Goal: Information Seeking & Learning: Learn about a topic

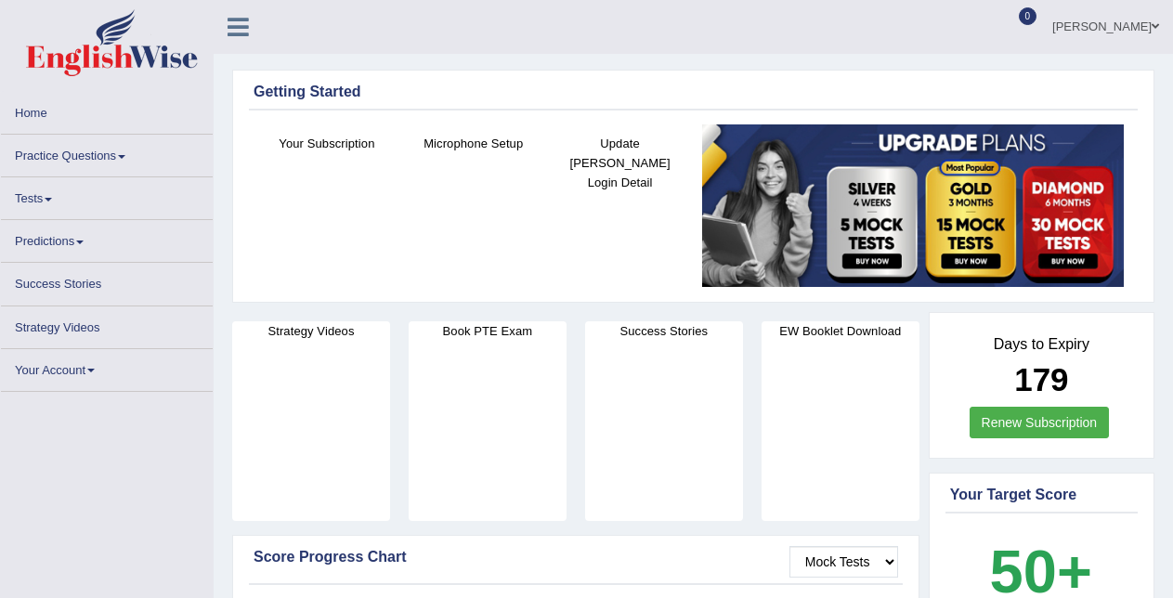
click at [54, 170] on link "Practice Questions" at bounding box center [107, 153] width 212 height 36
click at [58, 158] on link "Practice Questions" at bounding box center [107, 153] width 212 height 36
click at [59, 168] on link "Practice Questions" at bounding box center [107, 153] width 212 height 36
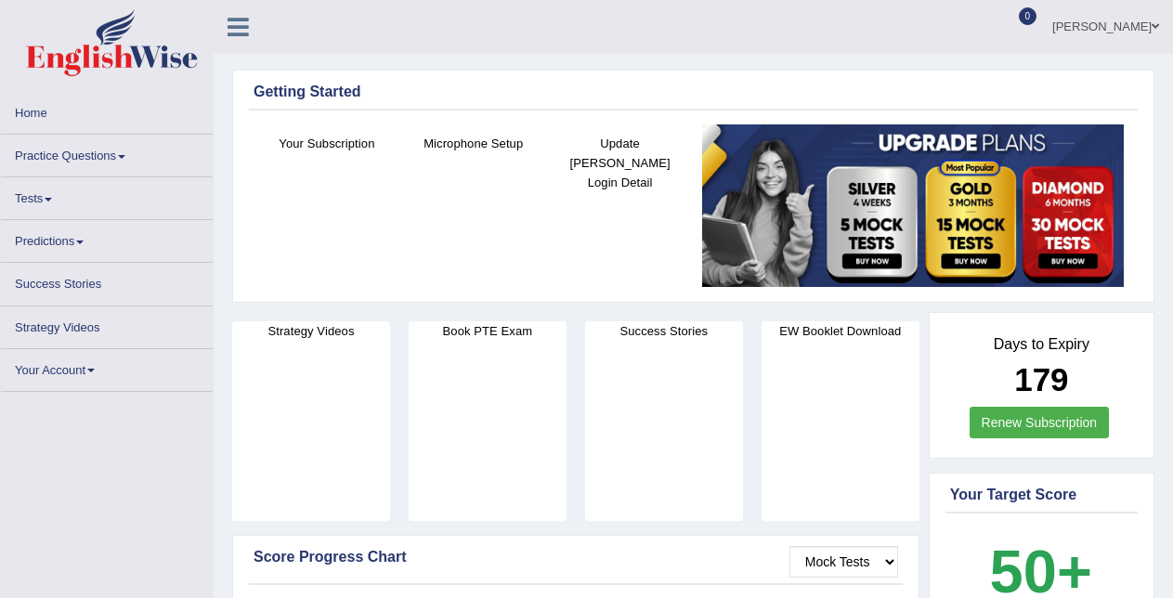
click at [79, 151] on link "Practice Questions" at bounding box center [107, 153] width 212 height 36
click at [54, 196] on link "Tests" at bounding box center [107, 195] width 212 height 36
click at [126, 152] on link "Practice Questions" at bounding box center [107, 153] width 212 height 36
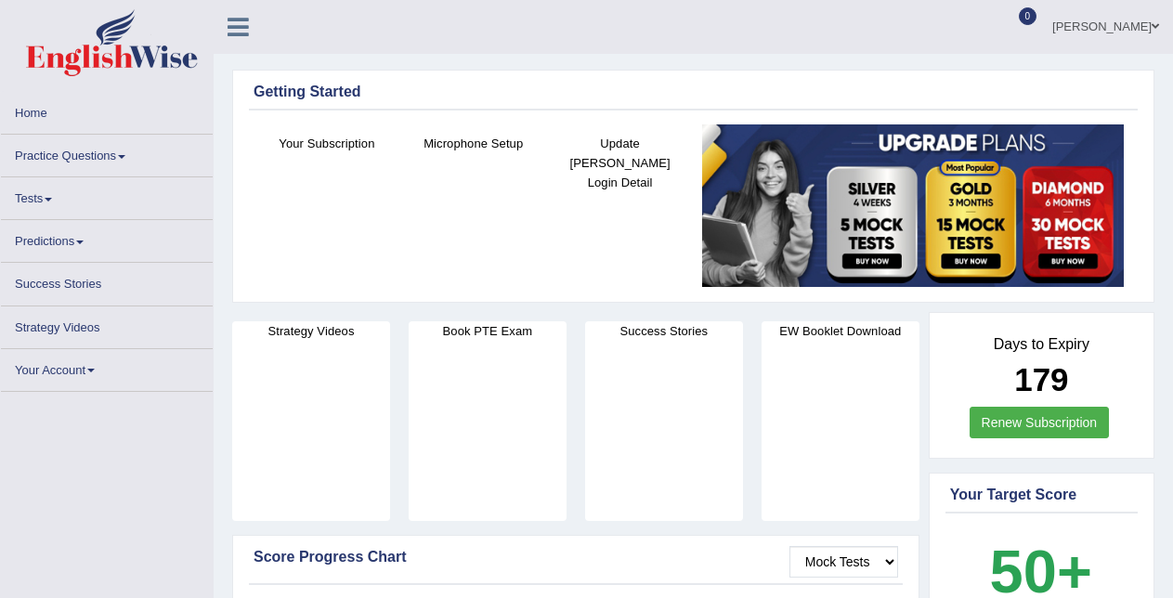
click at [126, 152] on link "Practice Questions" at bounding box center [107, 153] width 212 height 36
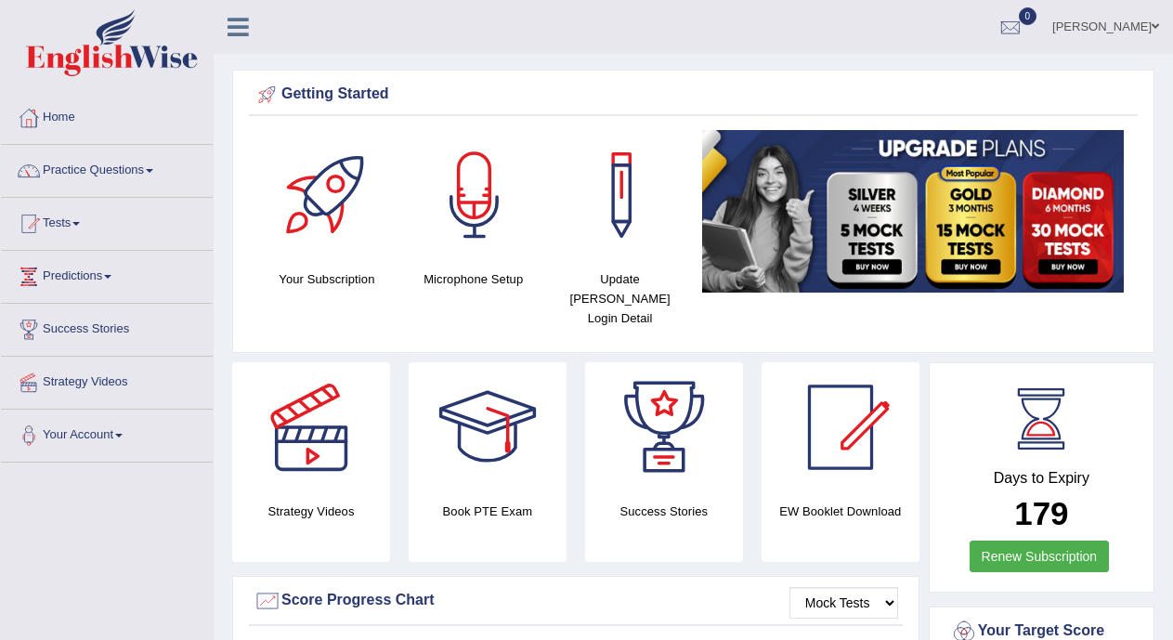
click at [80, 225] on span at bounding box center [75, 224] width 7 height 4
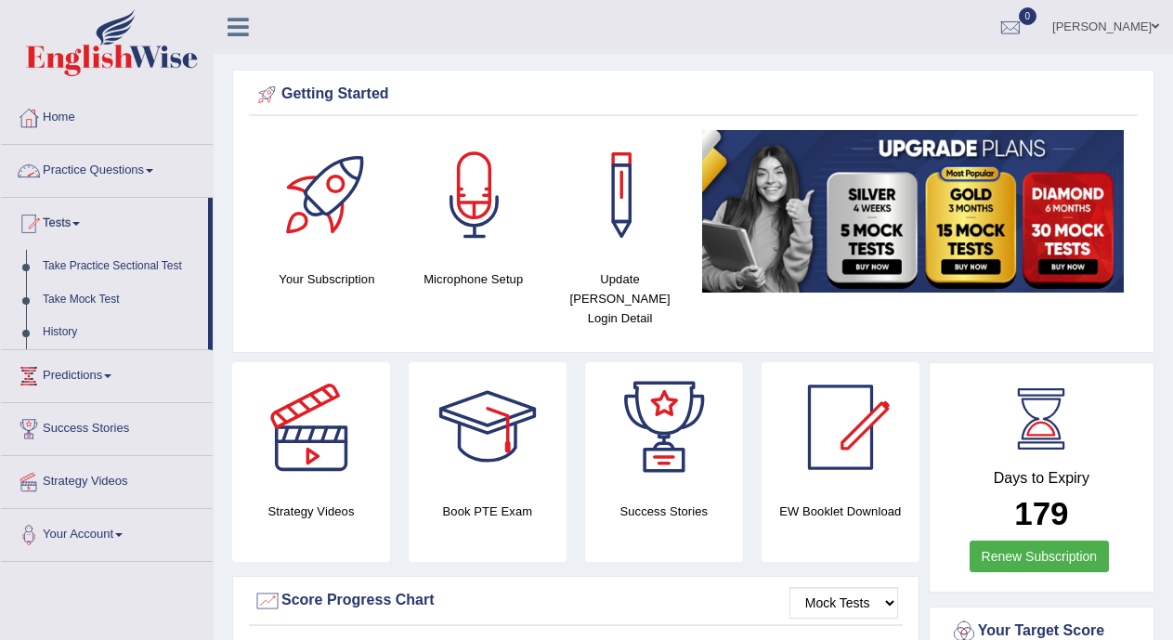
click at [101, 154] on link "Practice Questions" at bounding box center [107, 168] width 212 height 46
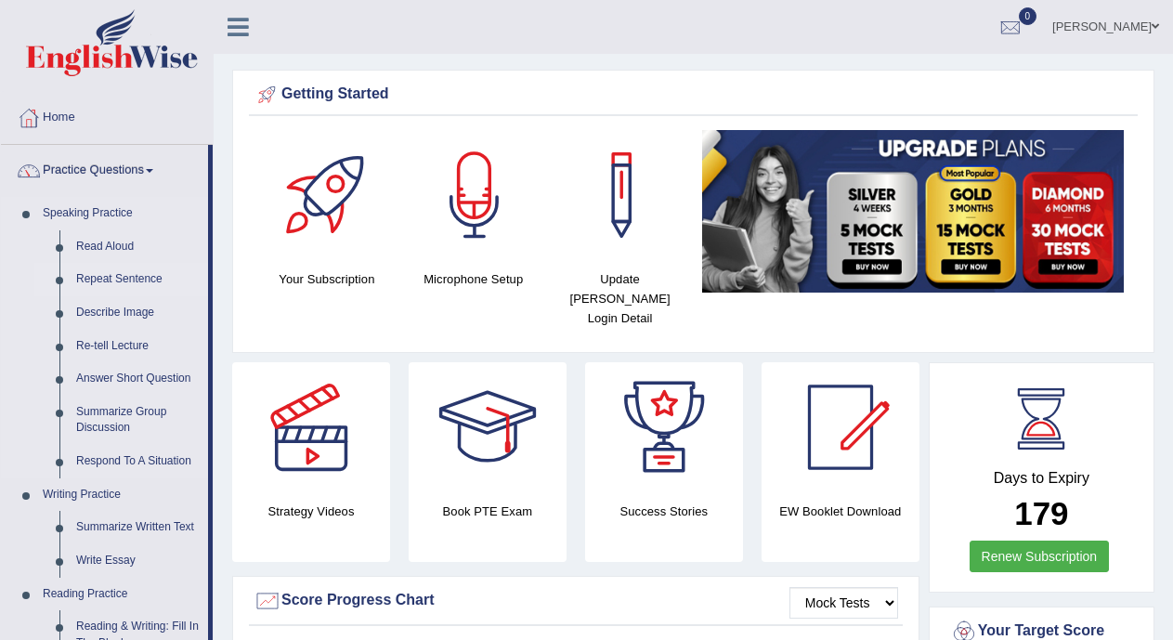
click at [98, 277] on link "Repeat Sentence" at bounding box center [138, 279] width 140 height 33
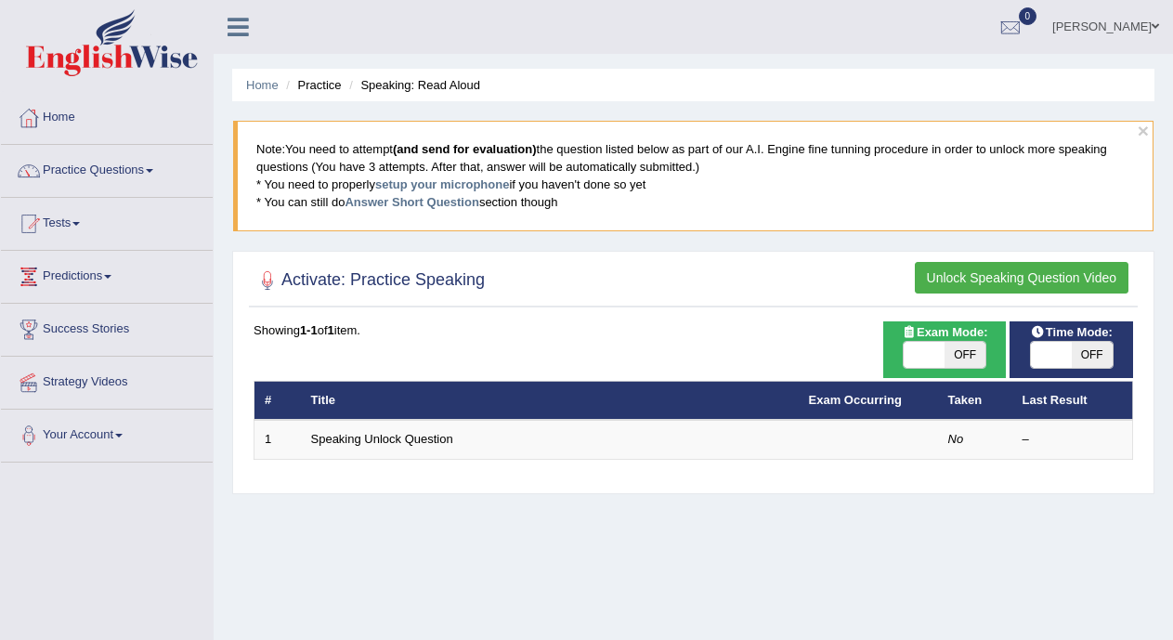
click at [119, 169] on link "Practice Questions" at bounding box center [107, 168] width 212 height 46
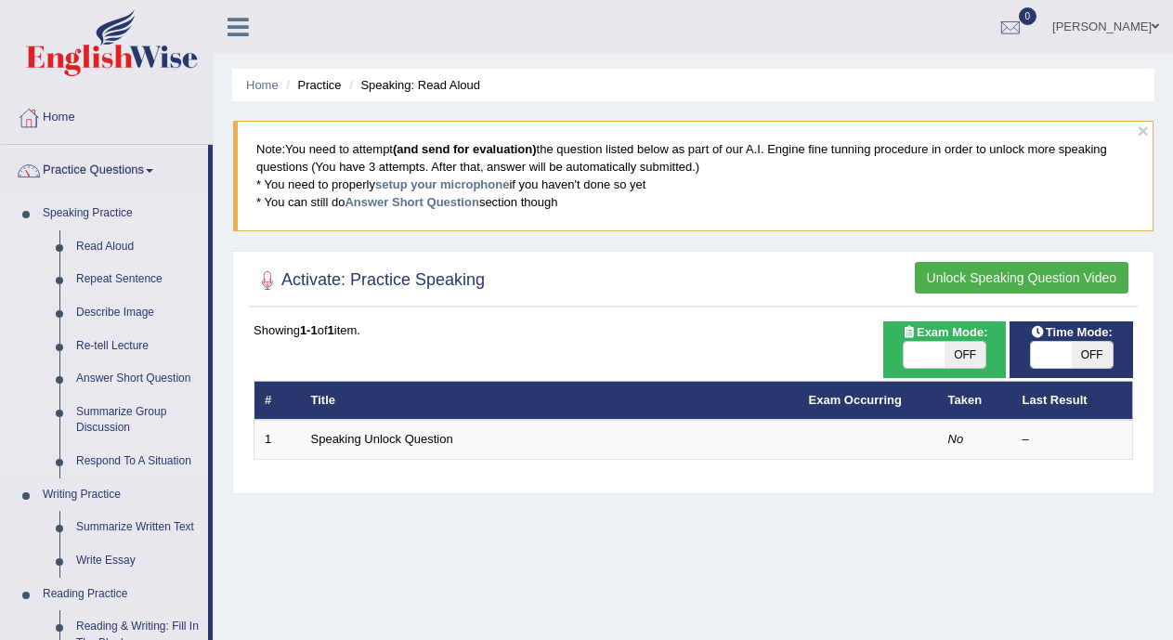
click at [104, 279] on link "Repeat Sentence" at bounding box center [138, 279] width 140 height 33
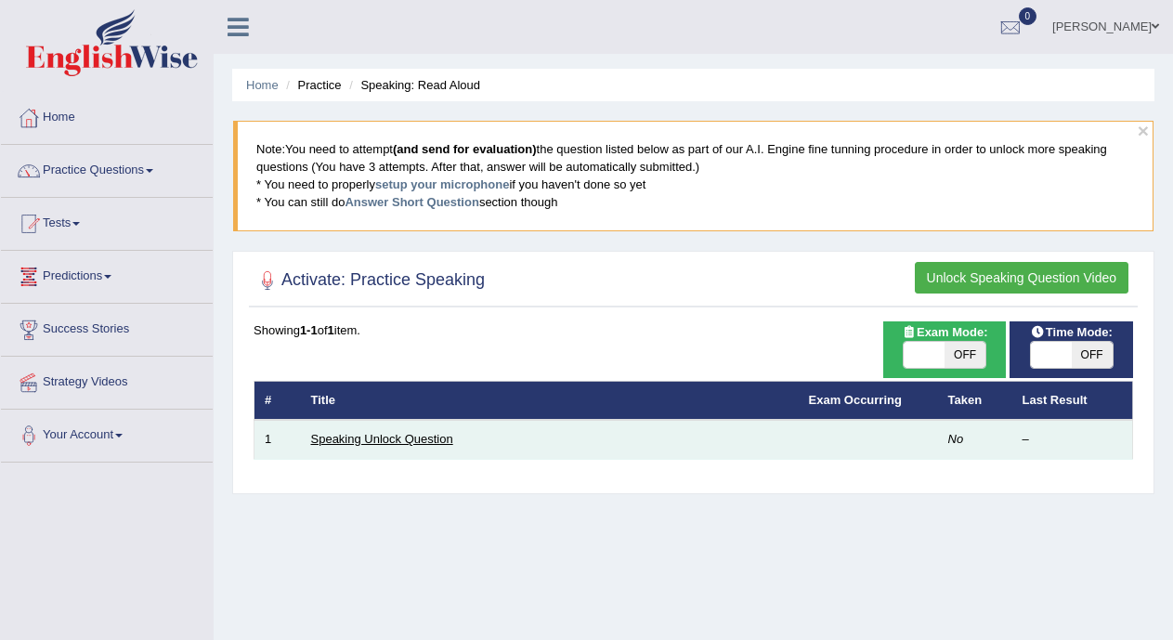
click at [400, 443] on link "Speaking Unlock Question" at bounding box center [382, 439] width 142 height 14
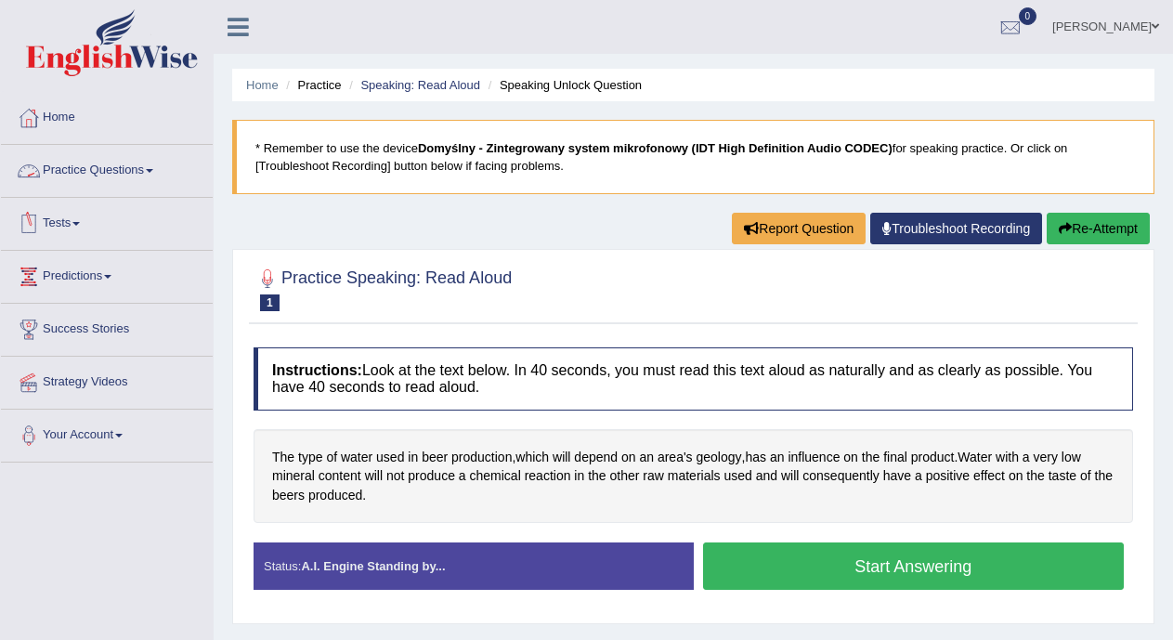
click at [136, 171] on link "Practice Questions" at bounding box center [107, 168] width 212 height 46
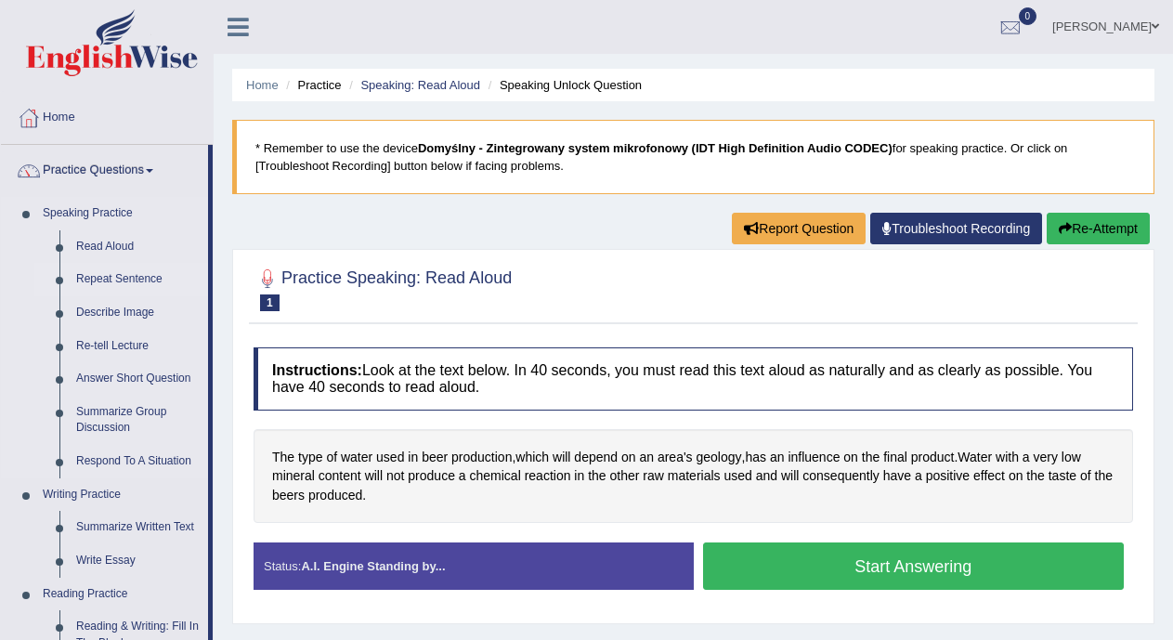
click at [130, 279] on link "Repeat Sentence" at bounding box center [138, 279] width 140 height 33
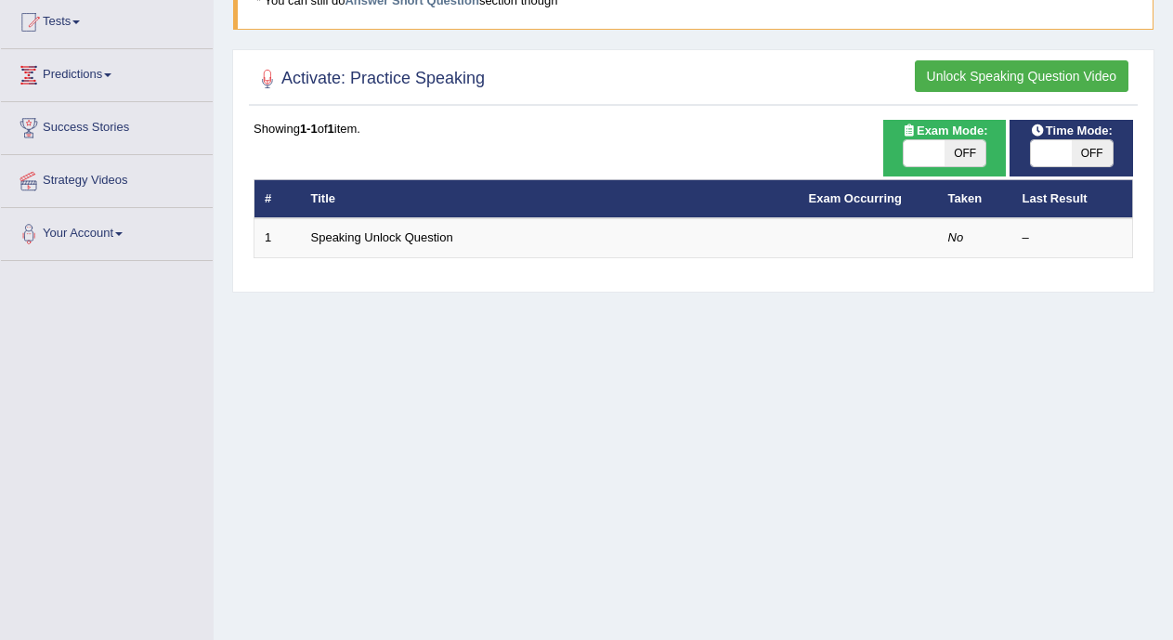
scroll to position [195, 0]
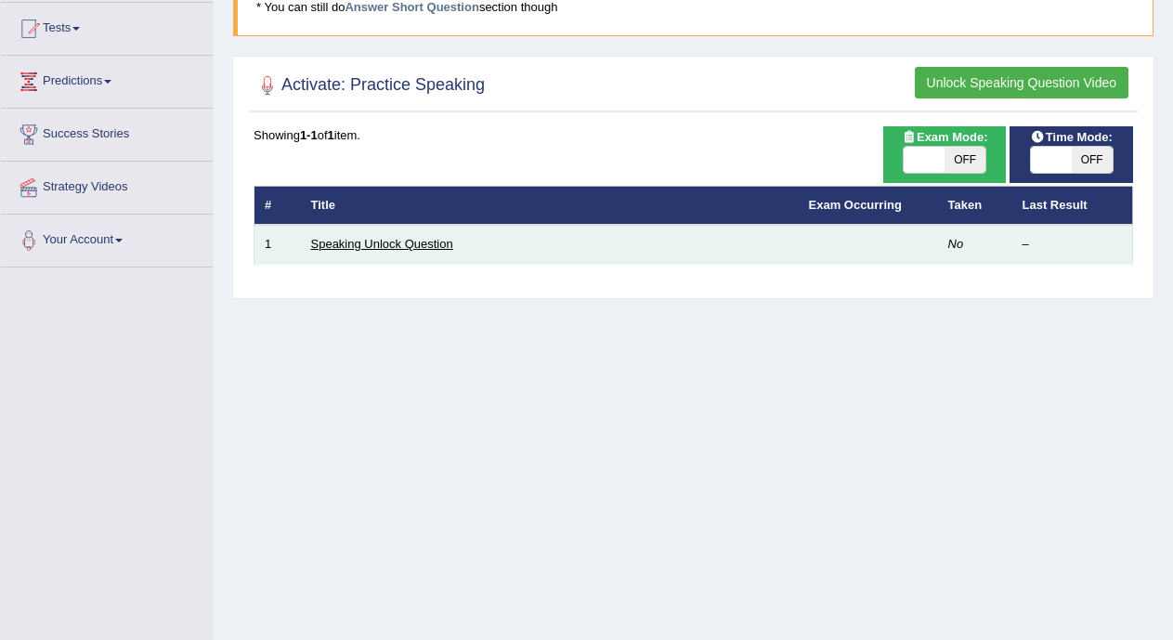
click at [413, 237] on link "Speaking Unlock Question" at bounding box center [382, 244] width 142 height 14
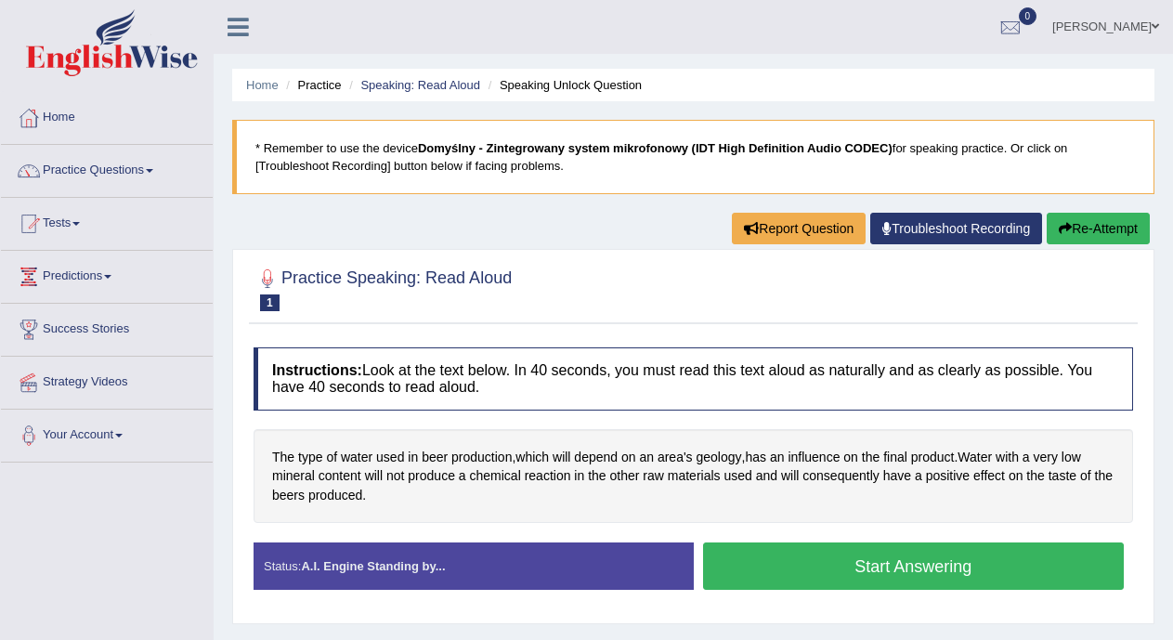
click at [787, 563] on button "Start Answering" at bounding box center [914, 566] width 422 height 47
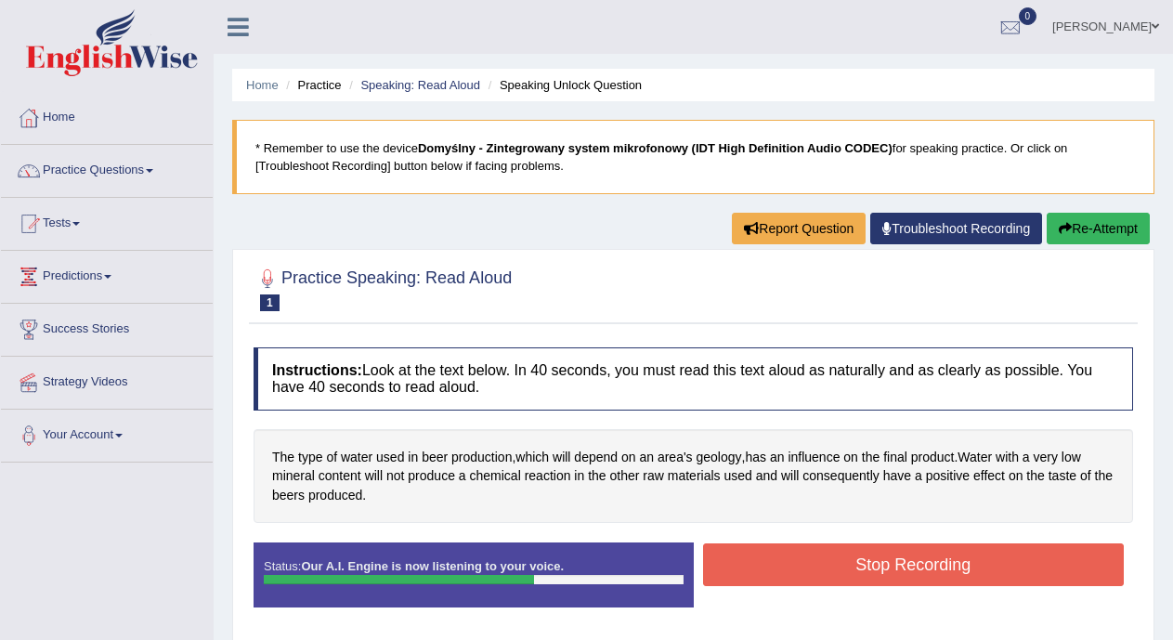
click at [787, 563] on button "Stop Recording" at bounding box center [914, 565] width 422 height 43
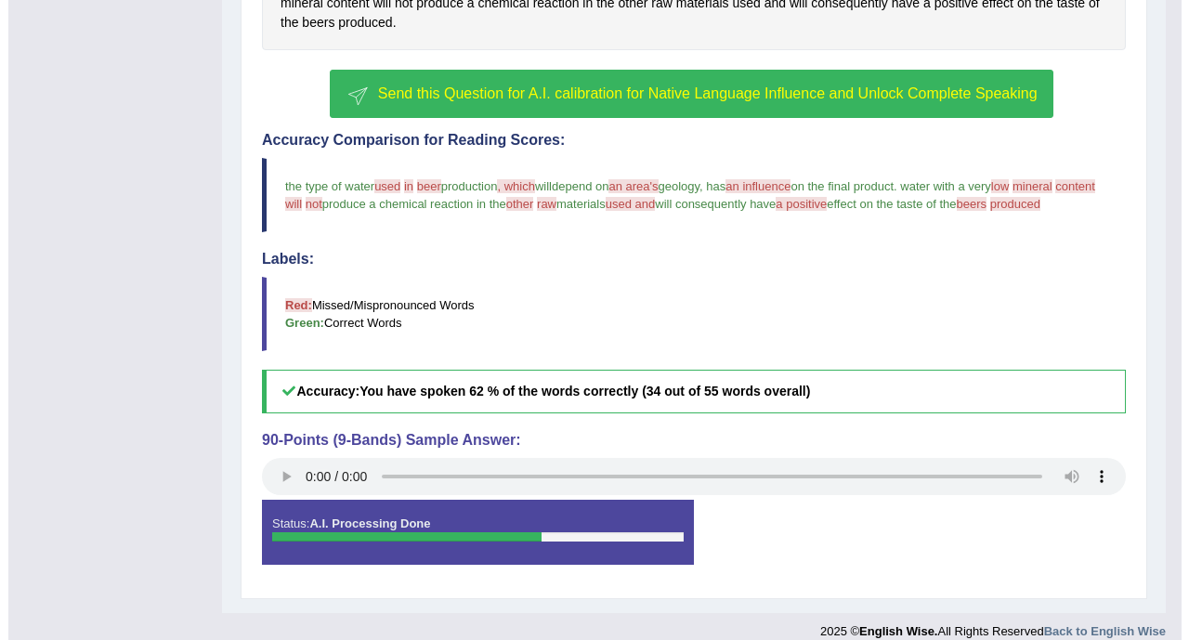
scroll to position [510, 0]
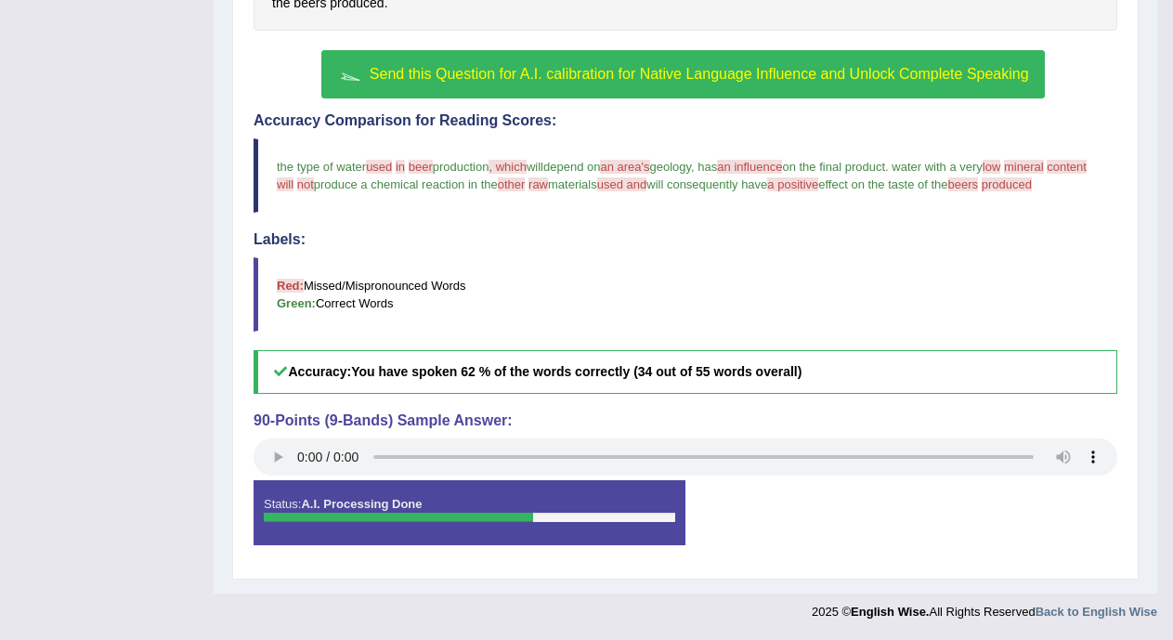
click at [777, 66] on span "Send this Question for A.I. calibration for Native Language Influence and Unloc…" at bounding box center [700, 74] width 660 height 16
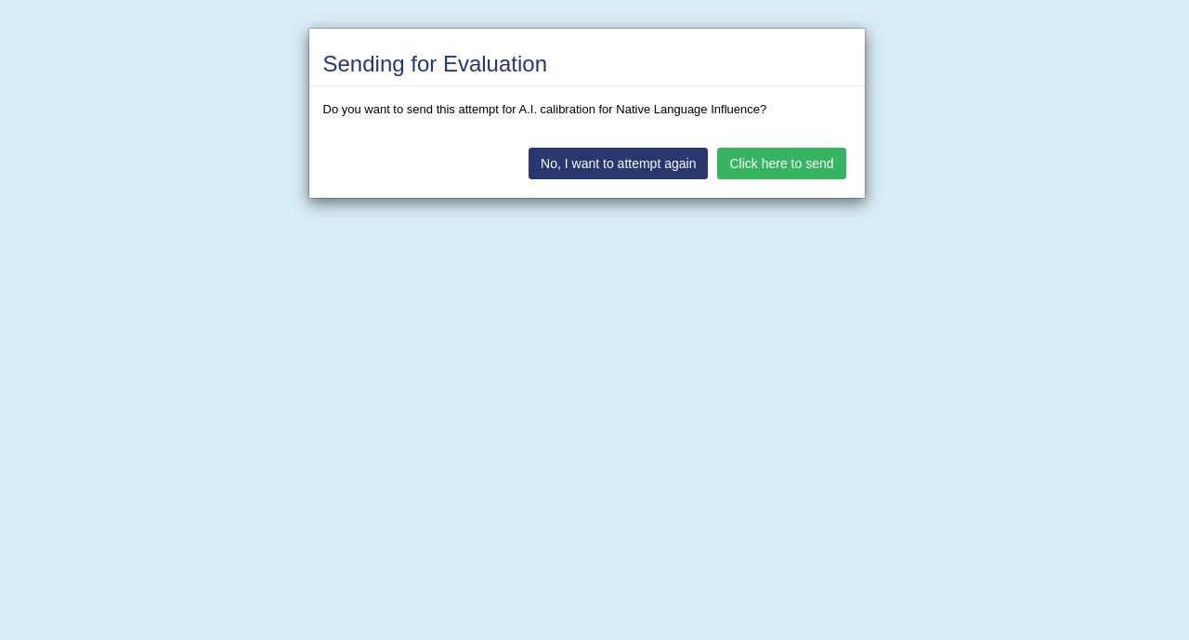
click at [763, 163] on button "Click here to send" at bounding box center [781, 164] width 128 height 32
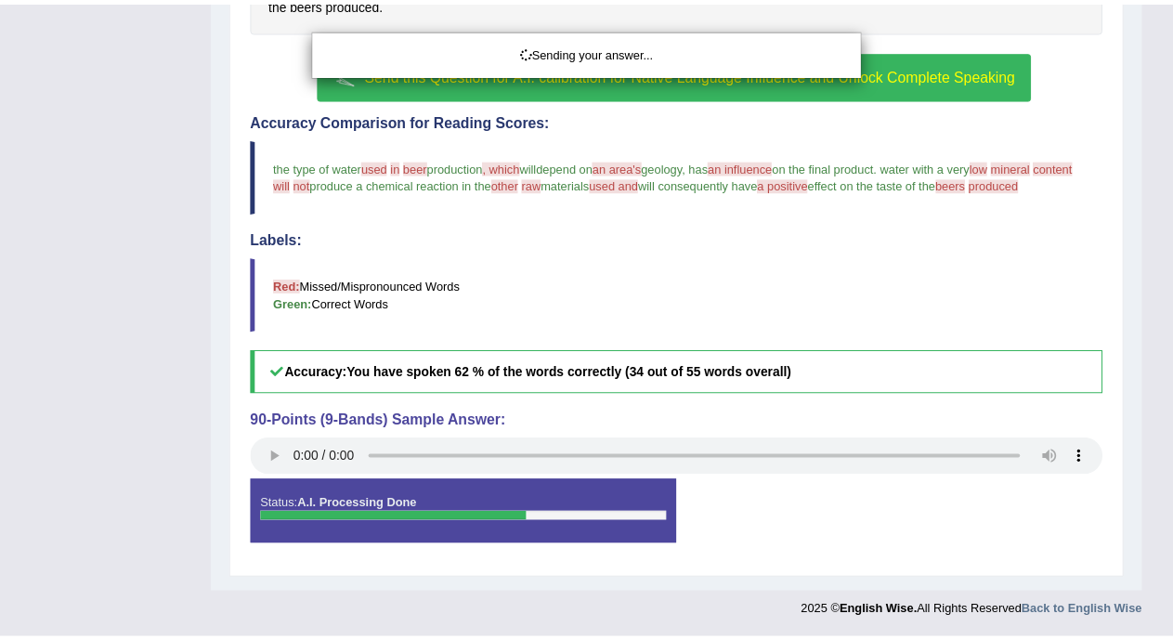
scroll to position [492, 0]
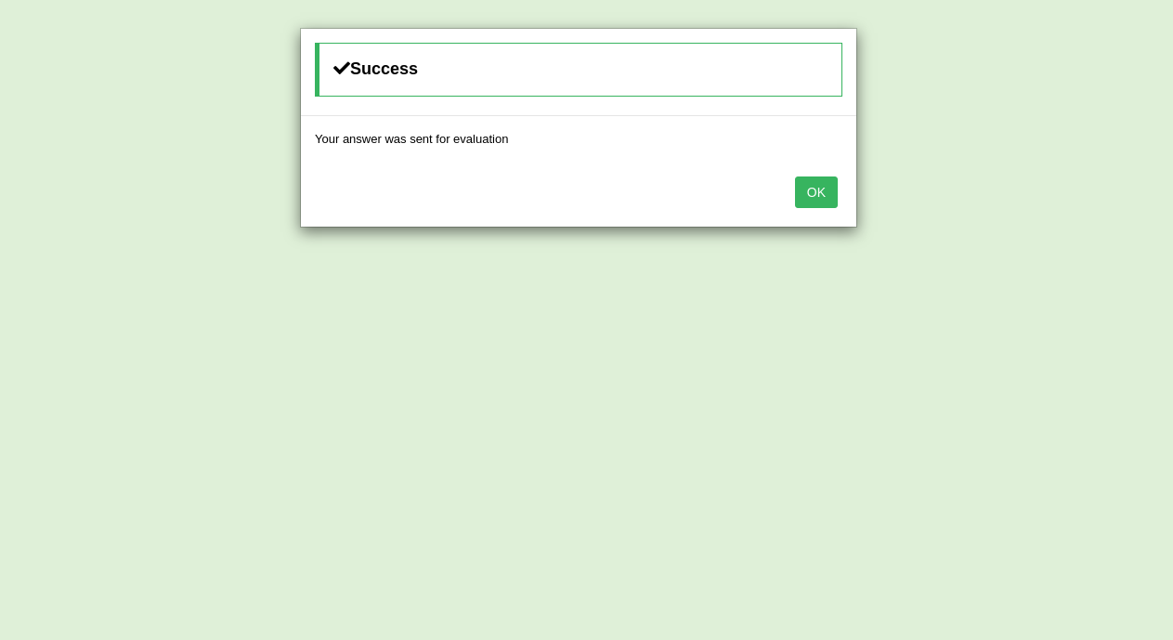
click at [821, 187] on button "OK" at bounding box center [816, 193] width 43 height 32
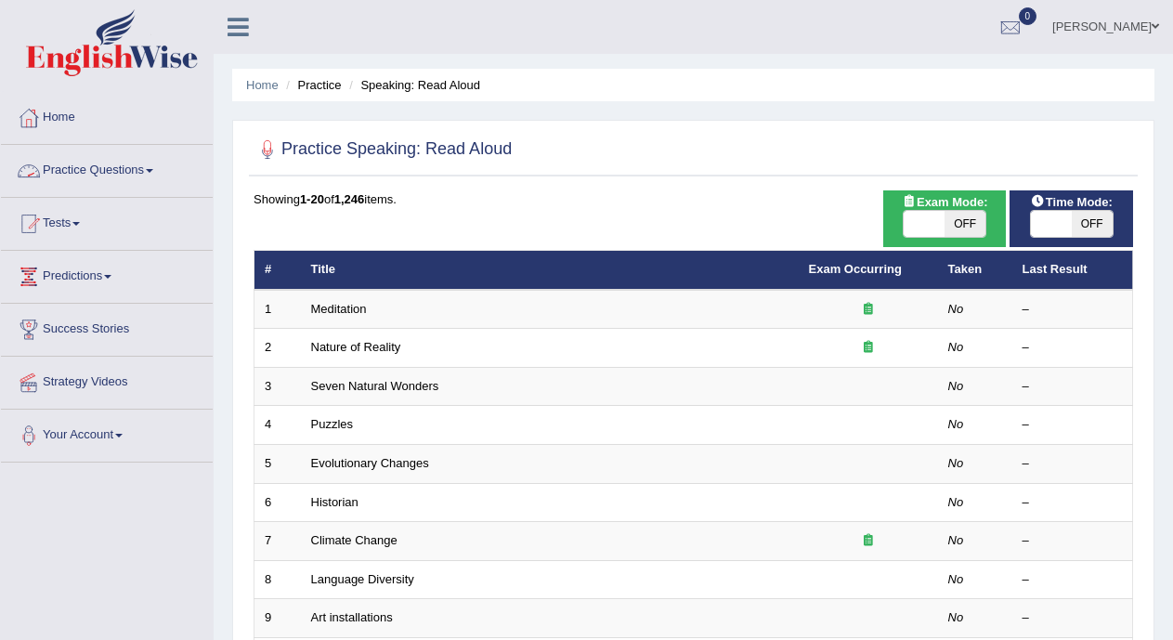
click at [137, 161] on link "Practice Questions" at bounding box center [107, 168] width 212 height 46
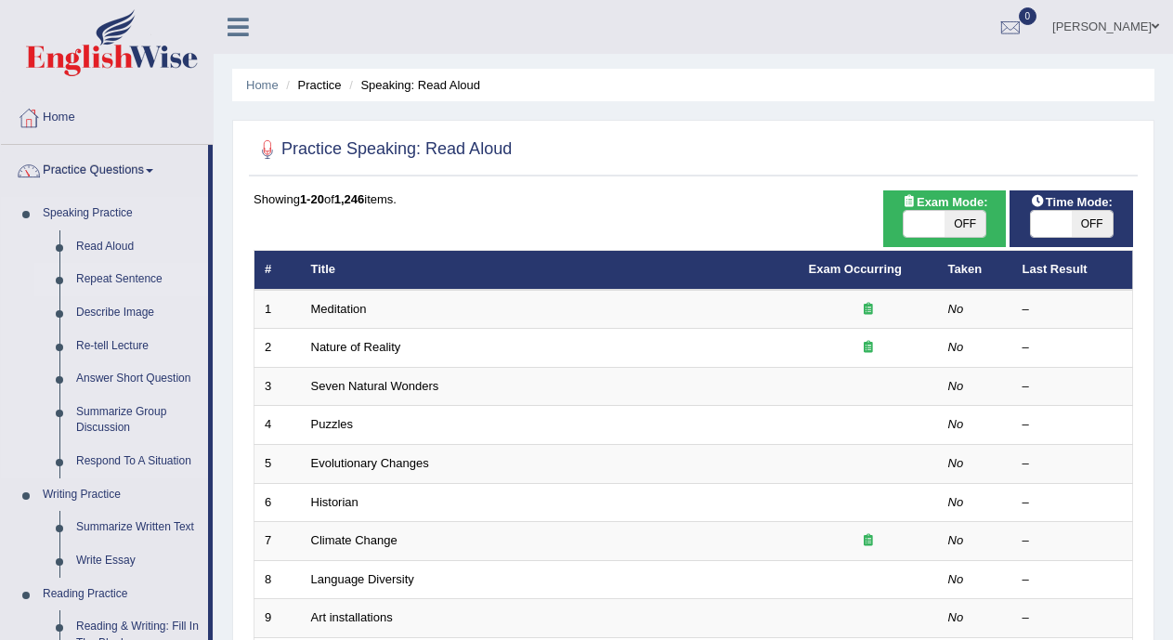
click at [123, 274] on link "Repeat Sentence" at bounding box center [138, 279] width 140 height 33
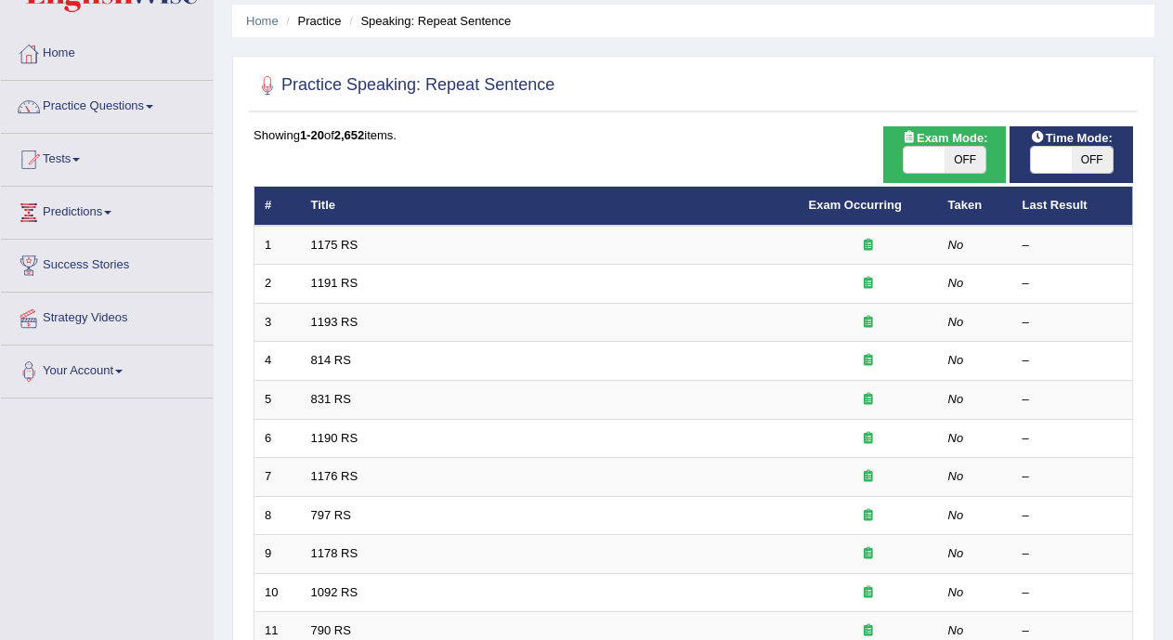
scroll to position [59, 0]
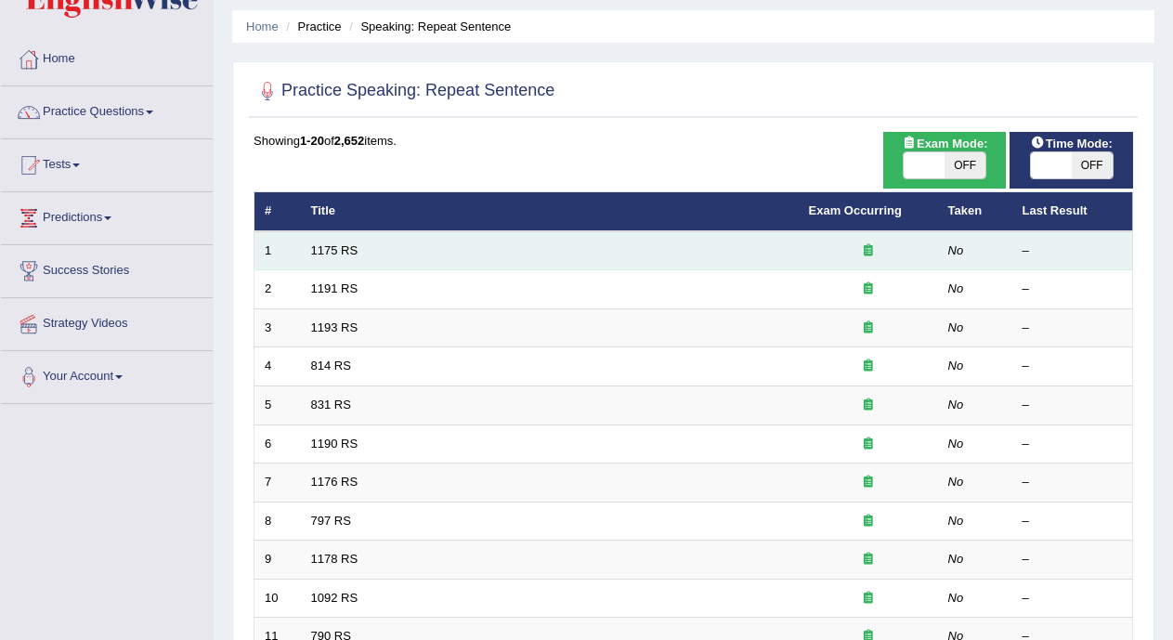
click at [333, 262] on td "1175 RS" at bounding box center [550, 250] width 498 height 39
click at [335, 255] on link "1175 RS" at bounding box center [334, 250] width 47 height 14
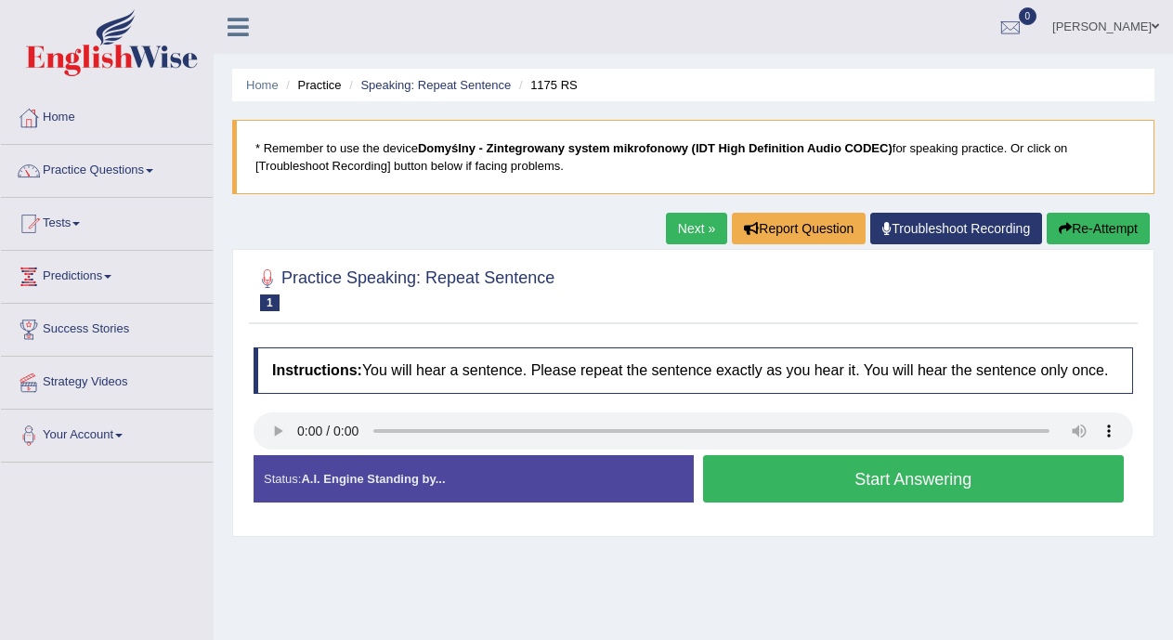
click at [720, 483] on button "Start Answering" at bounding box center [914, 478] width 422 height 47
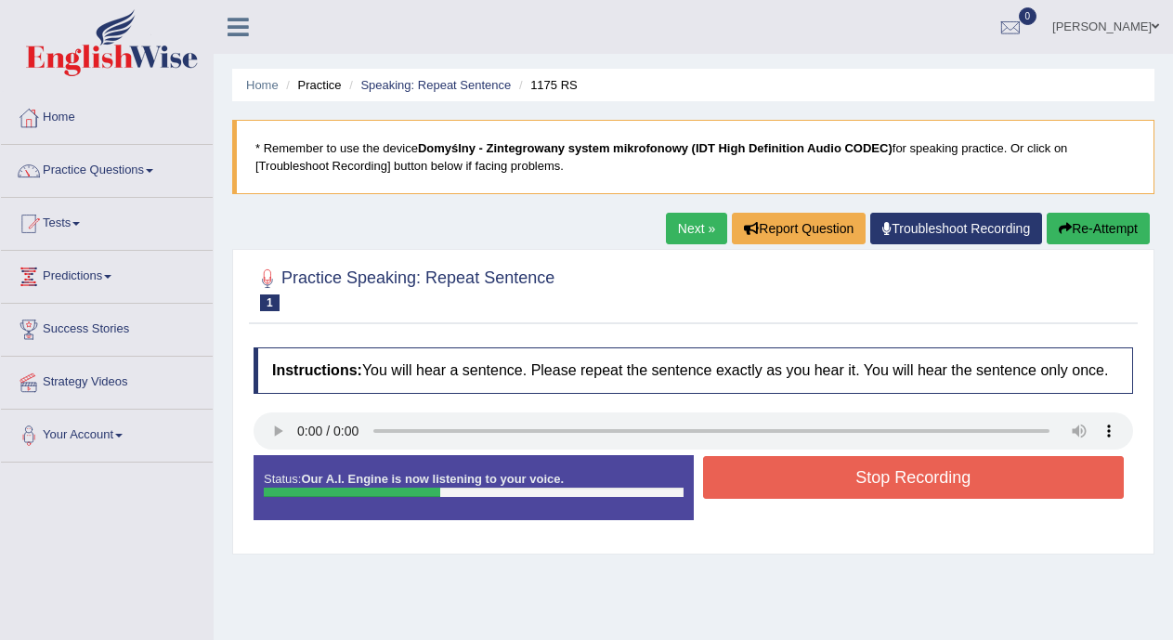
click at [720, 483] on button "Stop Recording" at bounding box center [914, 477] width 422 height 43
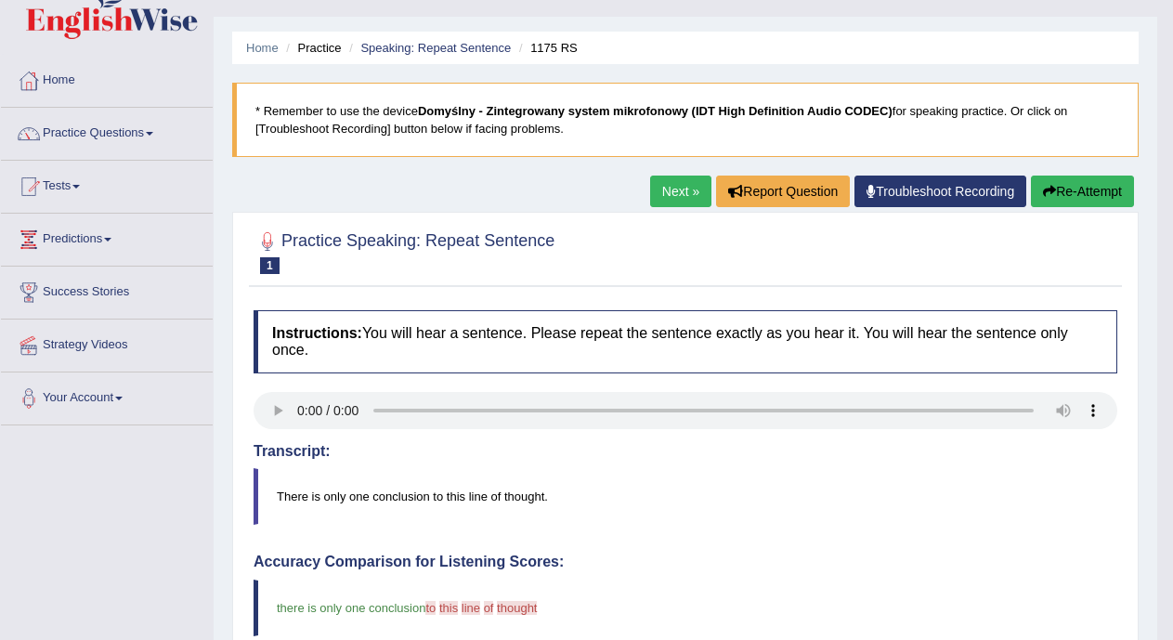
scroll to position [33, 0]
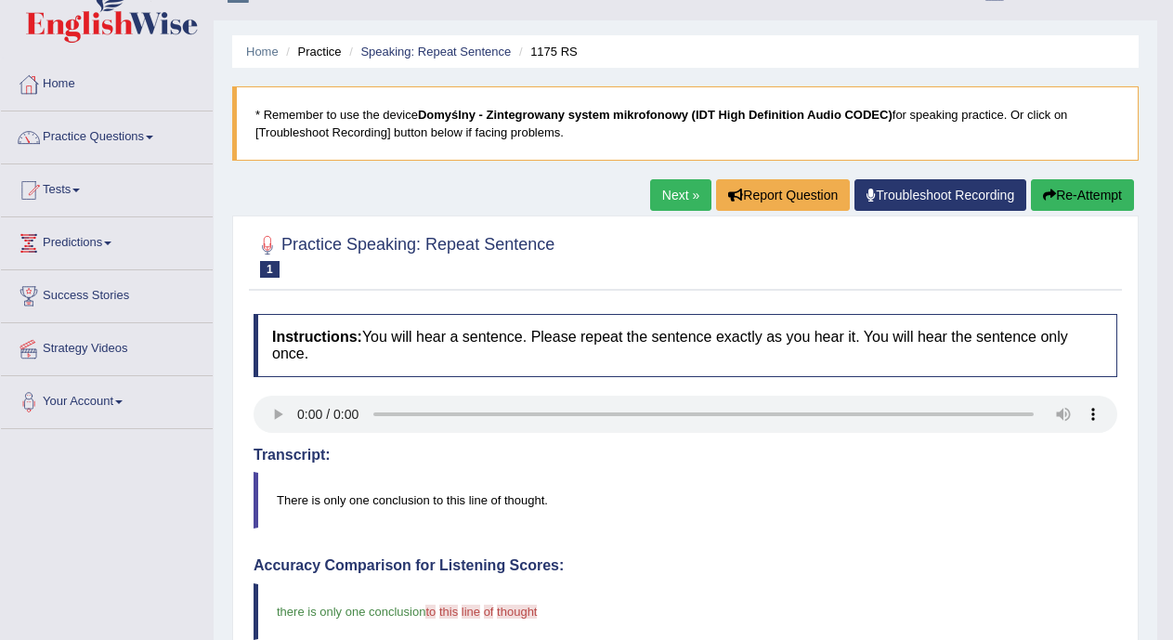
click at [680, 198] on link "Next »" at bounding box center [680, 195] width 61 height 32
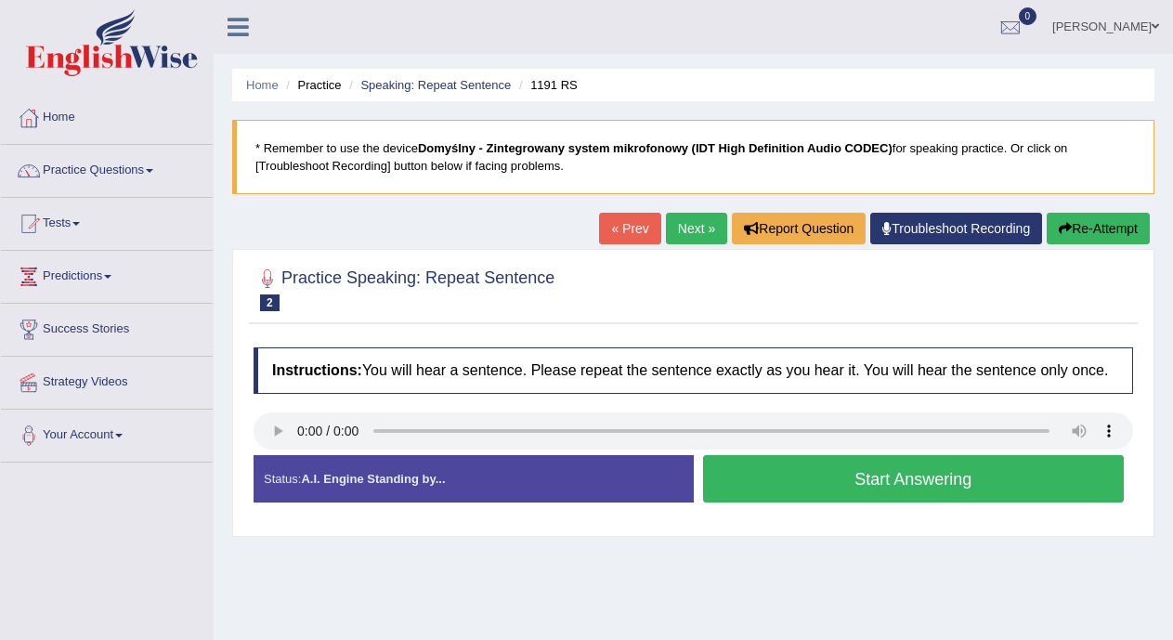
click at [788, 486] on button "Start Answering" at bounding box center [914, 478] width 422 height 47
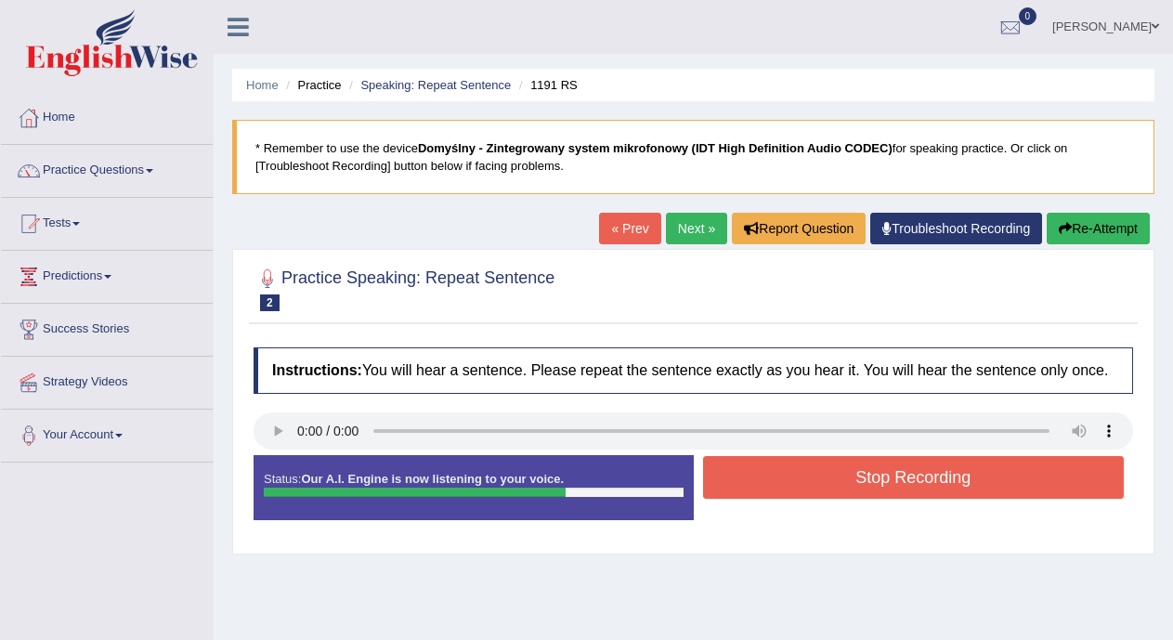
click at [788, 486] on button "Stop Recording" at bounding box center [914, 477] width 422 height 43
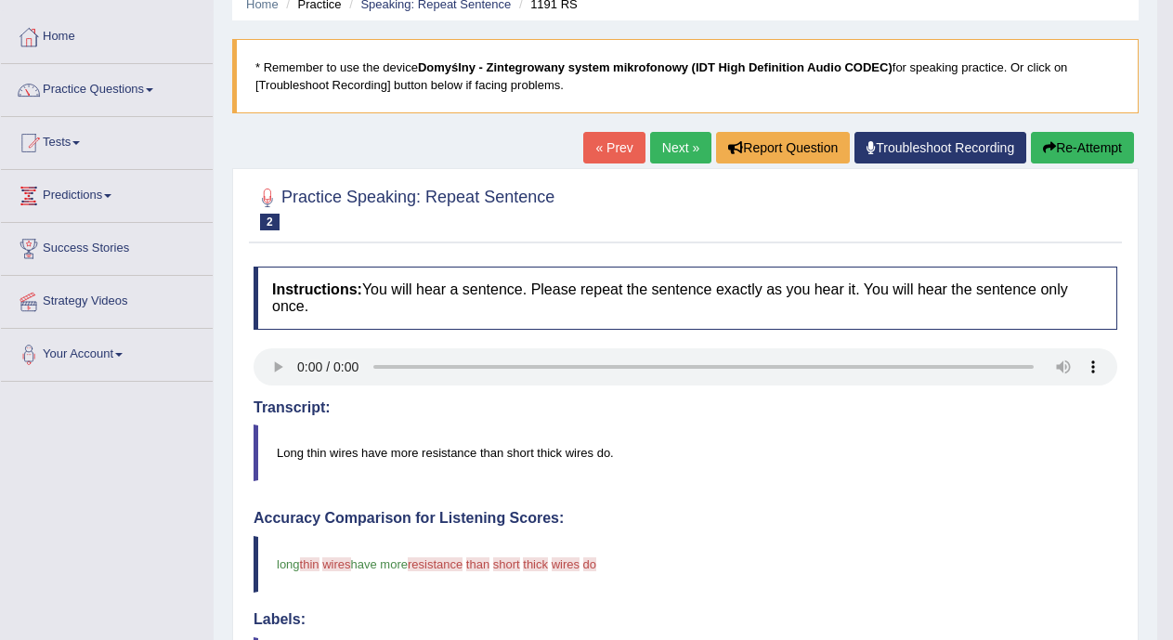
scroll to position [63, 0]
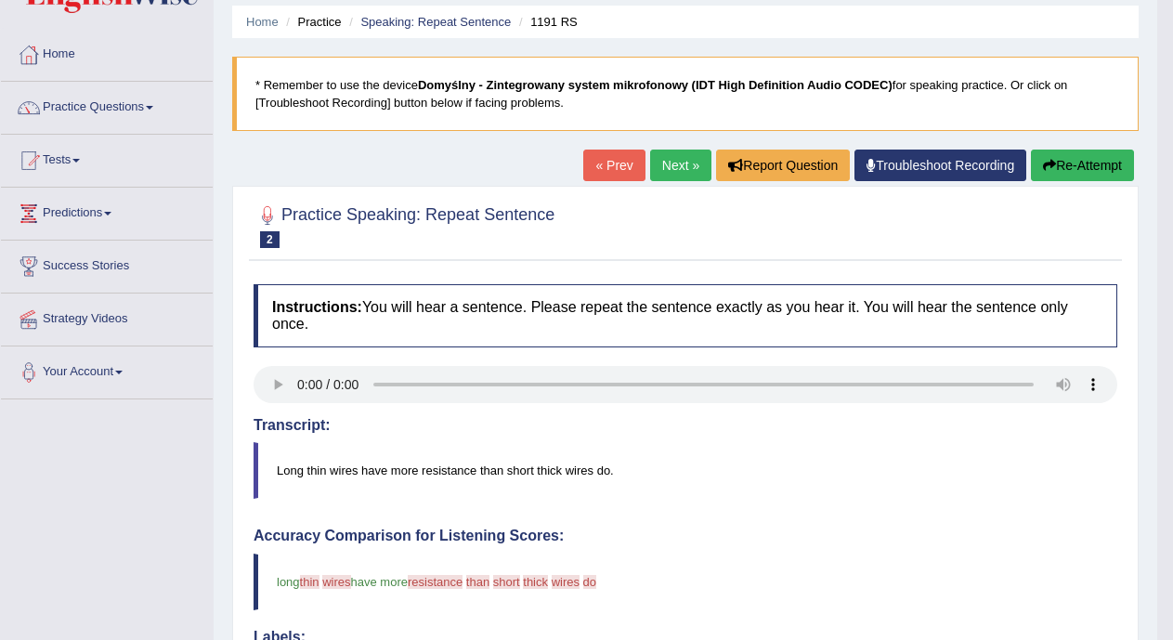
click at [673, 164] on link "Next »" at bounding box center [680, 166] width 61 height 32
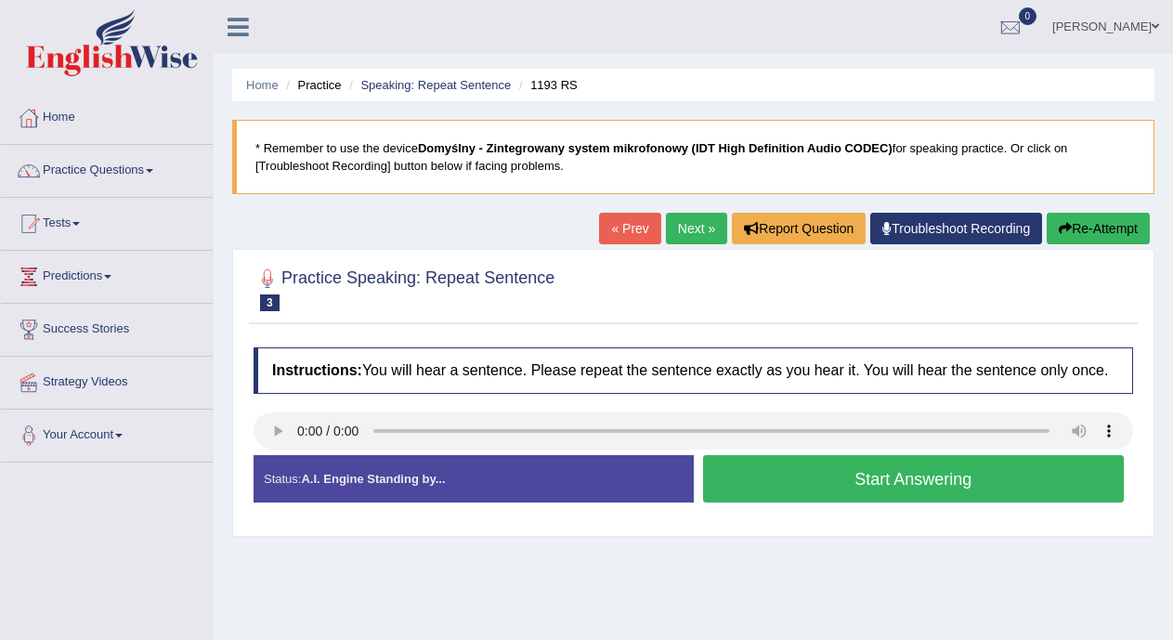
click at [812, 477] on button "Start Answering" at bounding box center [914, 478] width 422 height 47
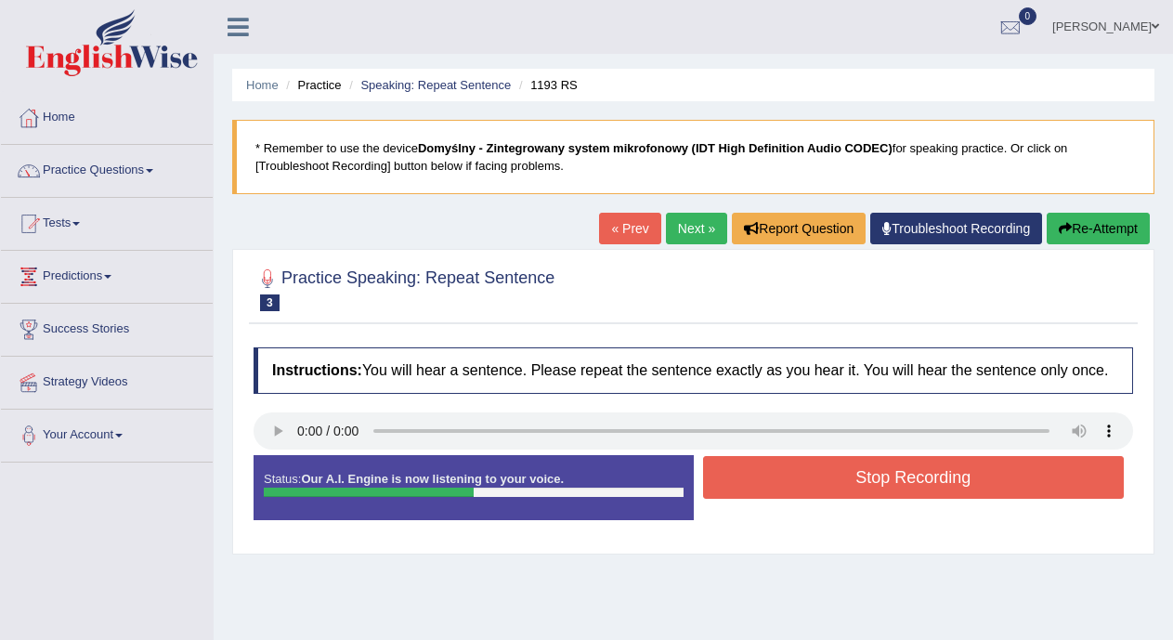
click at [812, 477] on button "Stop Recording" at bounding box center [914, 477] width 422 height 43
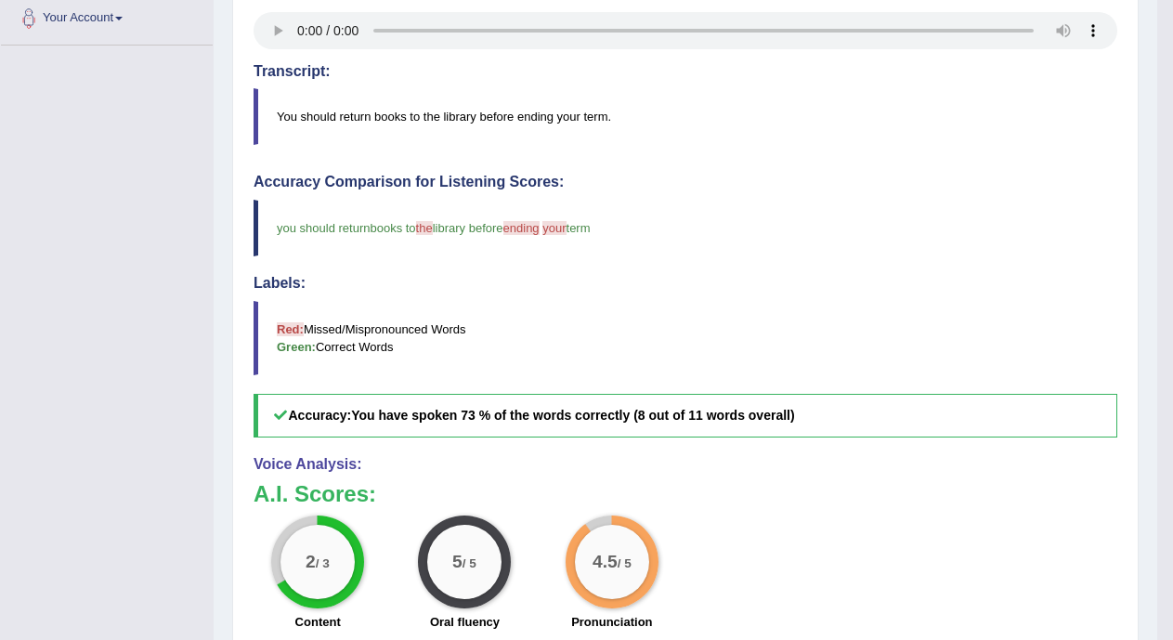
scroll to position [429, 0]
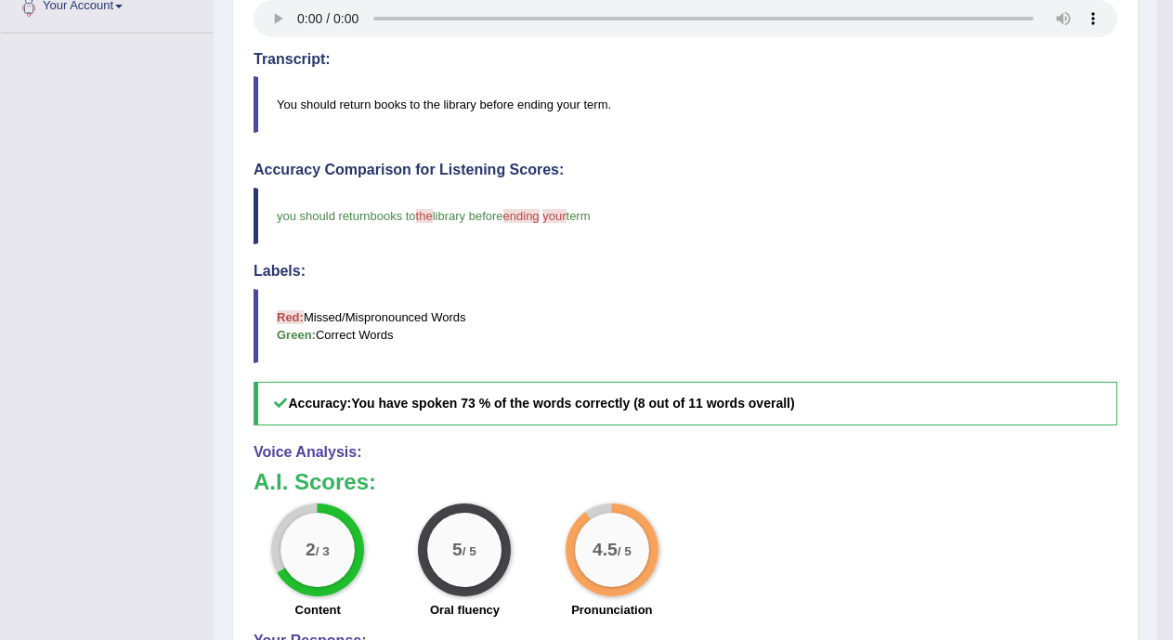
drag, startPoint x: 1159, startPoint y: 417, endPoint x: 1172, endPoint y: 367, distance: 52.1
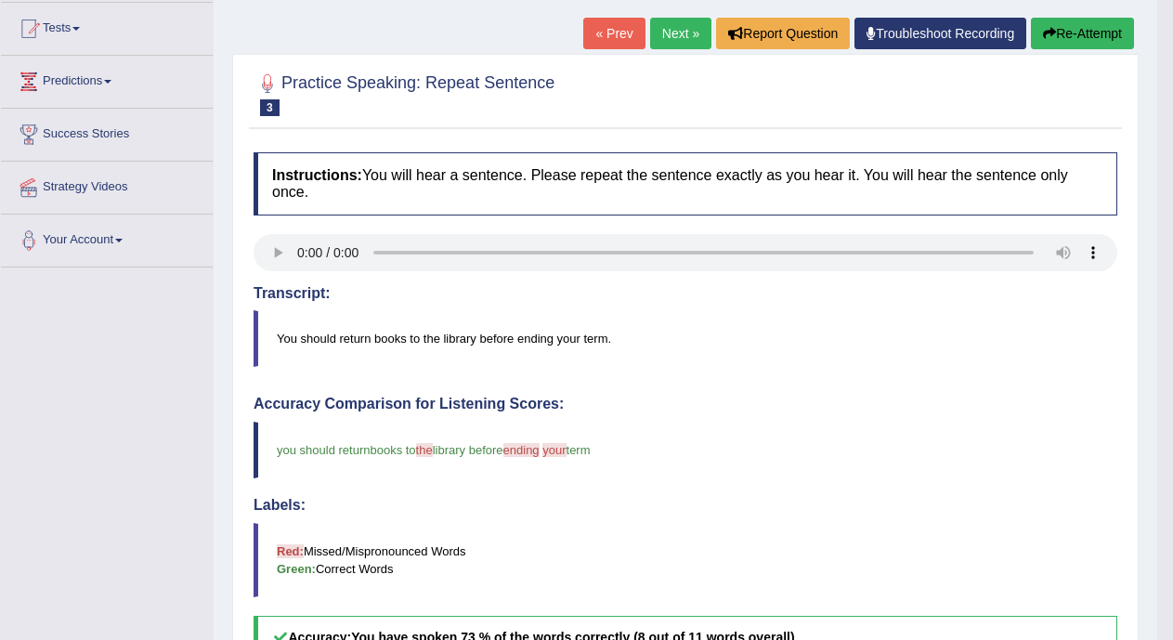
scroll to position [95, 0]
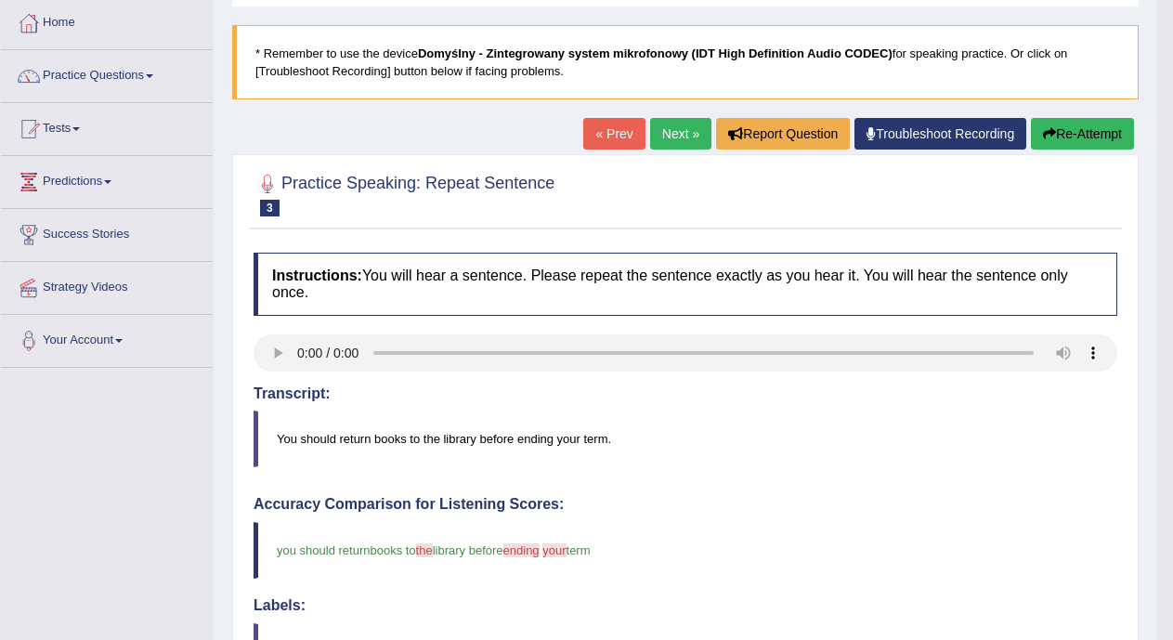
click at [671, 120] on link "Next »" at bounding box center [680, 134] width 61 height 32
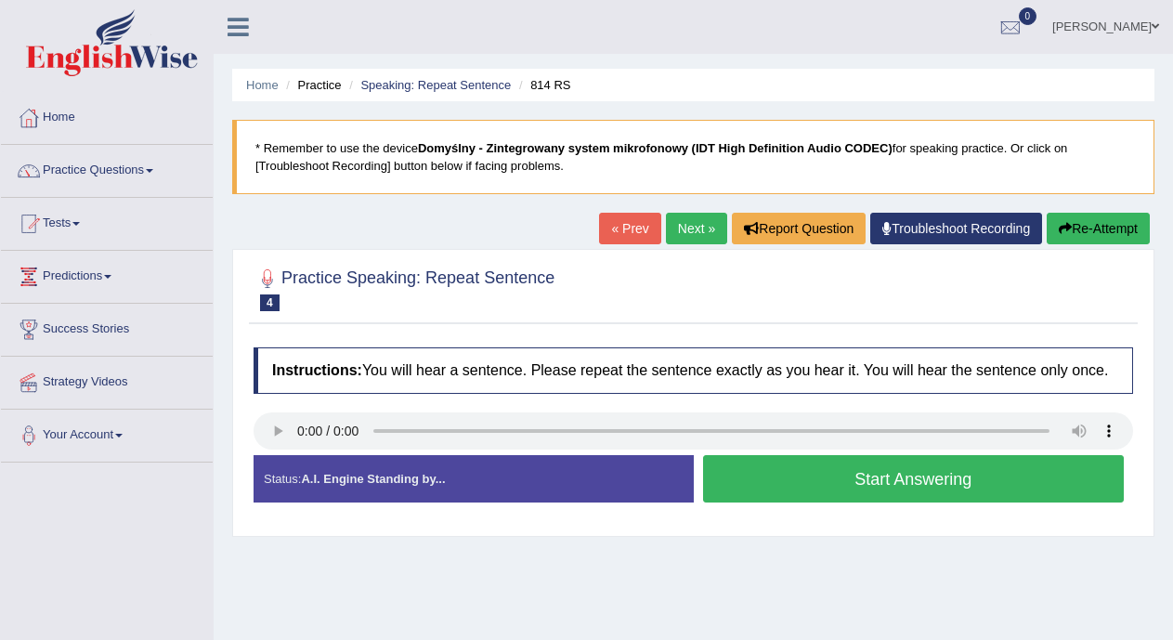
click at [779, 492] on button "Start Answering" at bounding box center [914, 478] width 422 height 47
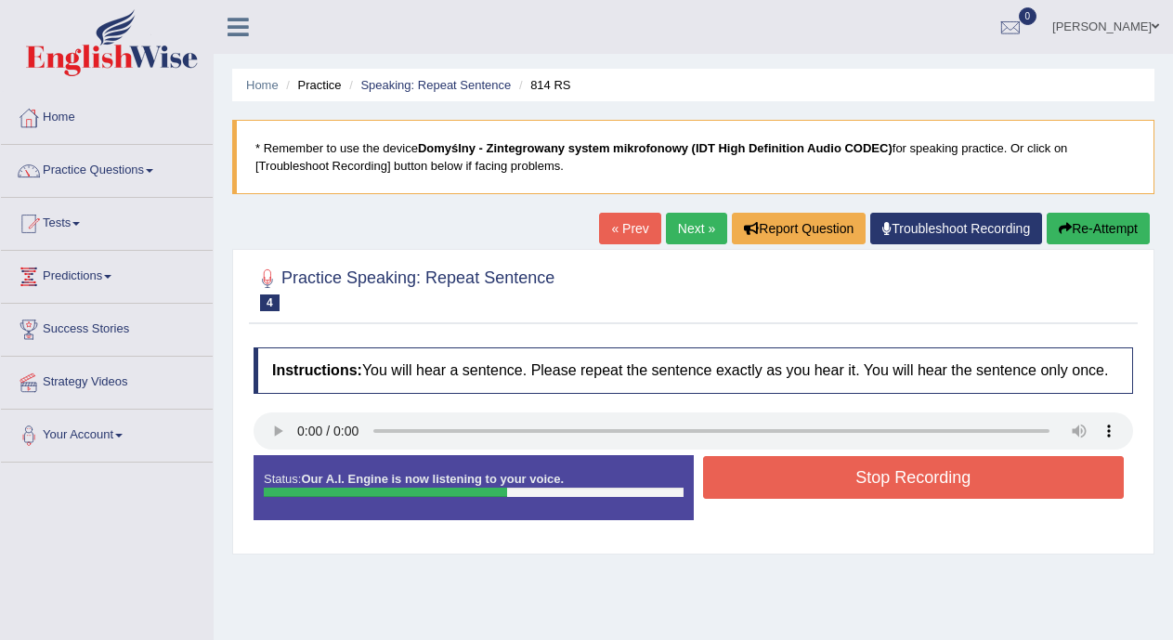
click at [779, 492] on button "Stop Recording" at bounding box center [914, 477] width 422 height 43
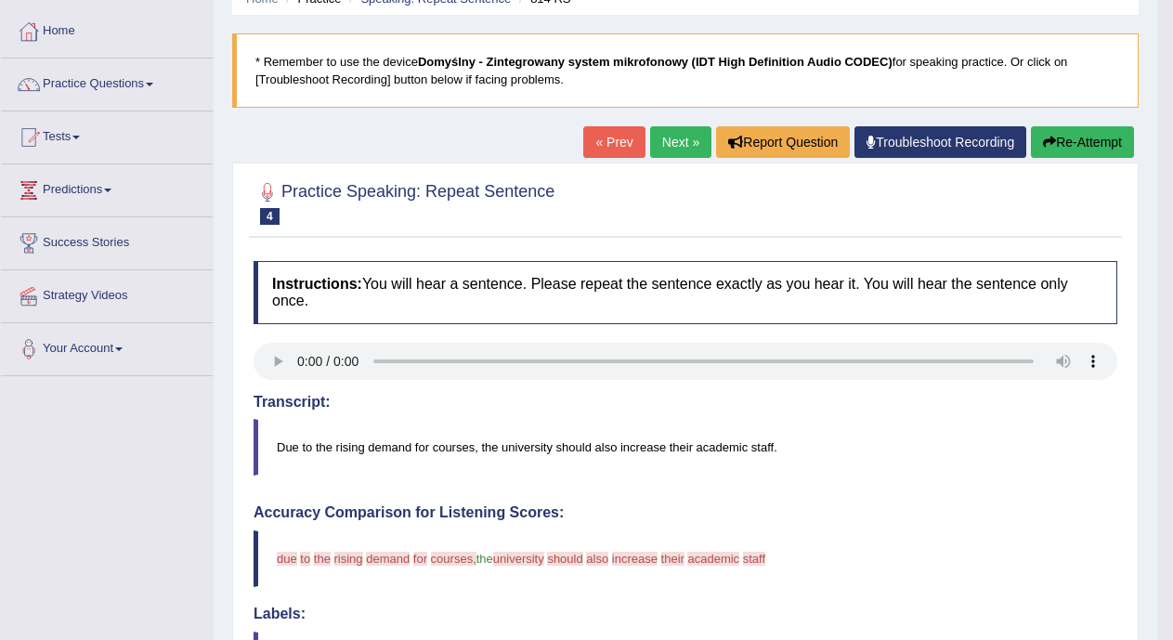
scroll to position [63, 0]
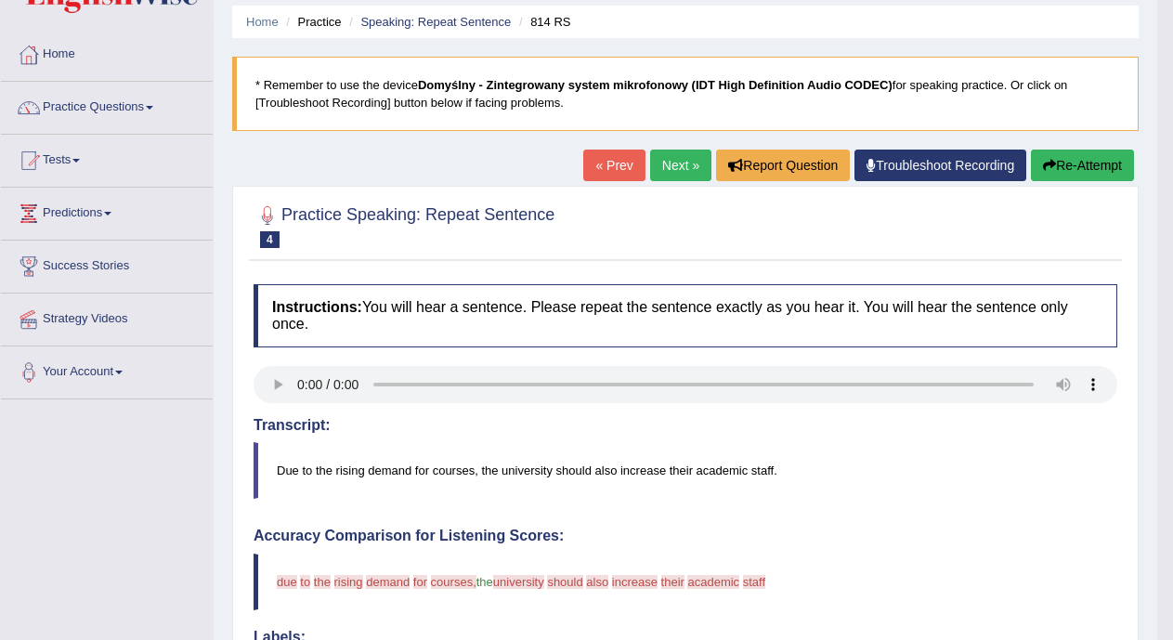
click at [660, 160] on link "Next »" at bounding box center [680, 166] width 61 height 32
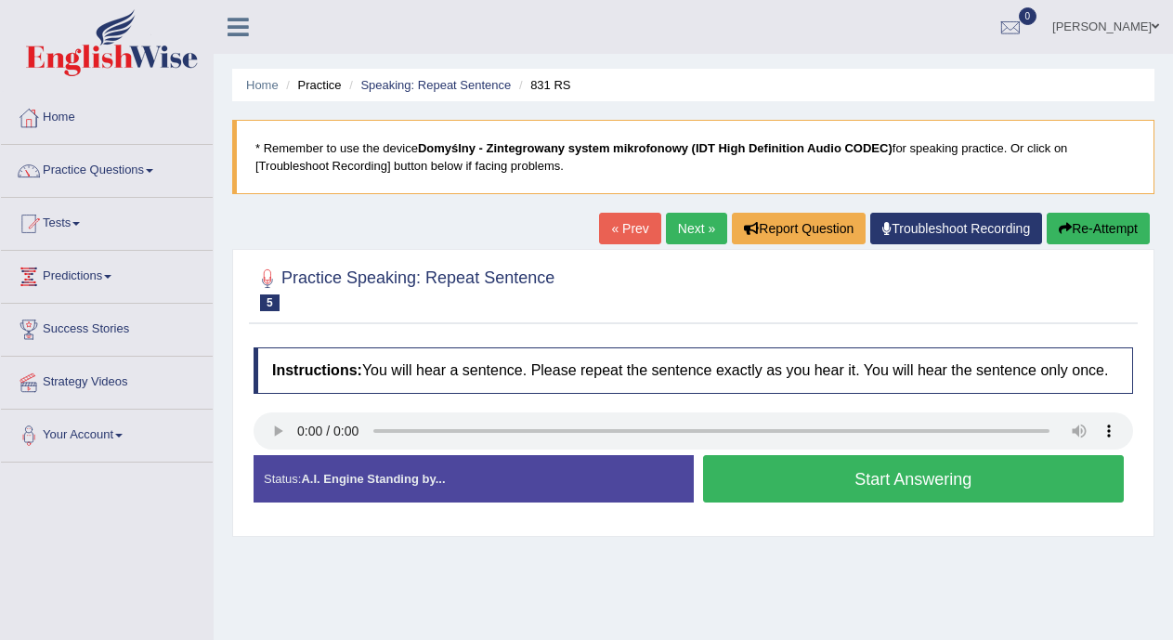
click at [752, 489] on button "Start Answering" at bounding box center [914, 478] width 422 height 47
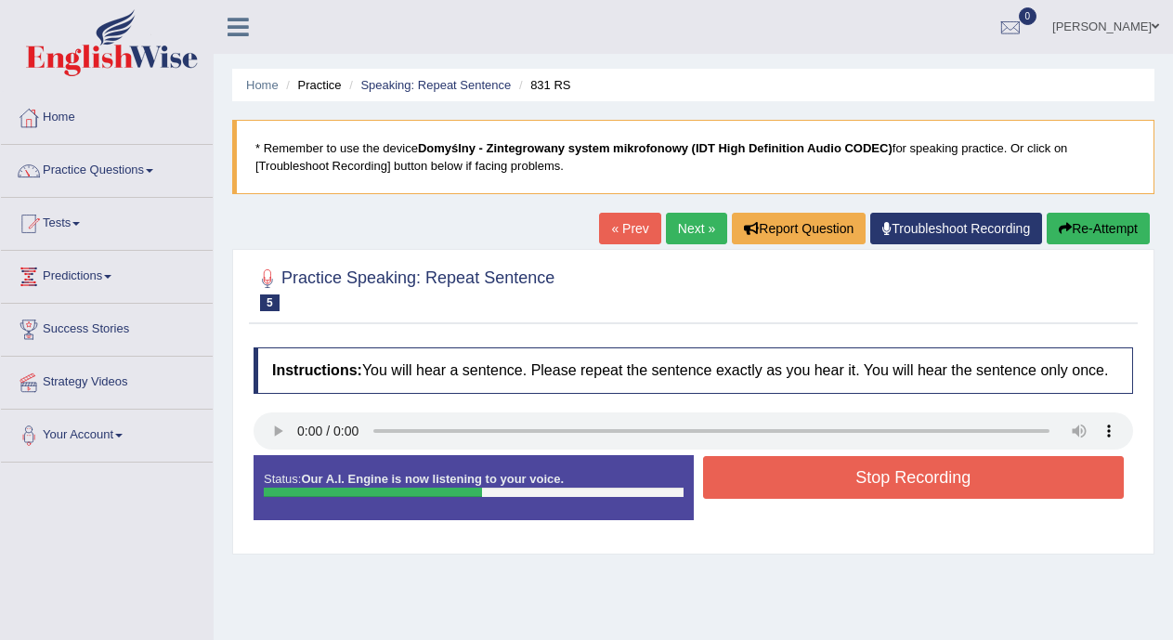
click at [752, 489] on button "Stop Recording" at bounding box center [914, 477] width 422 height 43
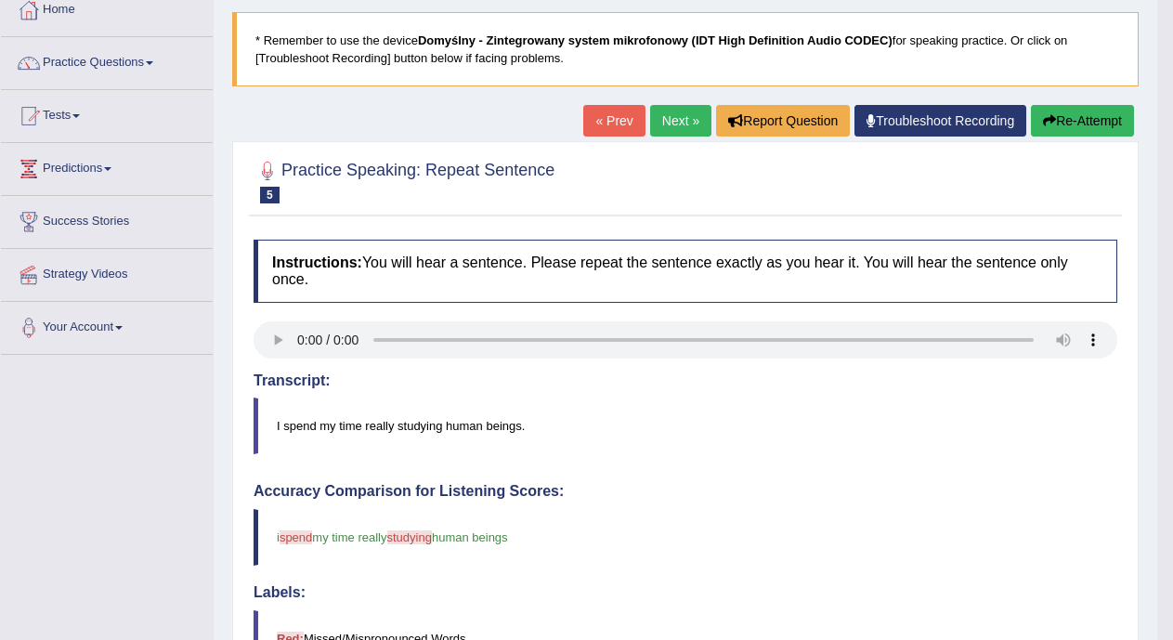
scroll to position [419, 0]
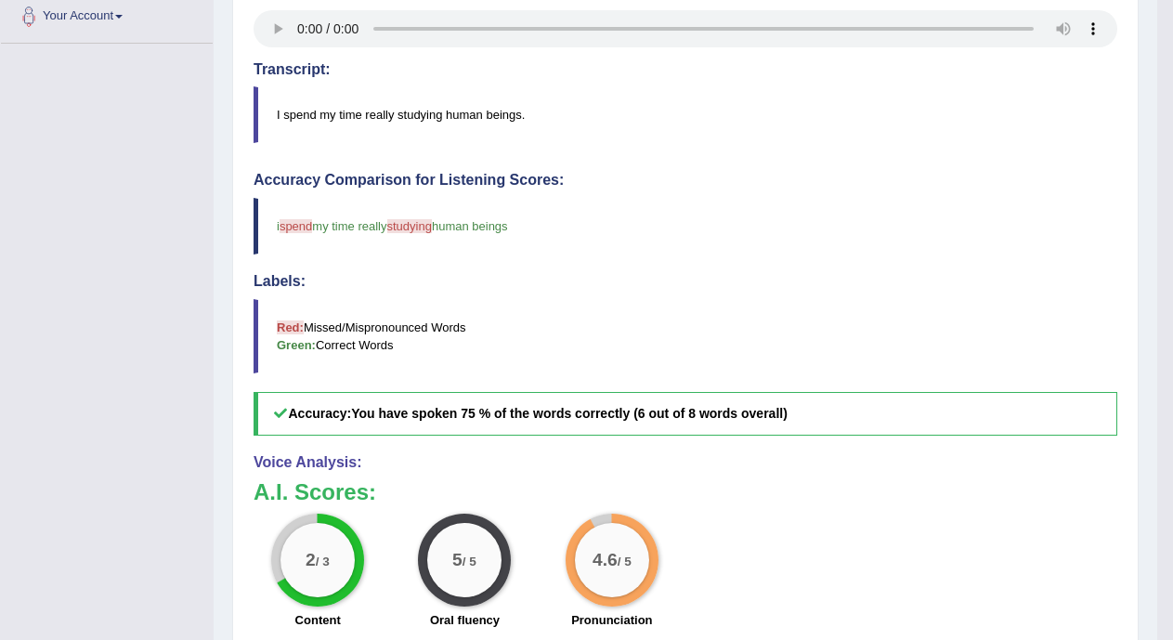
drag, startPoint x: 1160, startPoint y: 355, endPoint x: 1185, endPoint y: 260, distance: 97.8
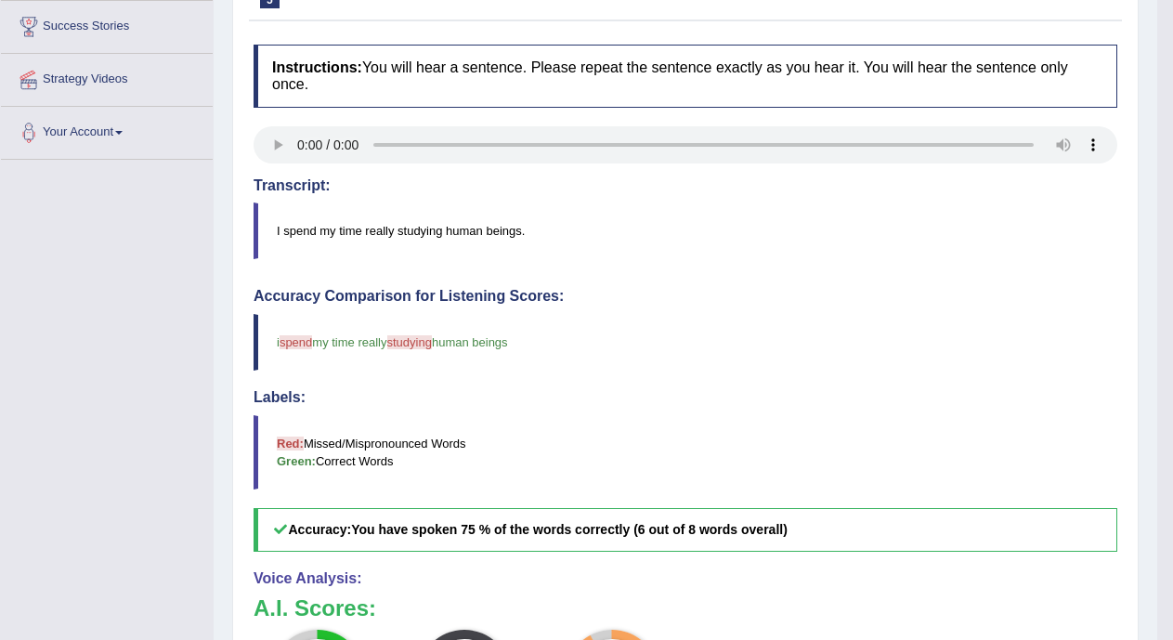
scroll to position [171, 0]
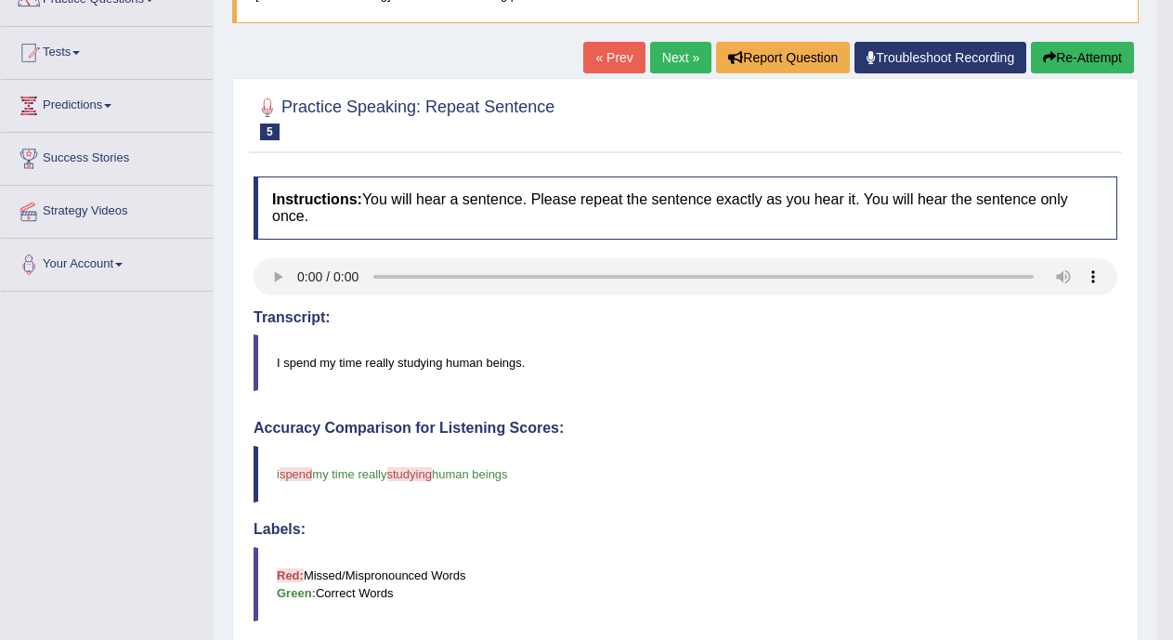
click at [675, 52] on link "Next »" at bounding box center [680, 58] width 61 height 32
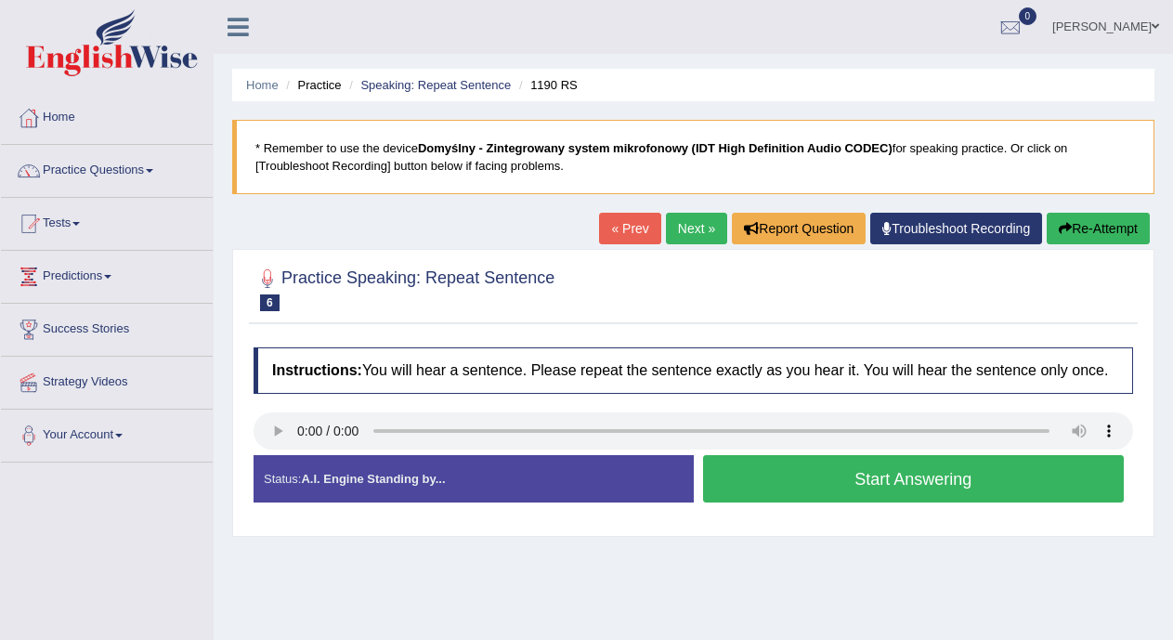
click at [771, 475] on button "Start Answering" at bounding box center [914, 478] width 422 height 47
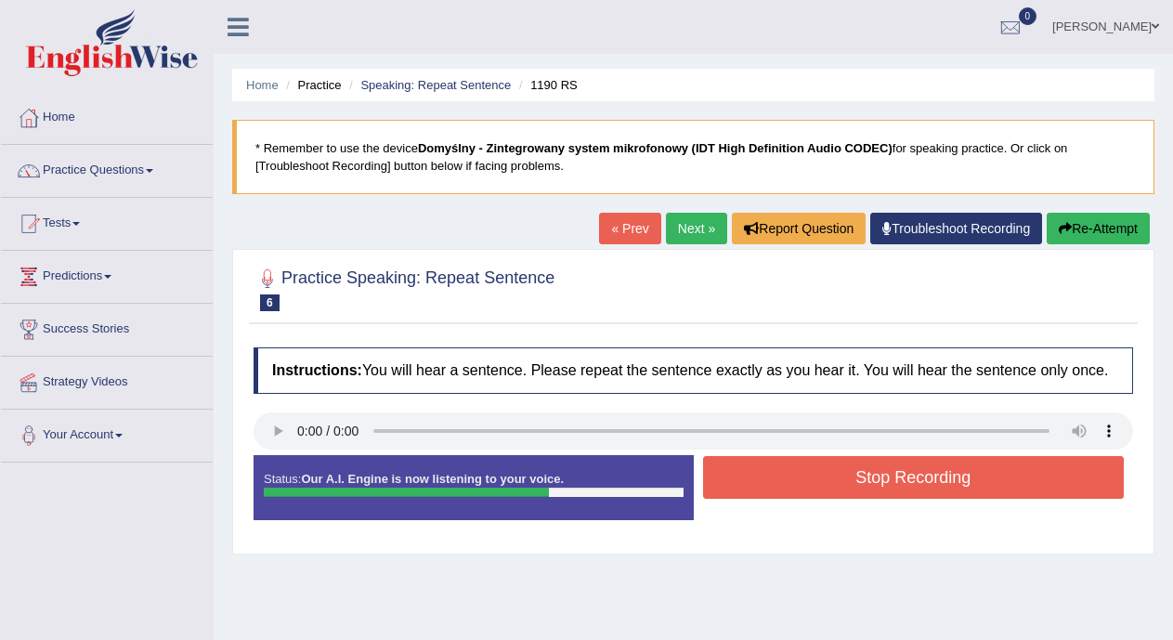
click at [771, 475] on button "Stop Recording" at bounding box center [914, 477] width 422 height 43
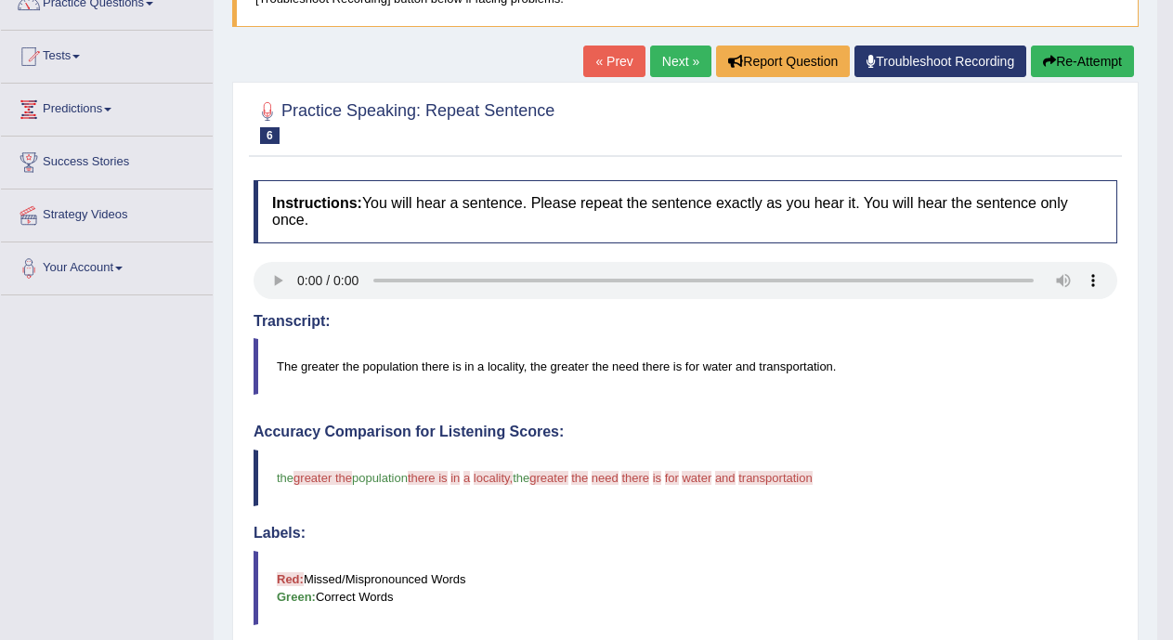
scroll to position [106, 0]
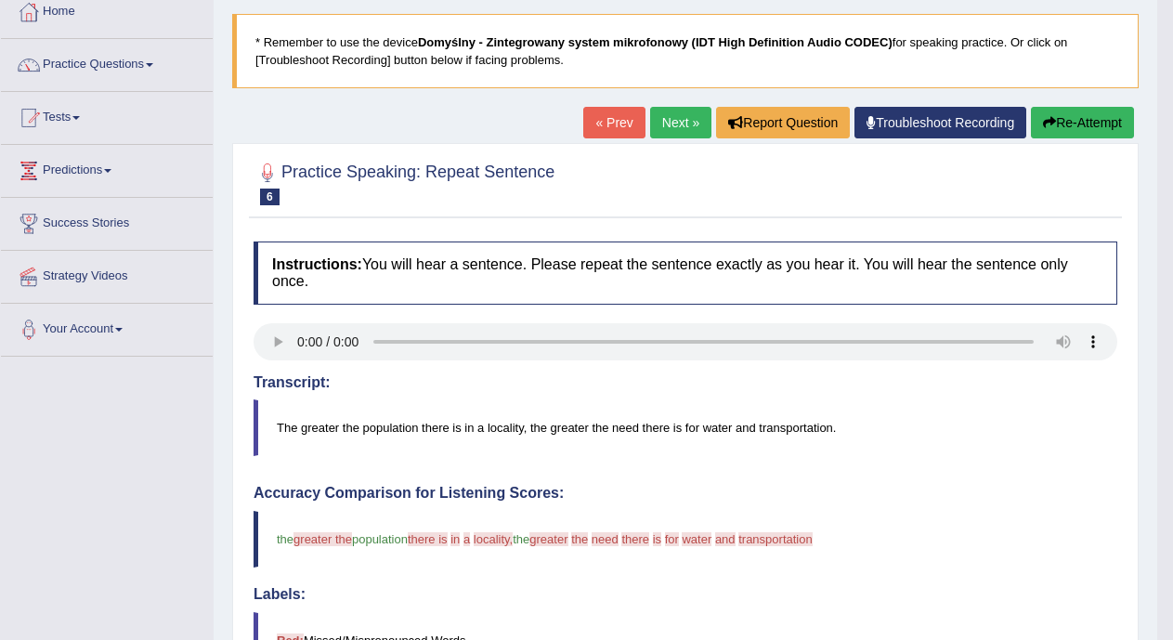
click at [675, 124] on link "Next »" at bounding box center [680, 123] width 61 height 32
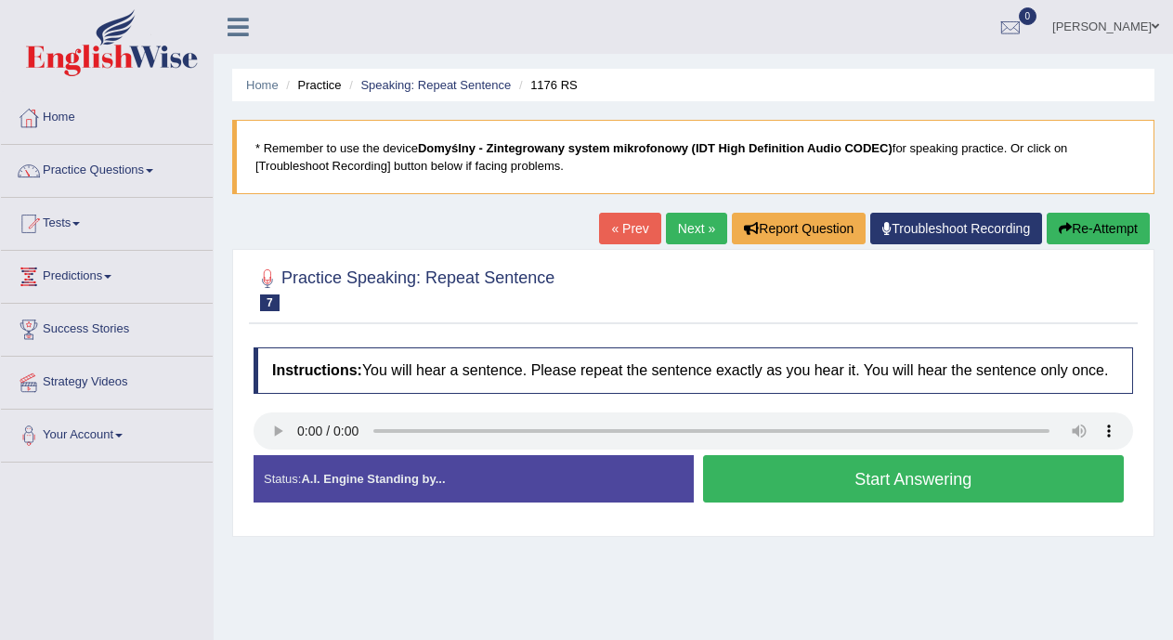
click at [727, 473] on button "Start Answering" at bounding box center [914, 478] width 422 height 47
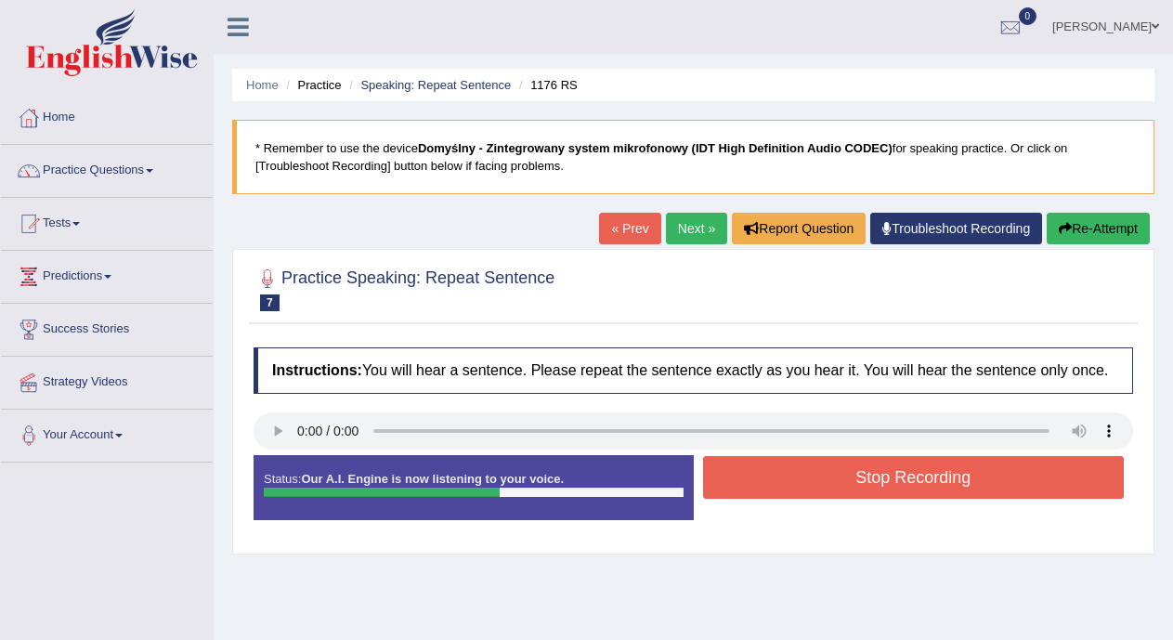
click at [727, 473] on button "Stop Recording" at bounding box center [914, 477] width 422 height 43
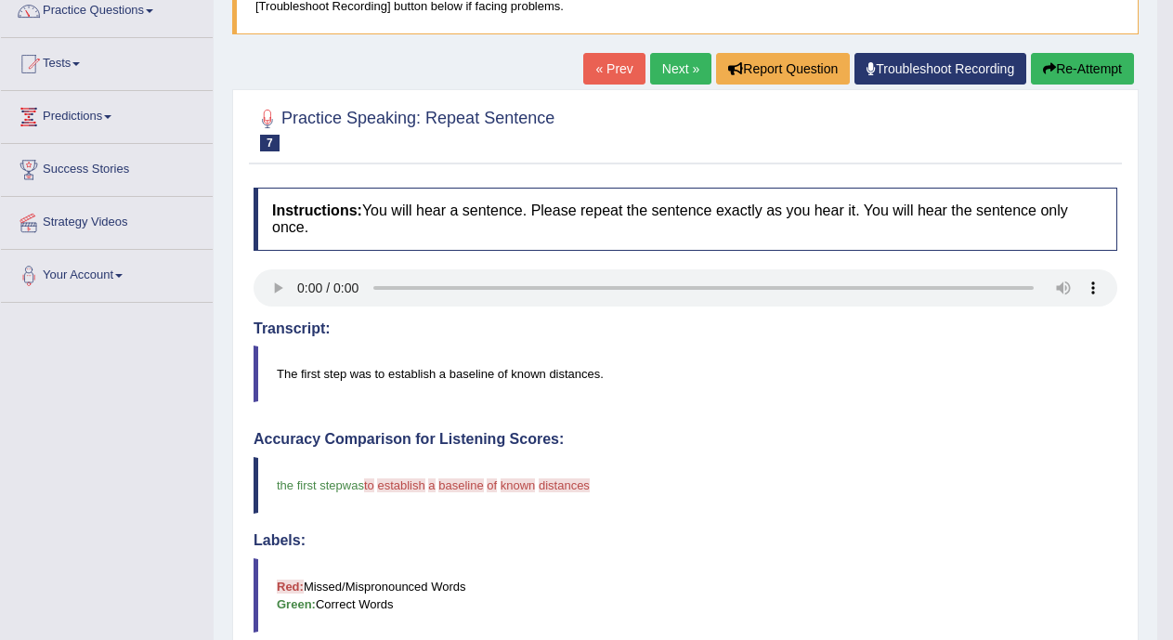
scroll to position [157, 0]
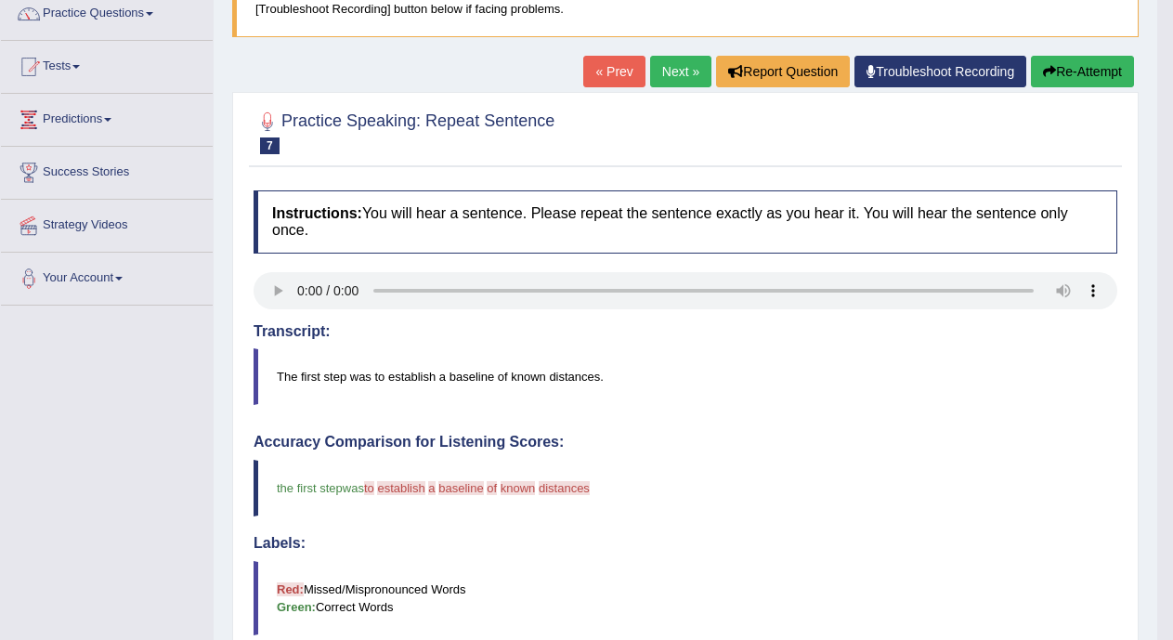
click at [675, 78] on link "Next »" at bounding box center [680, 72] width 61 height 32
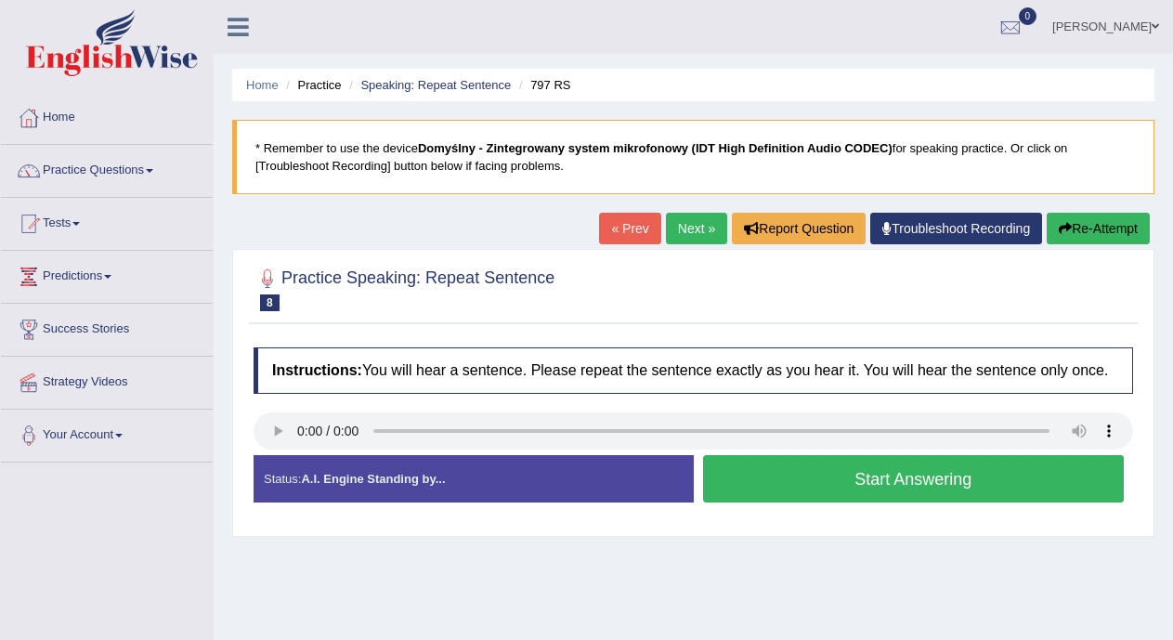
click at [777, 474] on button "Start Answering" at bounding box center [914, 478] width 422 height 47
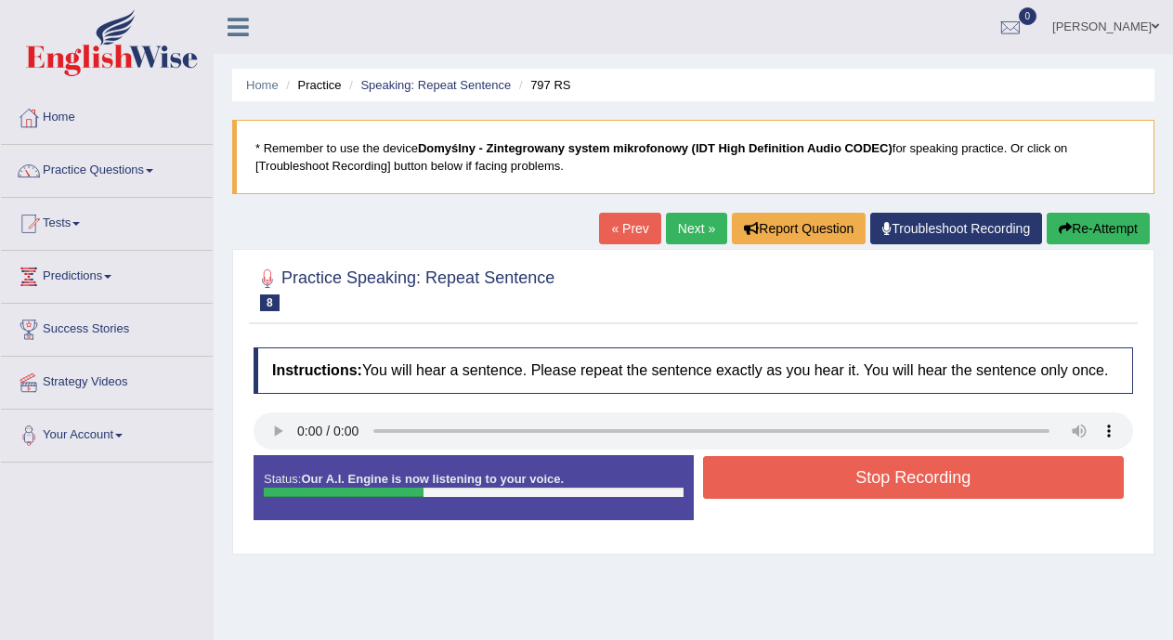
click at [777, 474] on button "Stop Recording" at bounding box center [914, 477] width 422 height 43
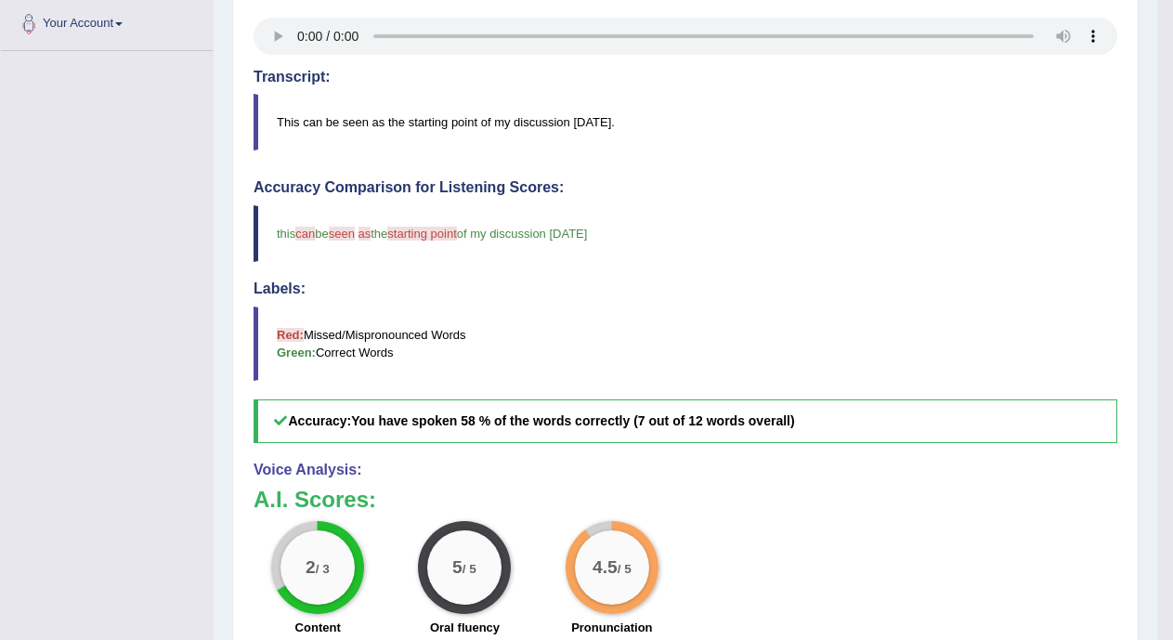
scroll to position [176, 0]
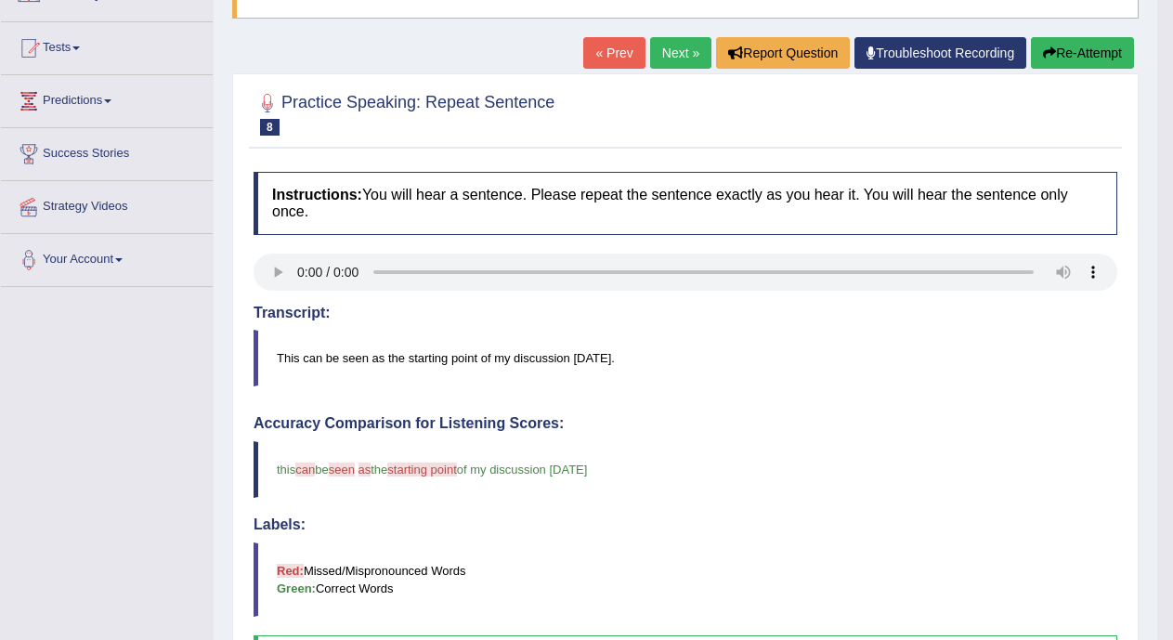
click at [652, 63] on link "Next »" at bounding box center [680, 53] width 61 height 32
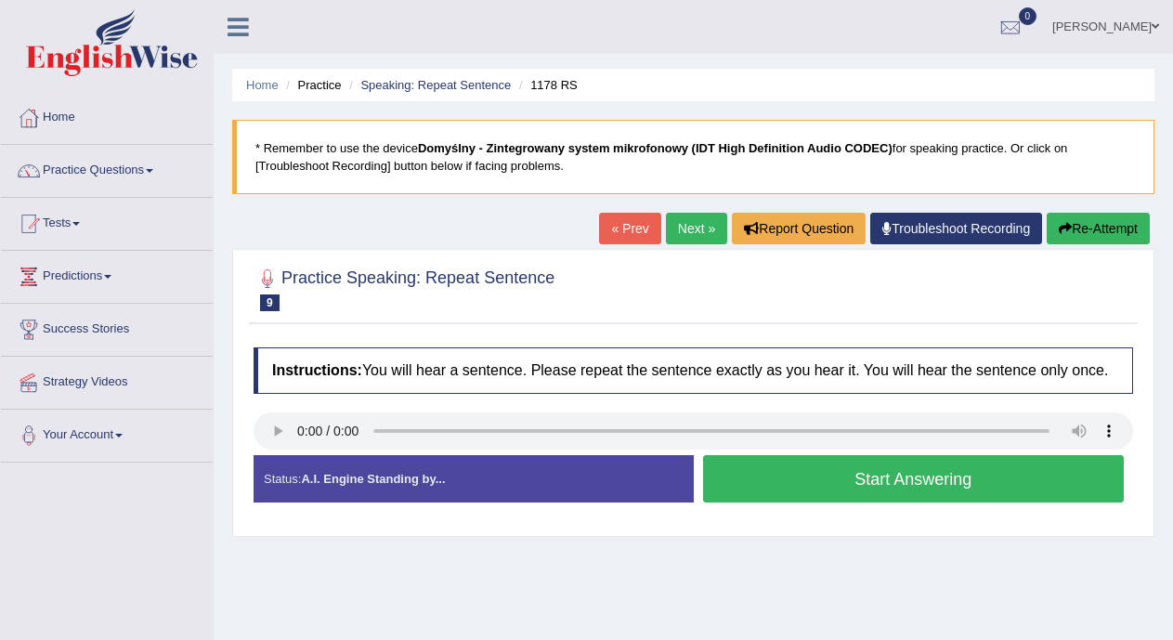
click at [770, 469] on button "Start Answering" at bounding box center [914, 478] width 422 height 47
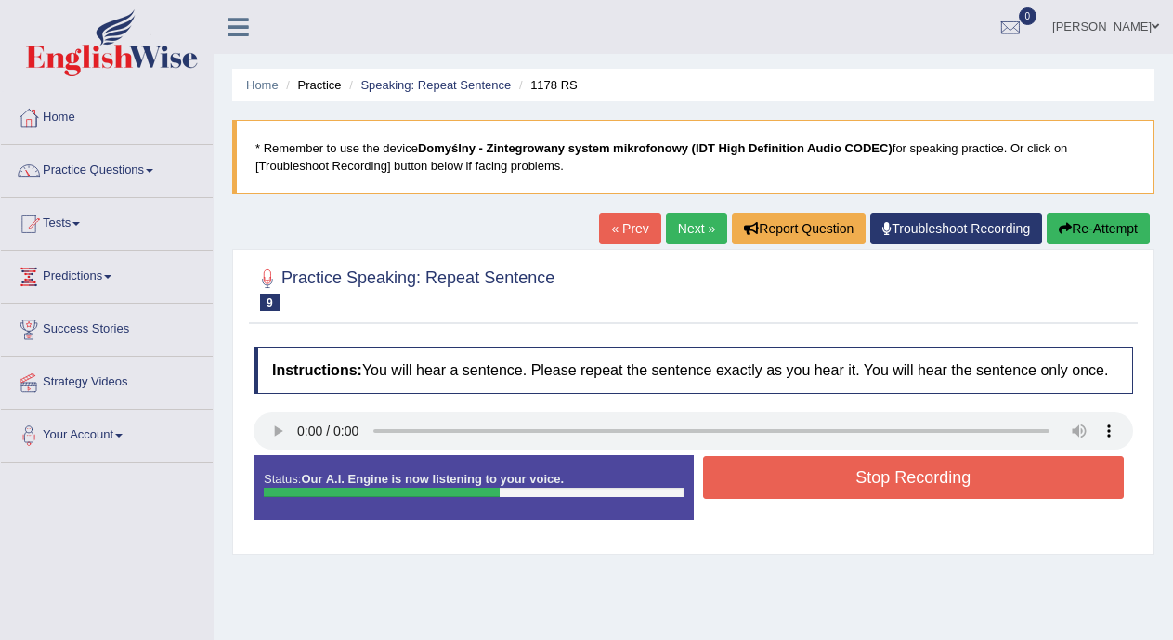
click at [770, 469] on button "Stop Recording" at bounding box center [914, 477] width 422 height 43
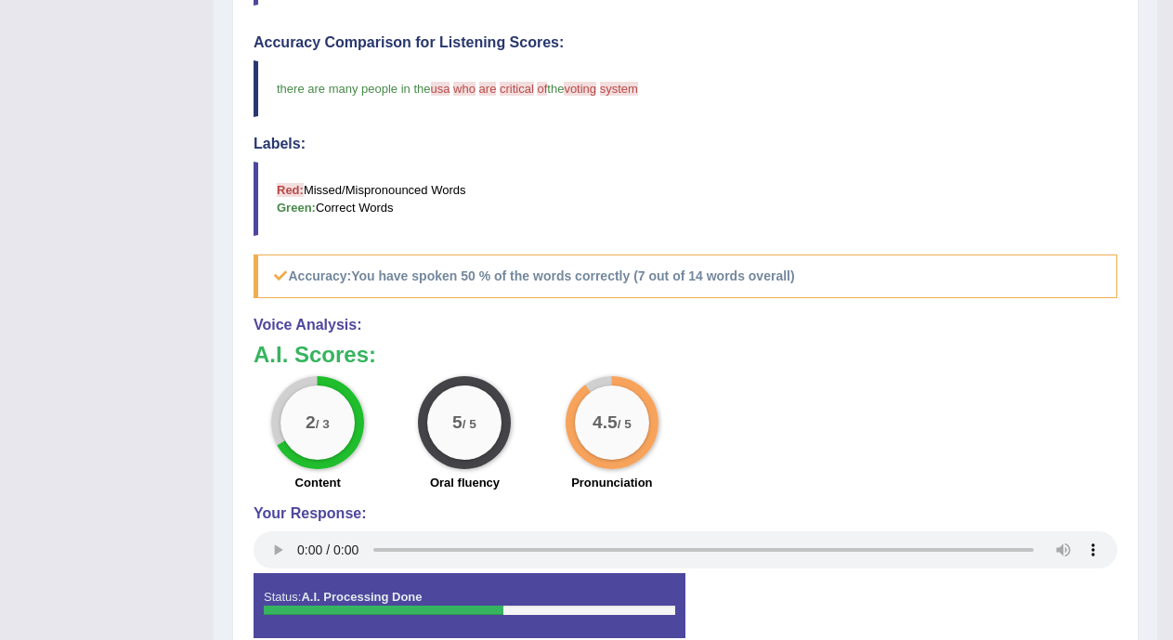
scroll to position [577, 0]
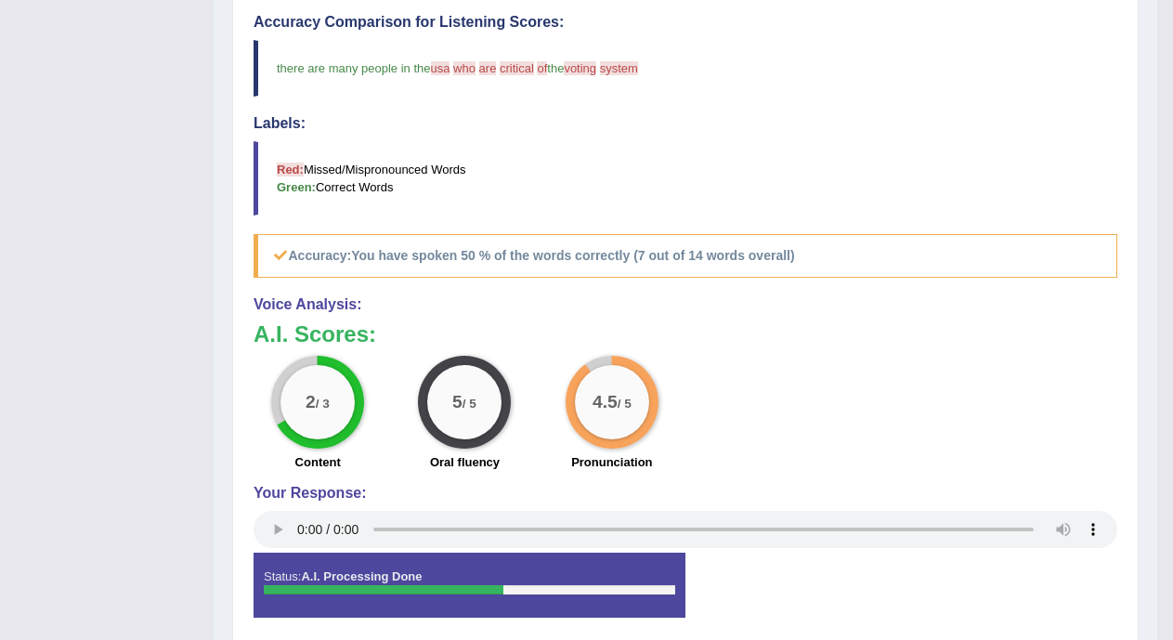
drag, startPoint x: 1147, startPoint y: 452, endPoint x: 1172, endPoint y: 328, distance: 126.8
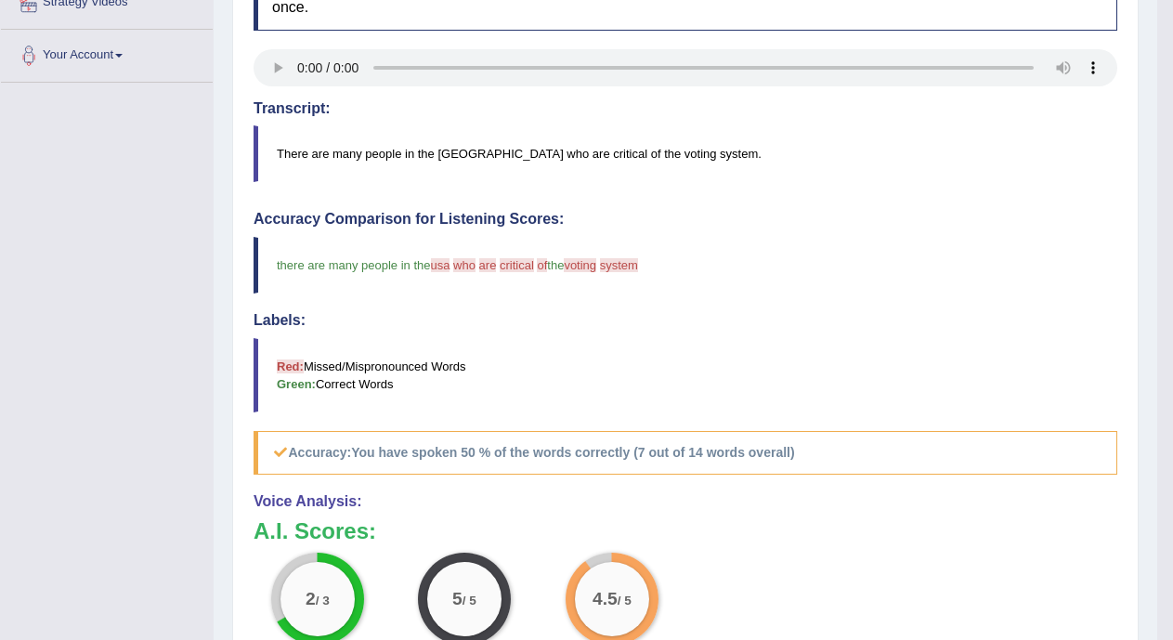
scroll to position [65, 0]
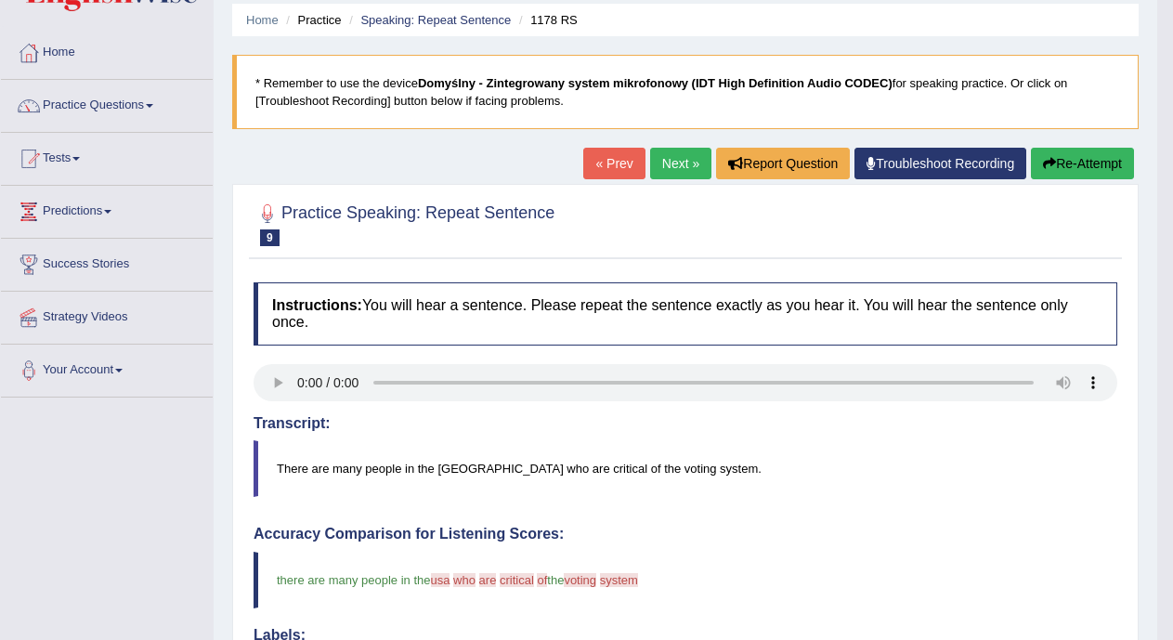
click at [682, 170] on link "Next »" at bounding box center [680, 164] width 61 height 32
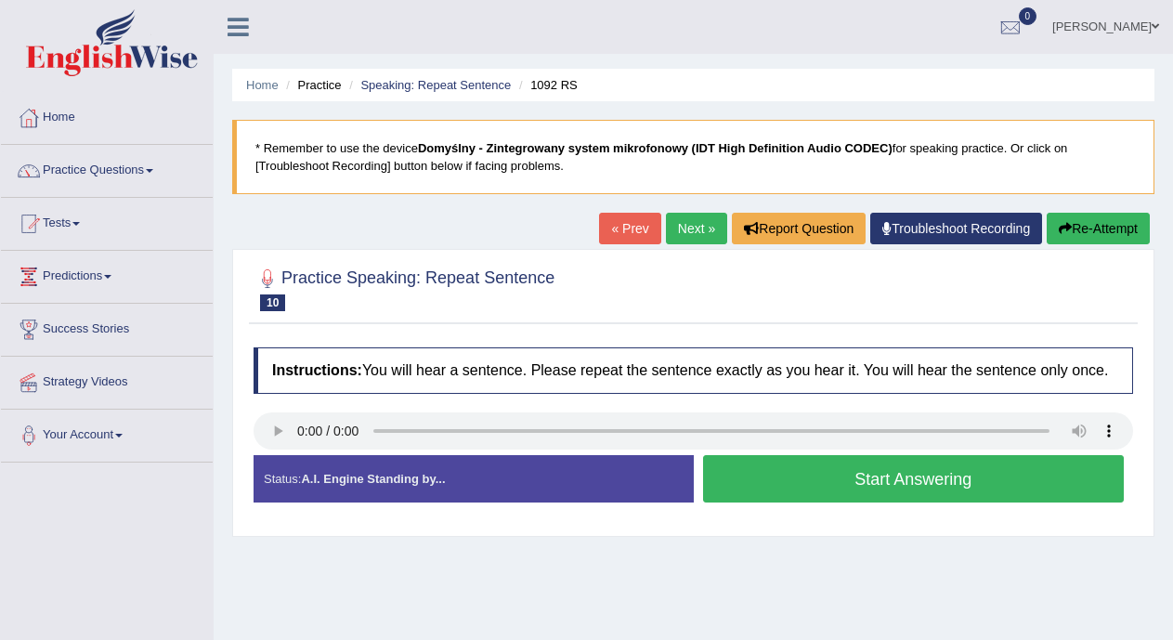
click at [853, 482] on button "Start Answering" at bounding box center [914, 478] width 422 height 47
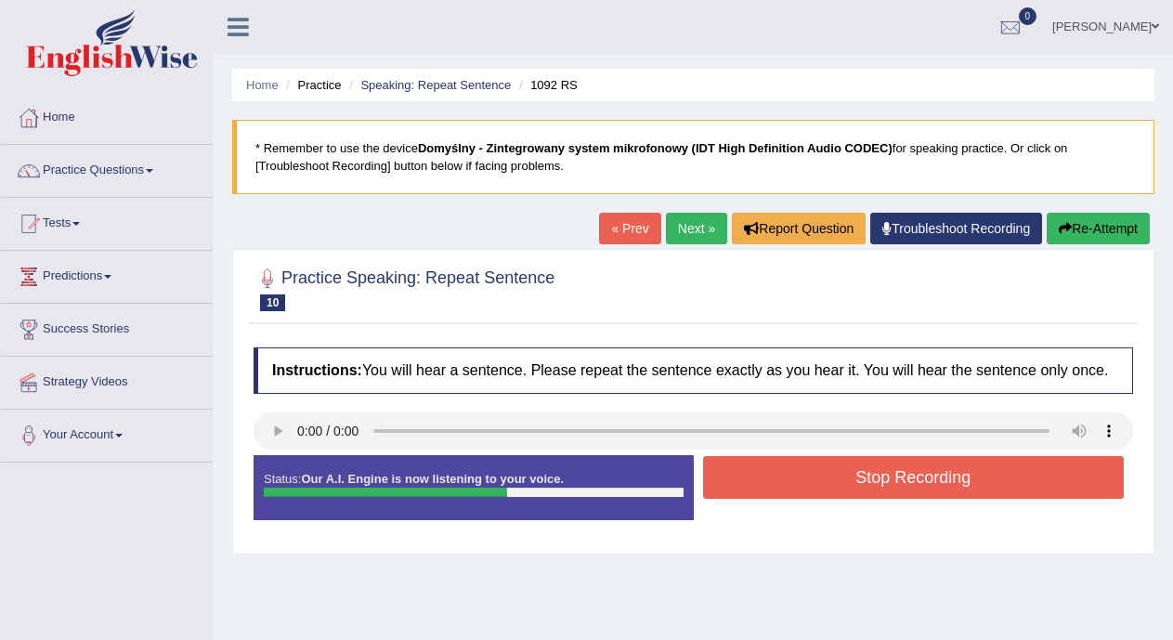
click at [853, 482] on button "Stop Recording" at bounding box center [914, 477] width 422 height 43
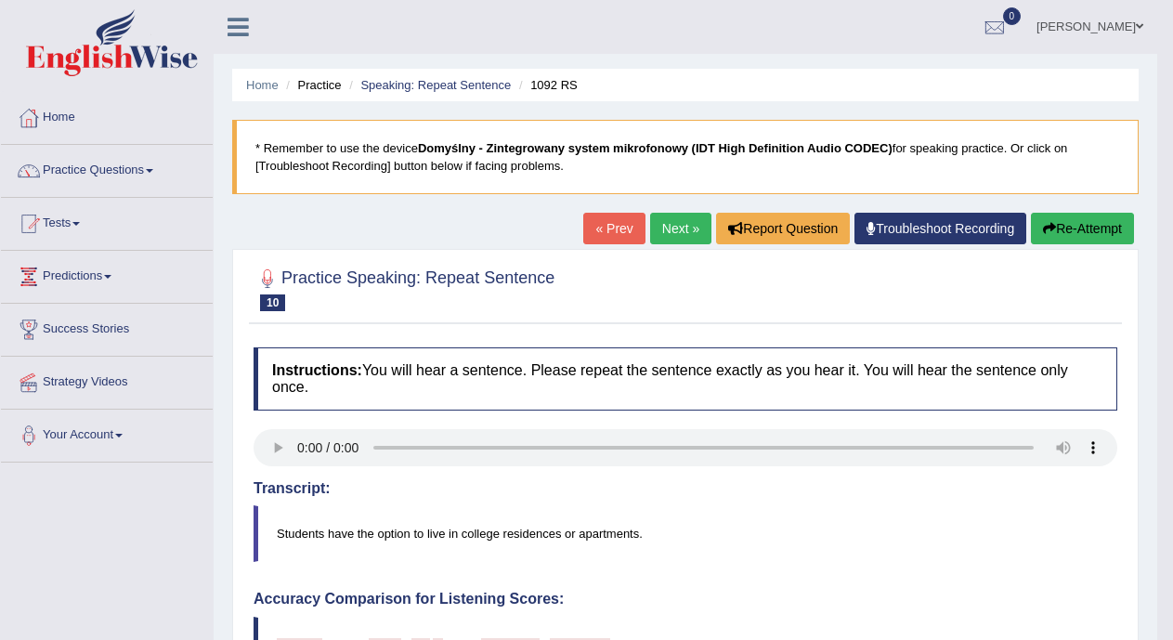
click at [601, 225] on link "« Prev" at bounding box center [613, 229] width 61 height 32
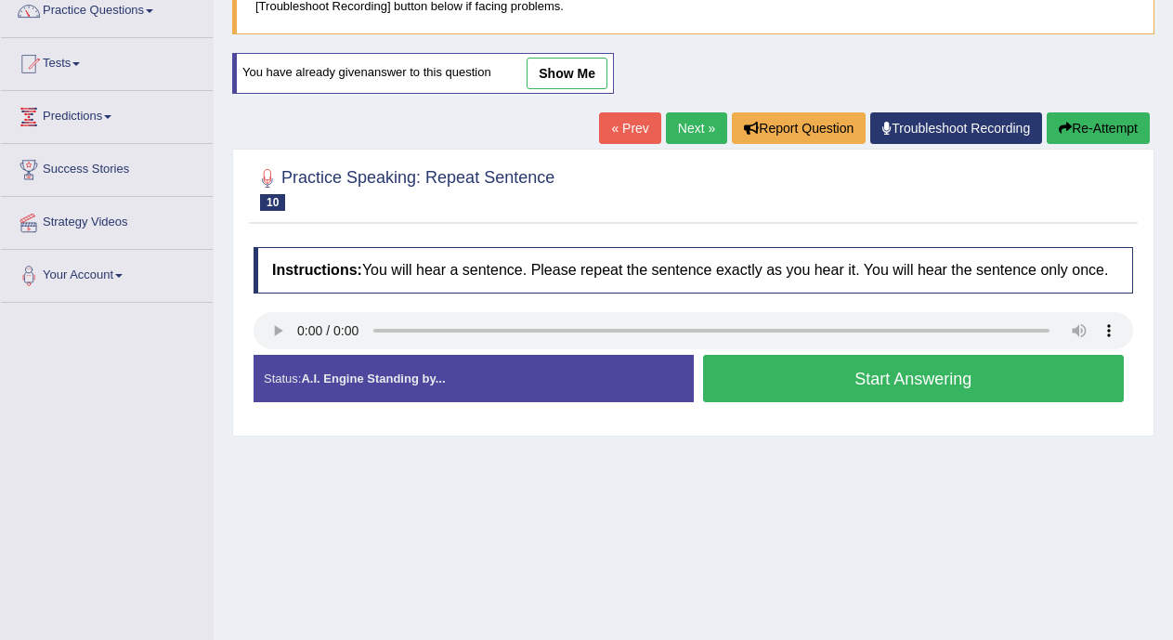
click at [883, 373] on button "Start Answering" at bounding box center [914, 378] width 422 height 47
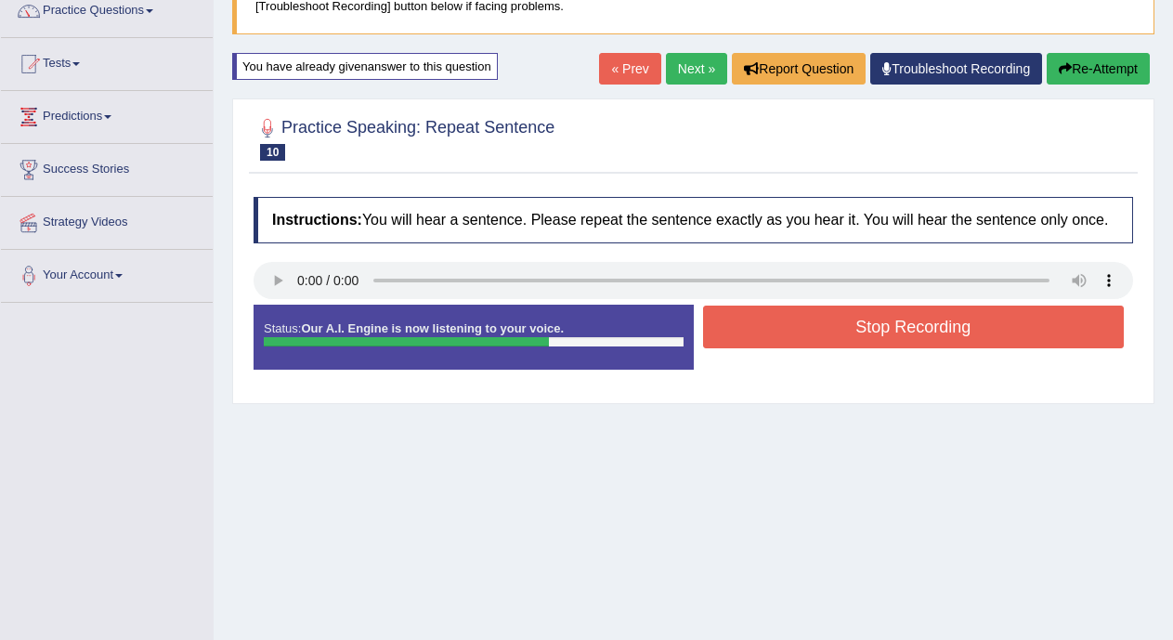
click at [900, 312] on button "Stop Recording" at bounding box center [914, 327] width 422 height 43
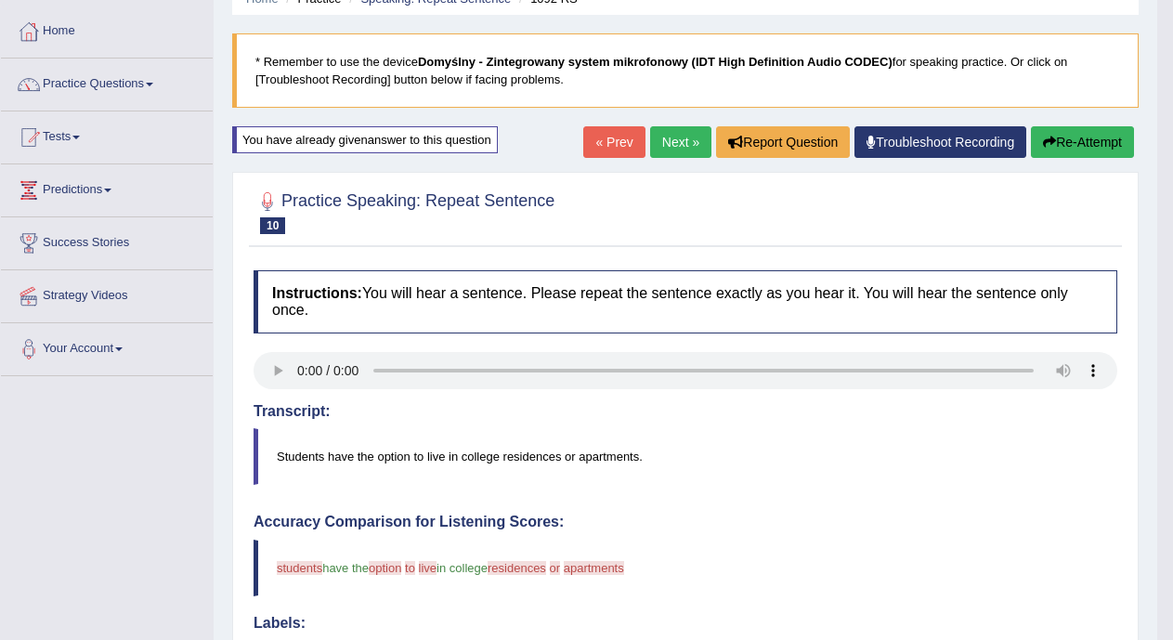
scroll to position [45, 0]
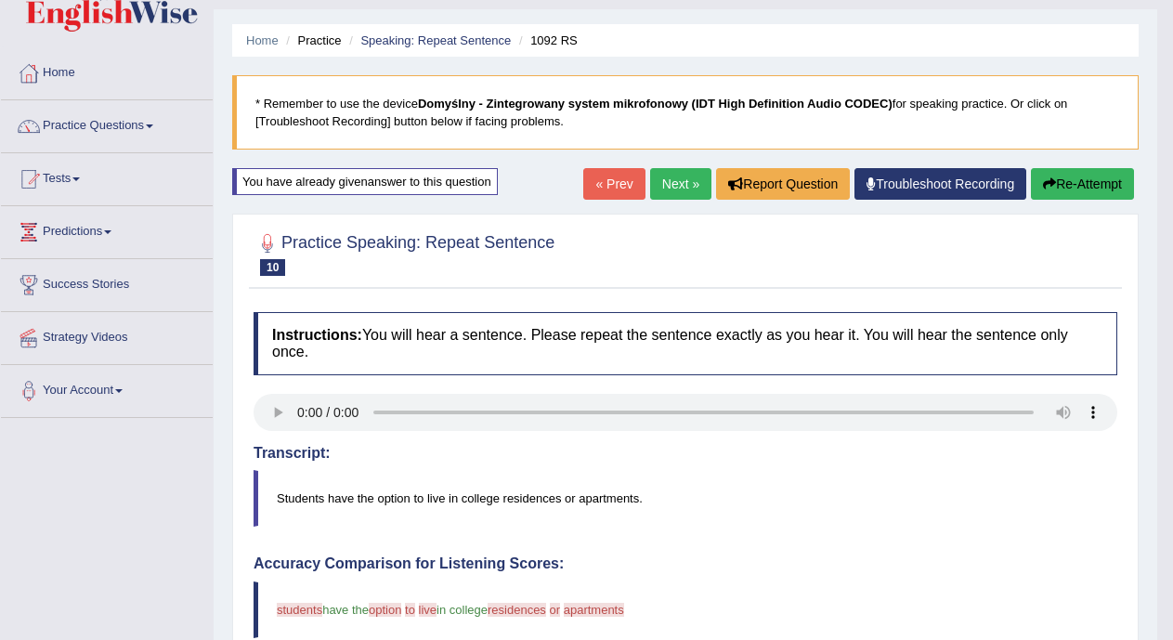
click at [596, 184] on link "« Prev" at bounding box center [613, 184] width 61 height 32
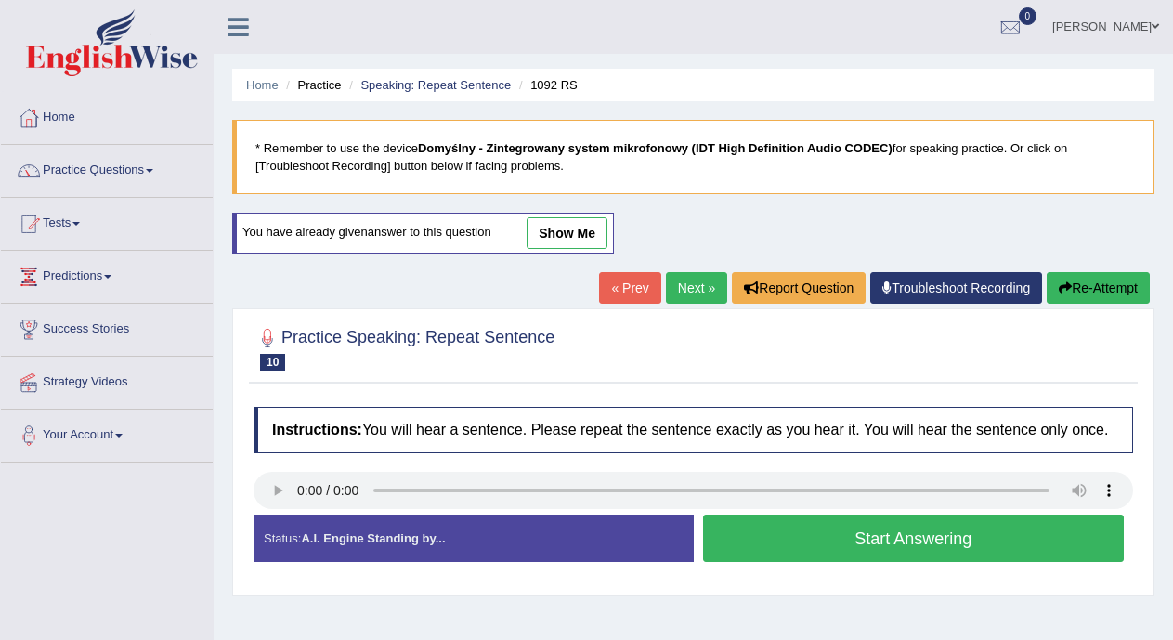
click at [817, 540] on button "Start Answering" at bounding box center [914, 538] width 422 height 47
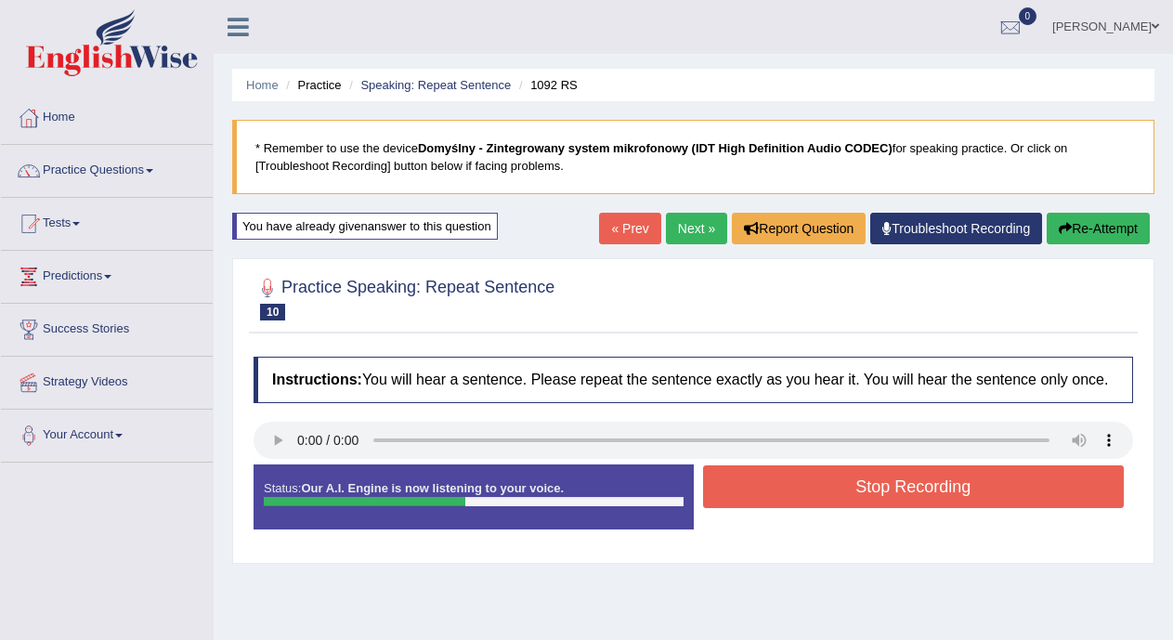
click at [832, 495] on button "Stop Recording" at bounding box center [914, 486] width 422 height 43
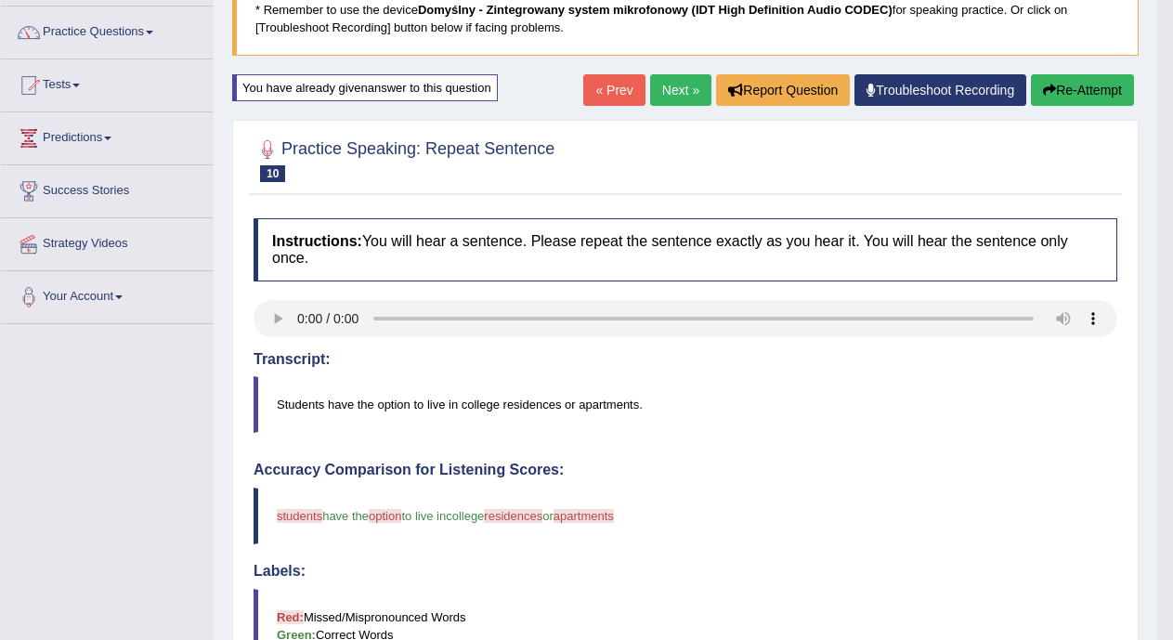
scroll to position [494, 0]
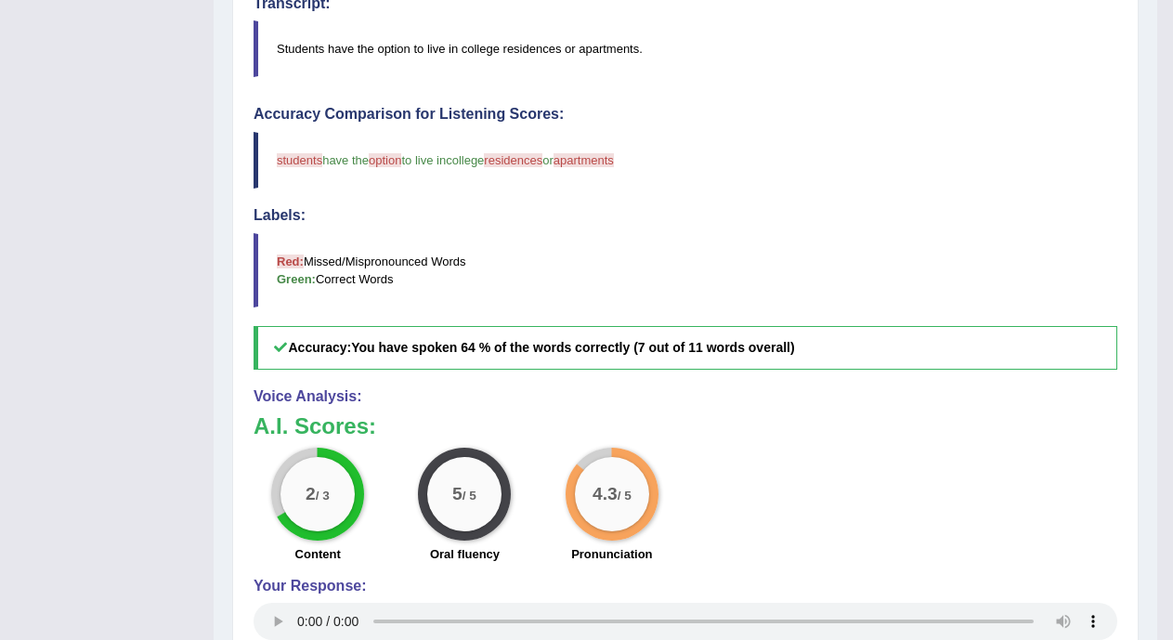
drag, startPoint x: 1166, startPoint y: 284, endPoint x: 1180, endPoint y: 226, distance: 60.2
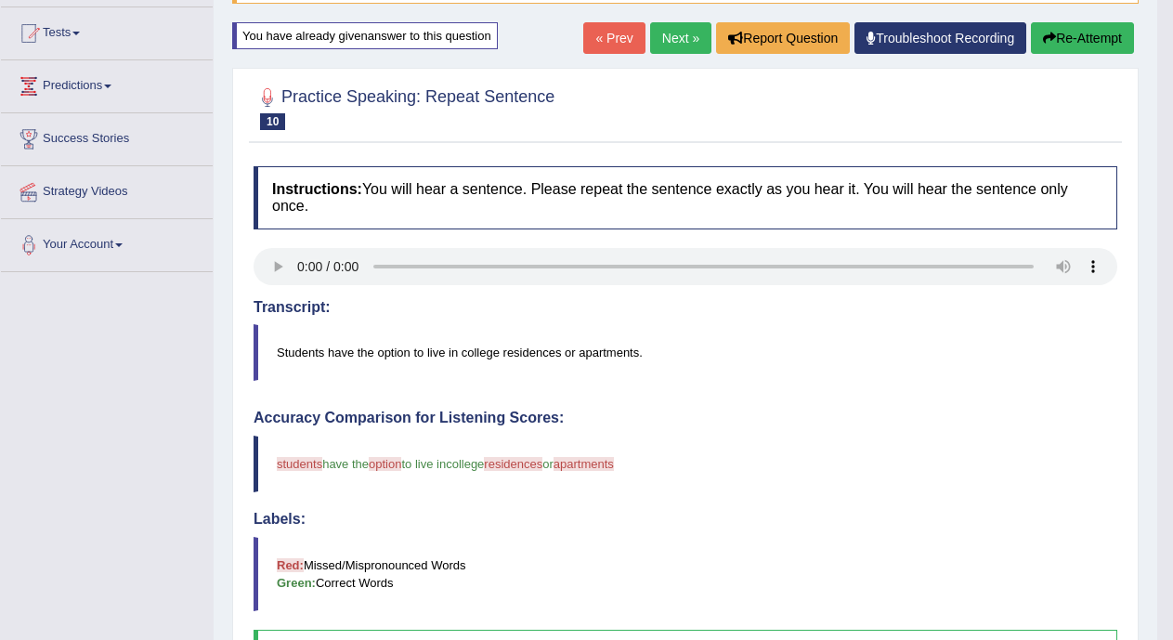
scroll to position [137, 0]
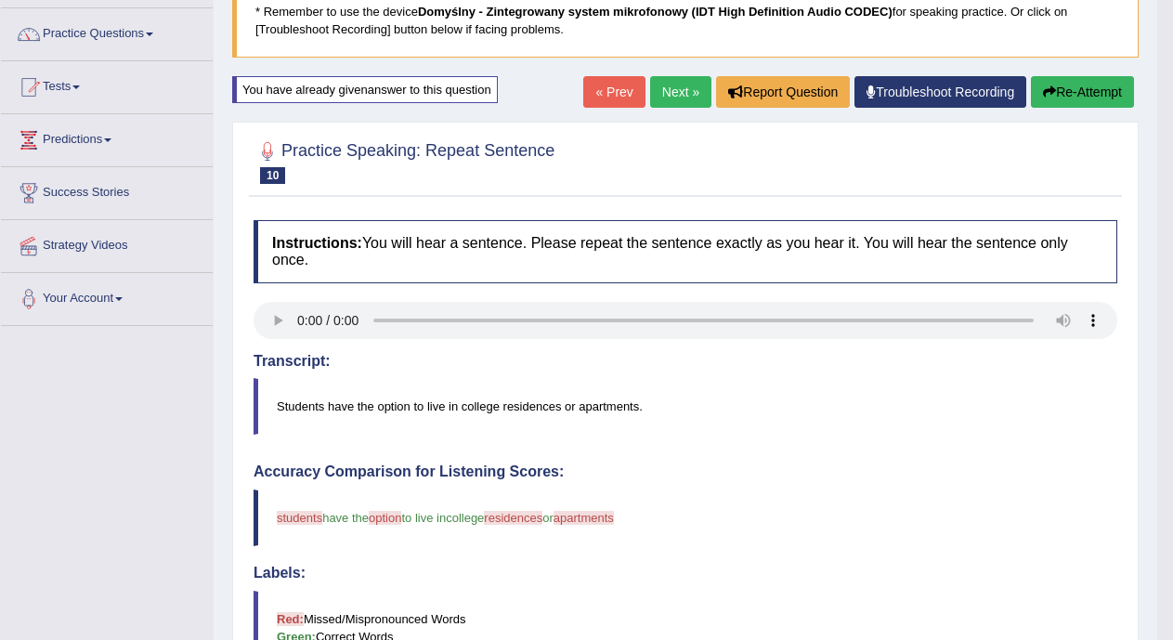
click at [666, 98] on link "Next »" at bounding box center [680, 92] width 61 height 32
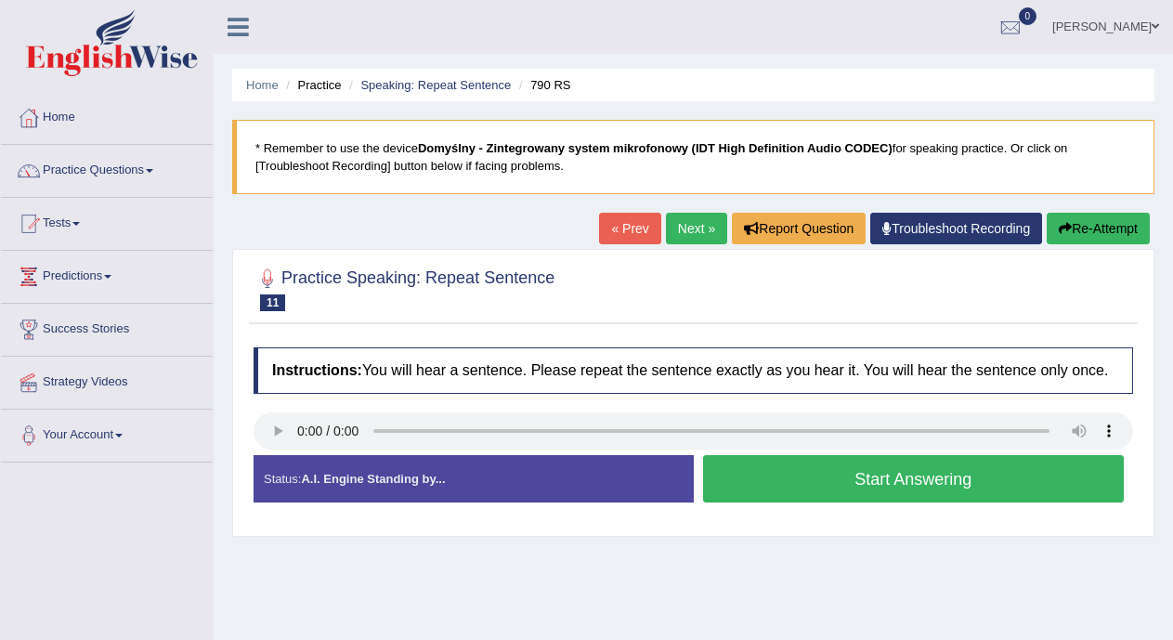
click at [815, 479] on button "Start Answering" at bounding box center [914, 478] width 422 height 47
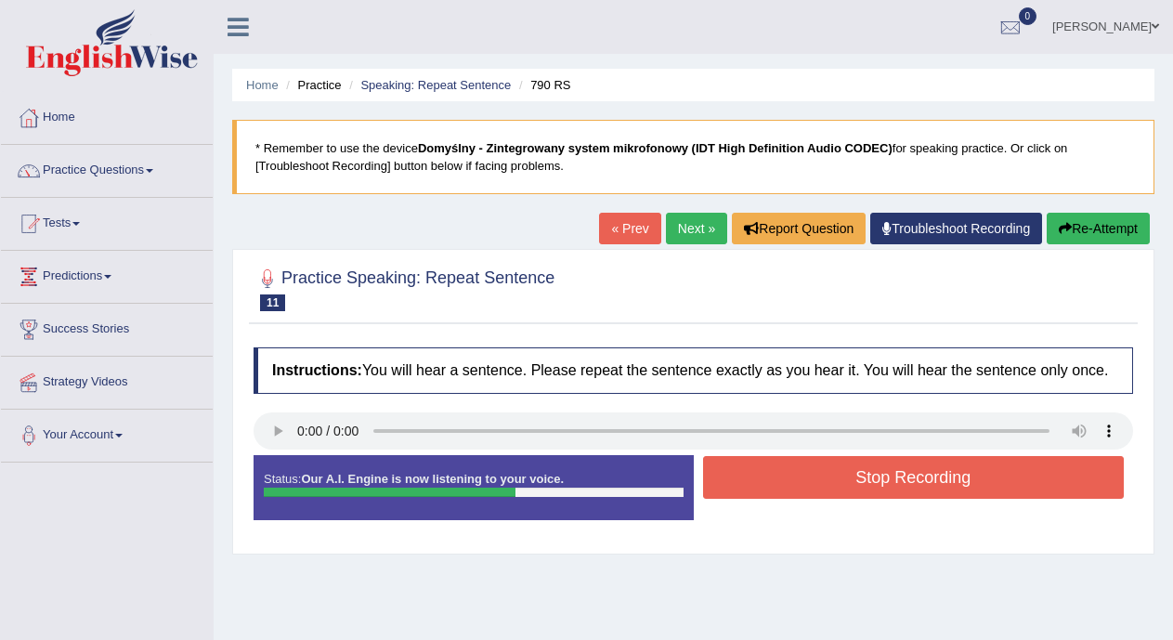
click at [815, 479] on button "Stop Recording" at bounding box center [914, 477] width 422 height 43
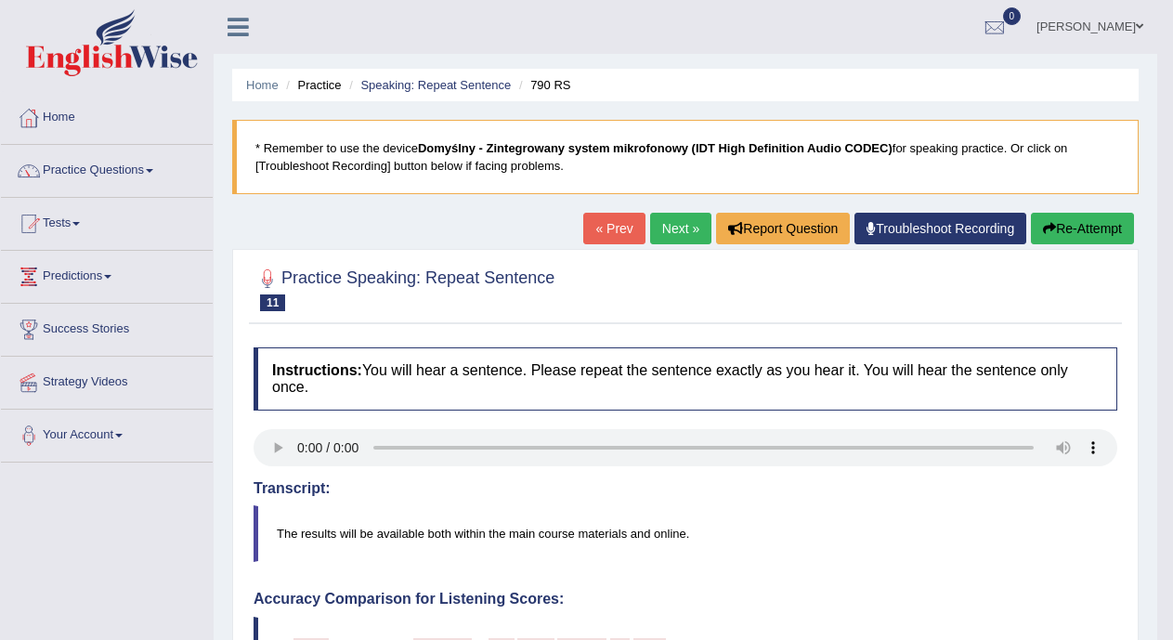
click at [655, 227] on link "Next »" at bounding box center [680, 229] width 61 height 32
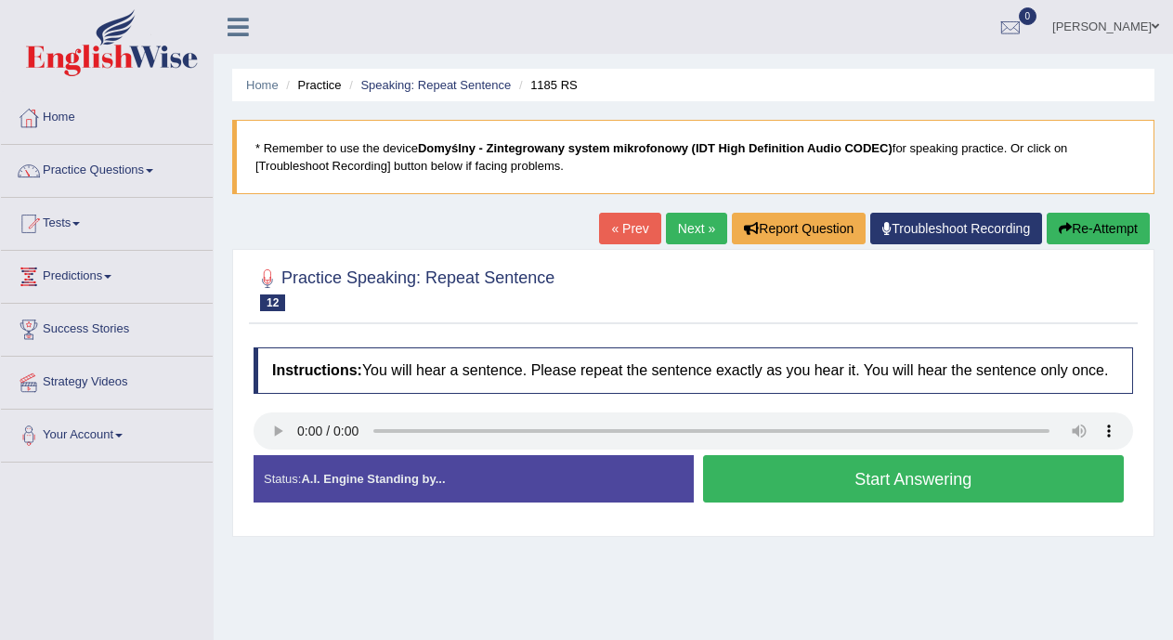
click at [772, 486] on button "Start Answering" at bounding box center [914, 478] width 422 height 47
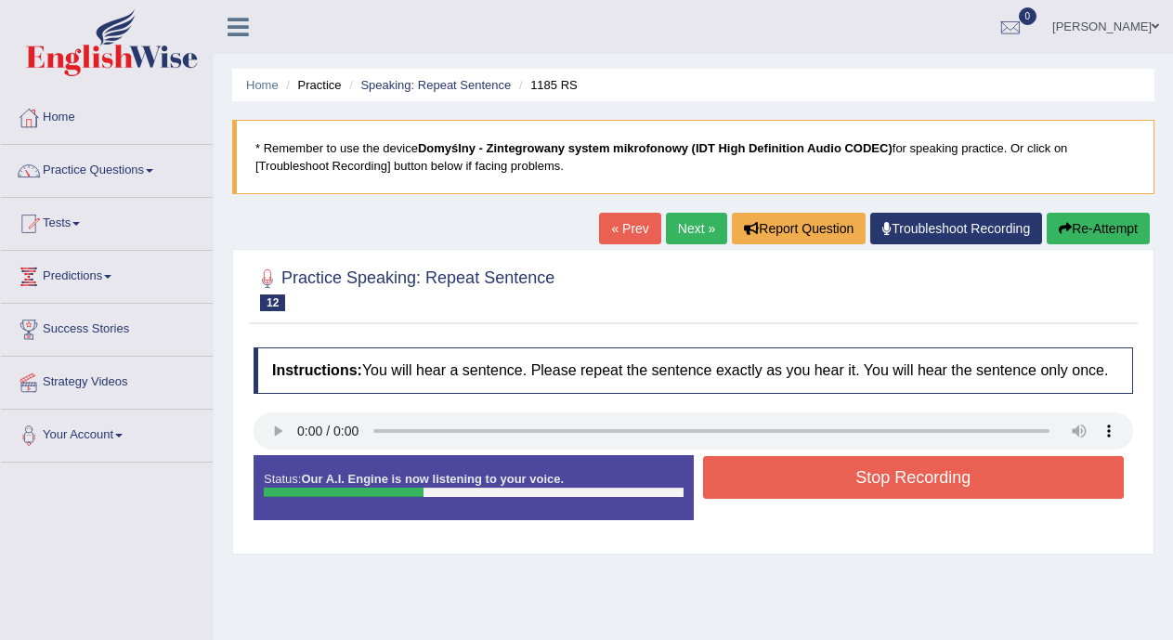
click at [772, 486] on button "Stop Recording" at bounding box center [914, 477] width 422 height 43
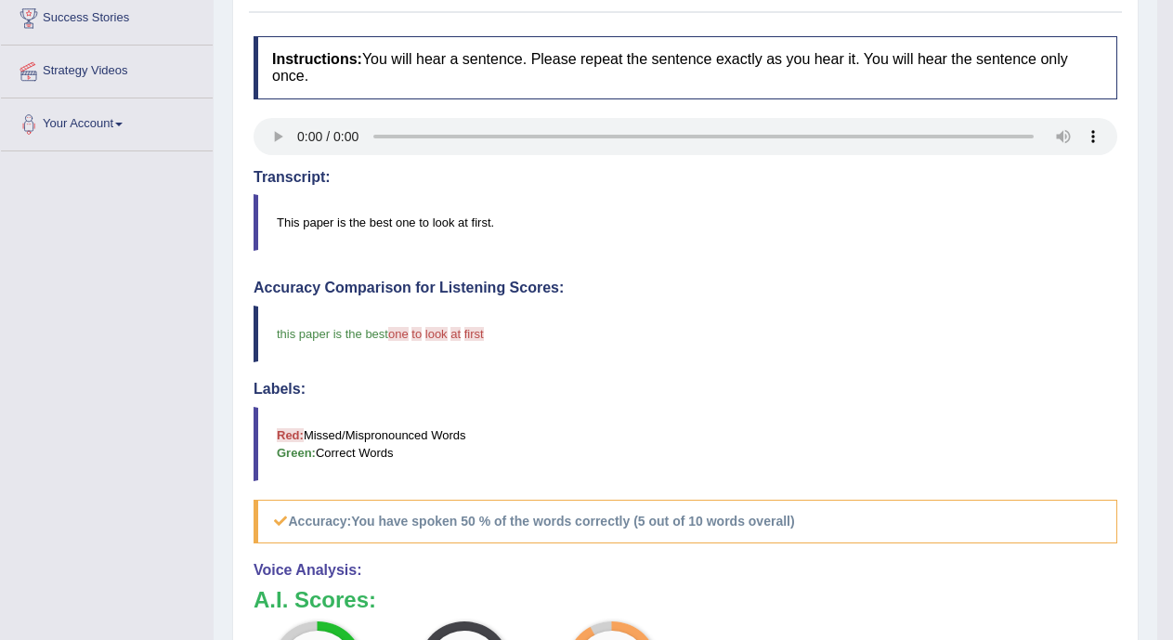
scroll to position [502, 0]
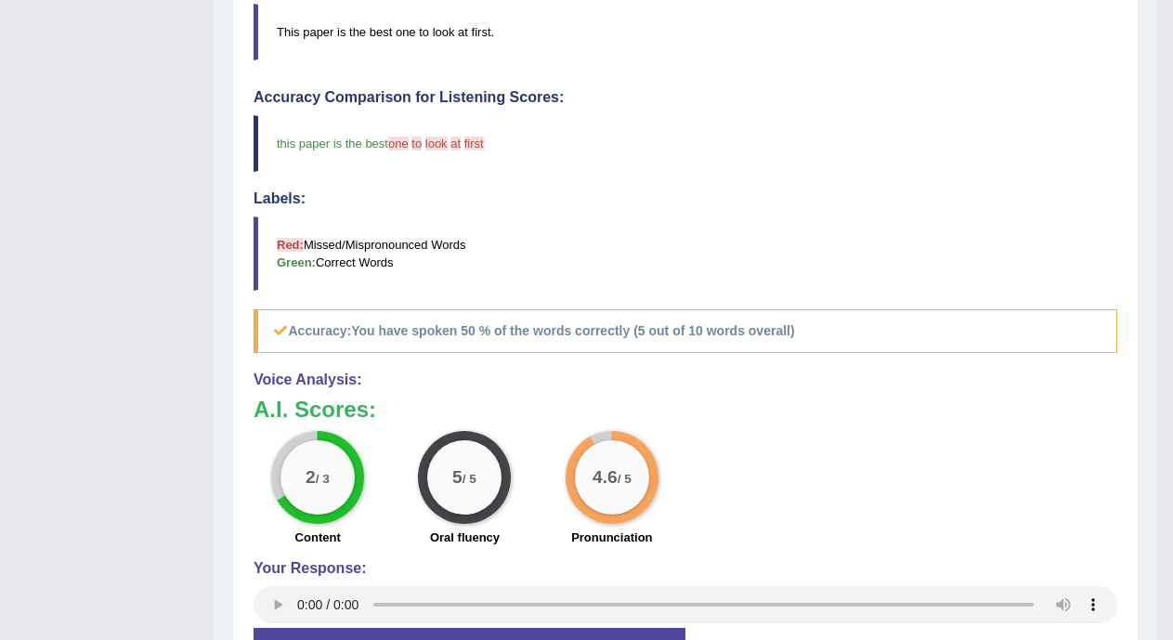
drag, startPoint x: 1172, startPoint y: 439, endPoint x: 1188, endPoint y: 314, distance: 126.4
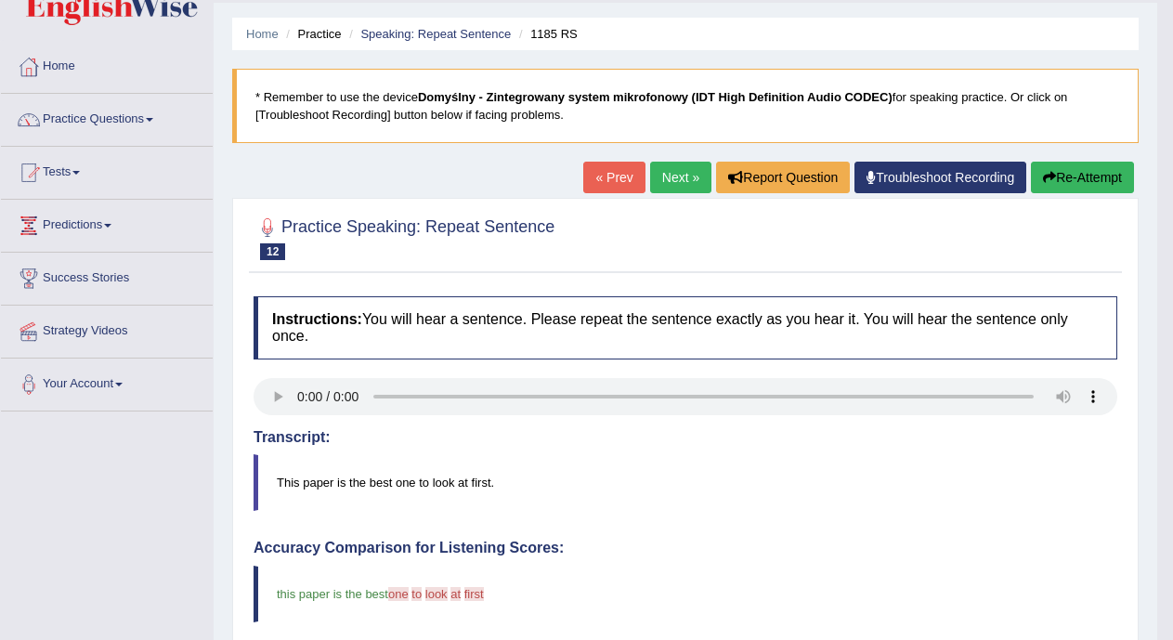
scroll to position [6, 0]
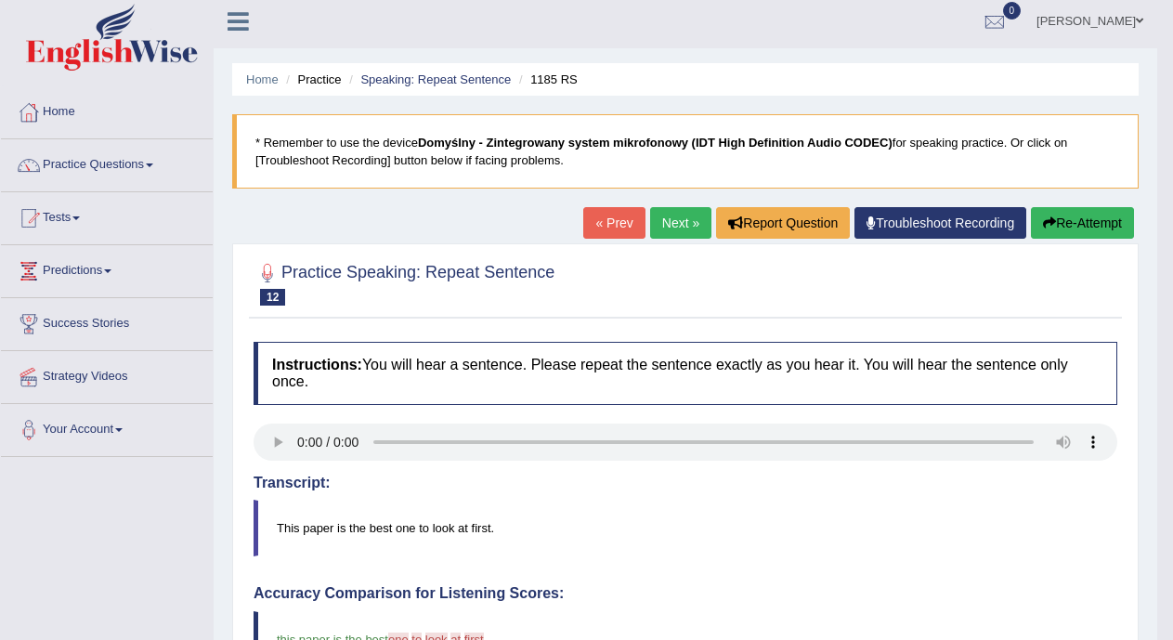
click at [651, 227] on link "Next »" at bounding box center [680, 223] width 61 height 32
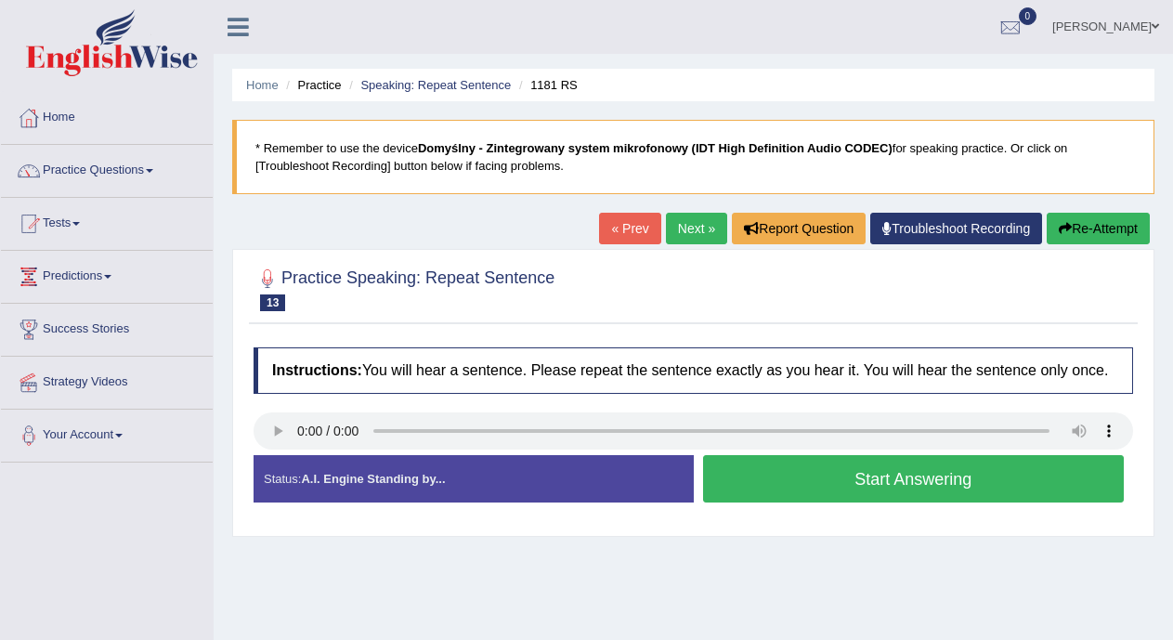
click at [819, 491] on button "Start Answering" at bounding box center [914, 478] width 422 height 47
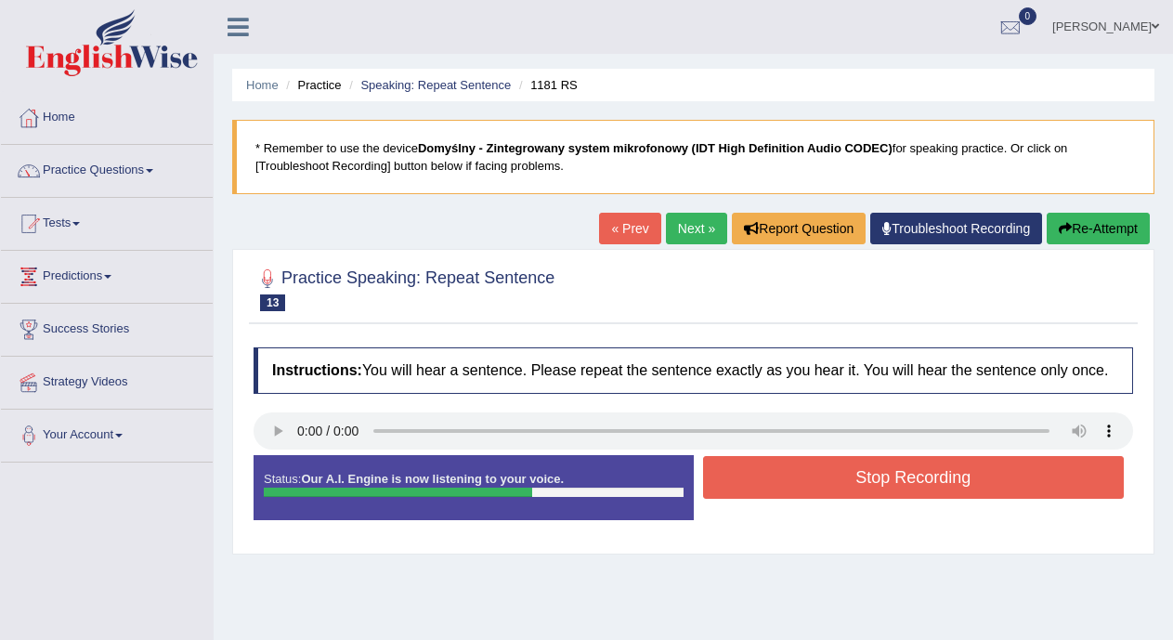
click at [824, 474] on button "Stop Recording" at bounding box center [914, 477] width 422 height 43
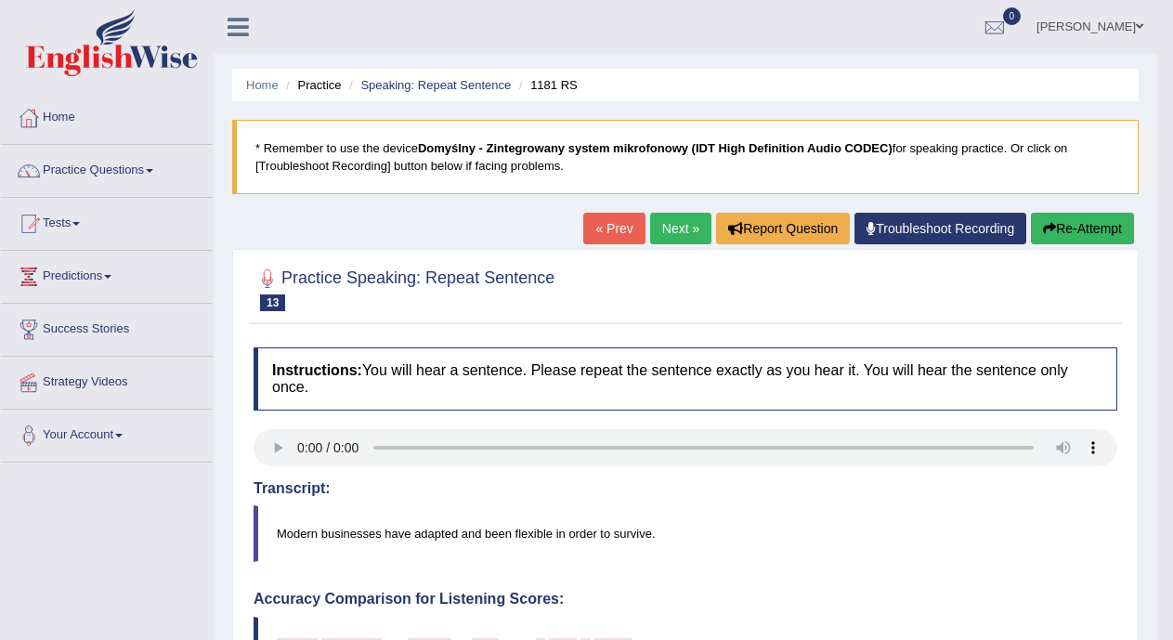
click at [880, 241] on link "Troubleshoot Recording" at bounding box center [941, 229] width 172 height 32
click at [888, 230] on link "Troubleshoot Recording" at bounding box center [941, 229] width 172 height 32
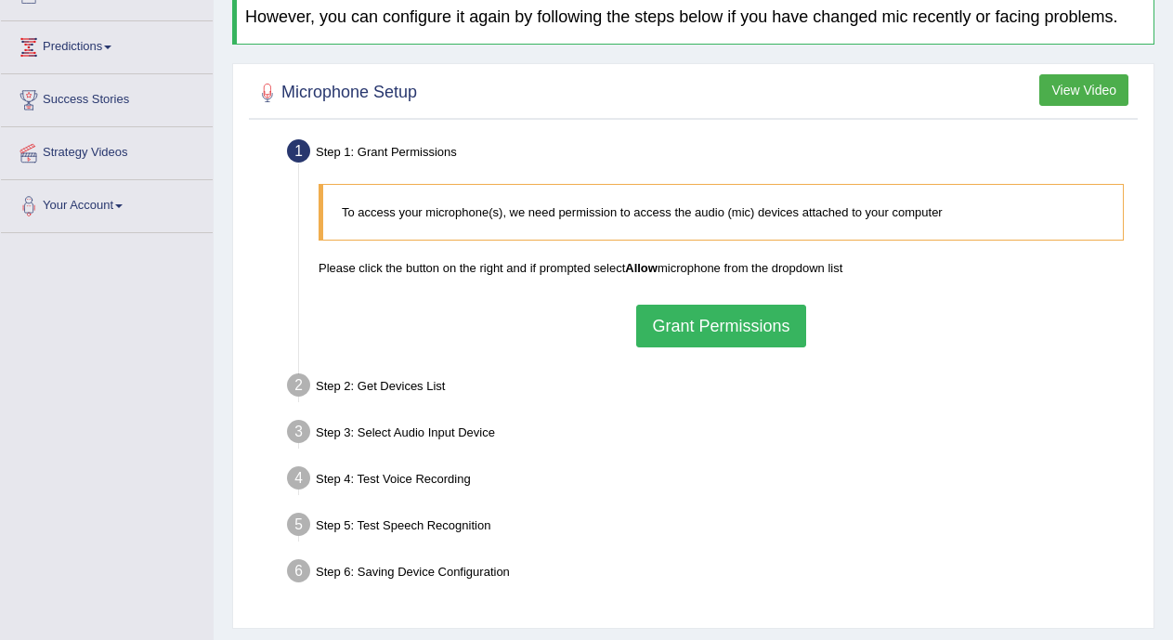
scroll to position [232, 0]
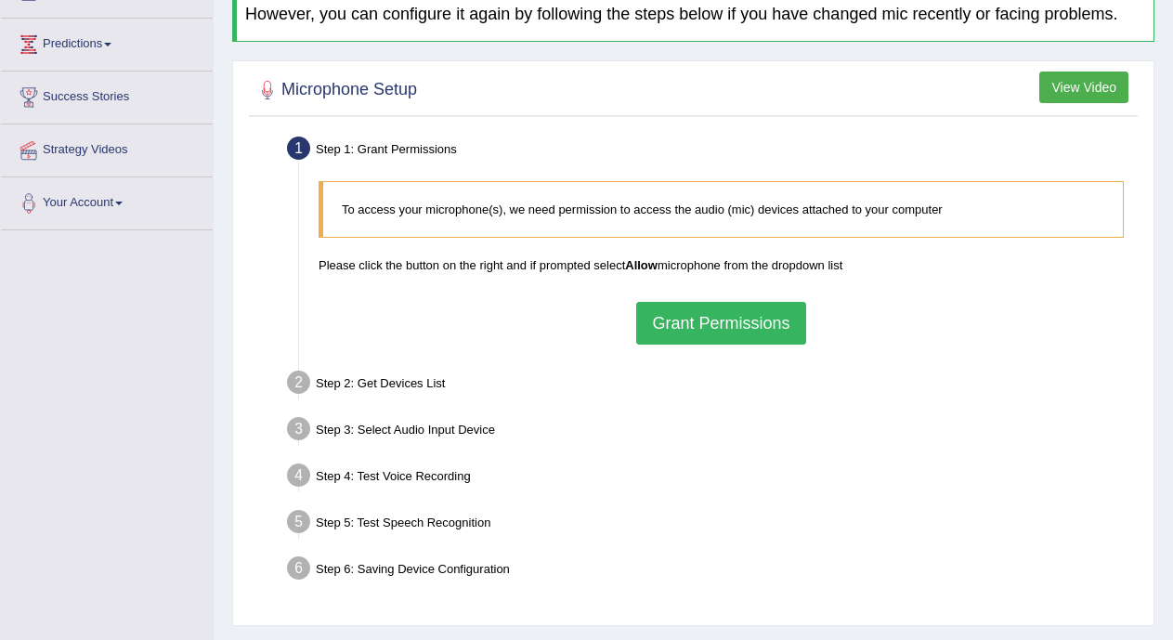
click at [736, 318] on button "Grant Permissions" at bounding box center [720, 323] width 169 height 43
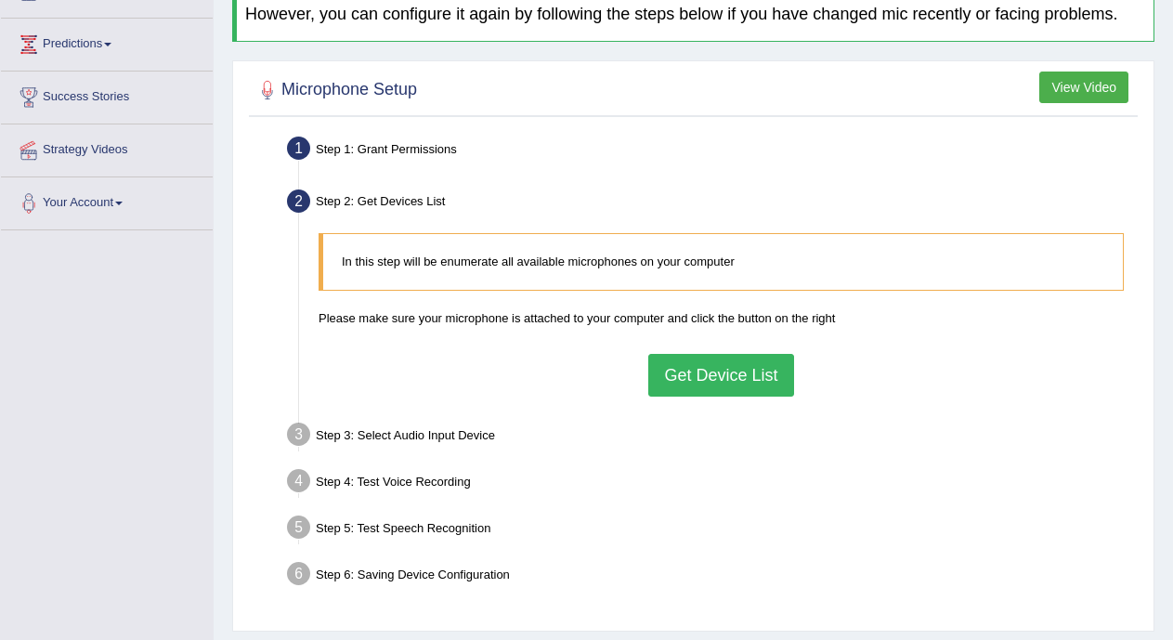
click at [715, 375] on button "Get Device List" at bounding box center [720, 375] width 145 height 43
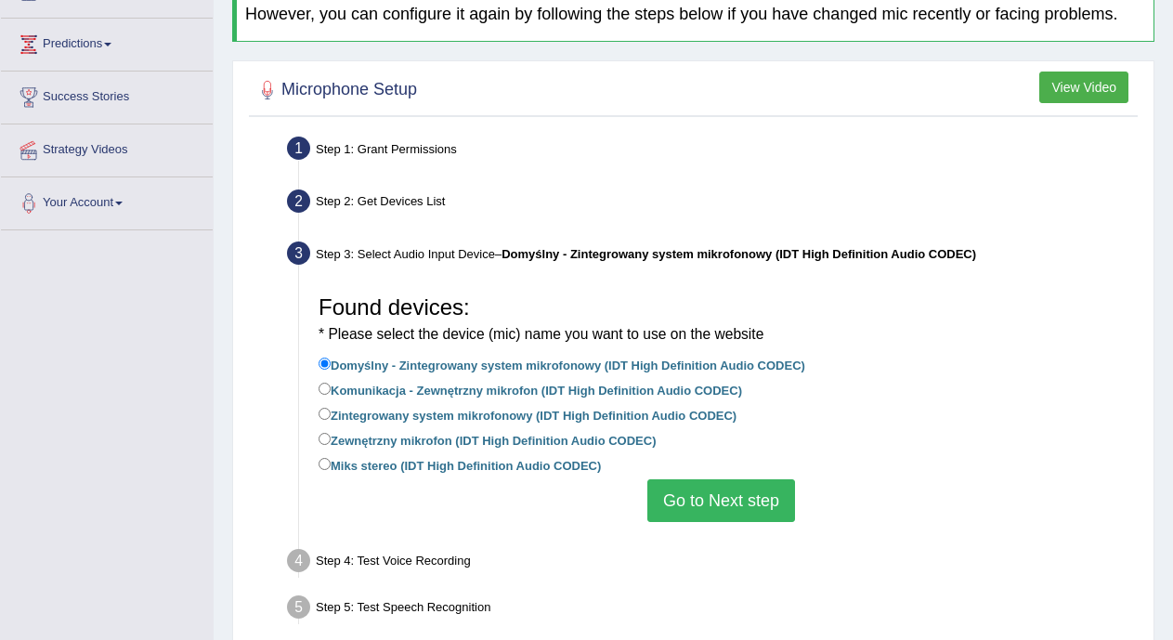
click at [715, 496] on button "Go to Next step" at bounding box center [722, 500] width 148 height 43
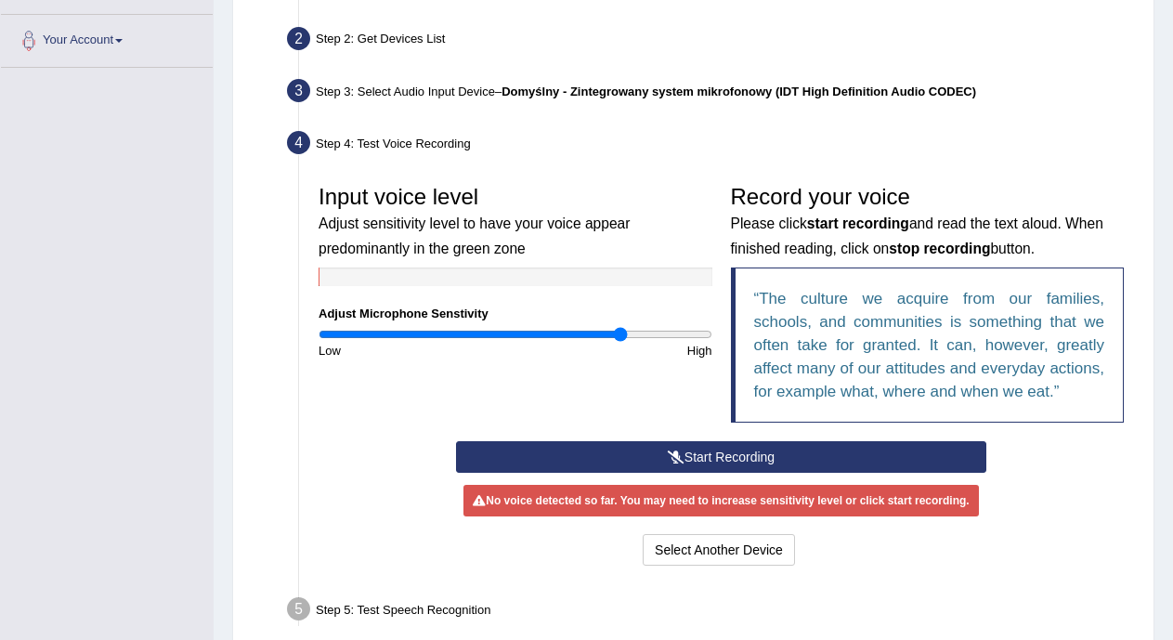
scroll to position [408, 0]
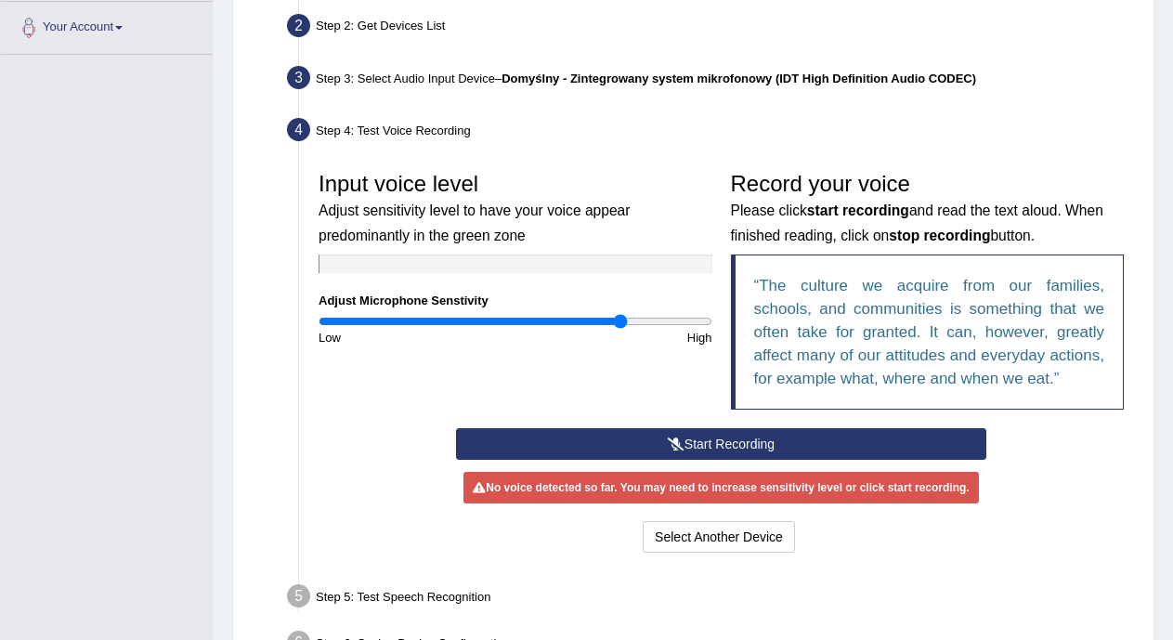
click at [844, 445] on button "Start Recording" at bounding box center [721, 444] width 531 height 32
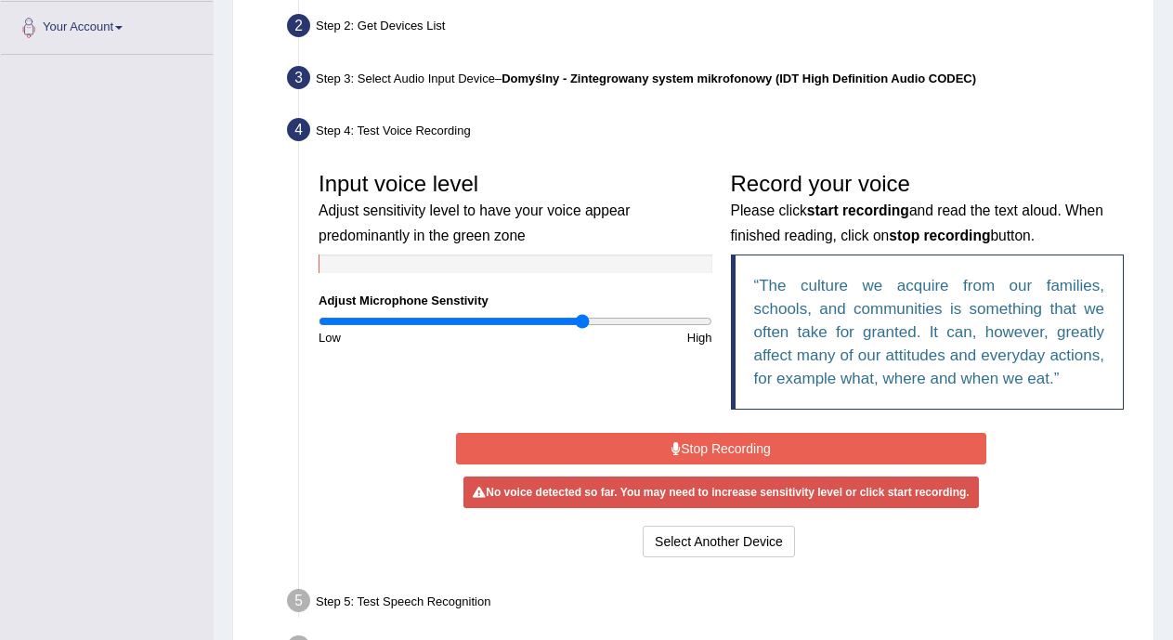
drag, startPoint x: 622, startPoint y: 328, endPoint x: 583, endPoint y: 326, distance: 39.1
click at [583, 326] on input "range" at bounding box center [516, 321] width 394 height 15
drag, startPoint x: 583, startPoint y: 322, endPoint x: 597, endPoint y: 324, distance: 15.0
type input "1.44"
click at [597, 324] on input "range" at bounding box center [516, 321] width 394 height 15
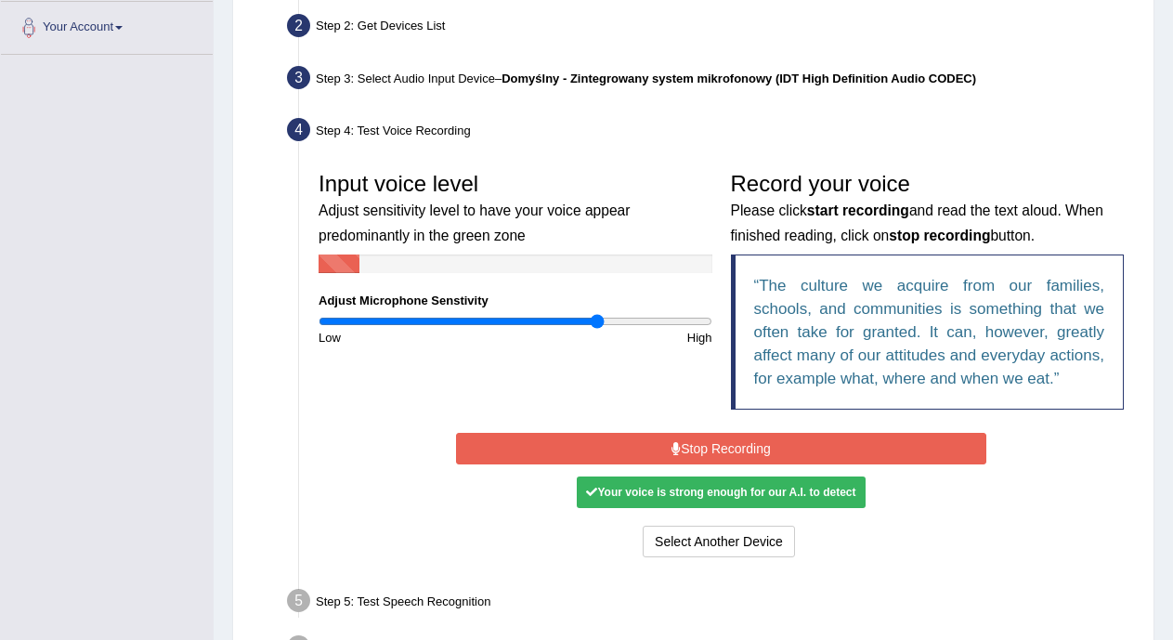
click at [701, 453] on button "Stop Recording" at bounding box center [721, 449] width 531 height 32
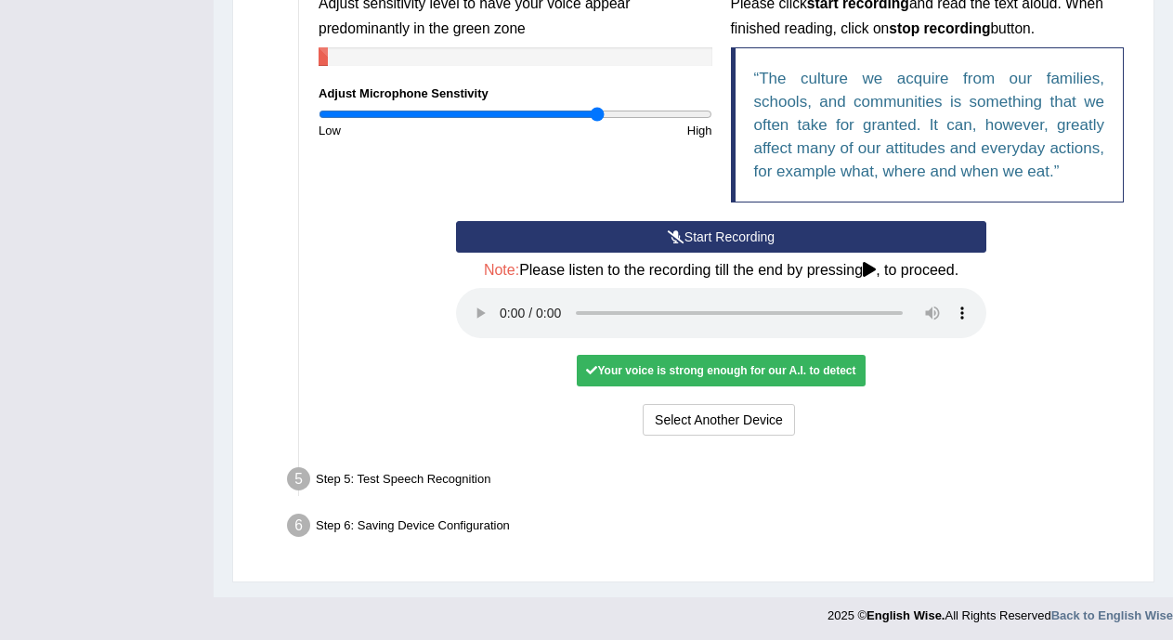
scroll to position [617, 0]
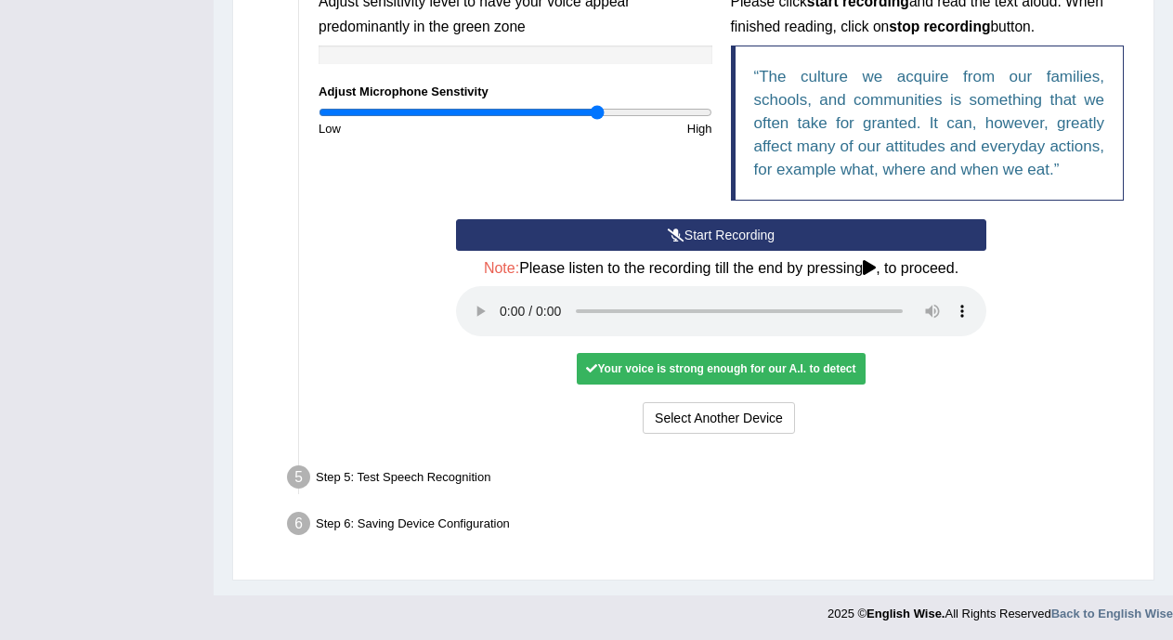
click at [689, 365] on div "Your voice is strong enough for our A.I. to detect" at bounding box center [721, 369] width 288 height 32
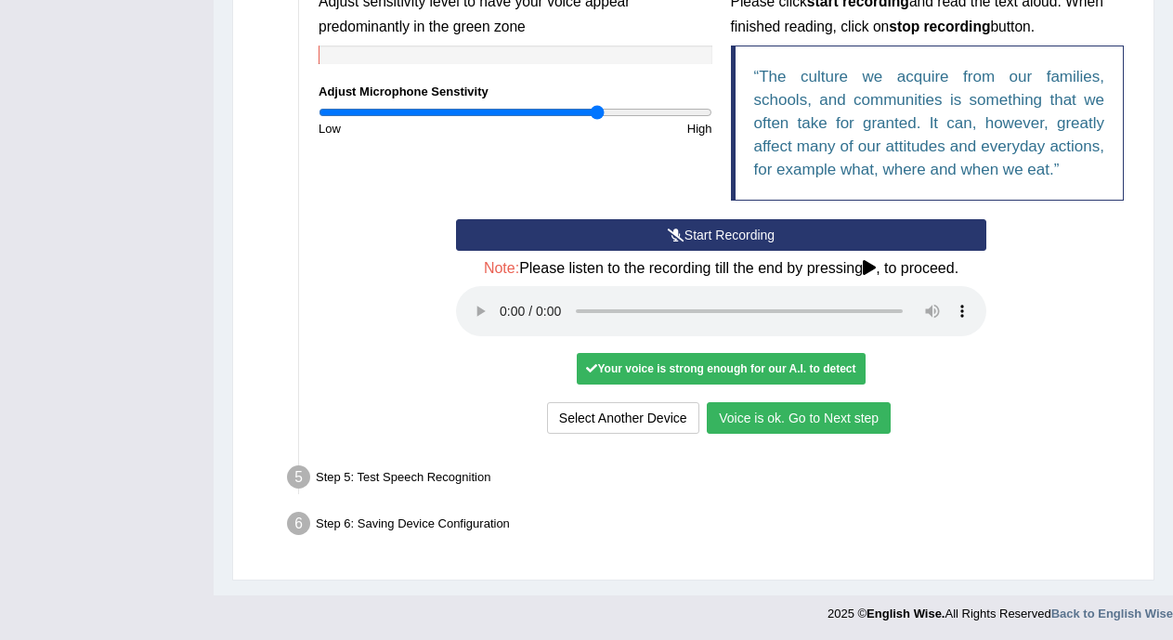
click at [833, 412] on button "Voice is ok. Go to Next step" at bounding box center [799, 418] width 184 height 32
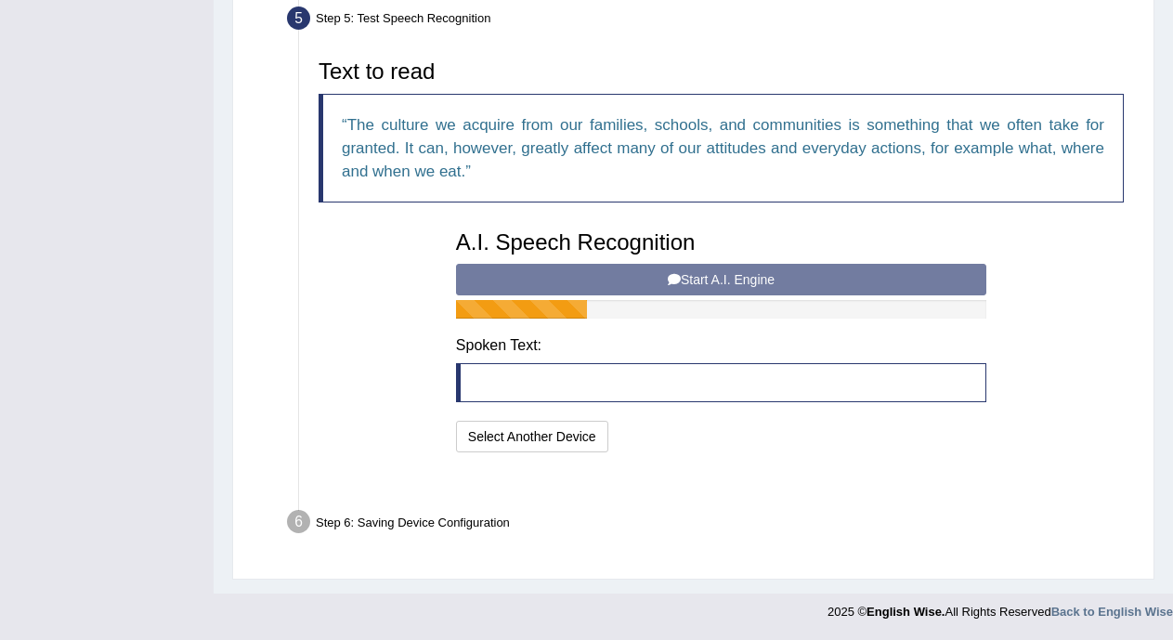
scroll to position [545, 0]
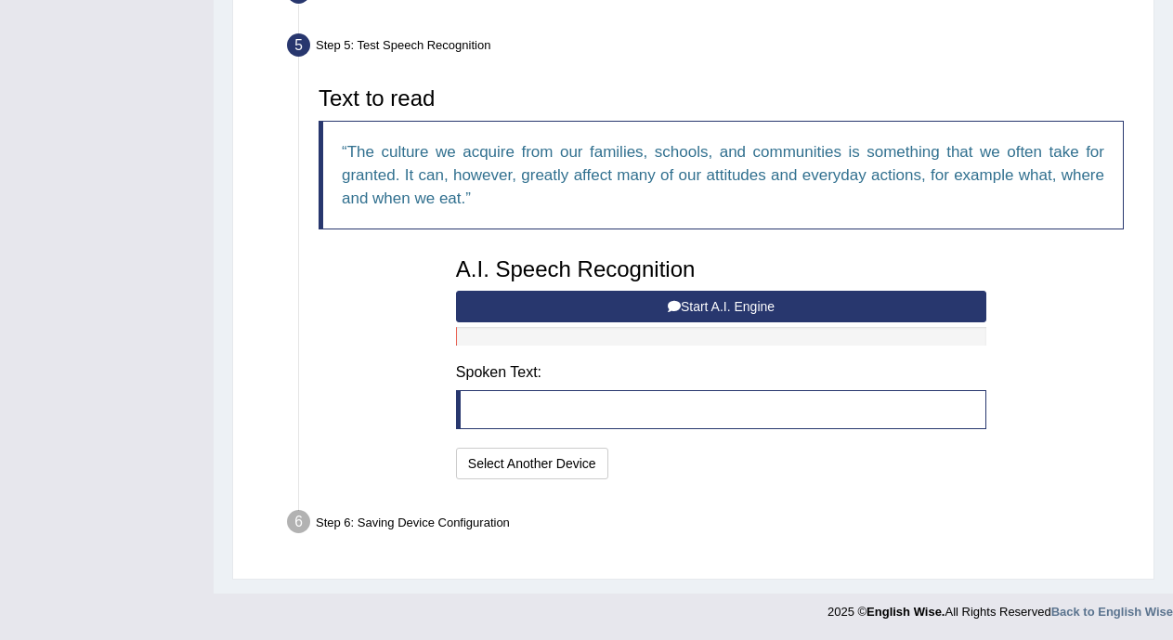
click at [833, 412] on blockquote at bounding box center [721, 409] width 531 height 39
click at [673, 398] on blockquote at bounding box center [721, 409] width 531 height 39
click at [672, 301] on icon at bounding box center [674, 306] width 13 height 13
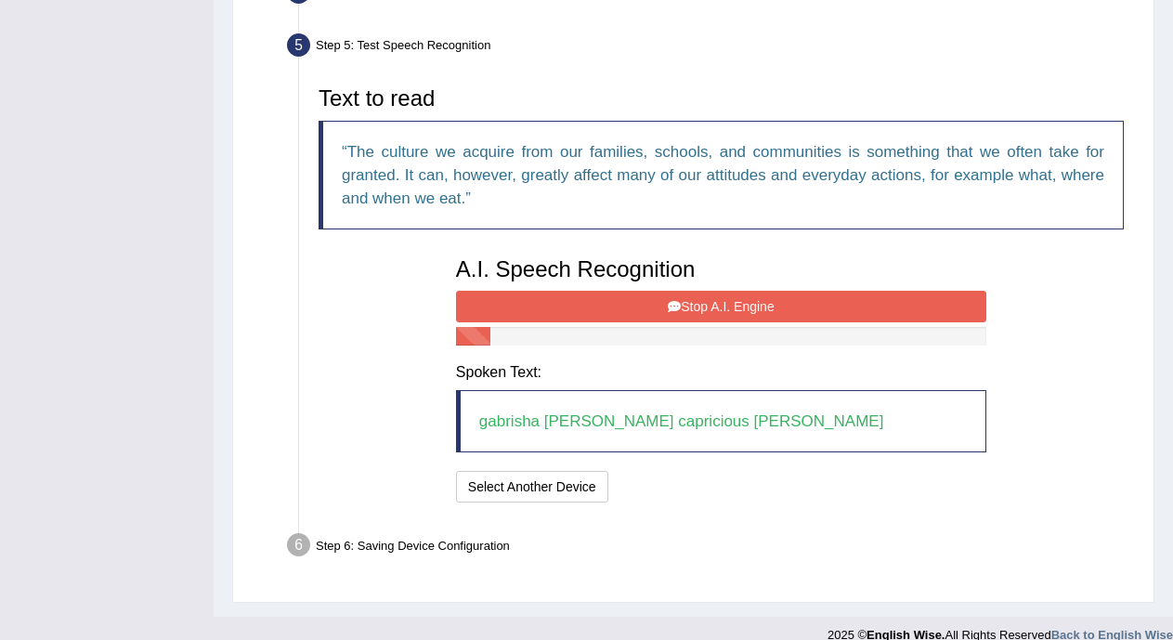
click at [662, 297] on button "Stop A.I. Engine" at bounding box center [721, 307] width 531 height 32
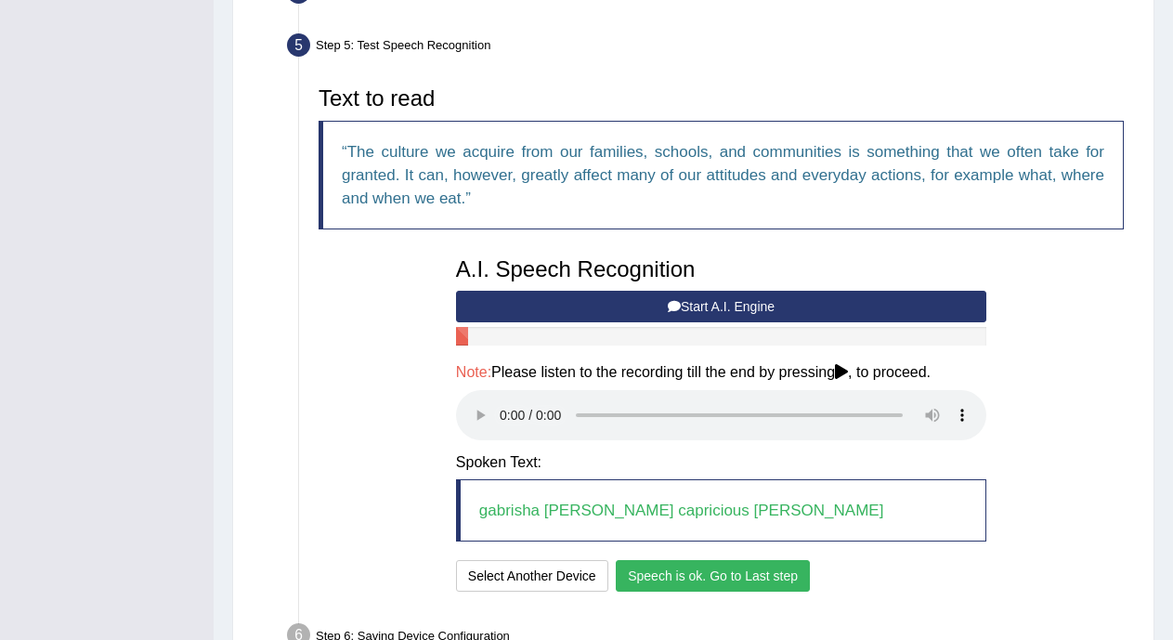
click at [630, 580] on button "Speech is ok. Go to Last step" at bounding box center [713, 576] width 194 height 32
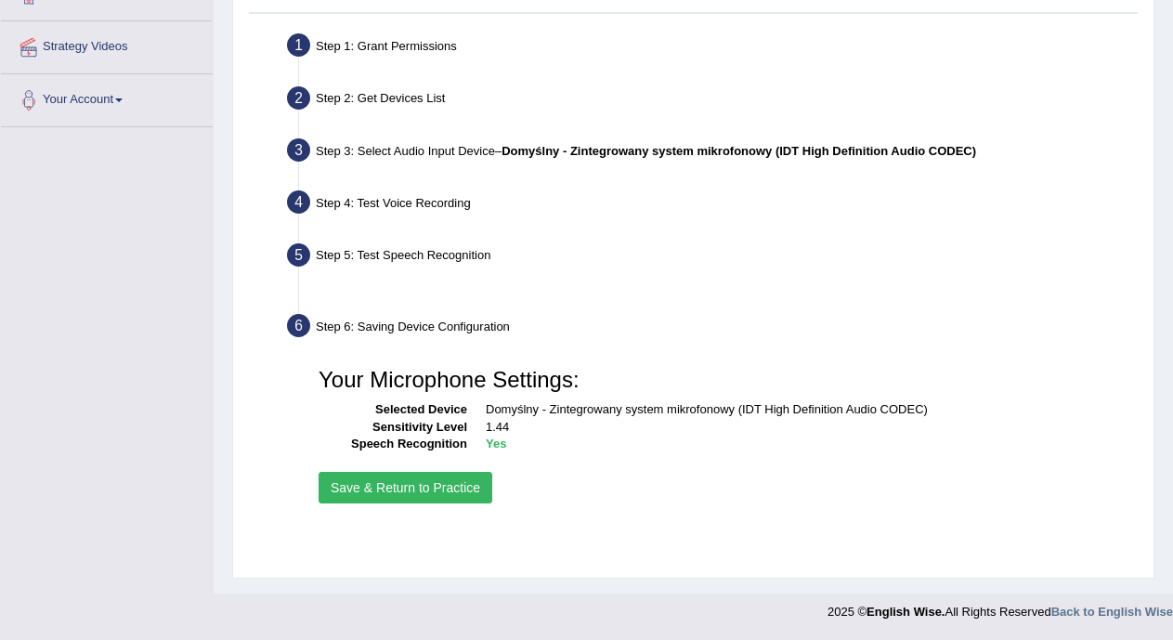
scroll to position [335, 0]
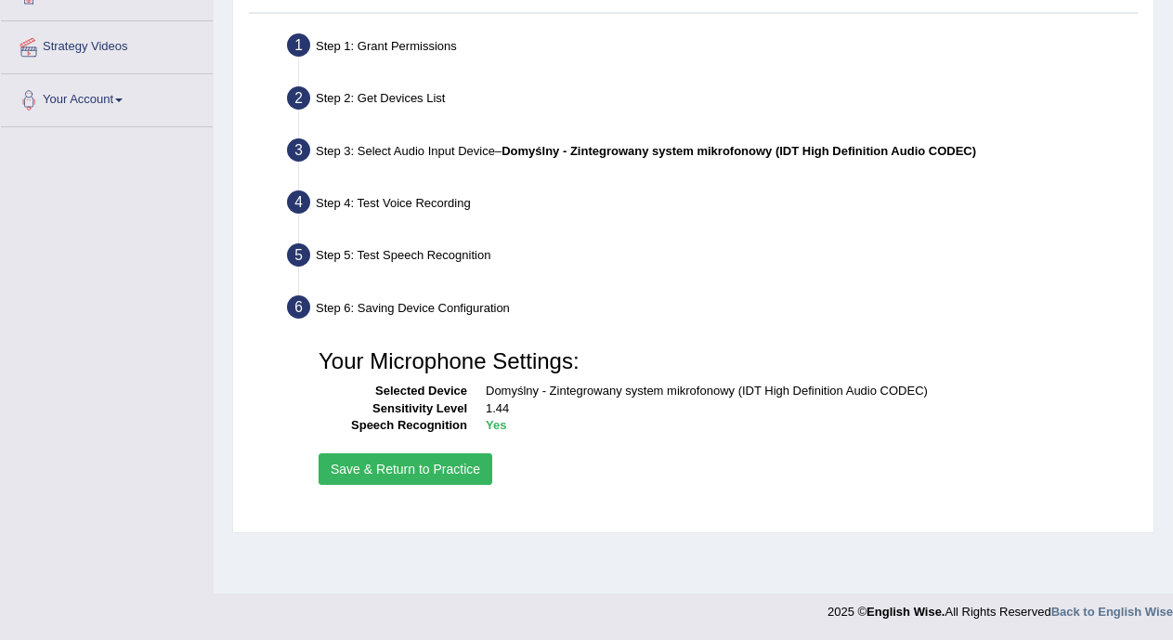
click at [457, 462] on button "Save & Return to Practice" at bounding box center [406, 469] width 174 height 32
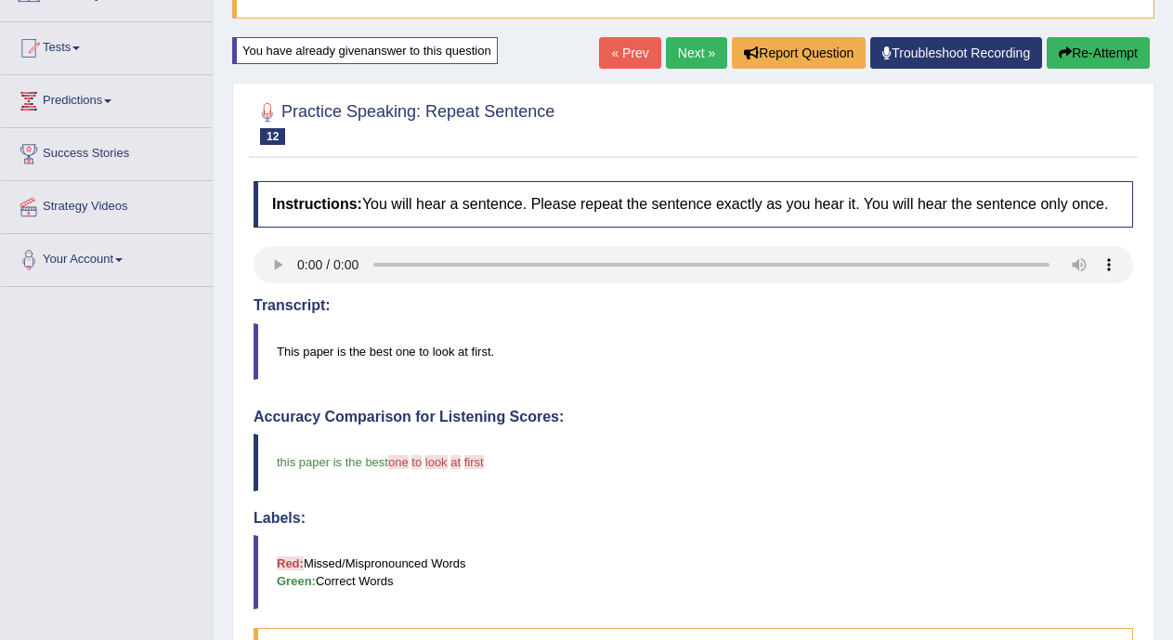
scroll to position [149, 0]
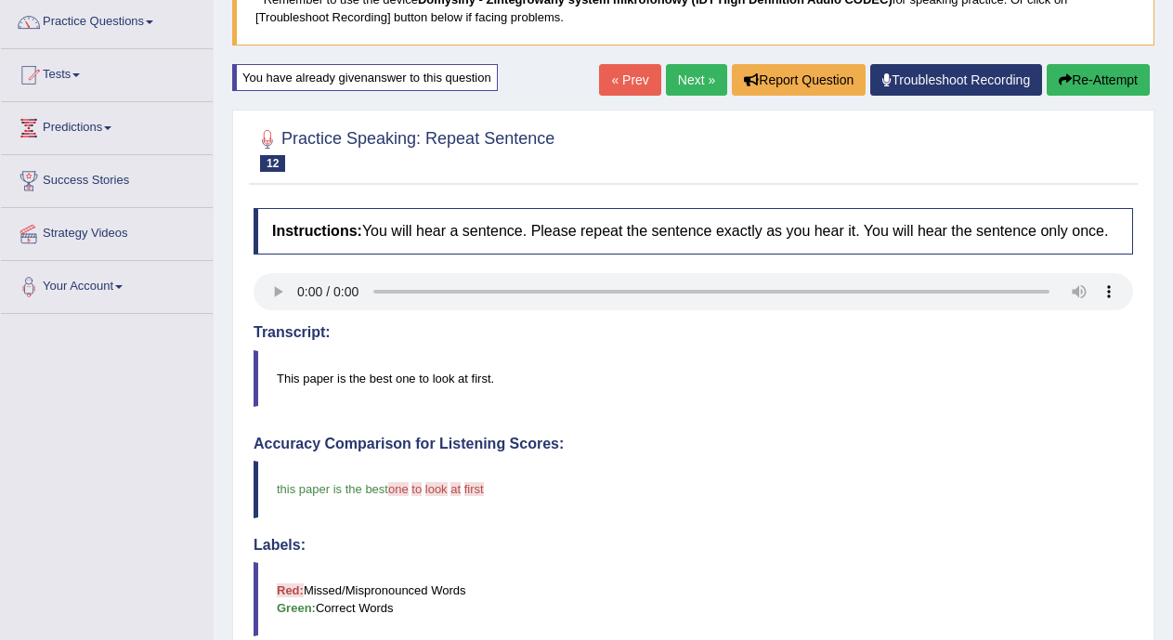
click at [617, 76] on link "« Prev" at bounding box center [629, 80] width 61 height 32
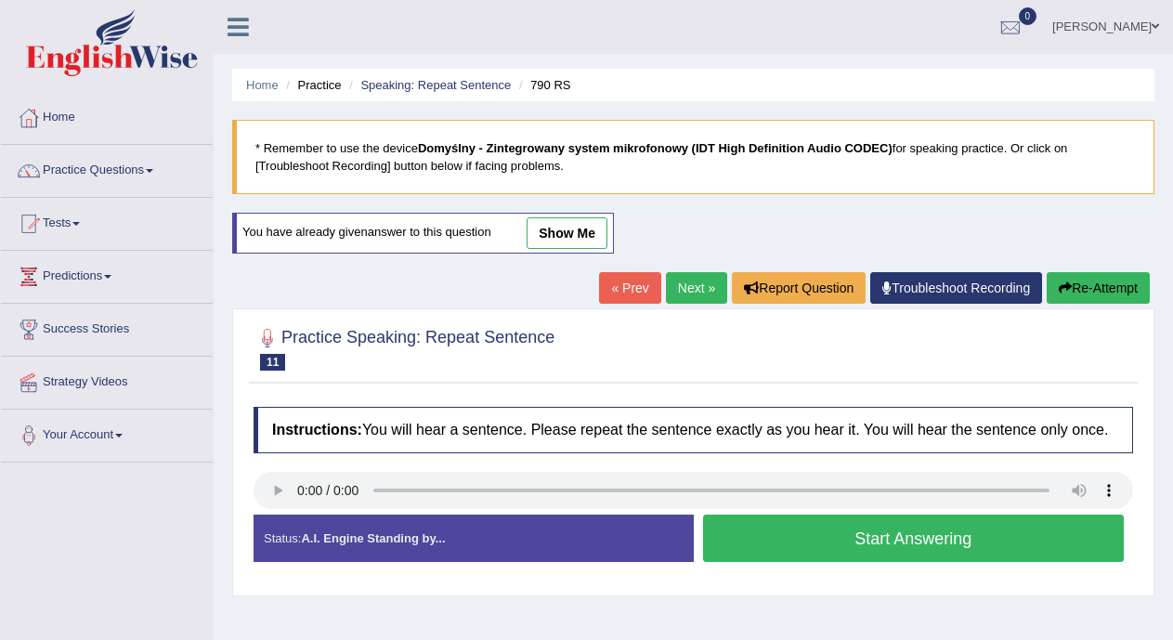
click at [753, 529] on button "Start Answering" at bounding box center [914, 538] width 422 height 47
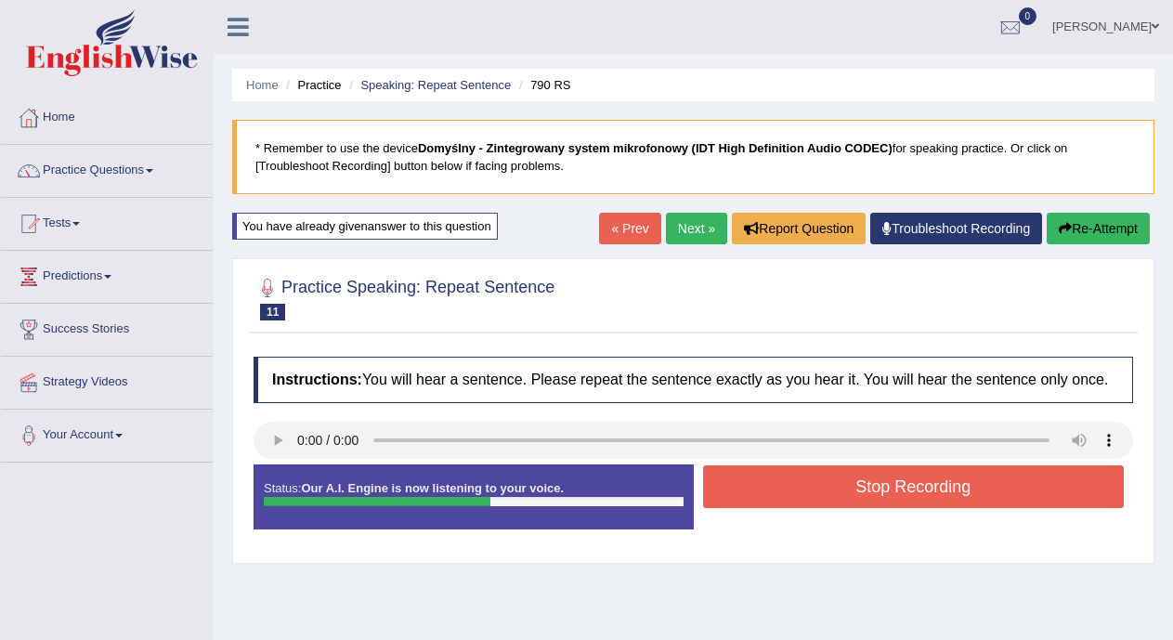
click at [782, 480] on button "Stop Recording" at bounding box center [914, 486] width 422 height 43
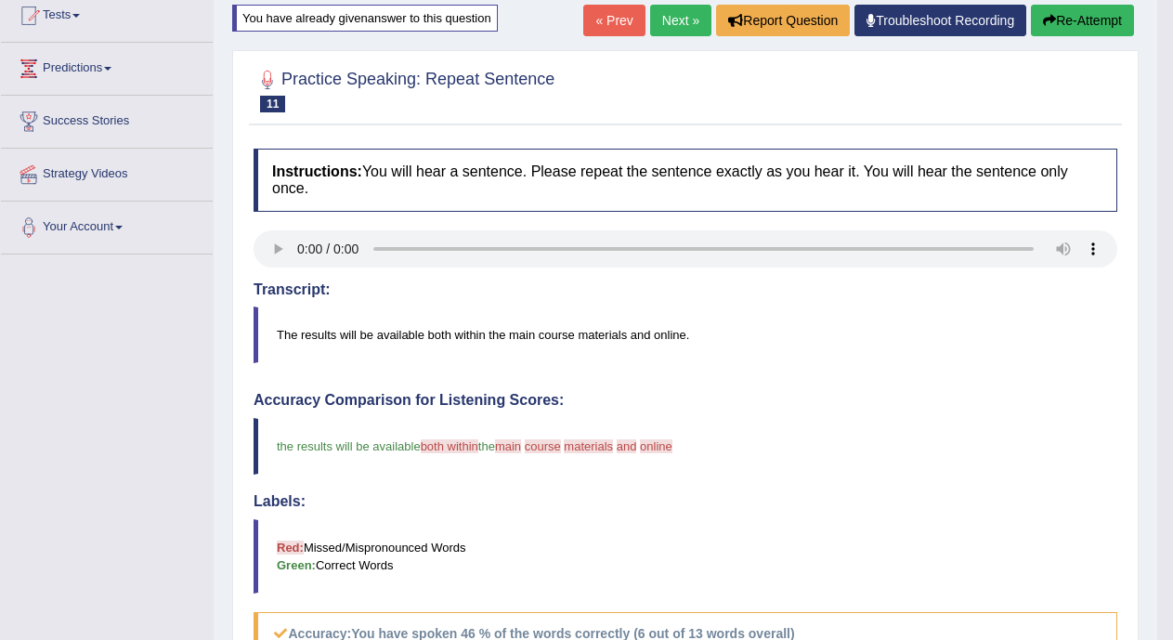
scroll to position [173, 0]
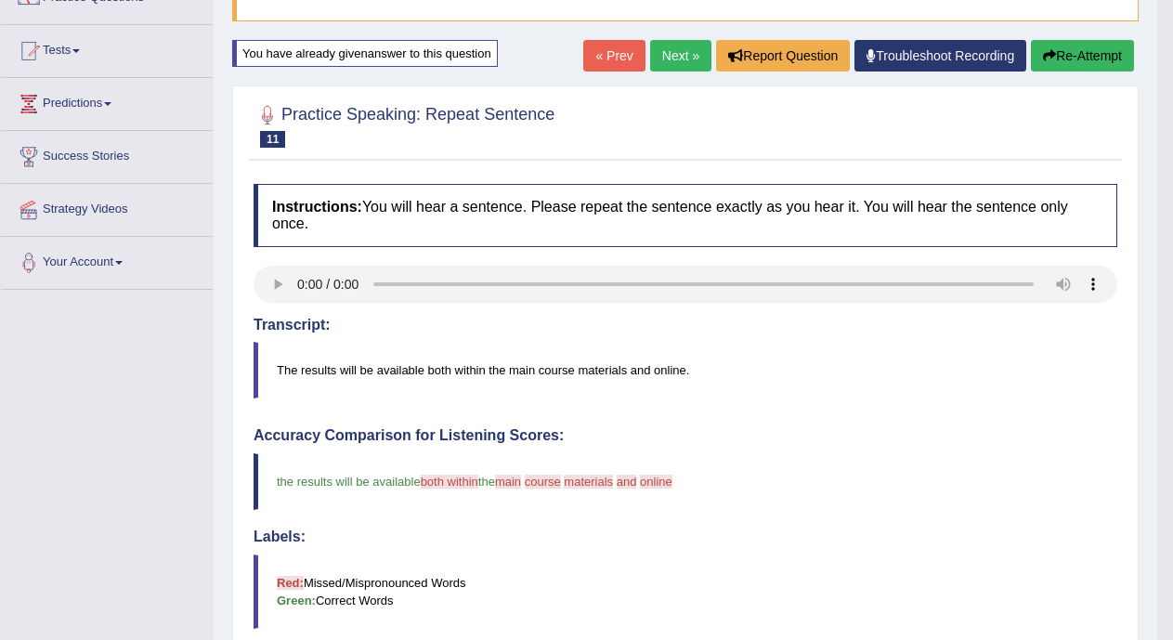
click at [660, 61] on link "Next »" at bounding box center [680, 56] width 61 height 32
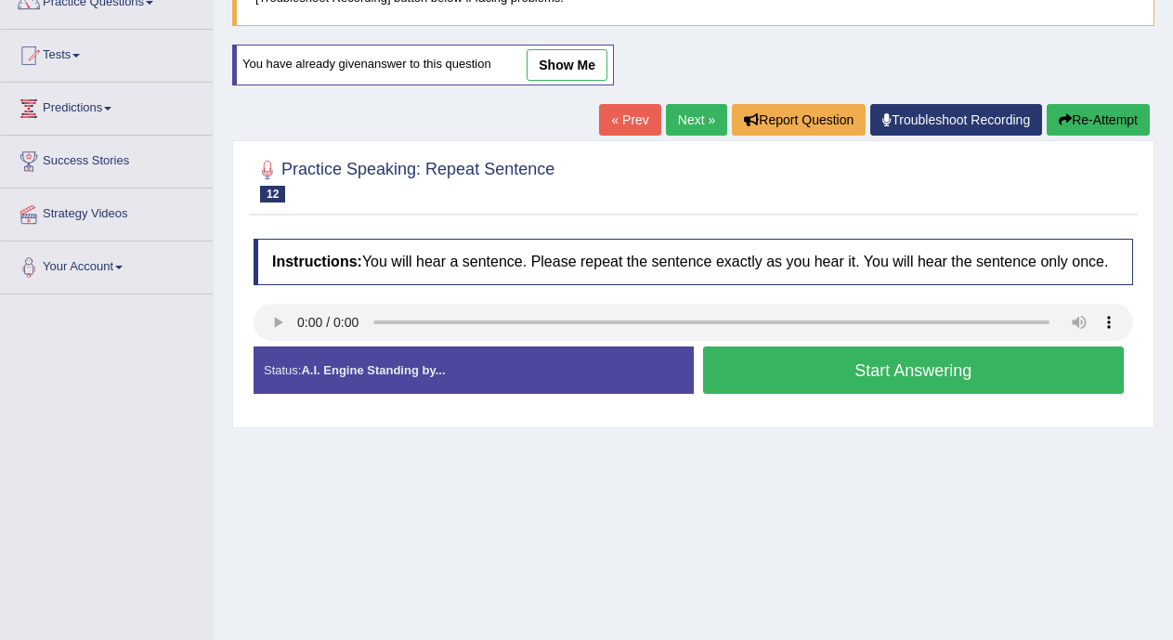
scroll to position [167, 0]
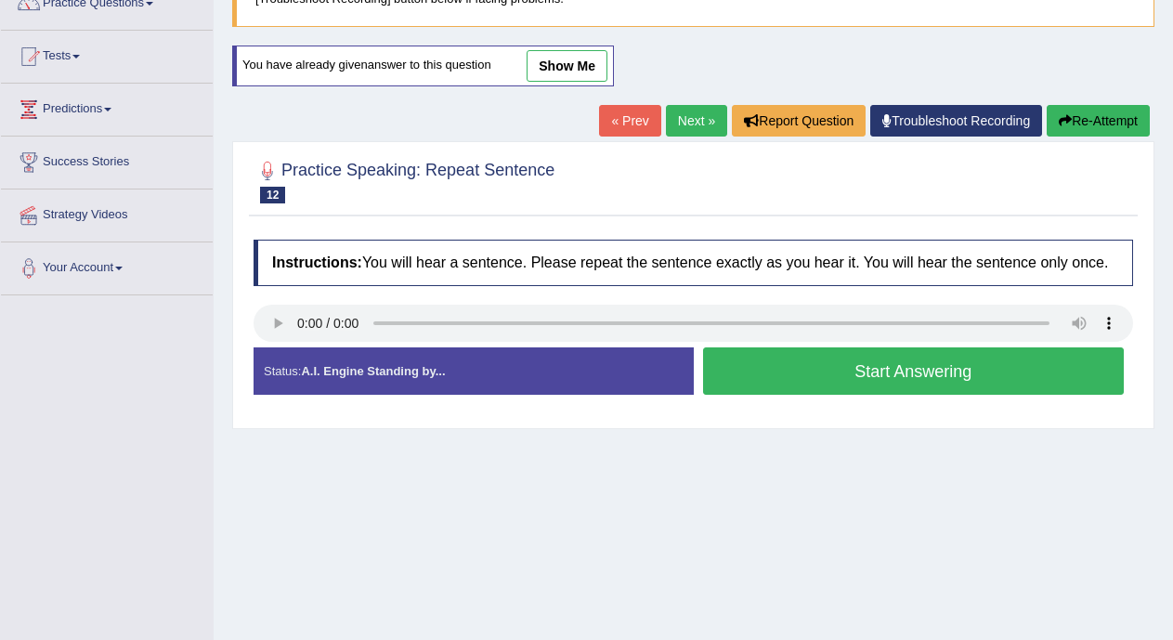
click at [974, 371] on button "Start Answering" at bounding box center [914, 370] width 422 height 47
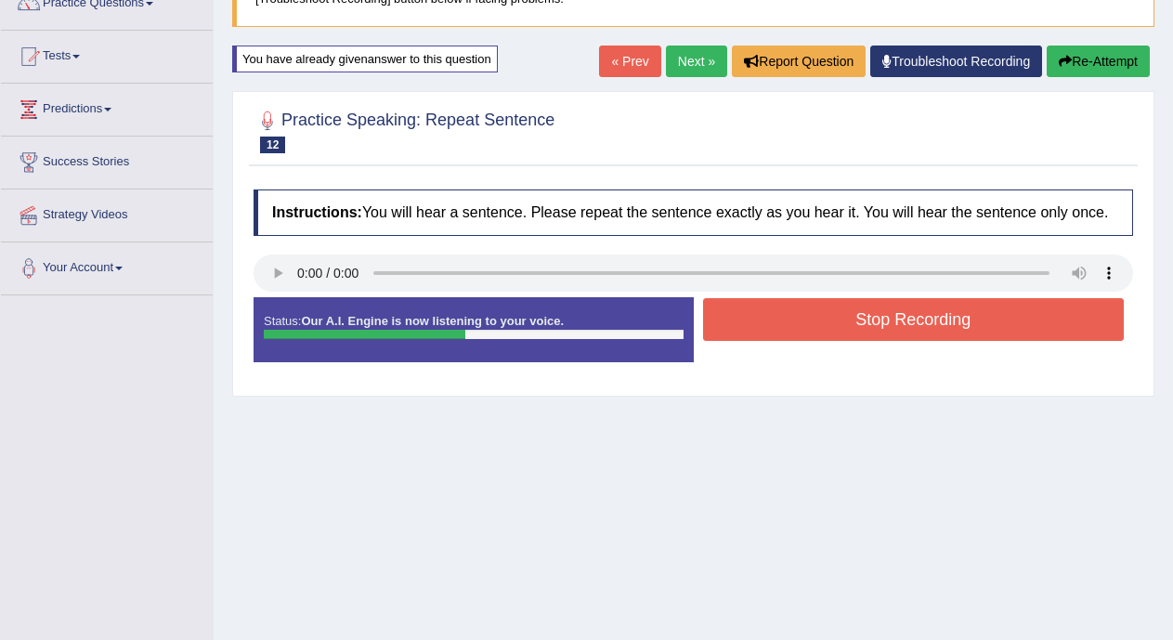
click at [972, 321] on button "Stop Recording" at bounding box center [914, 319] width 422 height 43
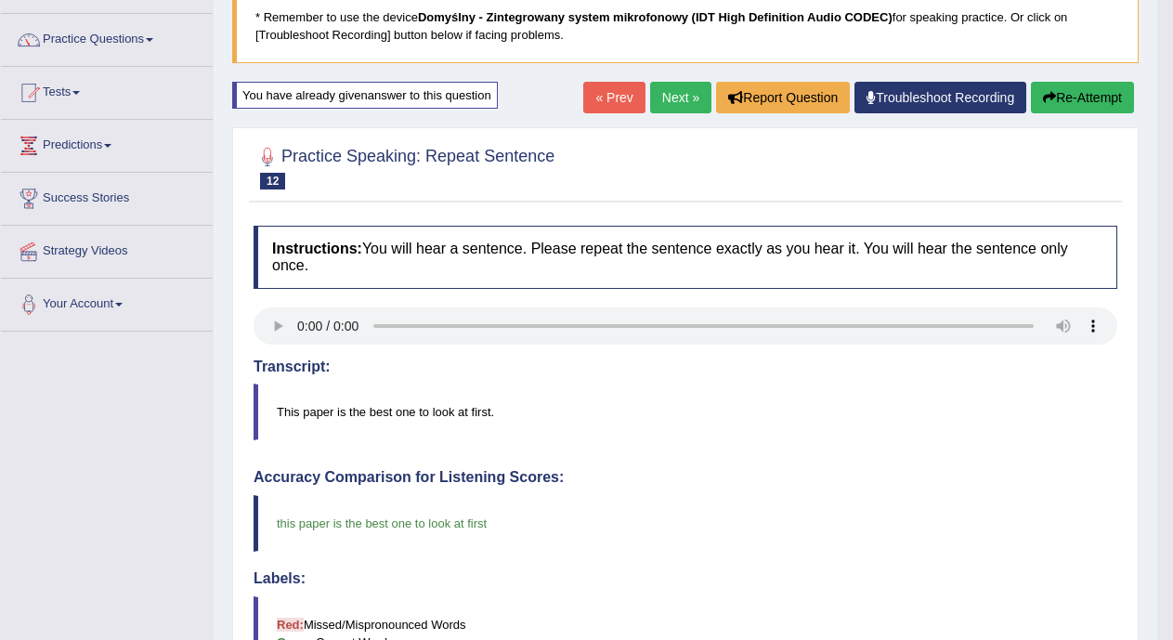
scroll to position [103, 0]
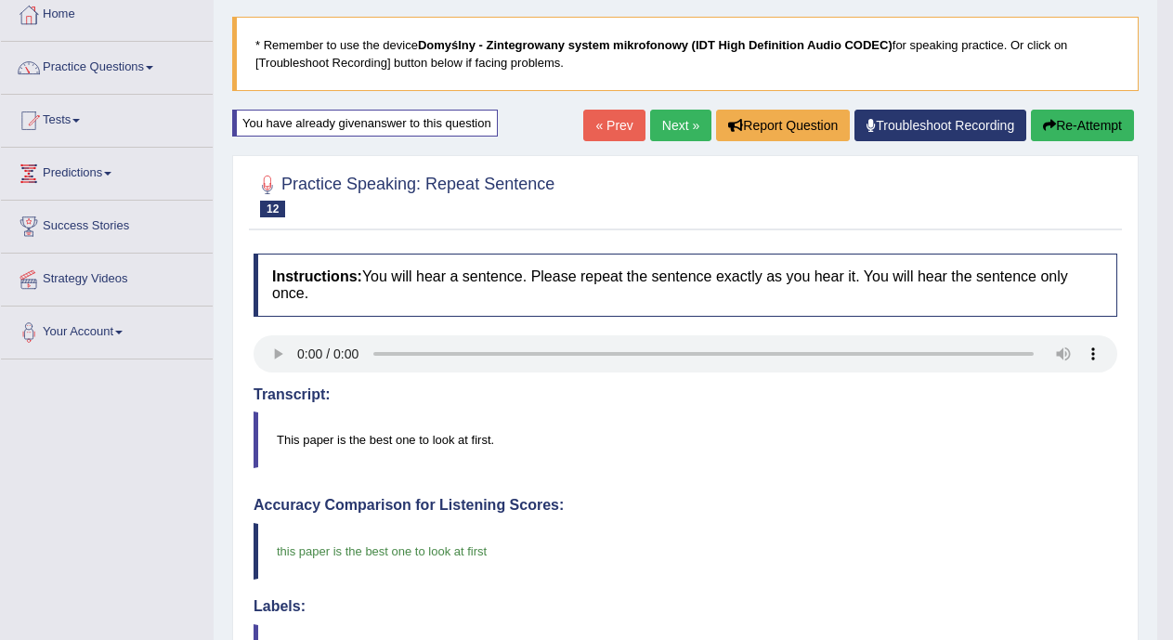
click at [684, 126] on link "Next »" at bounding box center [680, 126] width 61 height 32
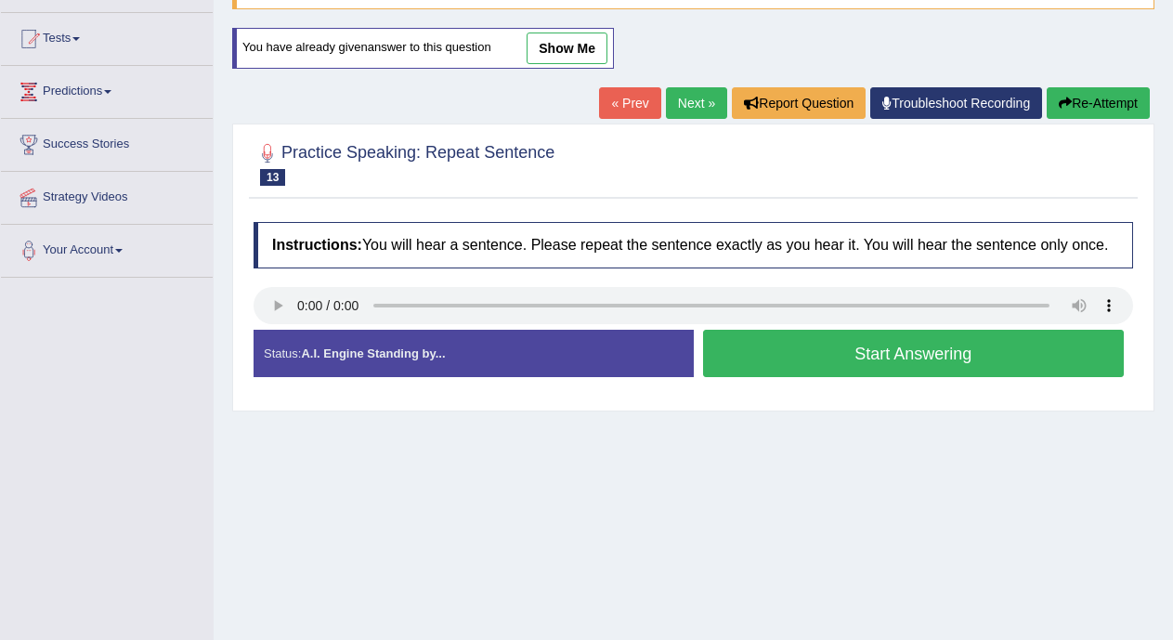
scroll to position [190, 0]
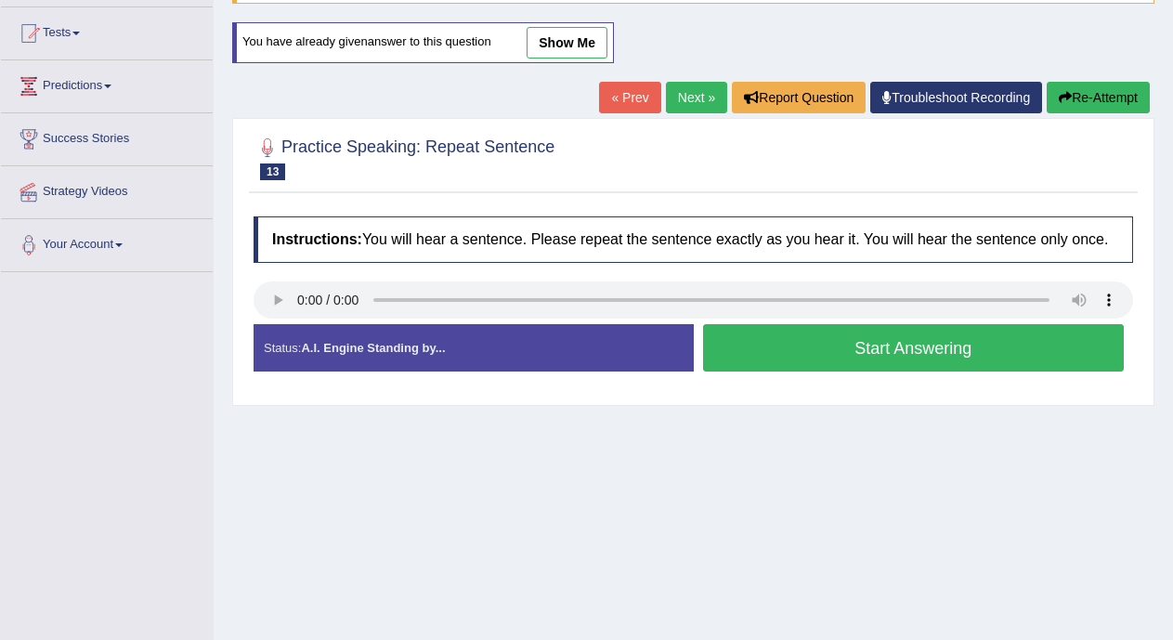
click at [972, 345] on button "Start Answering" at bounding box center [914, 347] width 422 height 47
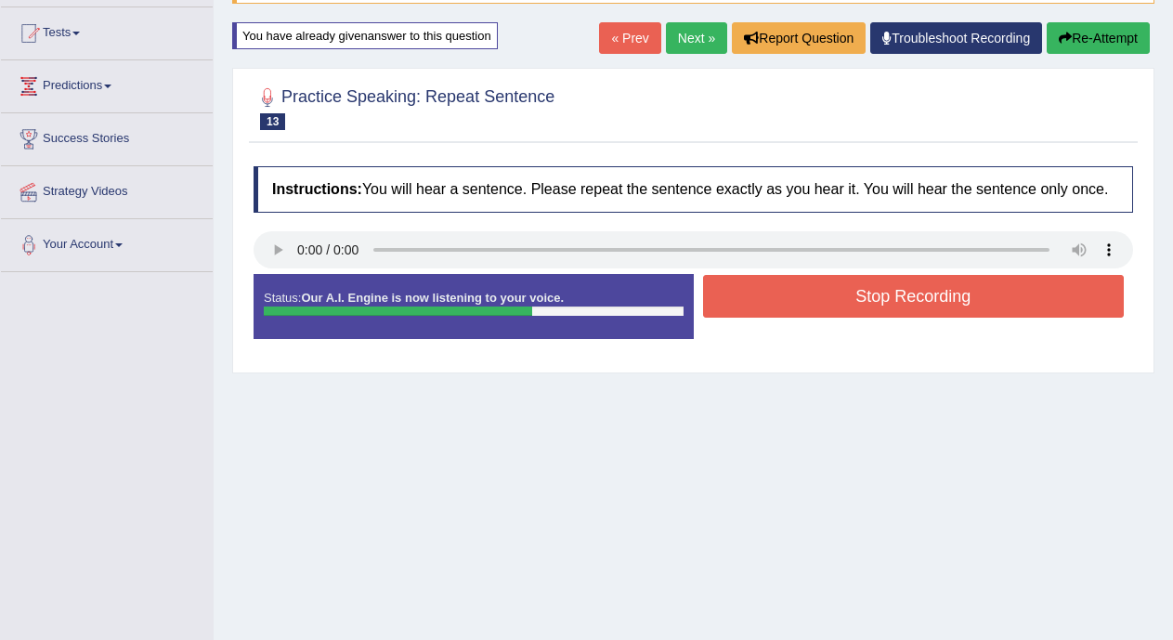
click at [960, 285] on button "Stop Recording" at bounding box center [914, 296] width 422 height 43
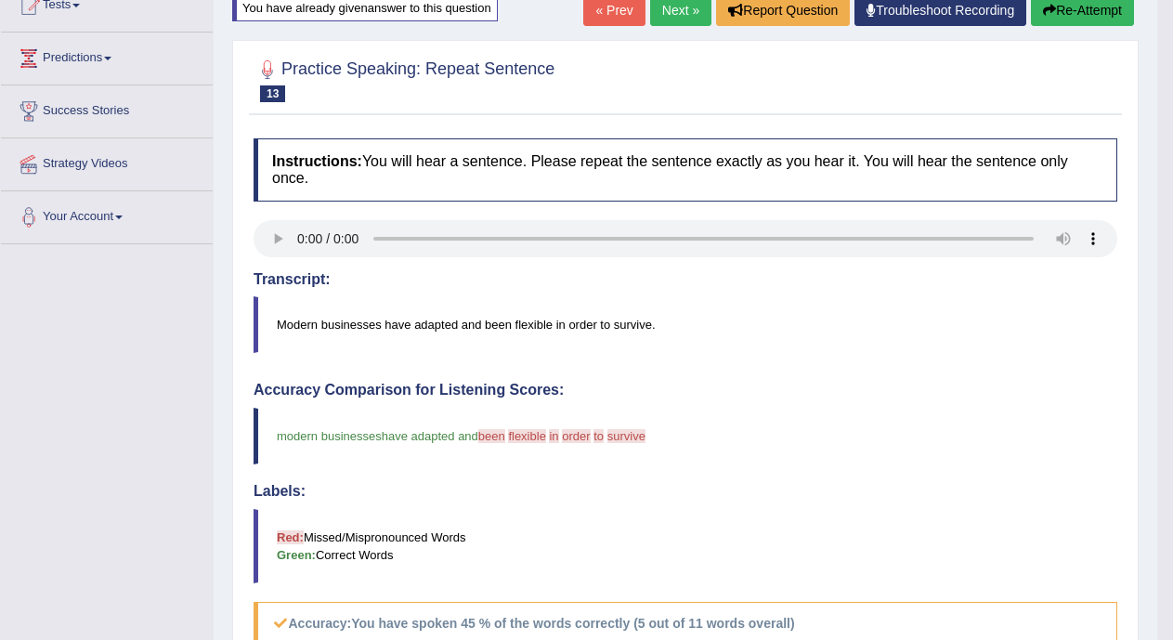
scroll to position [0, 0]
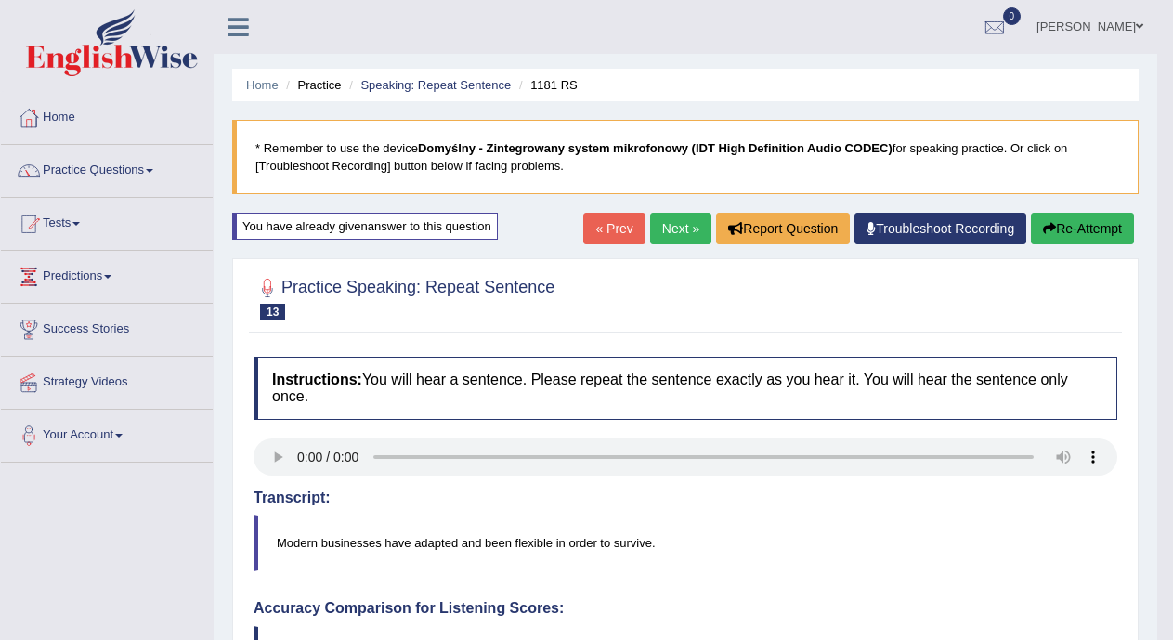
click at [650, 233] on link "Next »" at bounding box center [680, 229] width 61 height 32
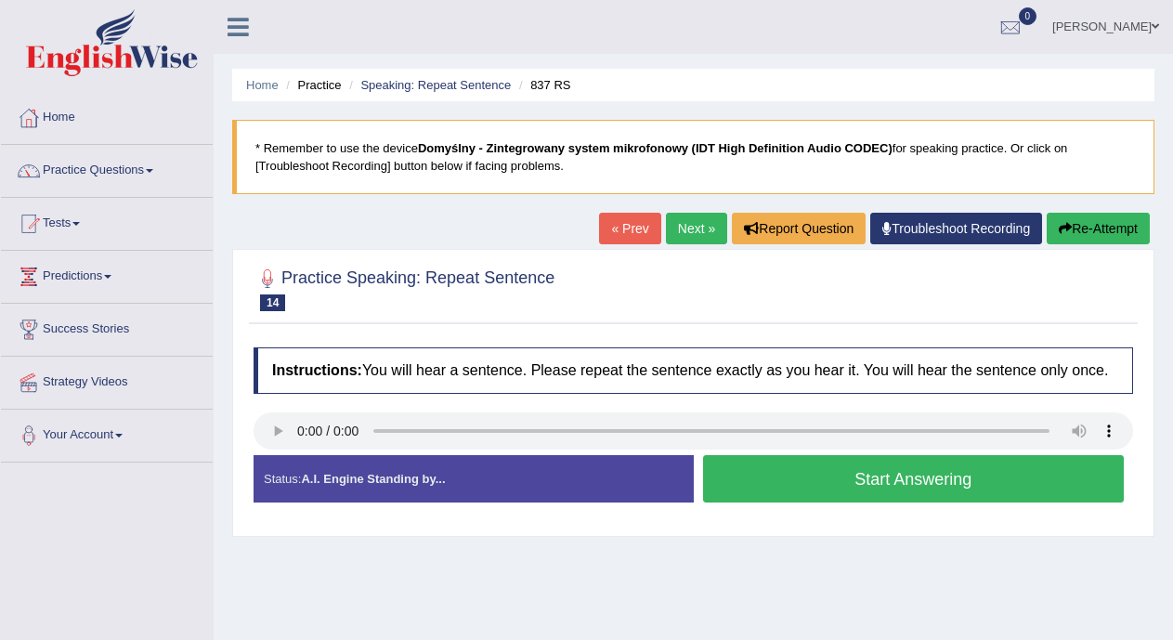
click at [750, 469] on button "Start Answering" at bounding box center [914, 478] width 422 height 47
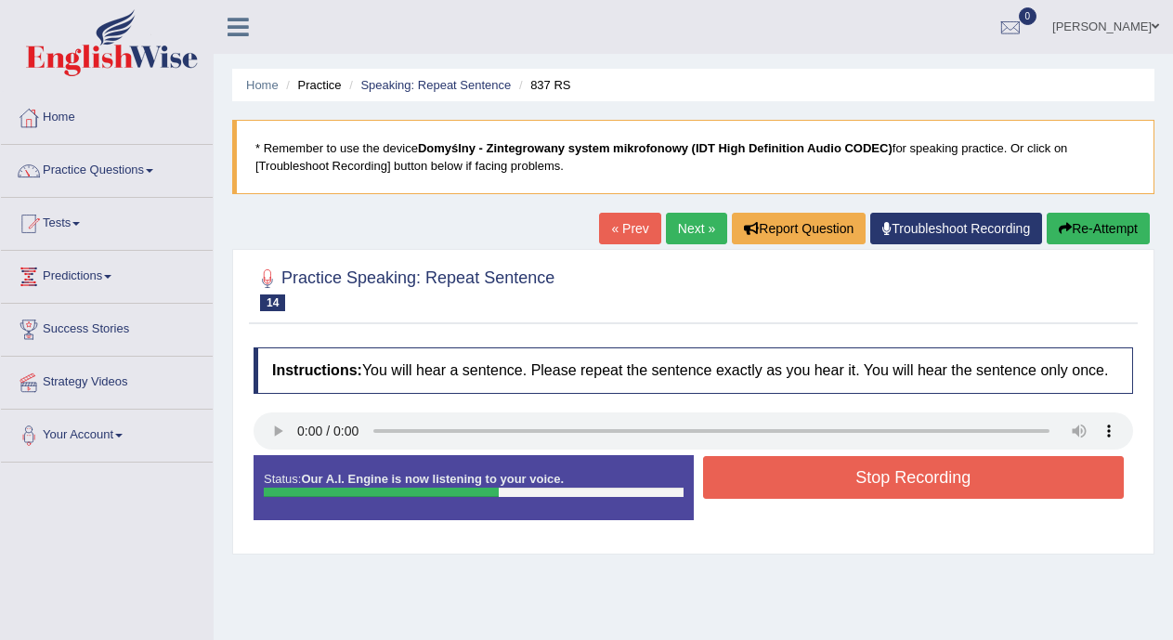
click at [750, 469] on button "Stop Recording" at bounding box center [914, 477] width 422 height 43
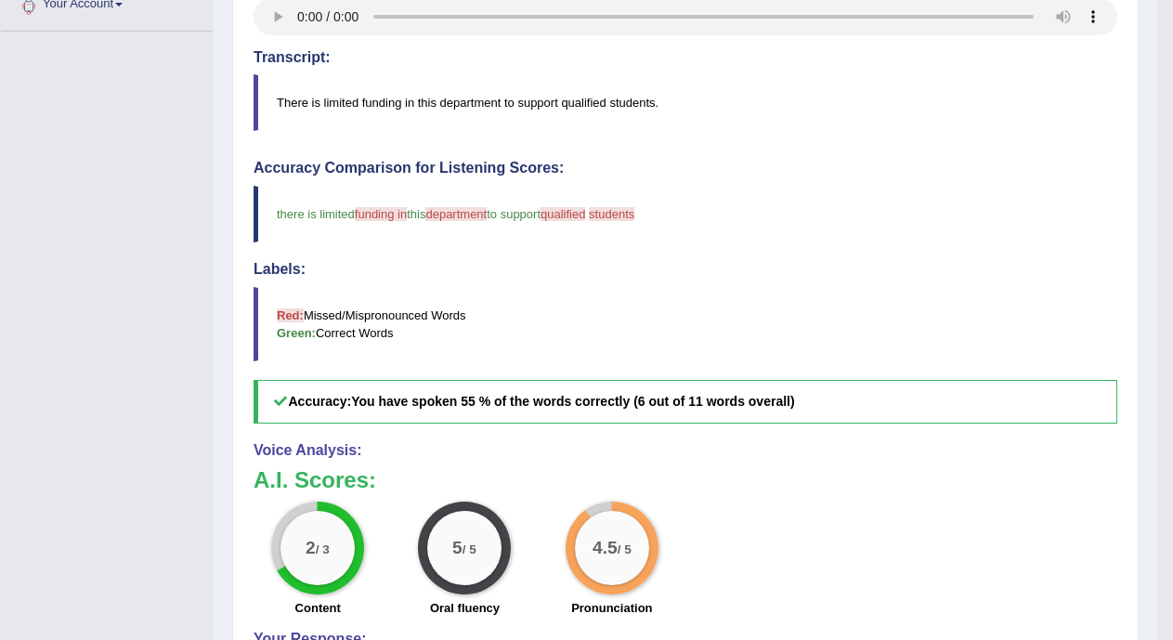
scroll to position [220, 0]
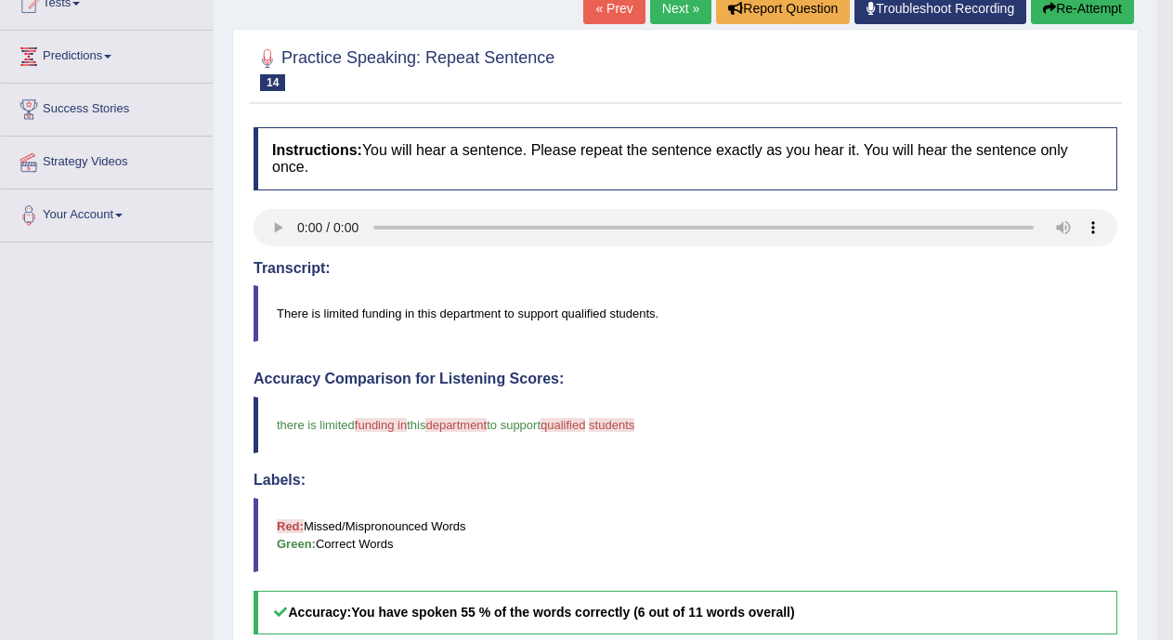
click at [672, 15] on link "Next »" at bounding box center [680, 9] width 61 height 32
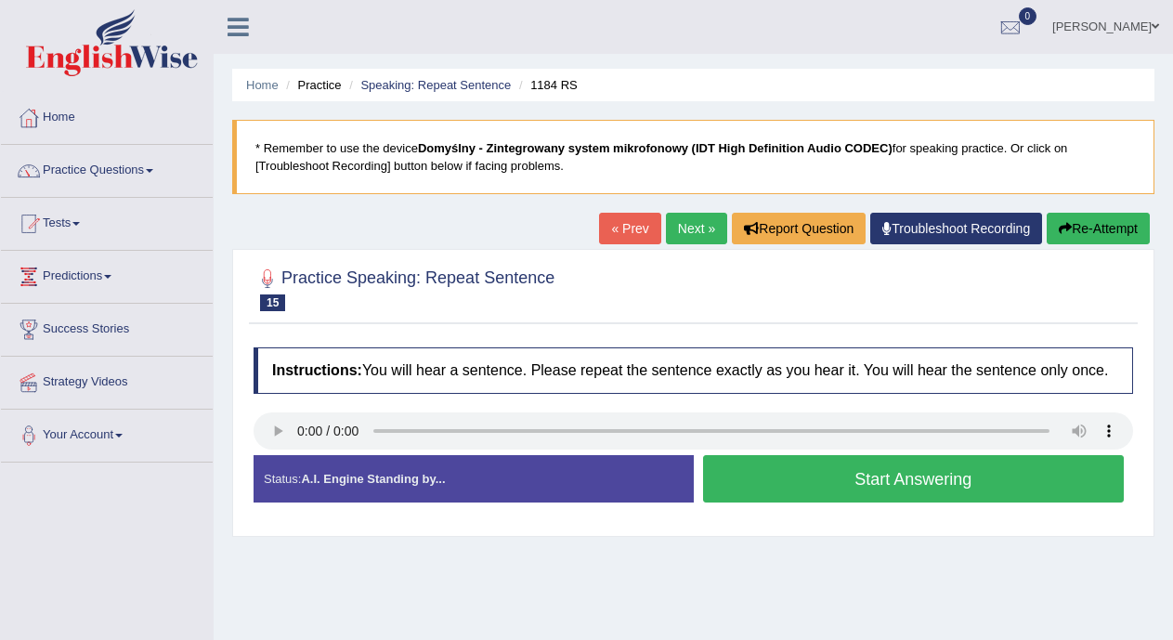
click at [807, 486] on button "Start Answering" at bounding box center [914, 478] width 422 height 47
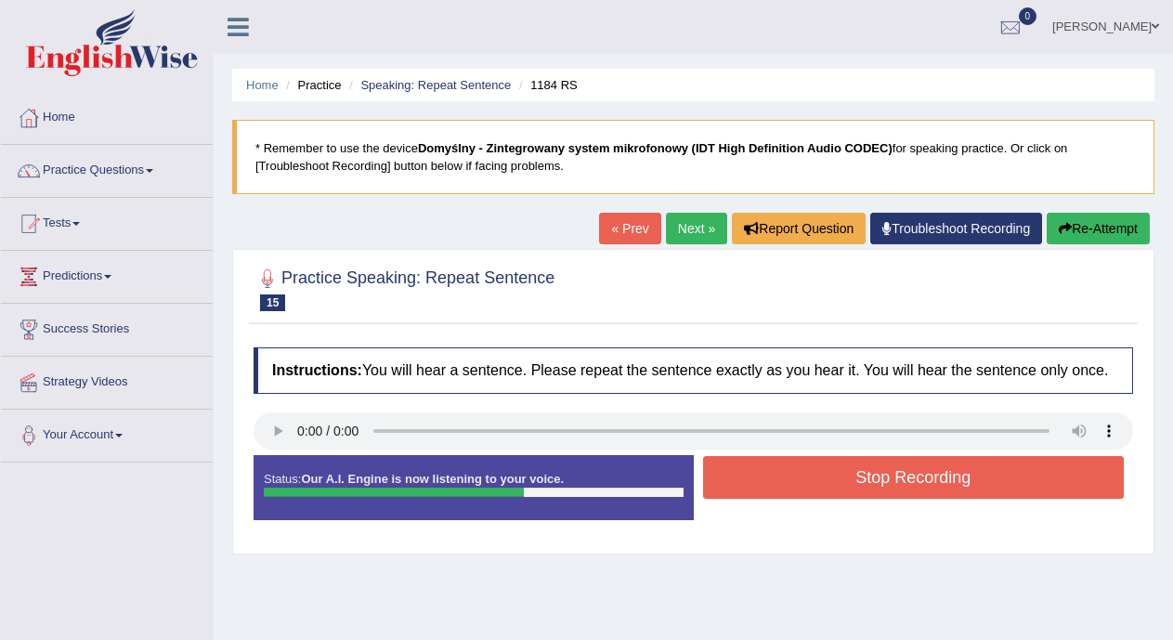
click at [807, 486] on button "Stop Recording" at bounding box center [914, 477] width 422 height 43
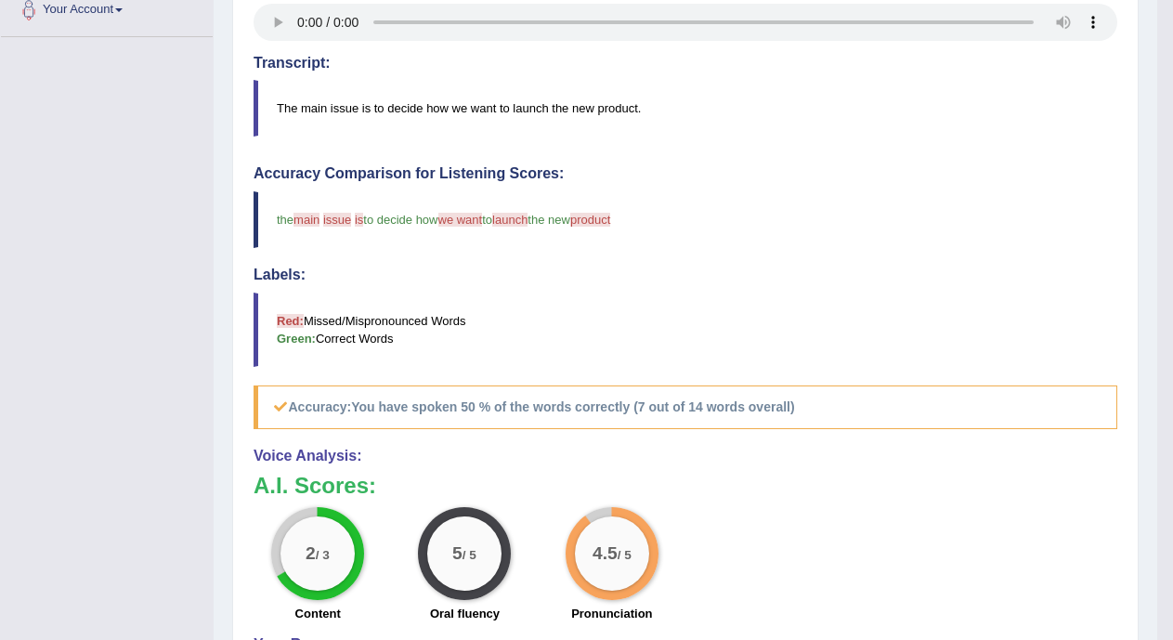
scroll to position [122, 0]
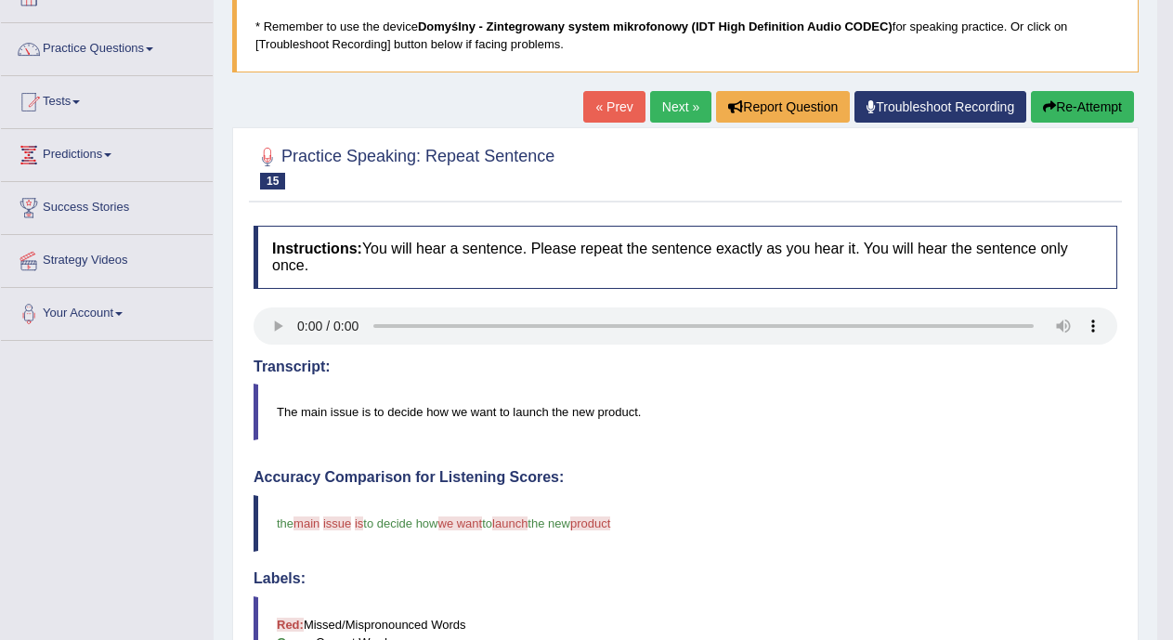
click at [663, 98] on link "Next »" at bounding box center [680, 107] width 61 height 32
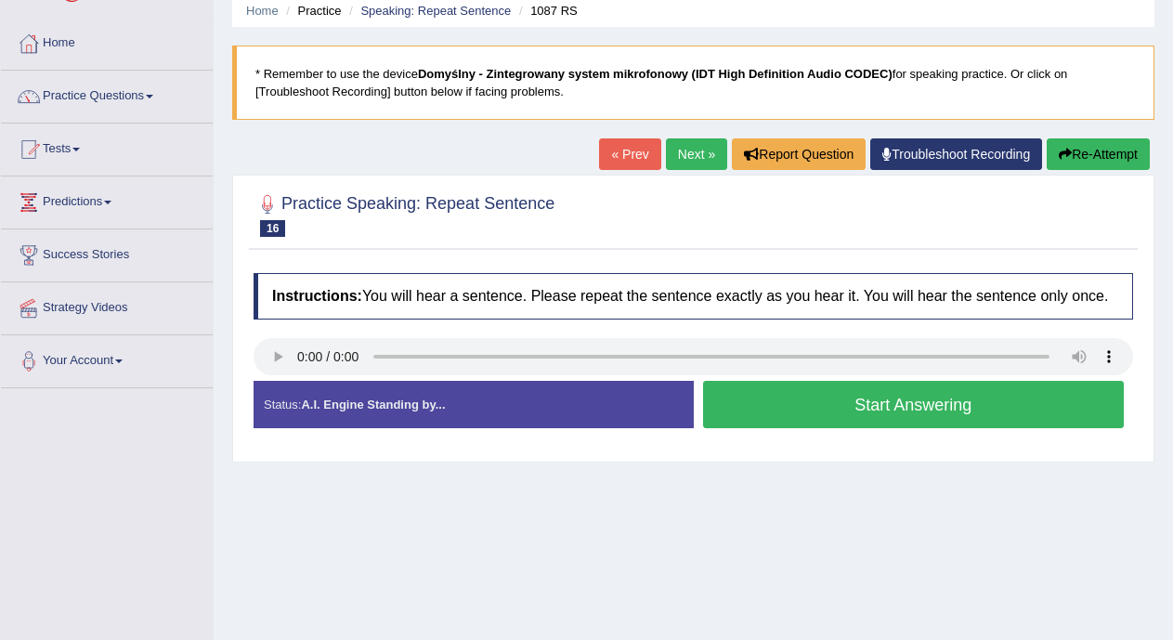
scroll to position [69, 0]
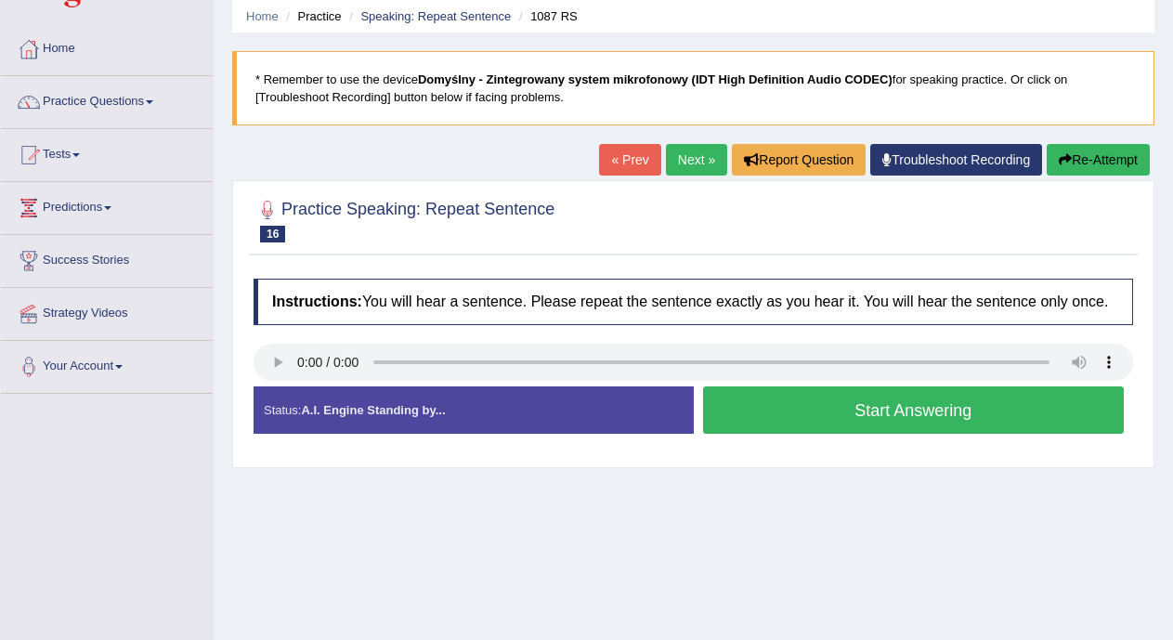
click at [811, 417] on button "Start Answering" at bounding box center [914, 409] width 422 height 47
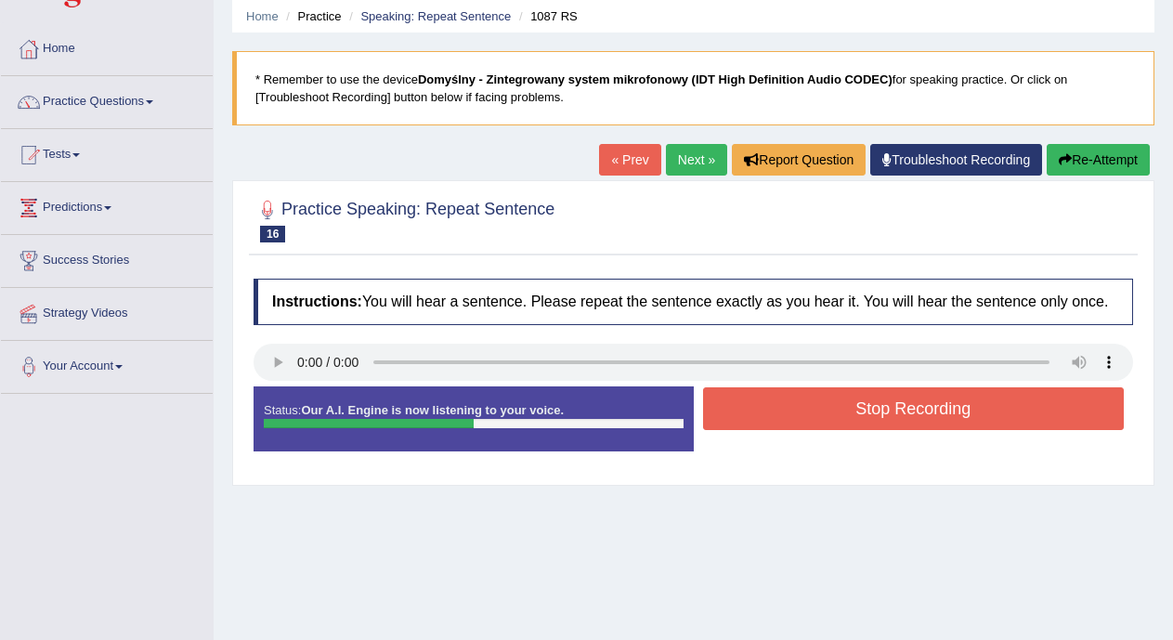
click at [819, 398] on button "Stop Recording" at bounding box center [914, 408] width 422 height 43
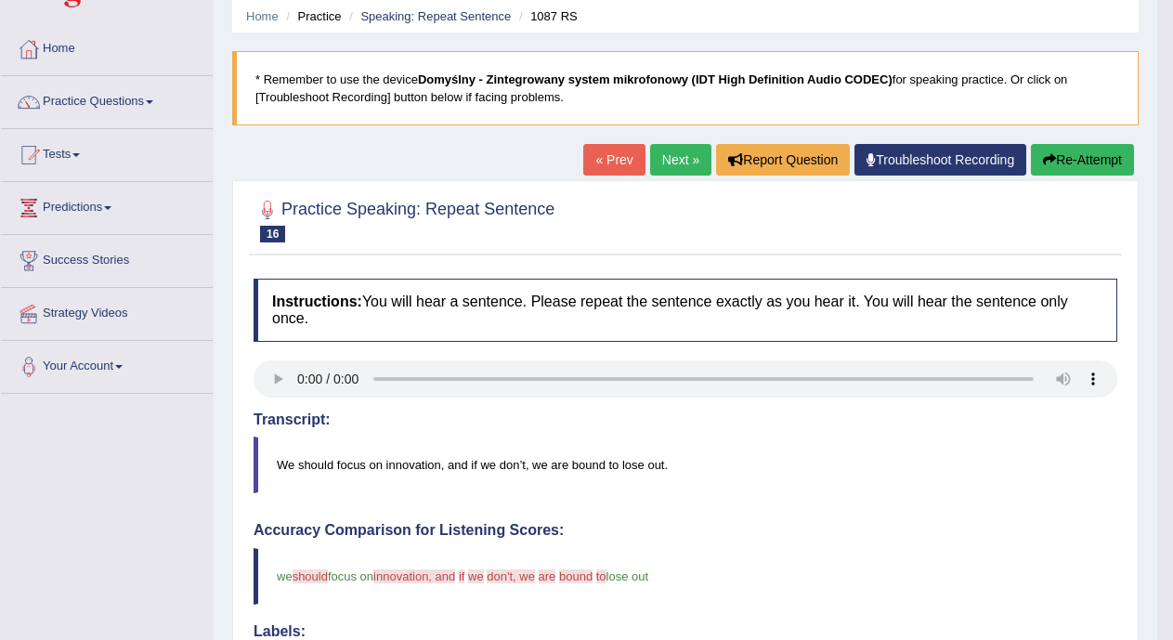
click at [669, 162] on link "Next »" at bounding box center [680, 160] width 61 height 32
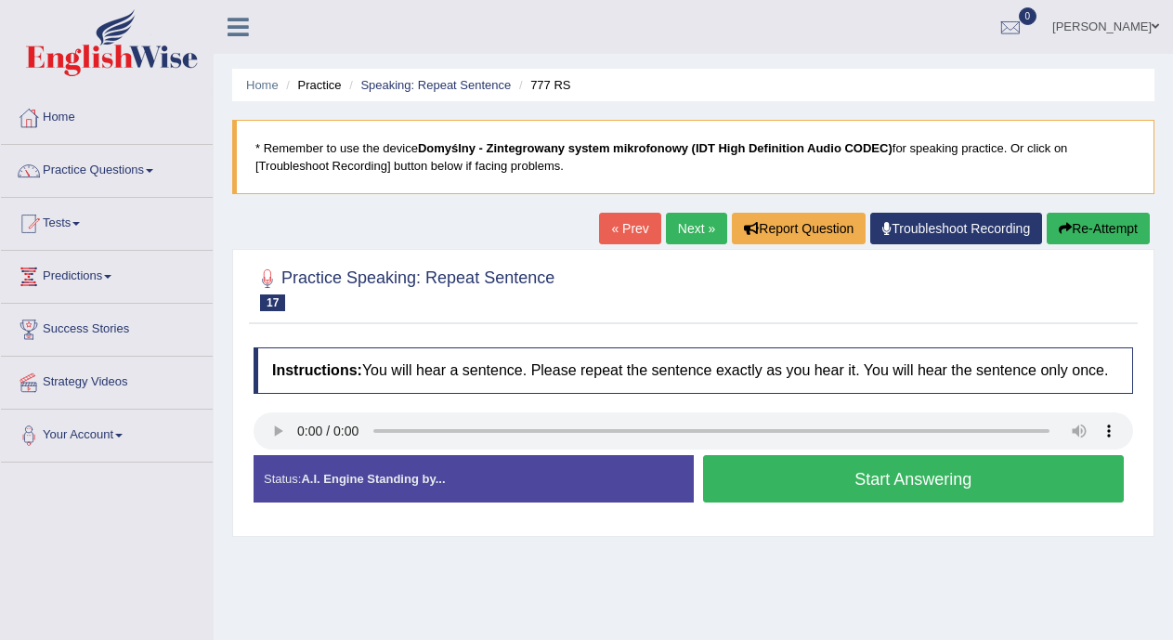
click at [740, 483] on button "Start Answering" at bounding box center [914, 478] width 422 height 47
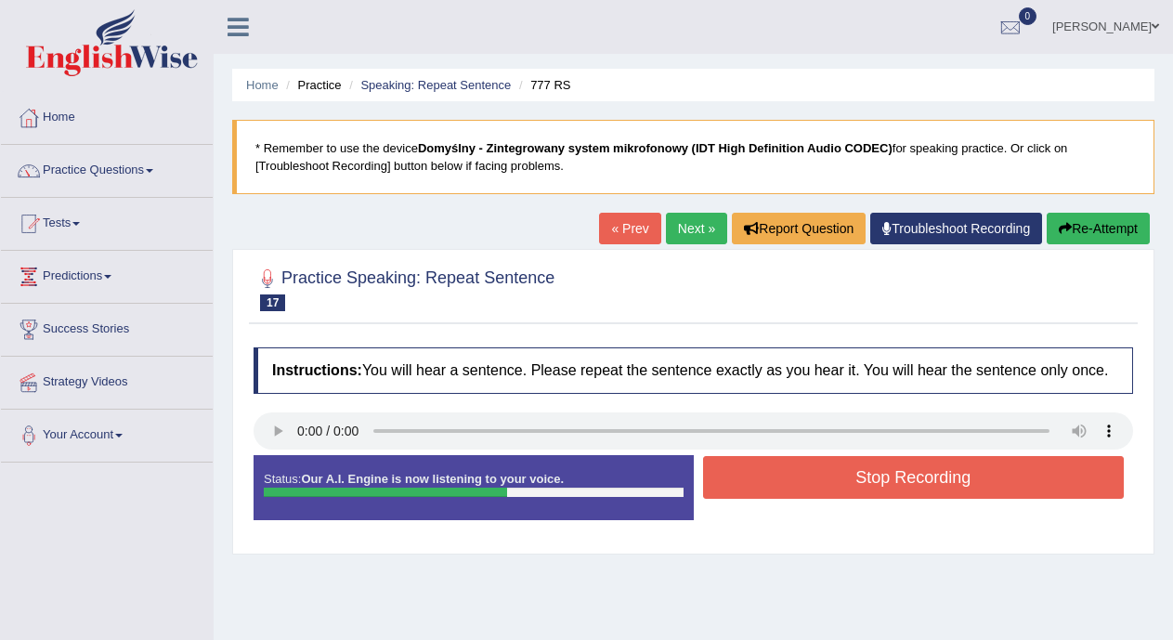
click at [753, 471] on button "Stop Recording" at bounding box center [914, 477] width 422 height 43
click at [753, 471] on div "Status: Our A.I. Engine is now listening to your voice. Start Answering Stop Re…" at bounding box center [694, 497] width 880 height 84
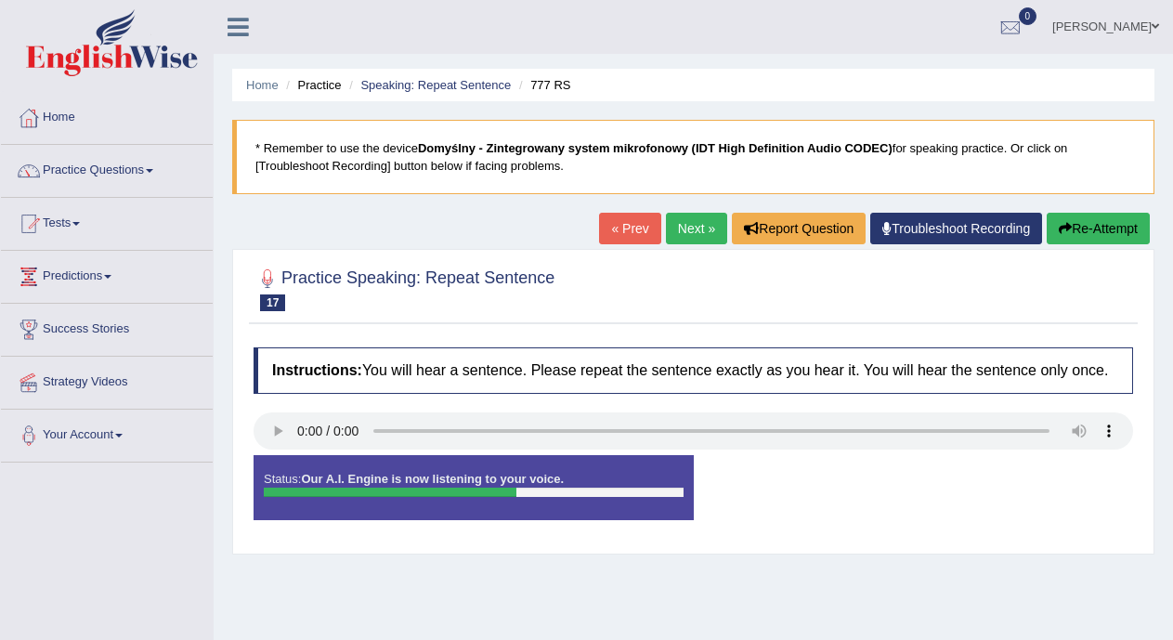
click at [753, 471] on div "Instructions: You will hear a sentence. Please repeat the sentence exactly as y…" at bounding box center [693, 441] width 889 height 206
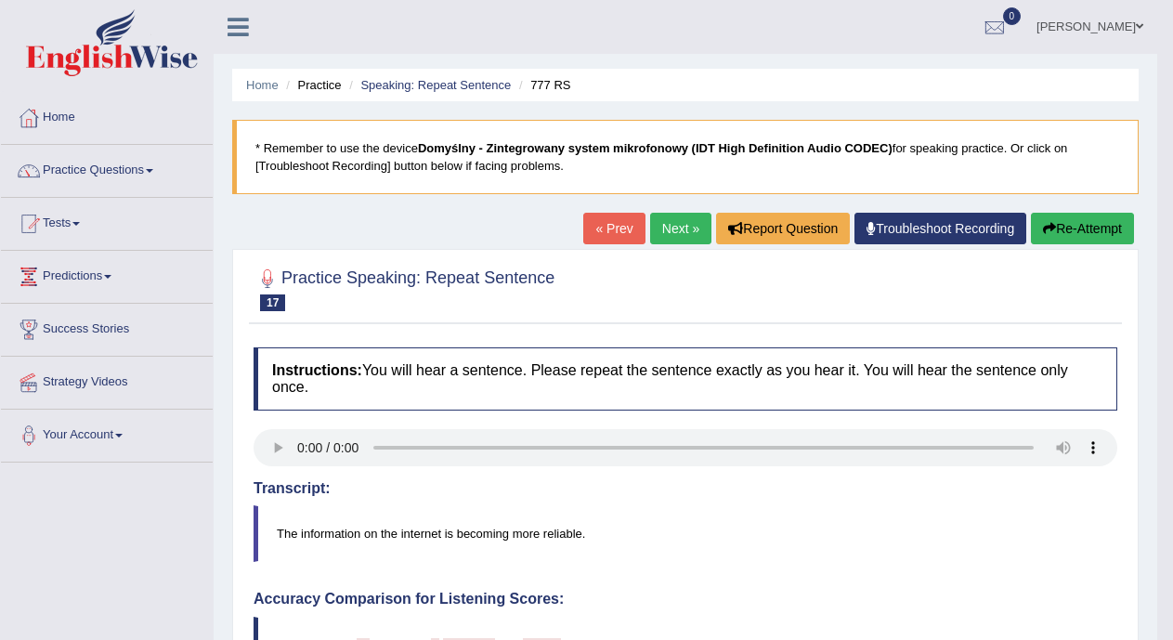
click at [676, 231] on link "Next »" at bounding box center [680, 229] width 61 height 32
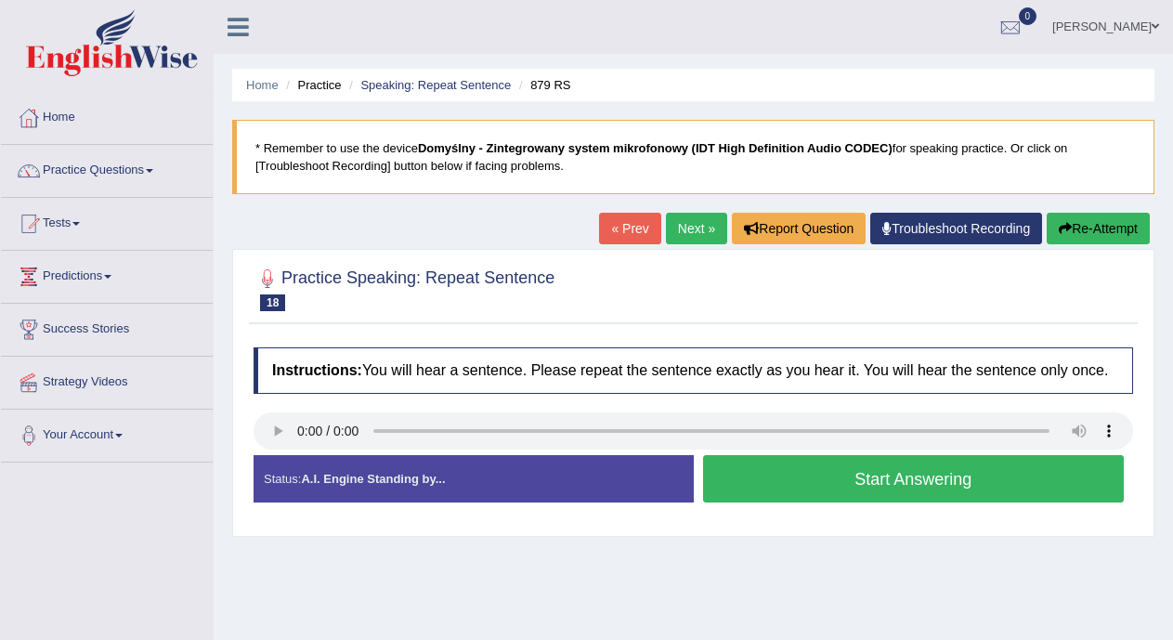
click at [753, 476] on button "Start Answering" at bounding box center [914, 478] width 422 height 47
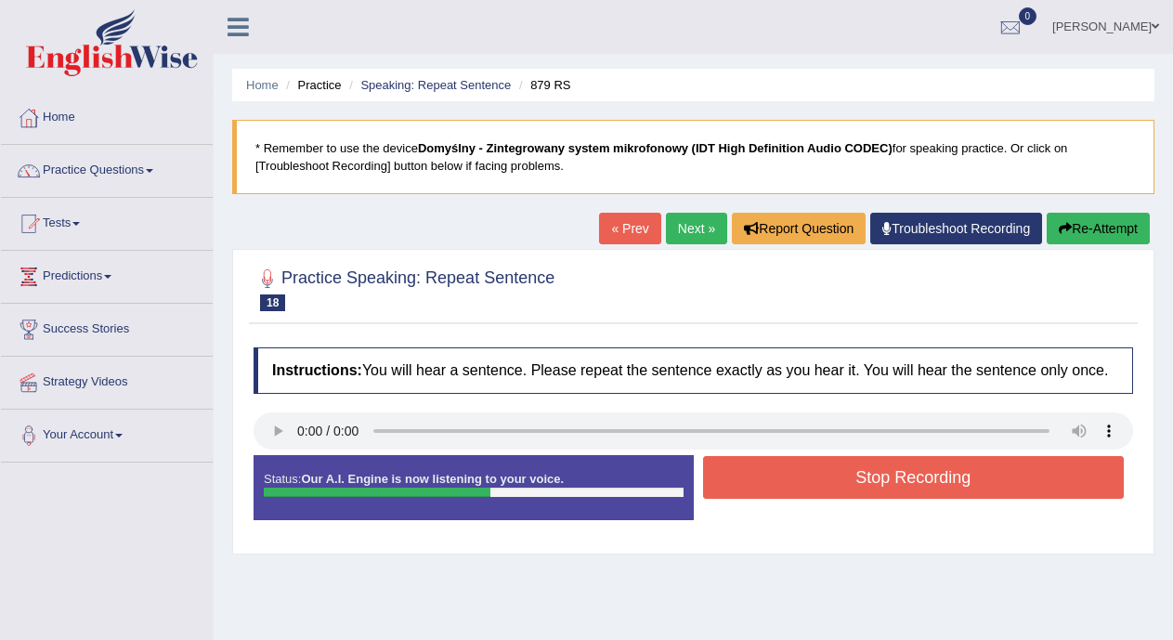
click at [753, 476] on button "Stop Recording" at bounding box center [914, 477] width 422 height 43
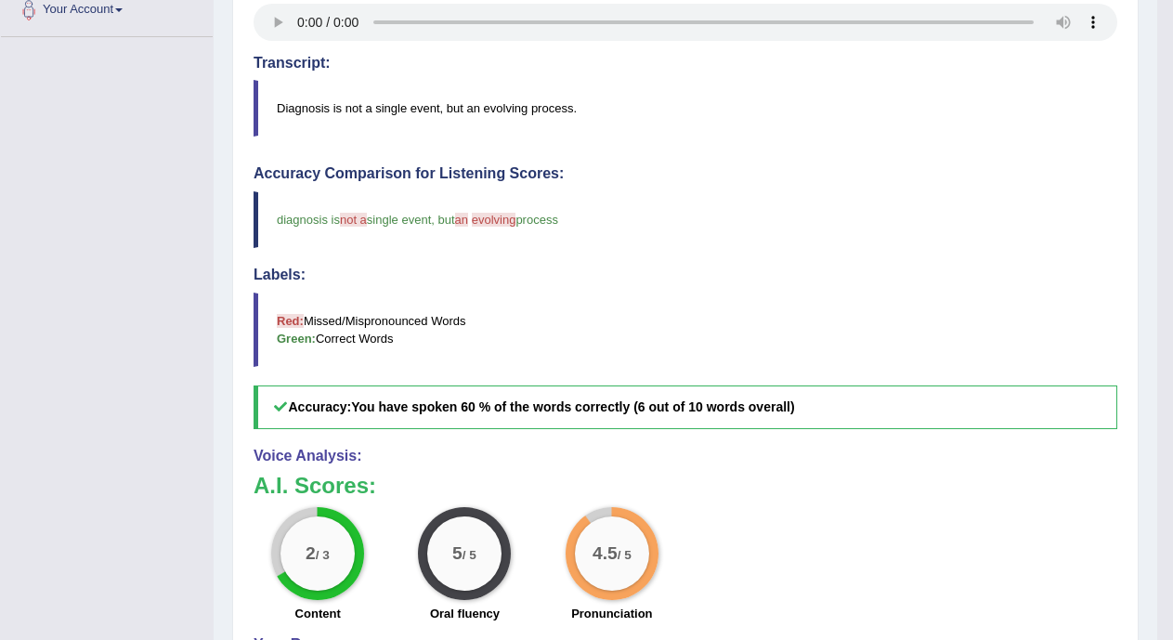
scroll to position [4, 0]
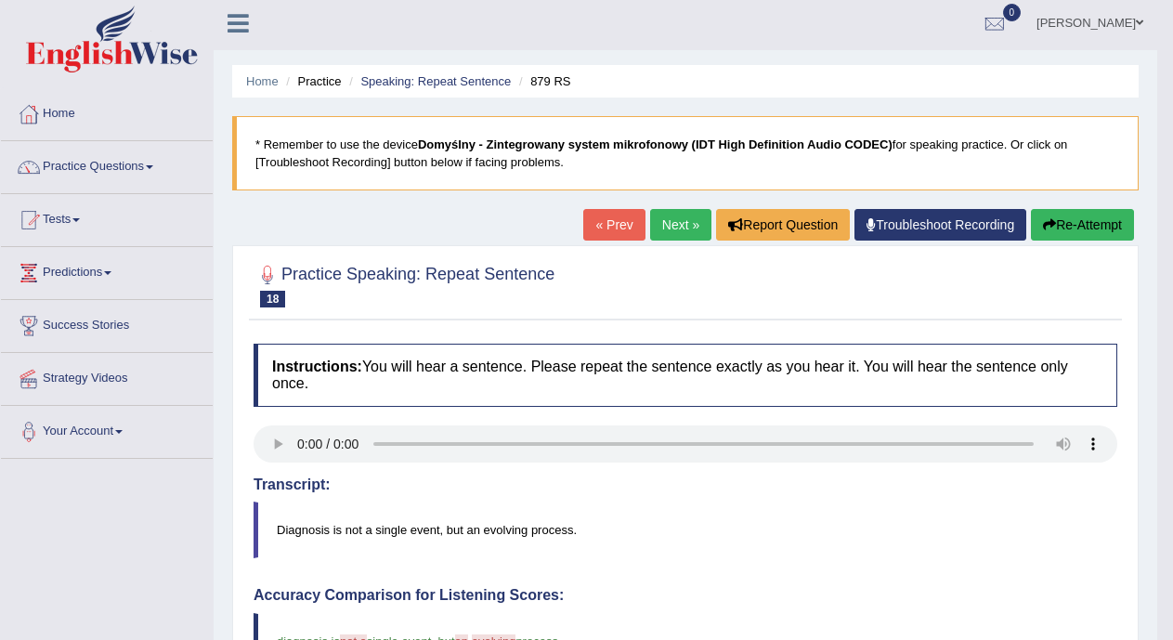
click at [672, 228] on link "Next »" at bounding box center [680, 225] width 61 height 32
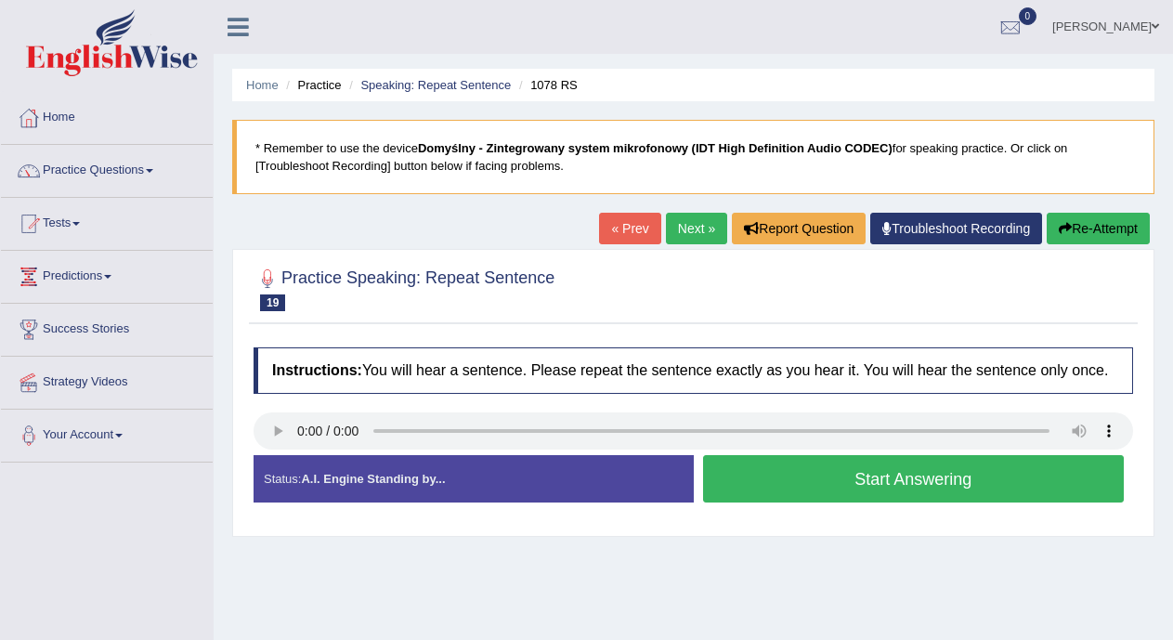
click at [760, 475] on button "Start Answering" at bounding box center [914, 478] width 422 height 47
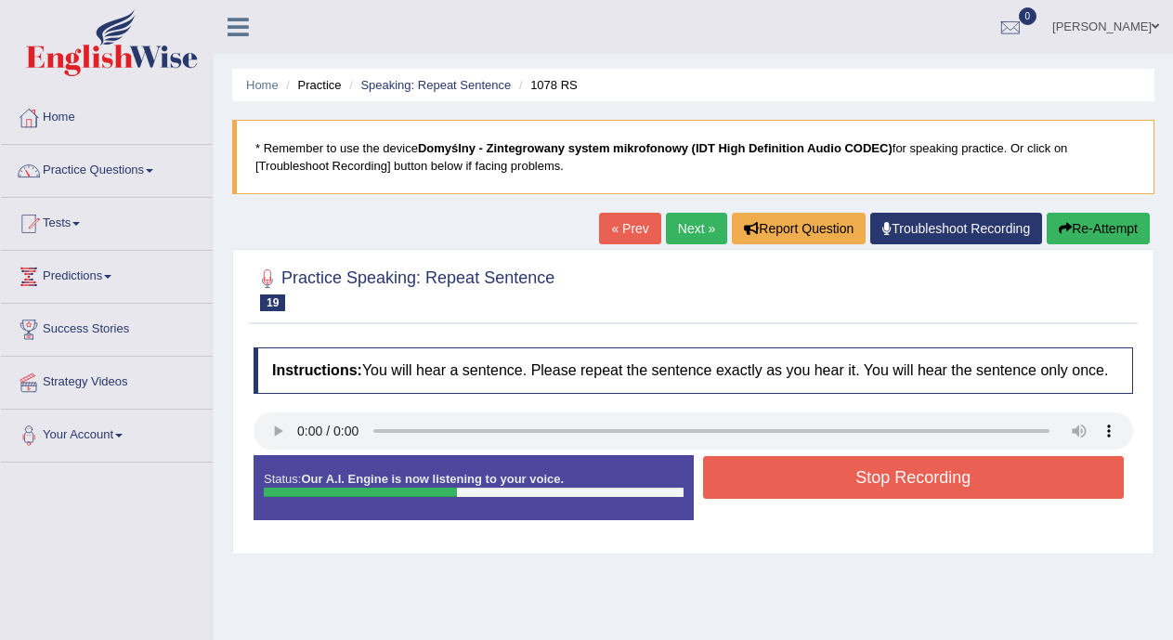
click at [760, 475] on button "Stop Recording" at bounding box center [914, 477] width 422 height 43
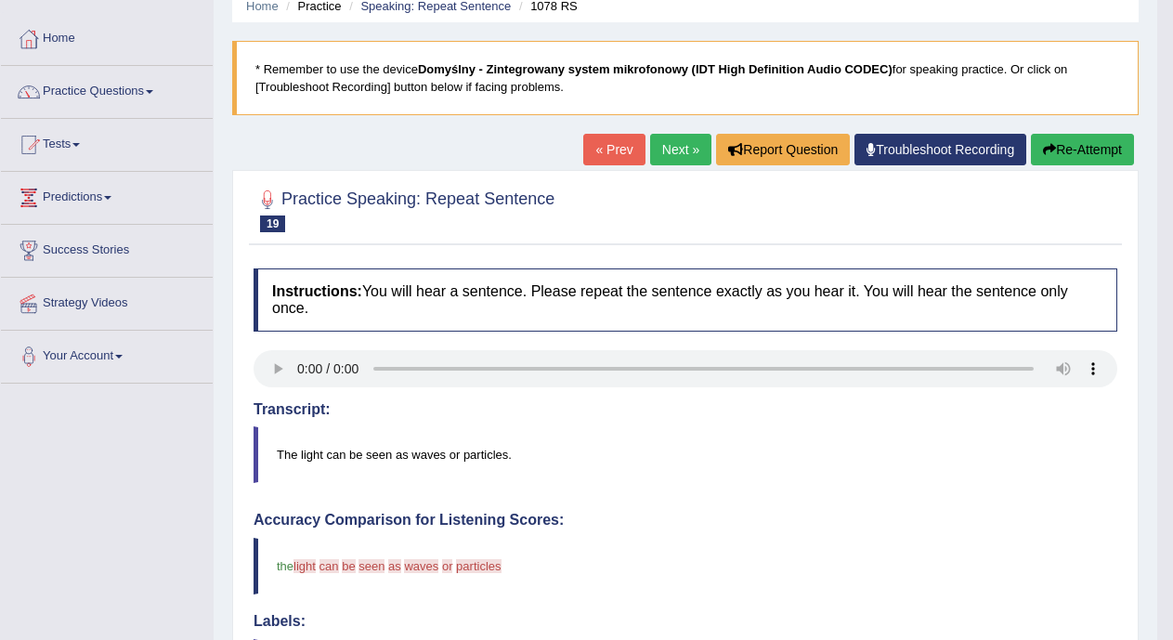
scroll to position [67, 0]
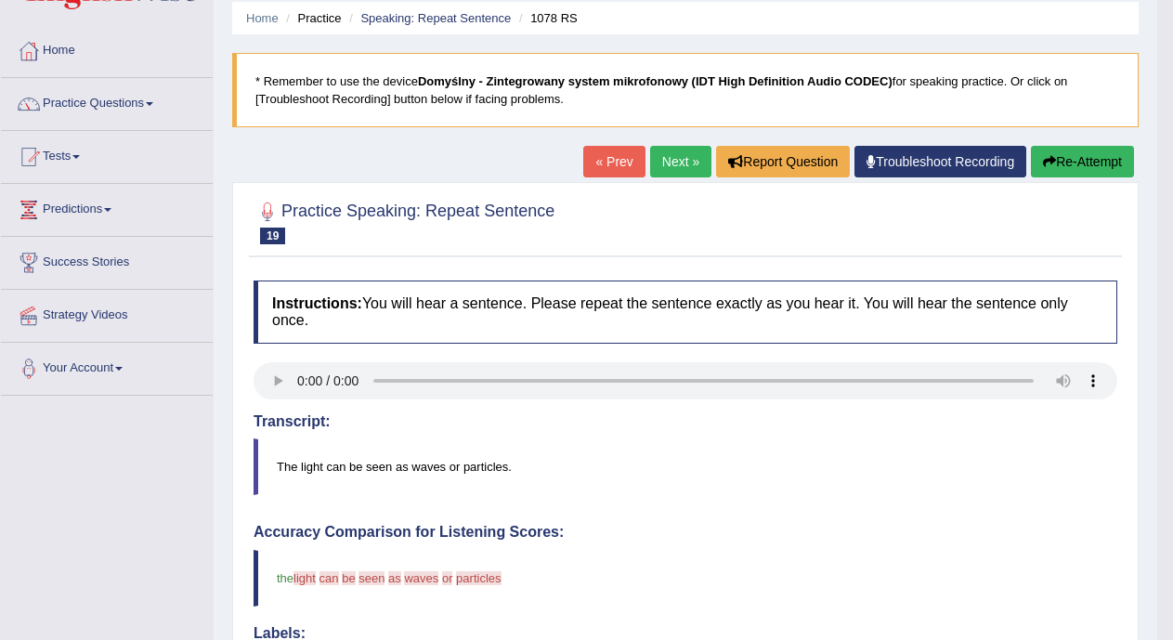
click at [661, 155] on link "Next »" at bounding box center [680, 162] width 61 height 32
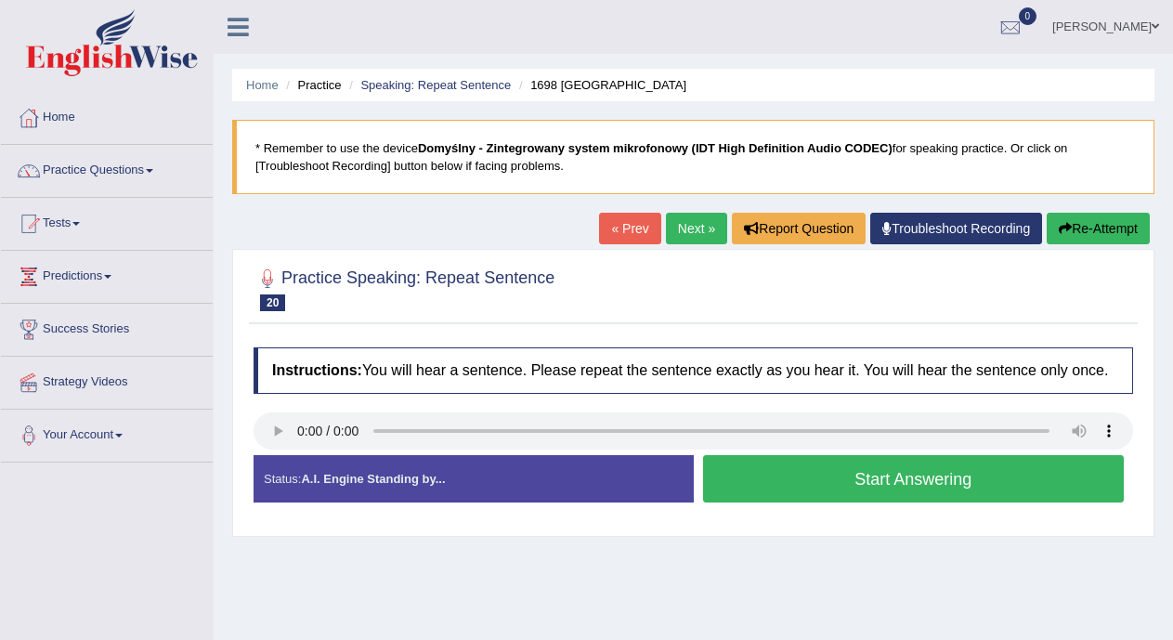
click at [779, 472] on button "Start Answering" at bounding box center [914, 478] width 422 height 47
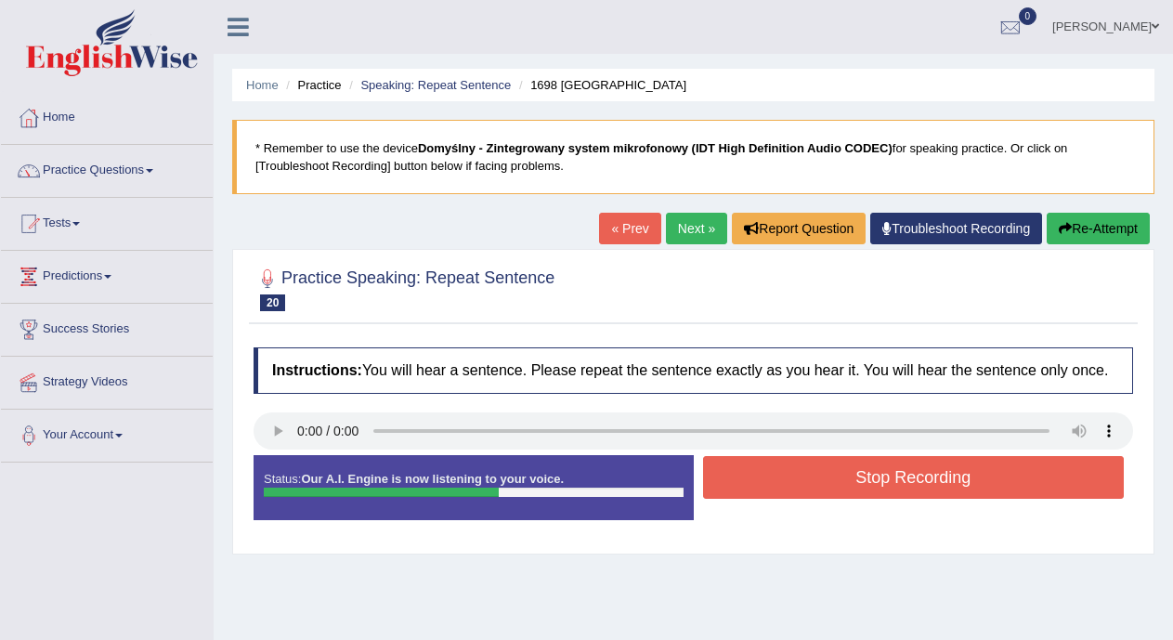
click at [779, 472] on button "Stop Recording" at bounding box center [914, 477] width 422 height 43
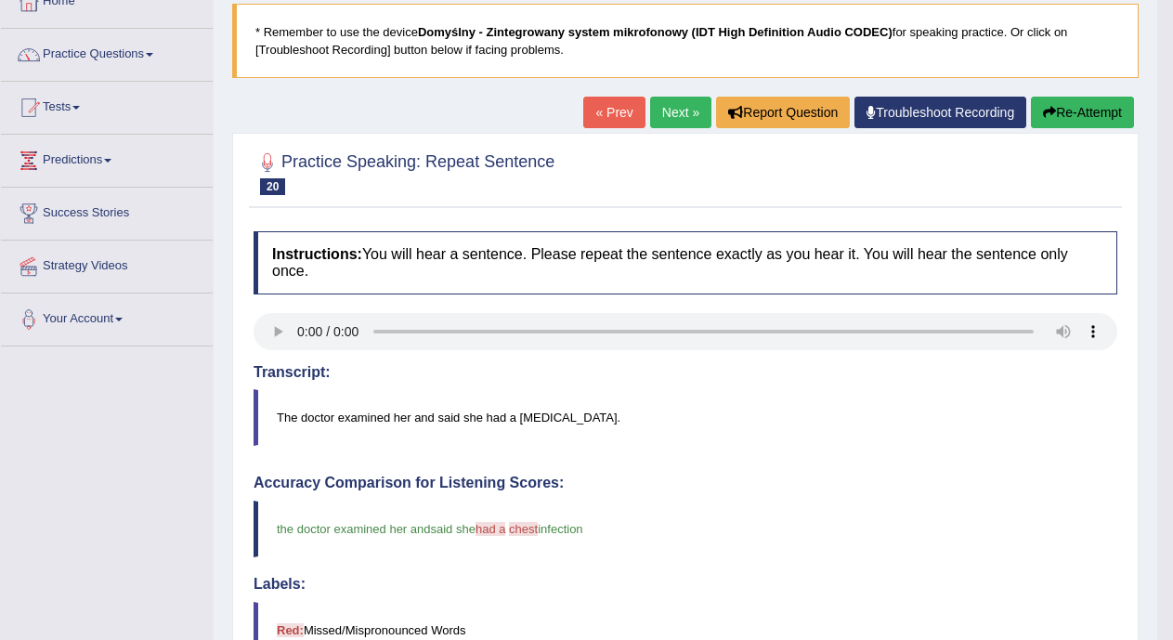
scroll to position [16, 0]
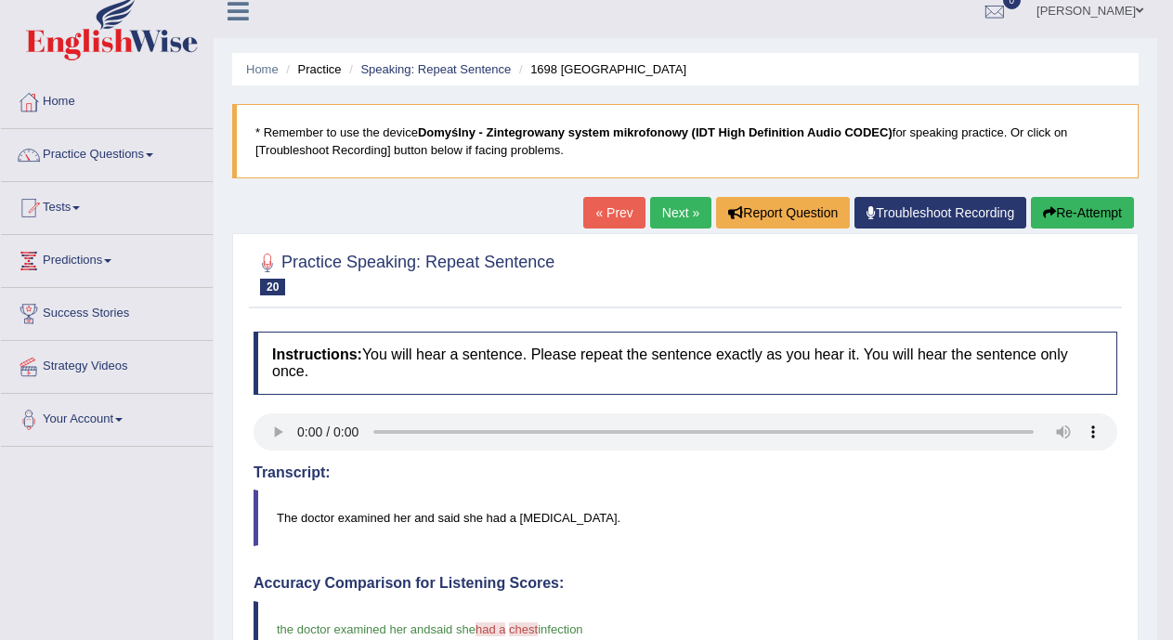
click at [656, 216] on link "Next »" at bounding box center [680, 213] width 61 height 32
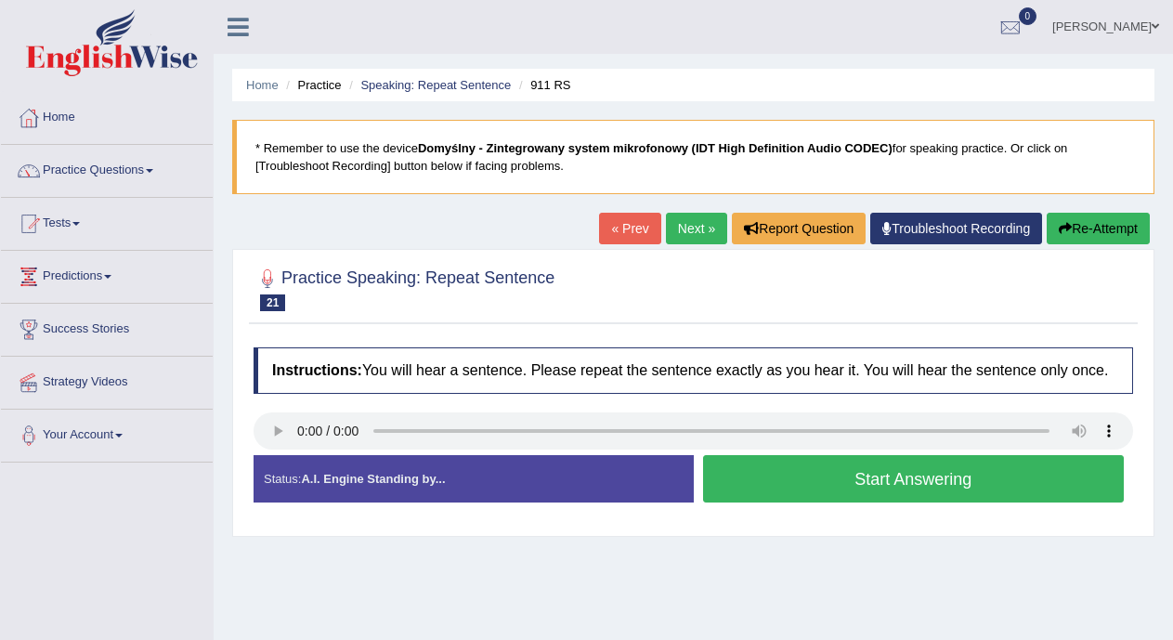
click at [733, 496] on button "Start Answering" at bounding box center [914, 478] width 422 height 47
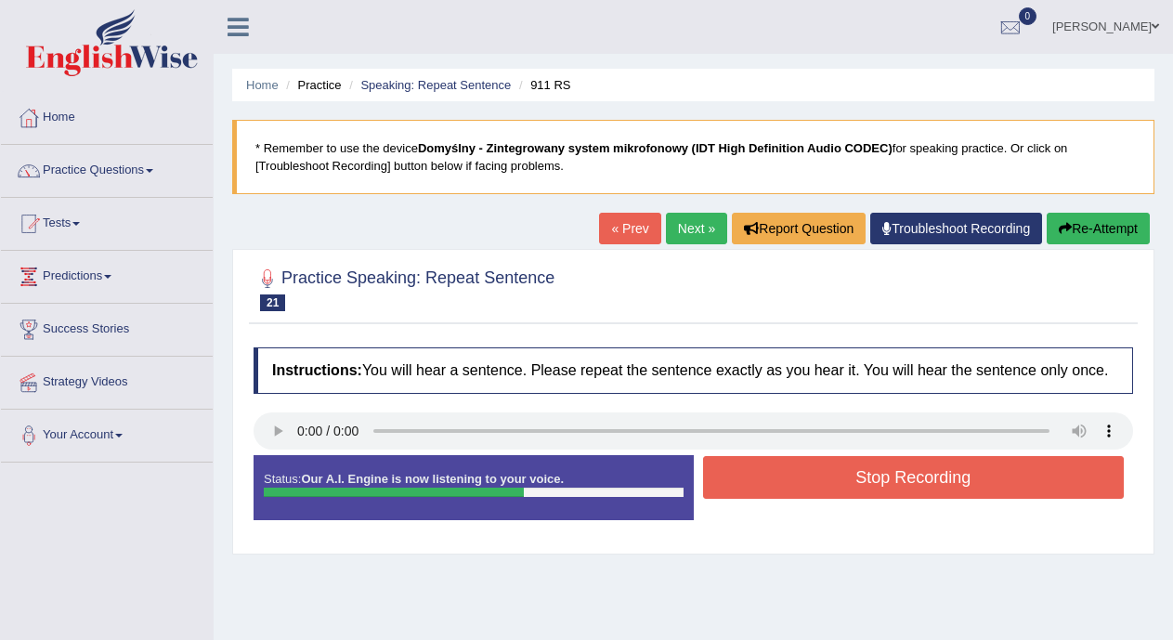
click at [758, 472] on button "Stop Recording" at bounding box center [914, 477] width 422 height 43
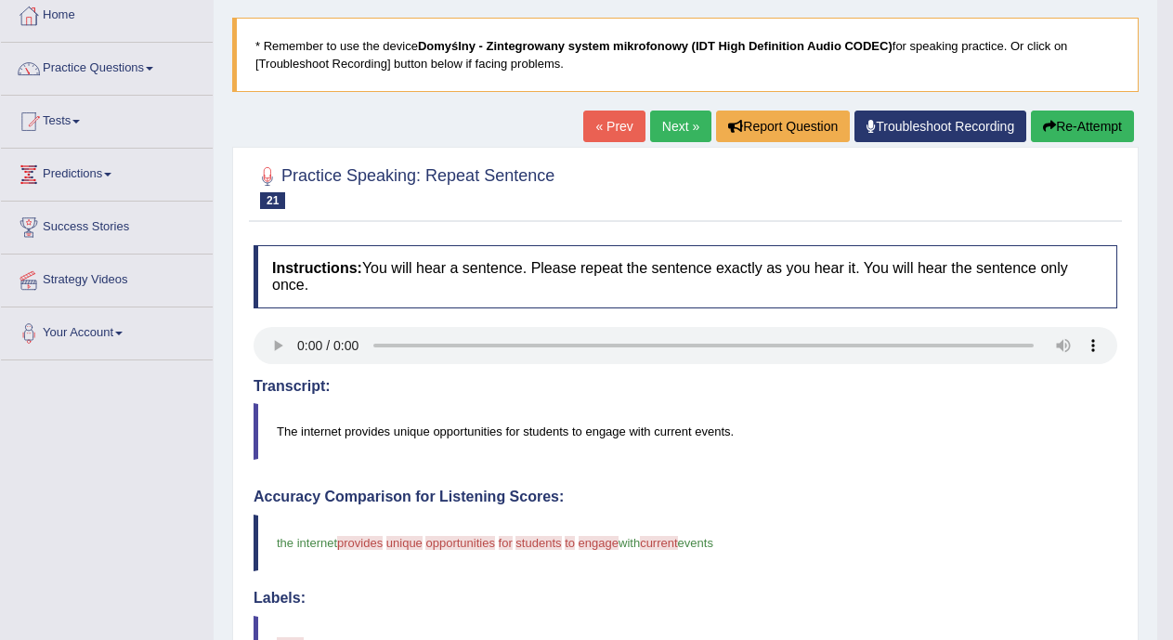
scroll to position [90, 0]
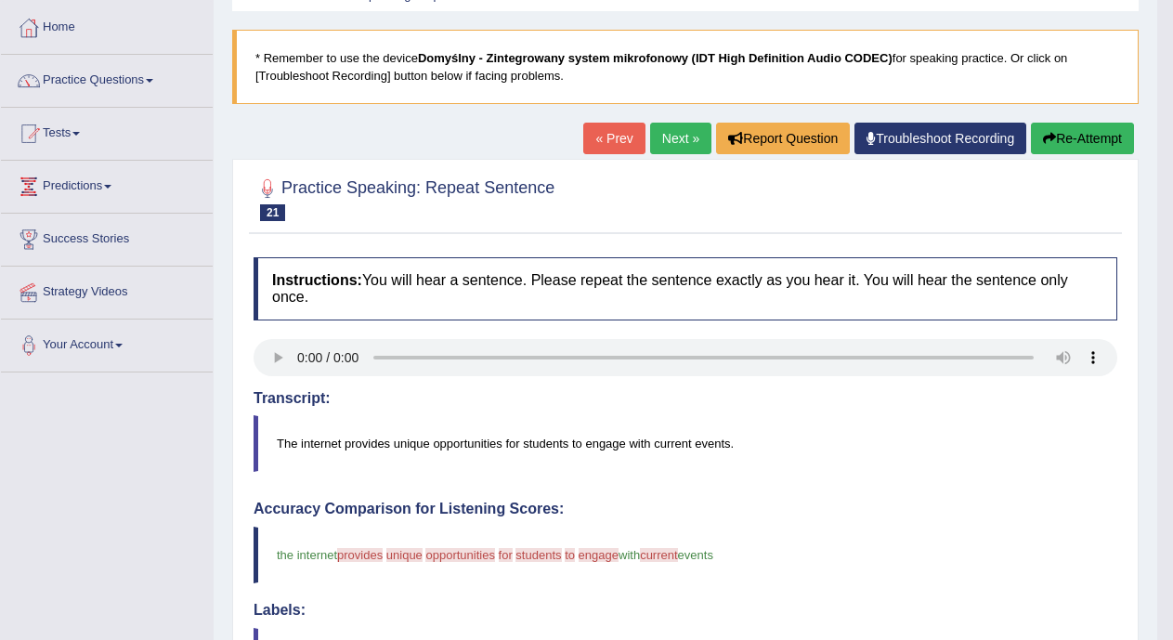
click at [662, 140] on link "Next »" at bounding box center [680, 139] width 61 height 32
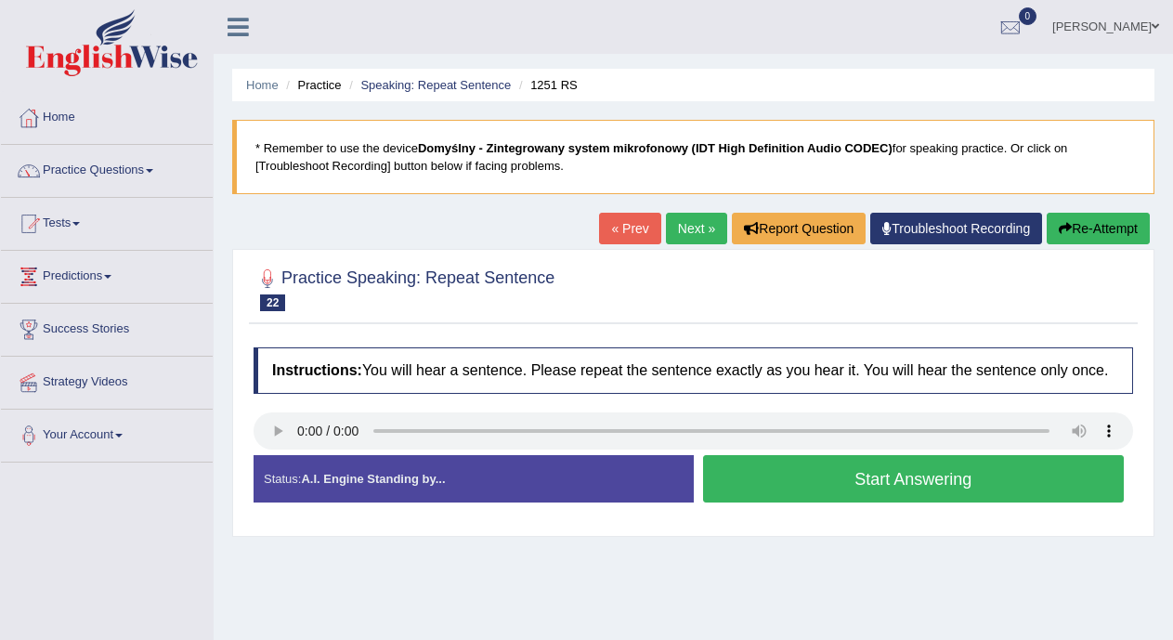
click at [792, 478] on button "Start Answering" at bounding box center [914, 478] width 422 height 47
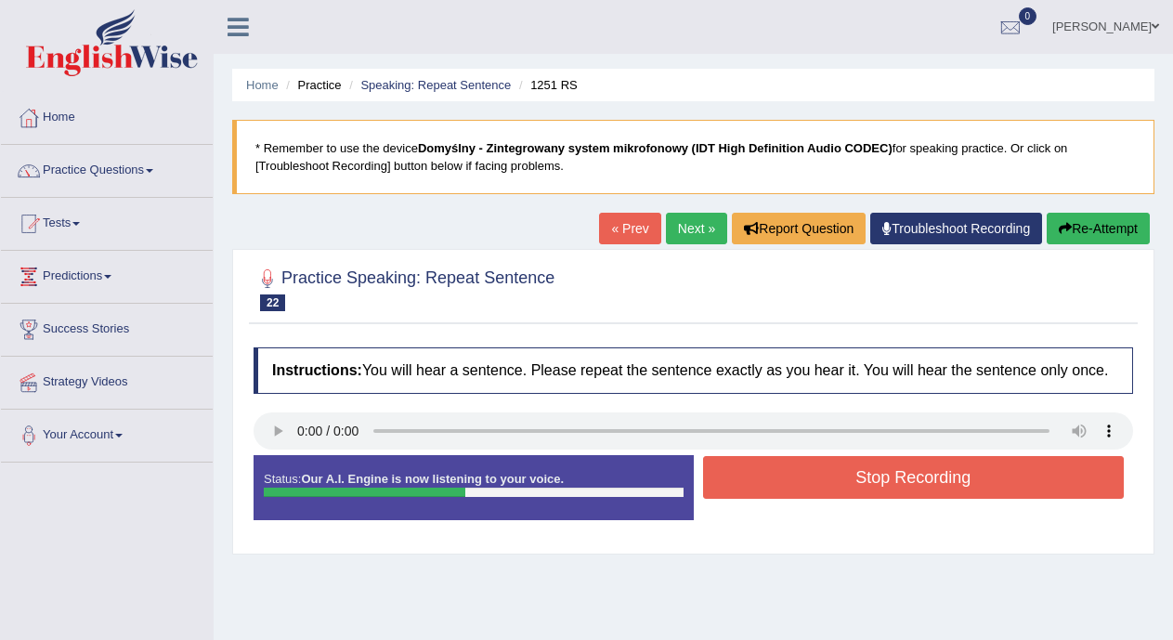
click at [792, 478] on button "Stop Recording" at bounding box center [914, 477] width 422 height 43
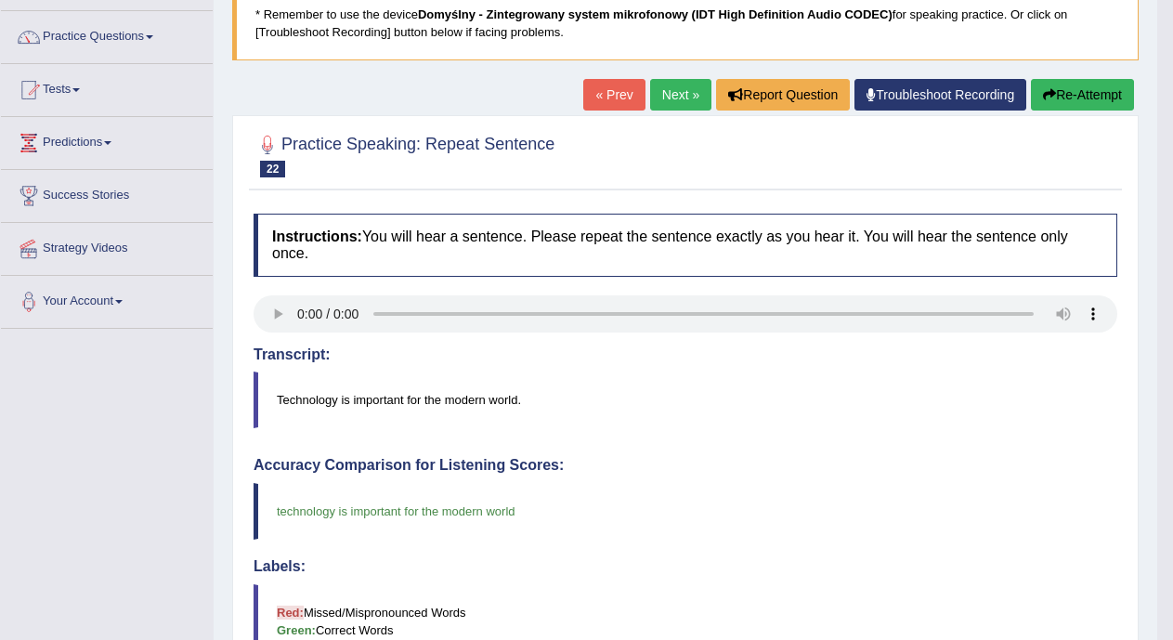
scroll to position [67, 0]
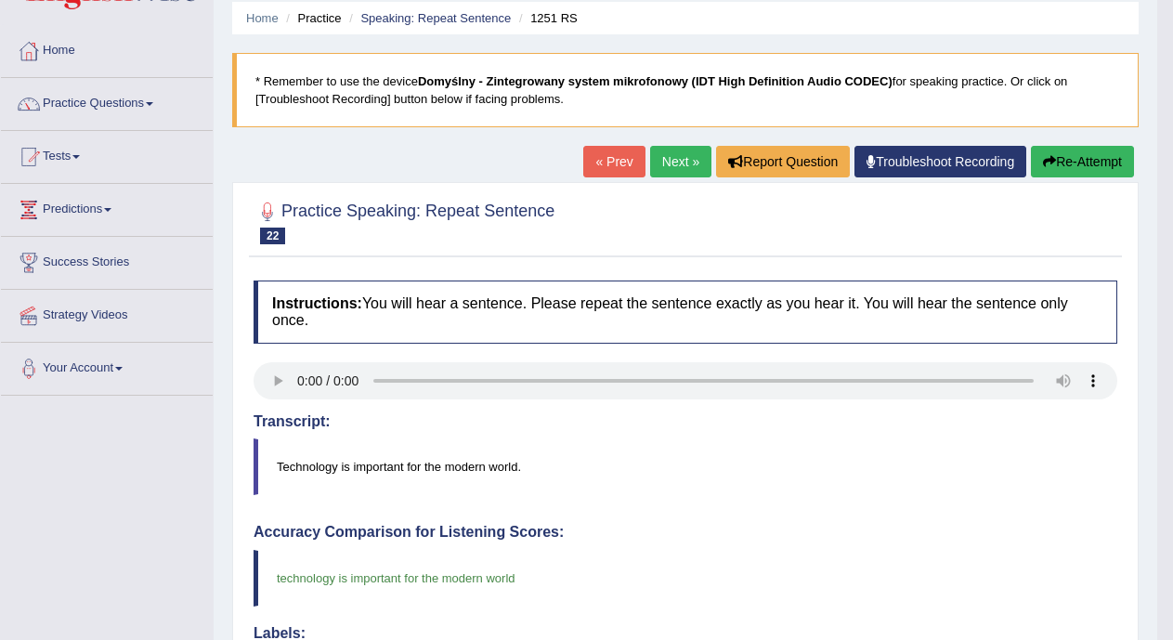
click at [675, 157] on link "Next »" at bounding box center [680, 162] width 61 height 32
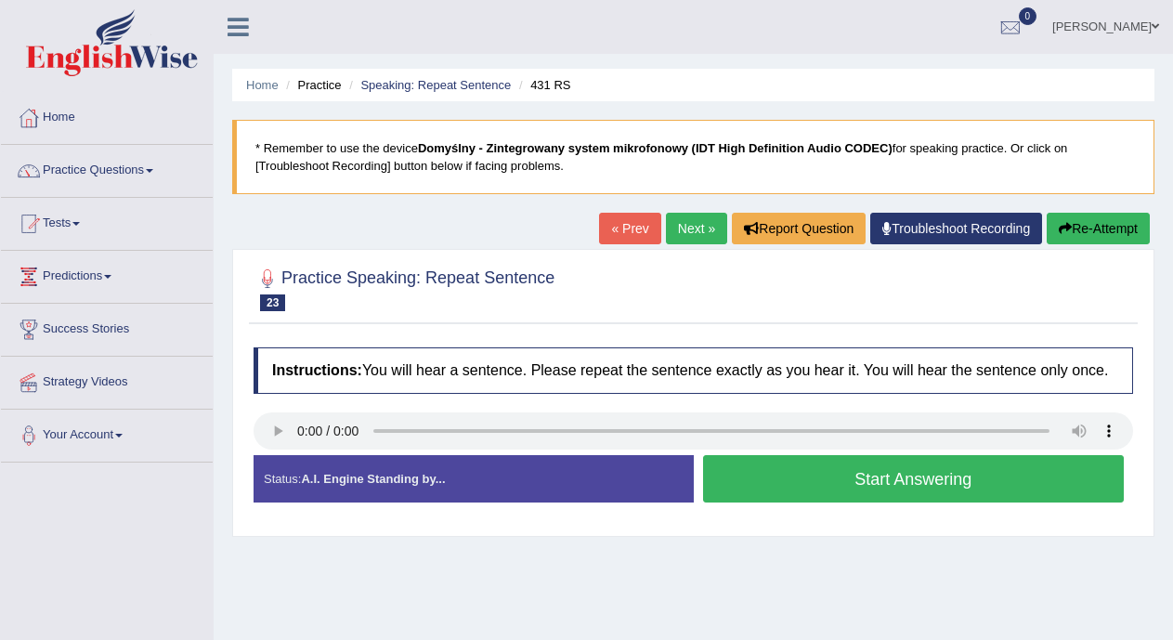
click at [756, 478] on button "Start Answering" at bounding box center [914, 478] width 422 height 47
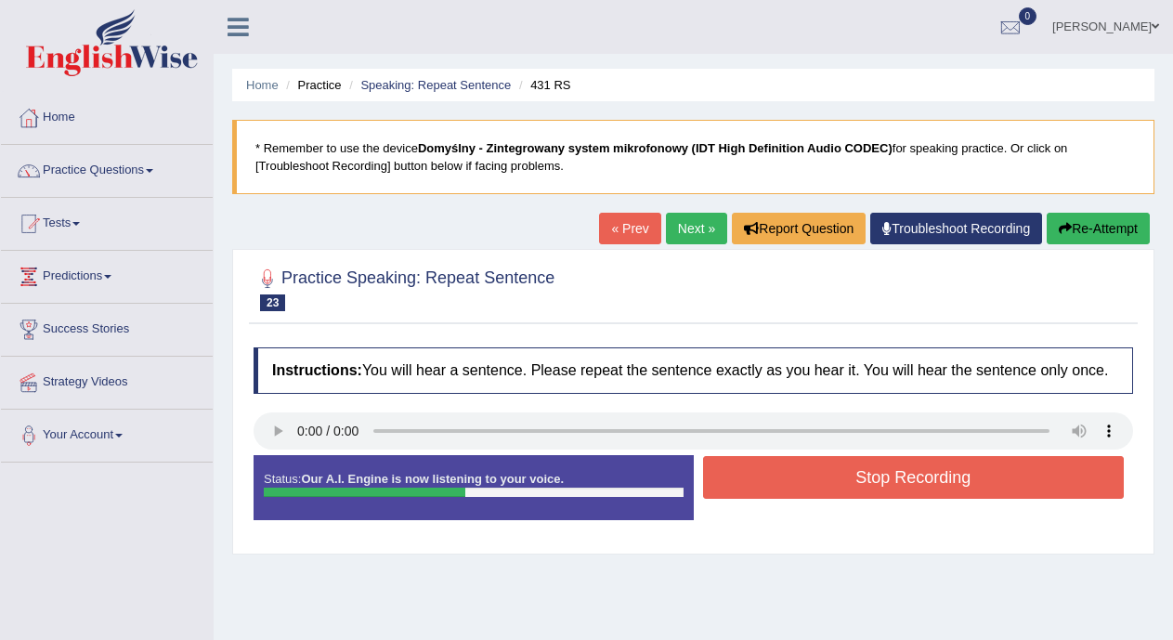
click at [756, 478] on button "Stop Recording" at bounding box center [914, 477] width 422 height 43
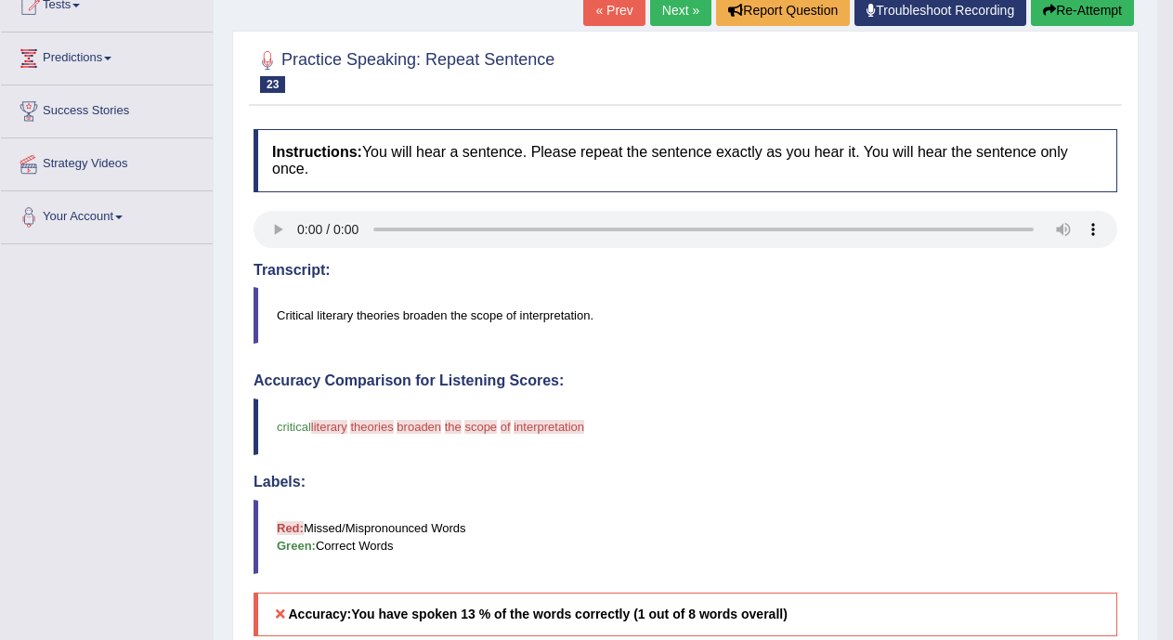
scroll to position [51, 0]
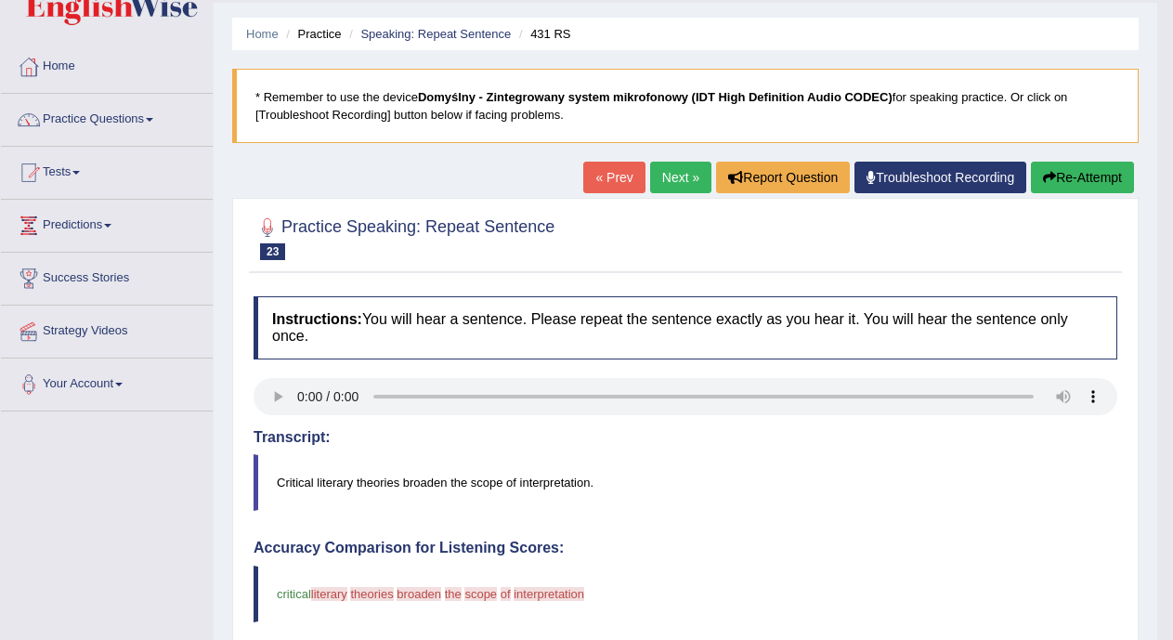
click at [665, 179] on link "Next »" at bounding box center [680, 178] width 61 height 32
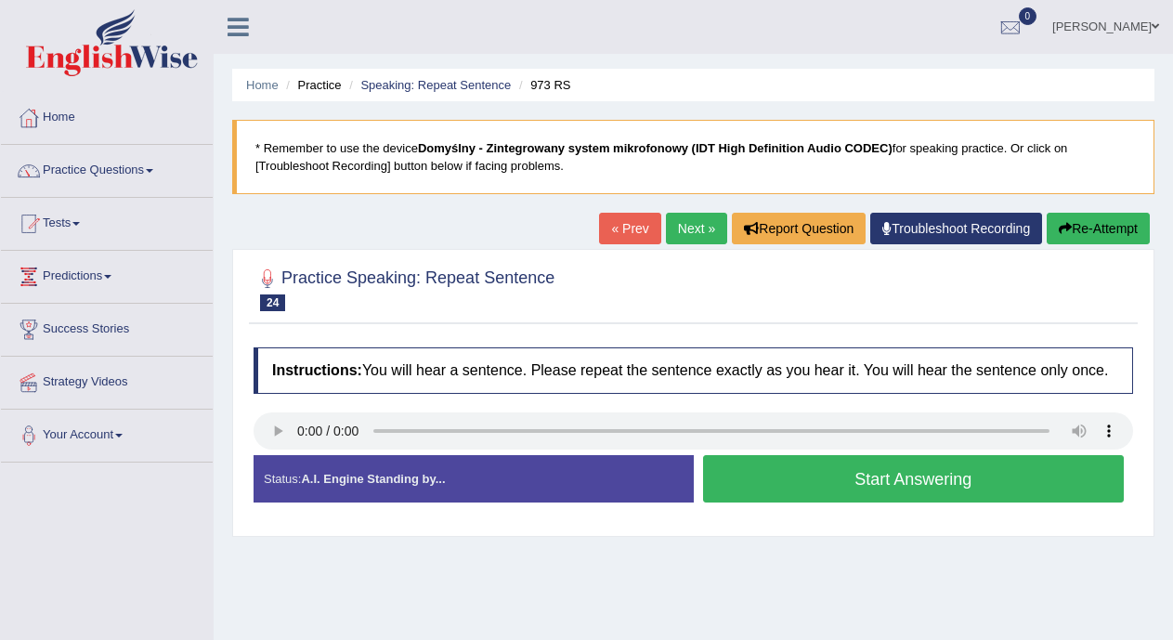
click at [808, 474] on button "Start Answering" at bounding box center [914, 478] width 422 height 47
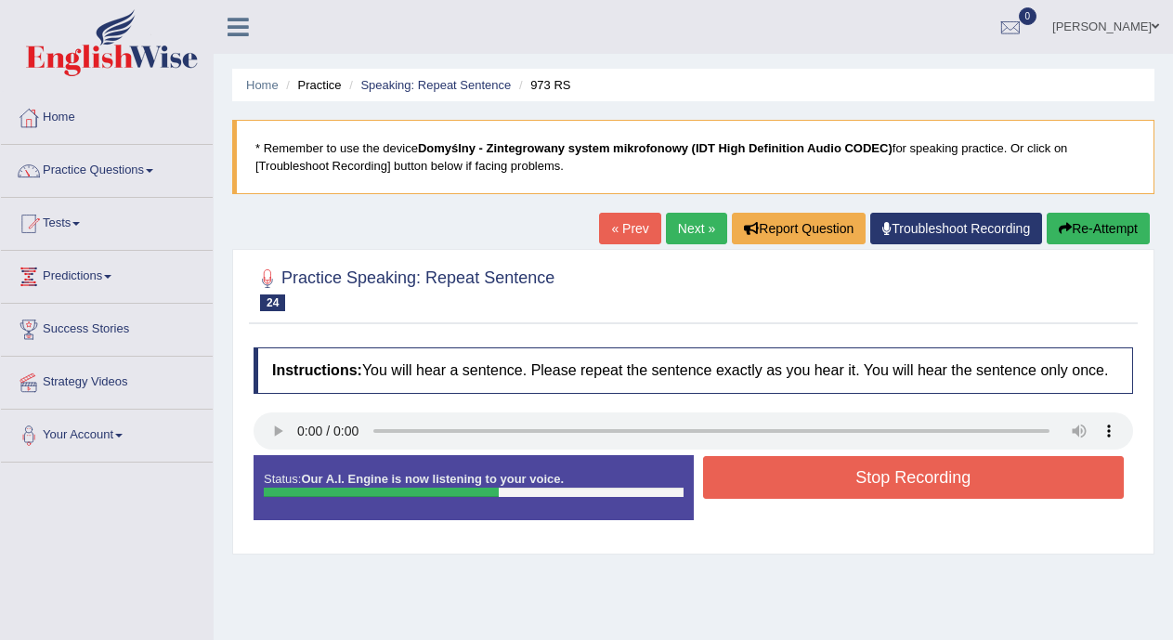
click at [808, 474] on button "Stop Recording" at bounding box center [914, 477] width 422 height 43
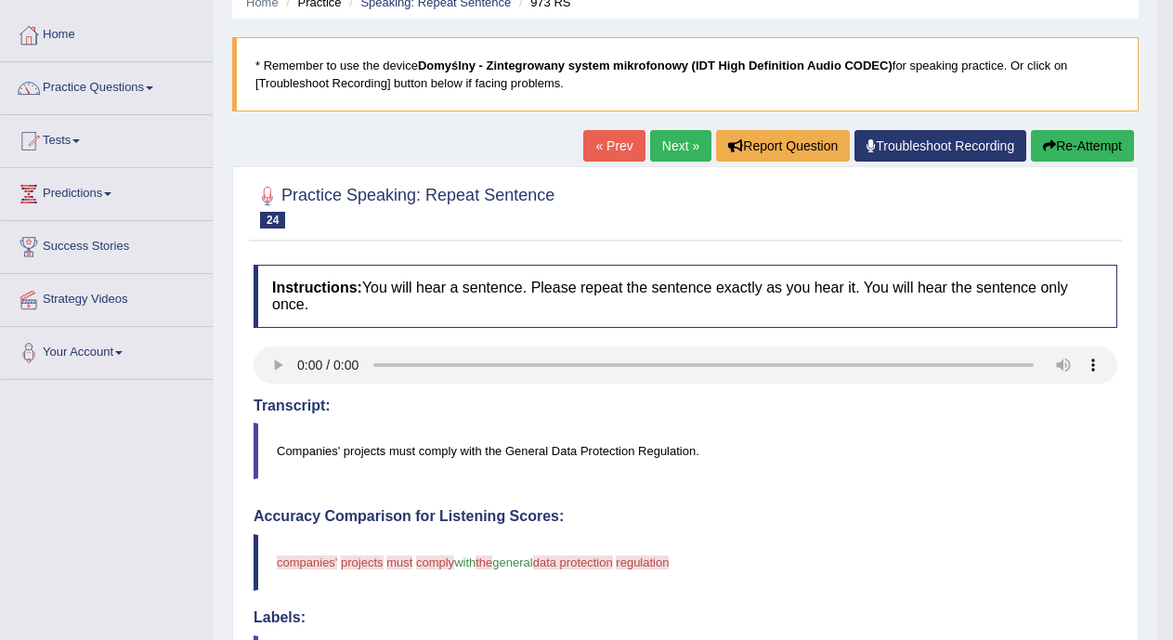
scroll to position [72, 0]
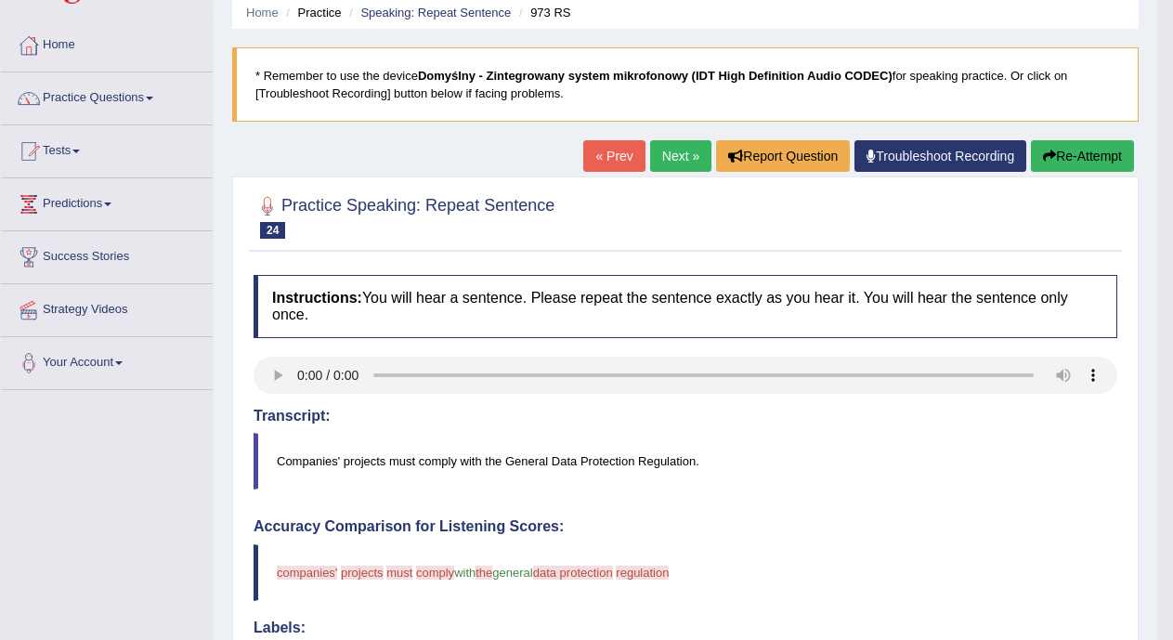
click at [678, 159] on link "Next »" at bounding box center [680, 156] width 61 height 32
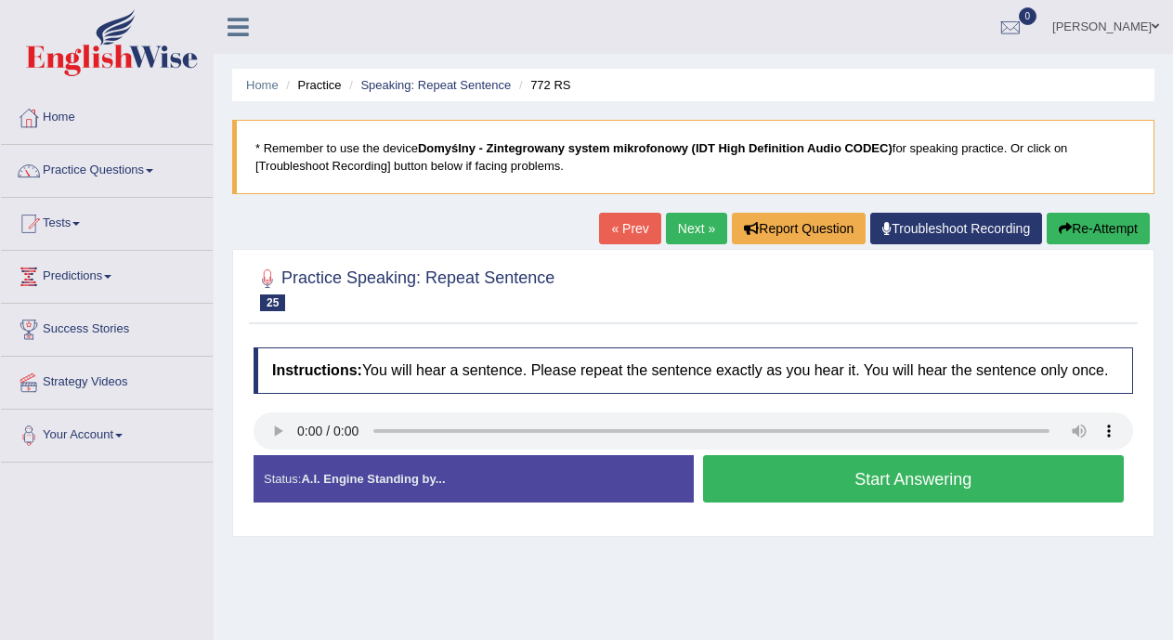
click at [767, 479] on button "Start Answering" at bounding box center [914, 478] width 422 height 47
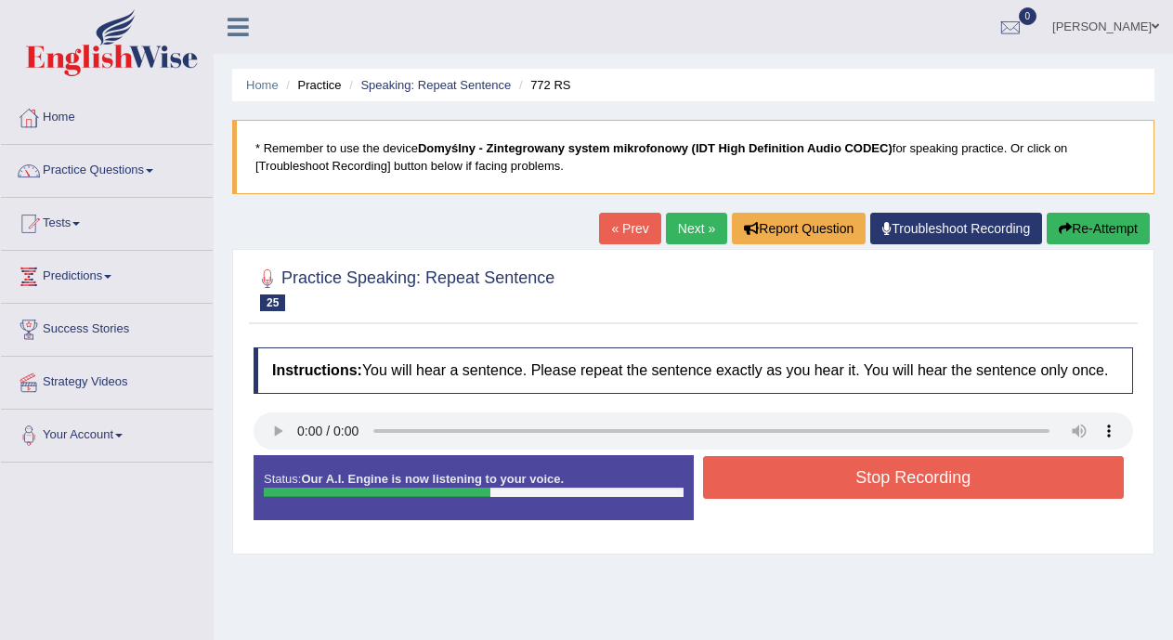
click at [767, 479] on button "Stop Recording" at bounding box center [914, 477] width 422 height 43
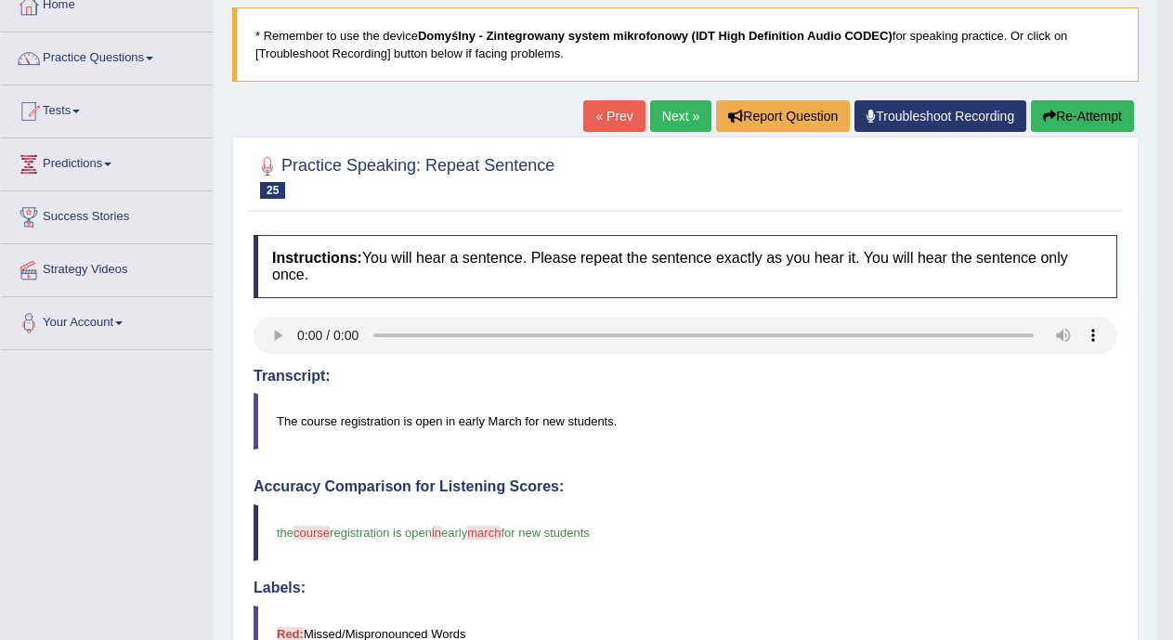
scroll to position [108, 0]
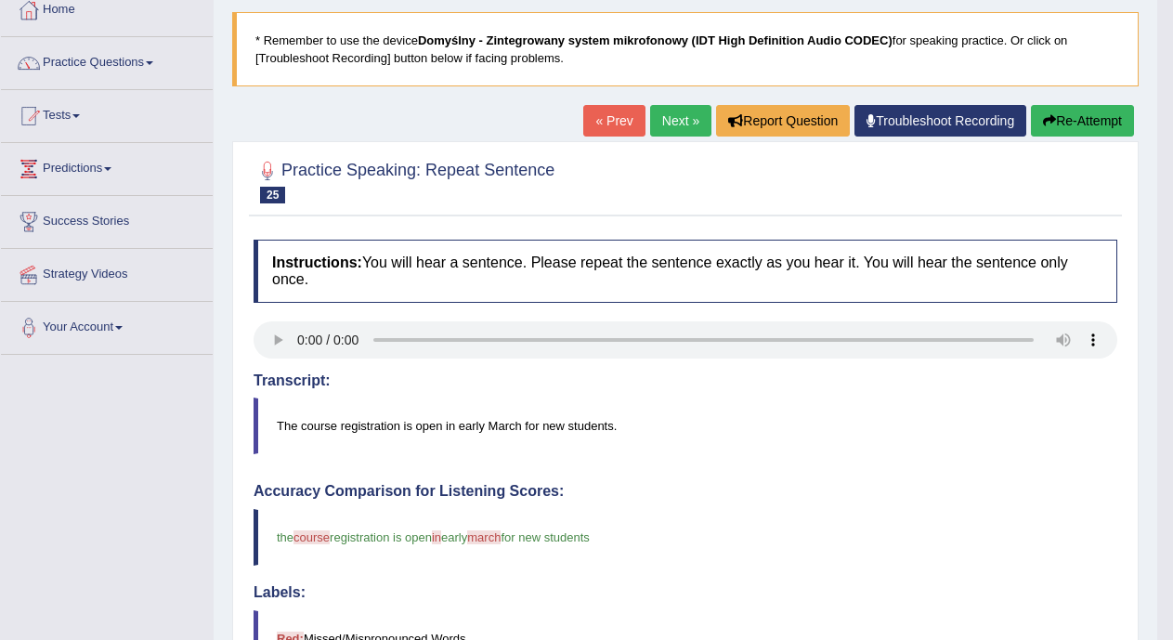
click at [665, 124] on link "Next »" at bounding box center [680, 121] width 61 height 32
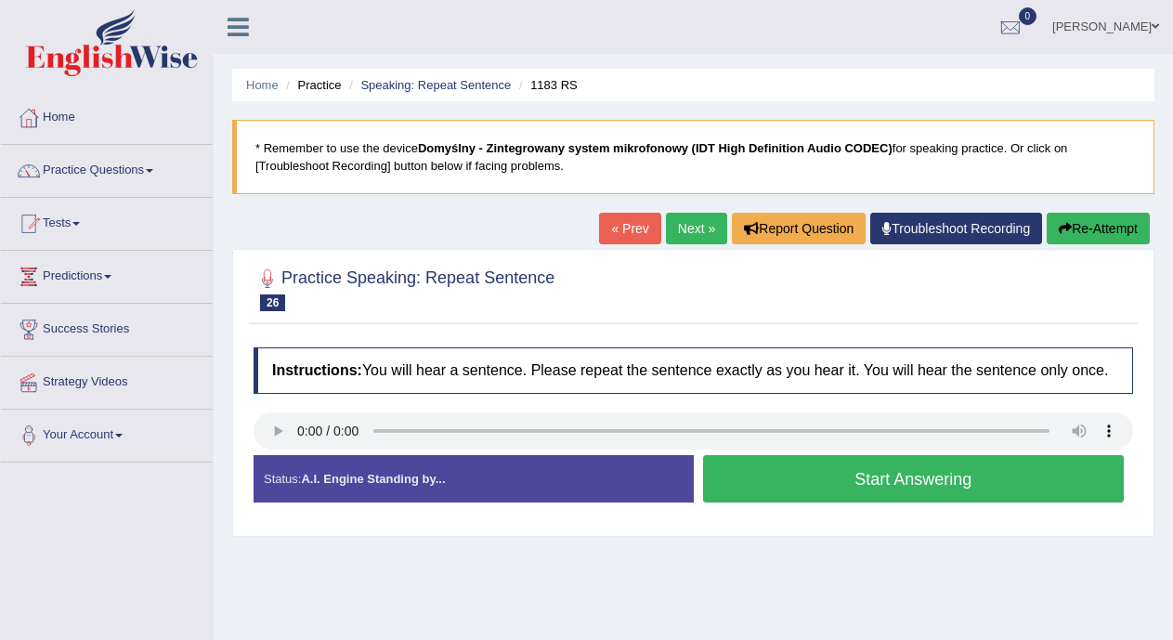
click at [757, 470] on button "Start Answering" at bounding box center [914, 478] width 422 height 47
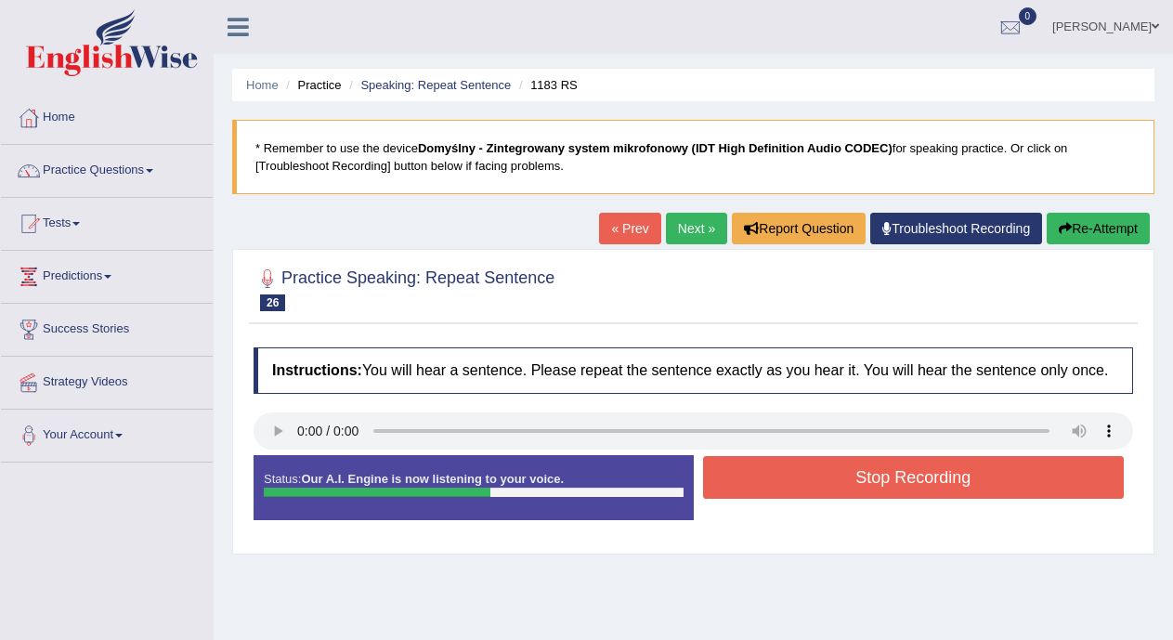
click at [757, 470] on button "Stop Recording" at bounding box center [914, 477] width 422 height 43
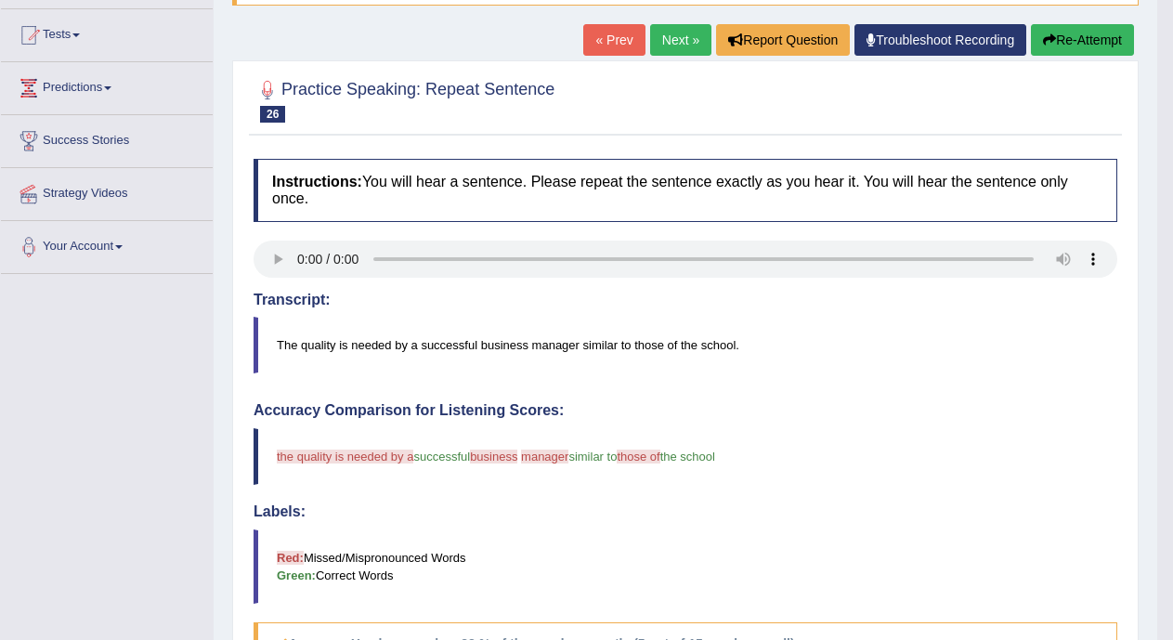
scroll to position [171, 0]
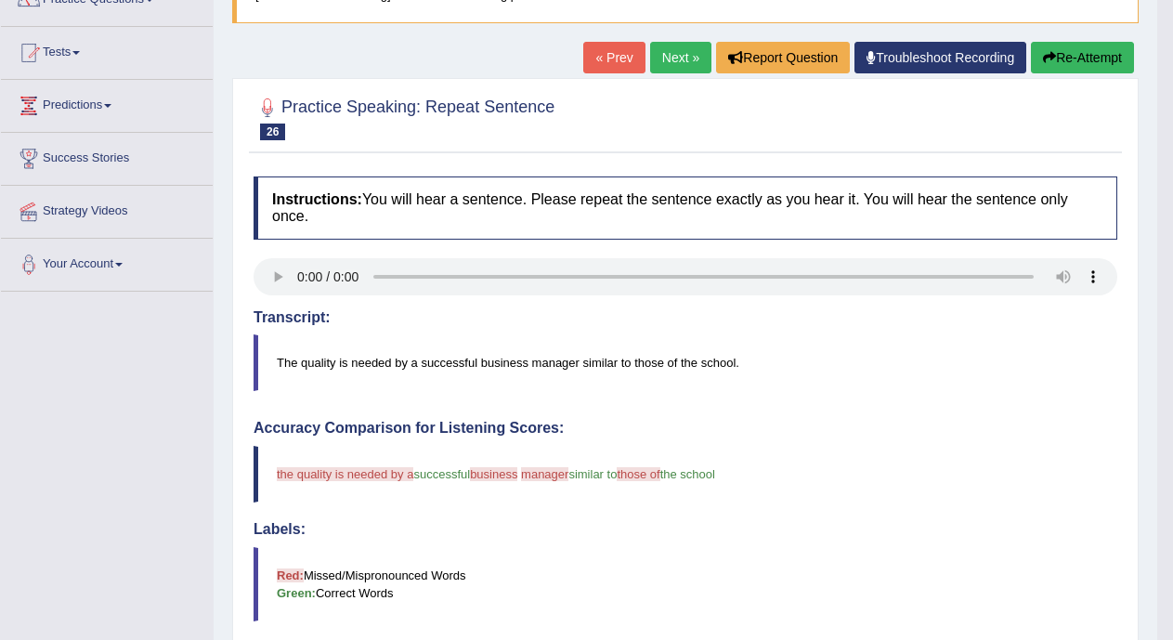
click at [663, 50] on link "Next »" at bounding box center [680, 58] width 61 height 32
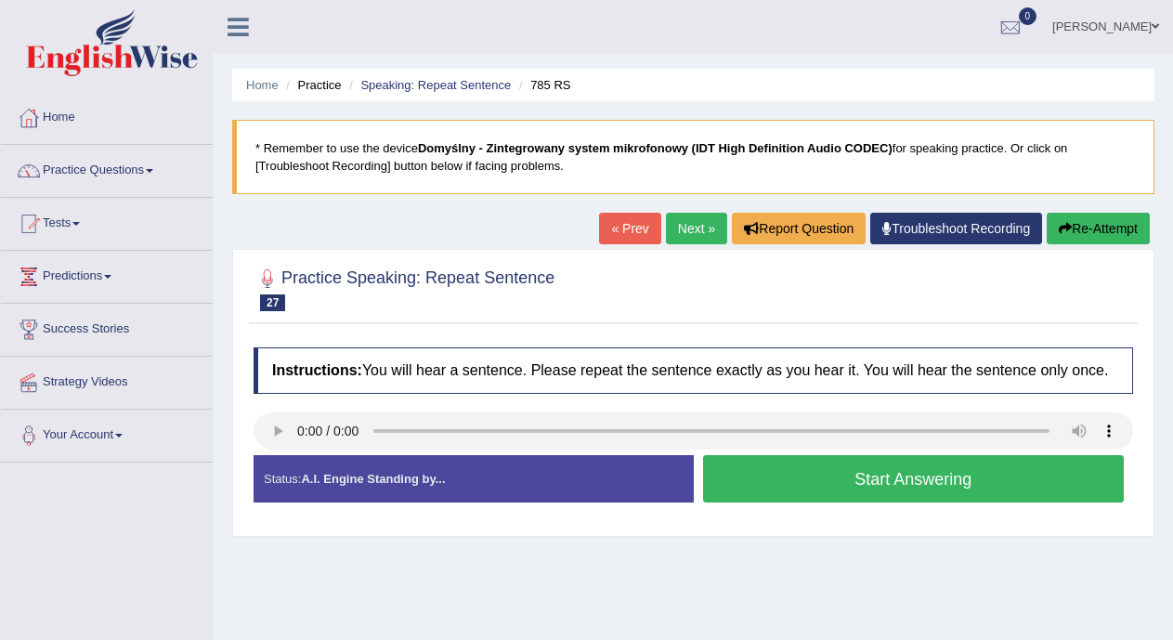
click at [779, 477] on button "Start Answering" at bounding box center [914, 478] width 422 height 47
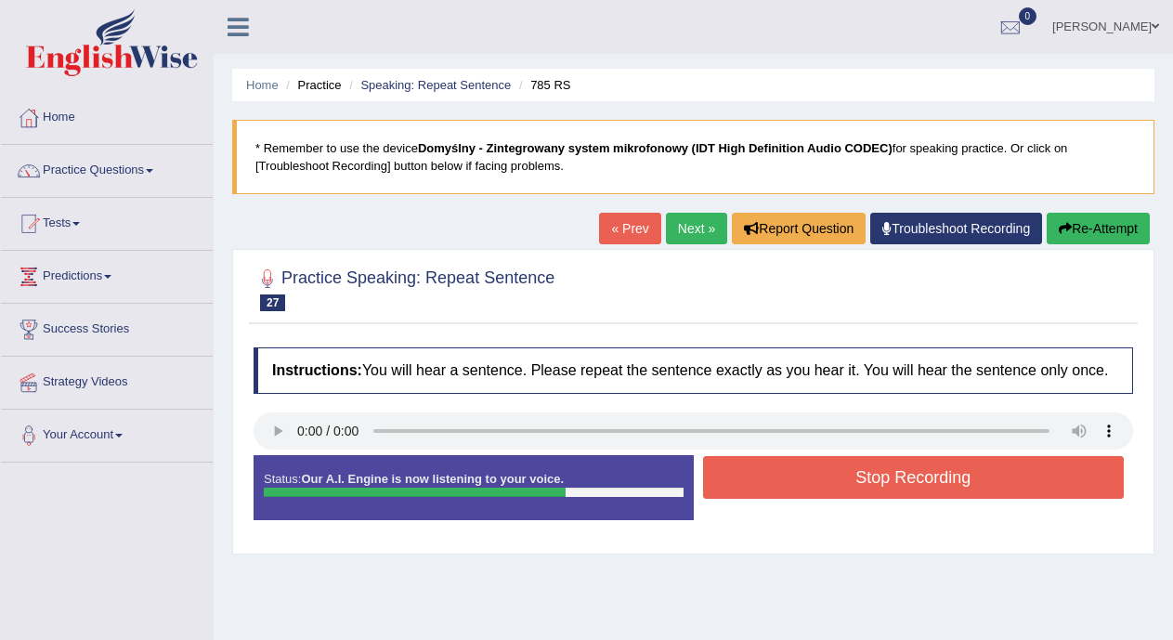
click at [779, 477] on button "Stop Recording" at bounding box center [914, 477] width 422 height 43
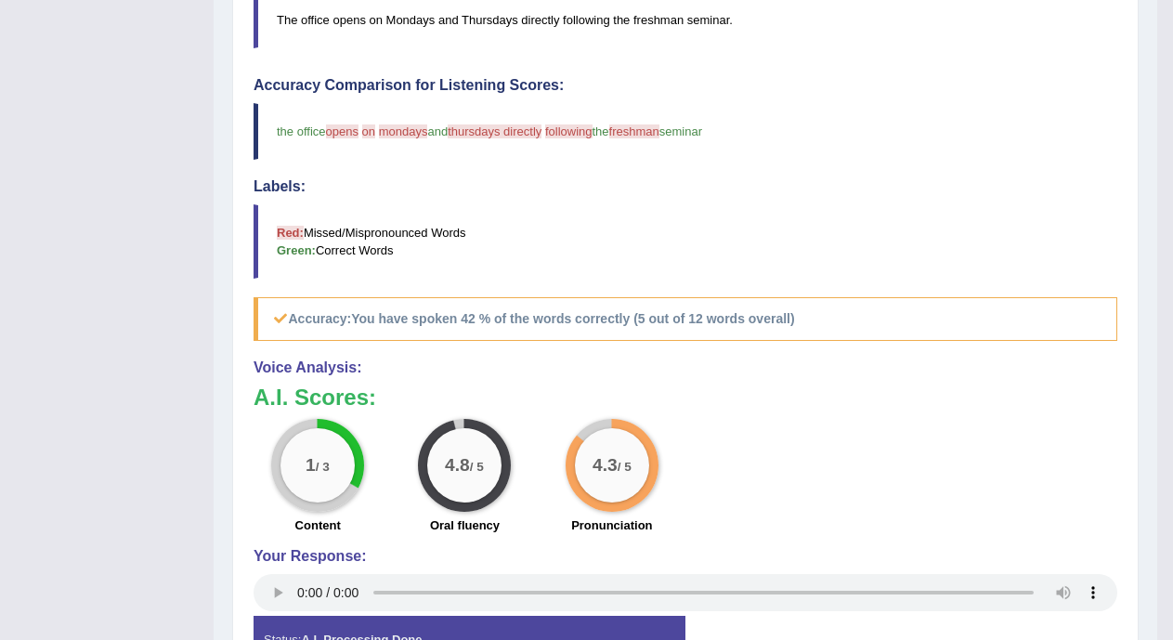
scroll to position [69, 0]
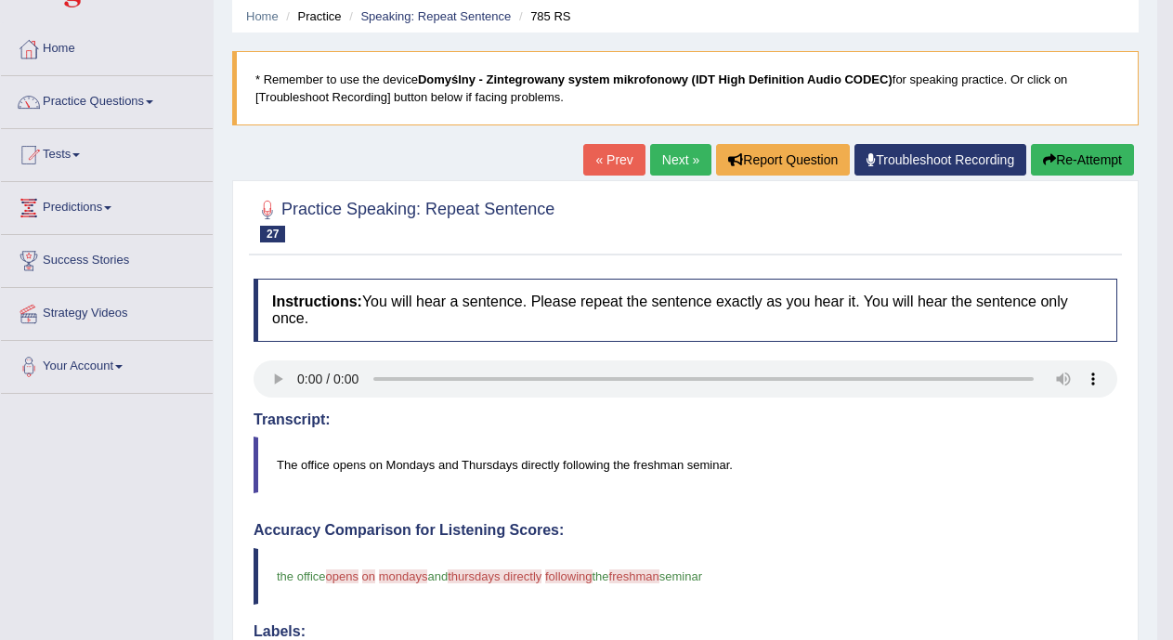
click at [664, 157] on link "Next »" at bounding box center [680, 160] width 61 height 32
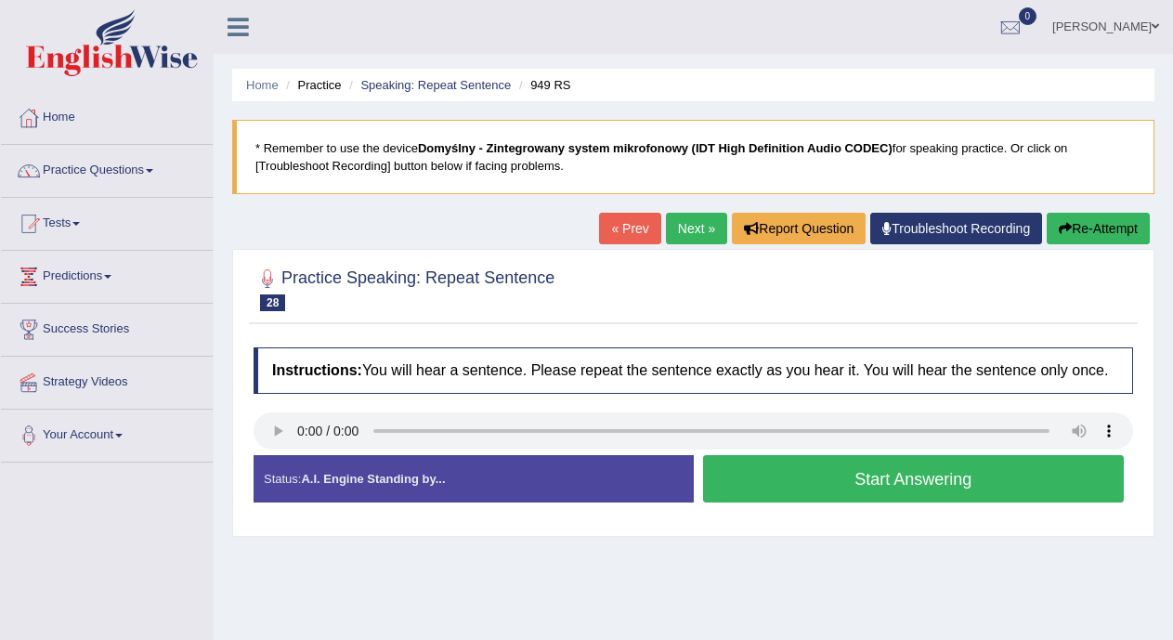
click at [778, 477] on button "Start Answering" at bounding box center [914, 478] width 422 height 47
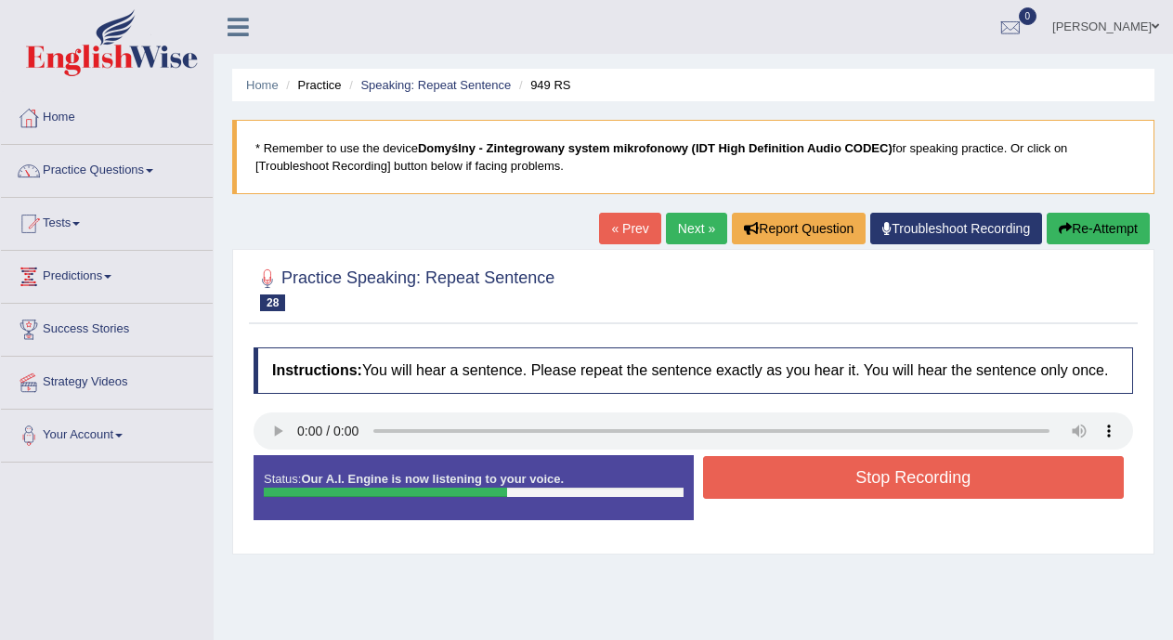
click at [778, 477] on button "Stop Recording" at bounding box center [914, 477] width 422 height 43
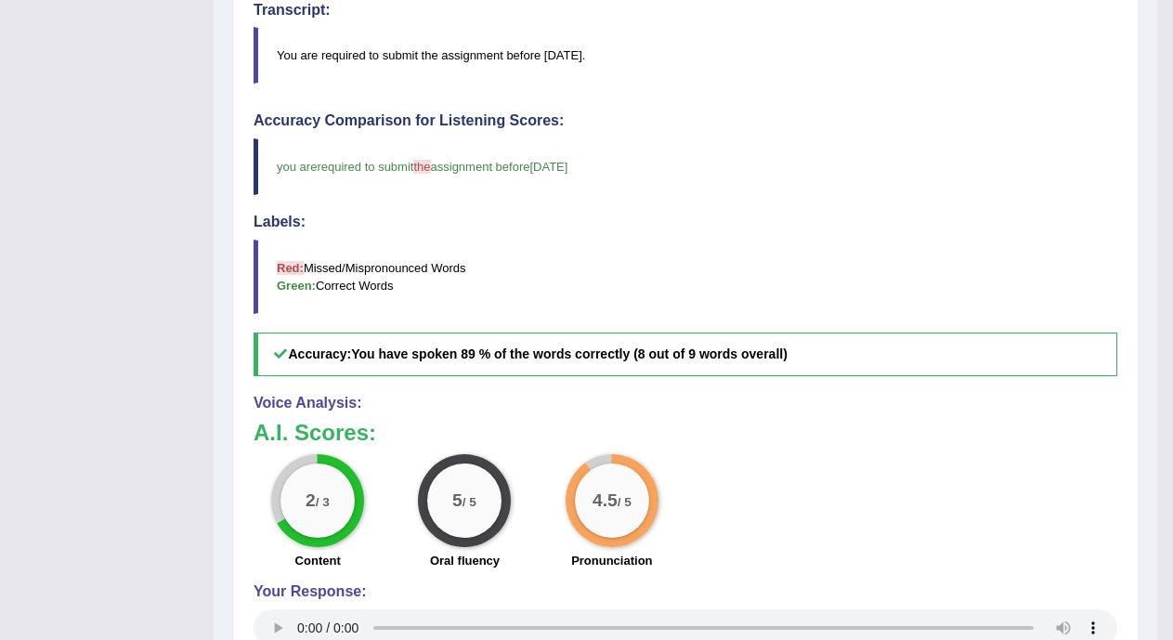
scroll to position [171, 0]
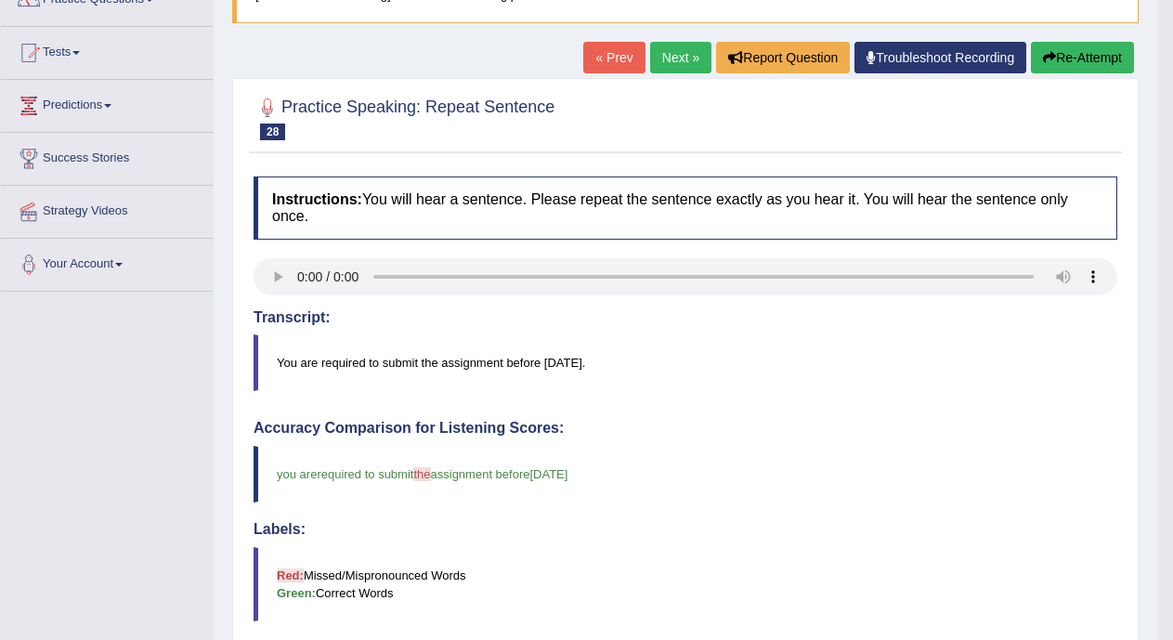
click at [659, 56] on link "Next »" at bounding box center [680, 58] width 61 height 32
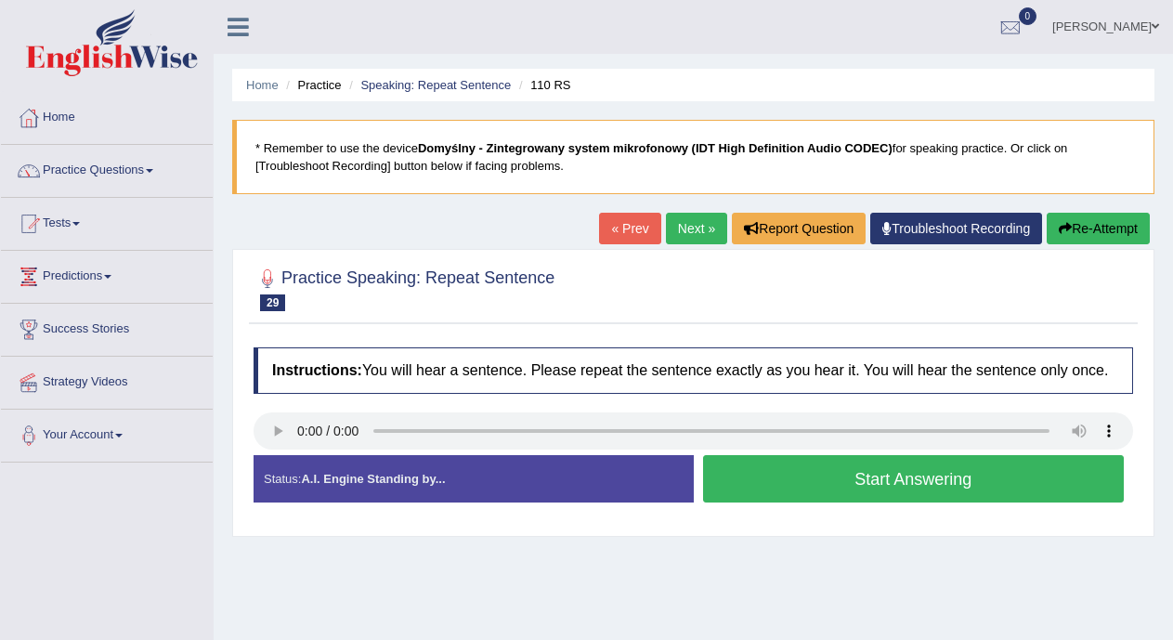
click at [763, 478] on button "Start Answering" at bounding box center [914, 478] width 422 height 47
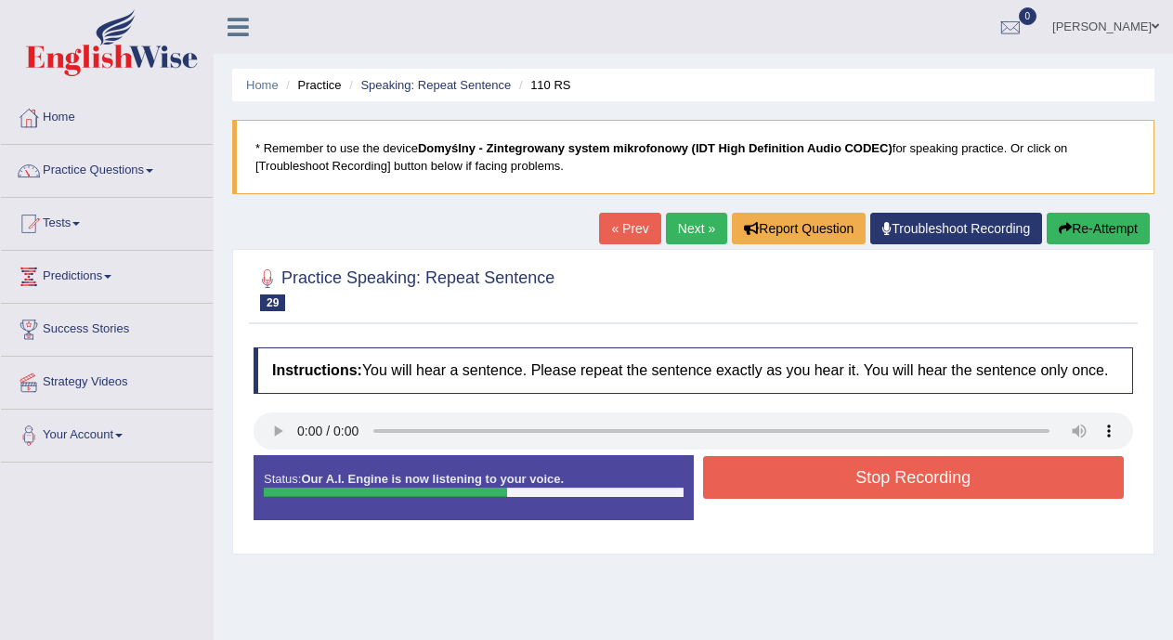
click at [763, 478] on button "Stop Recording" at bounding box center [914, 477] width 422 height 43
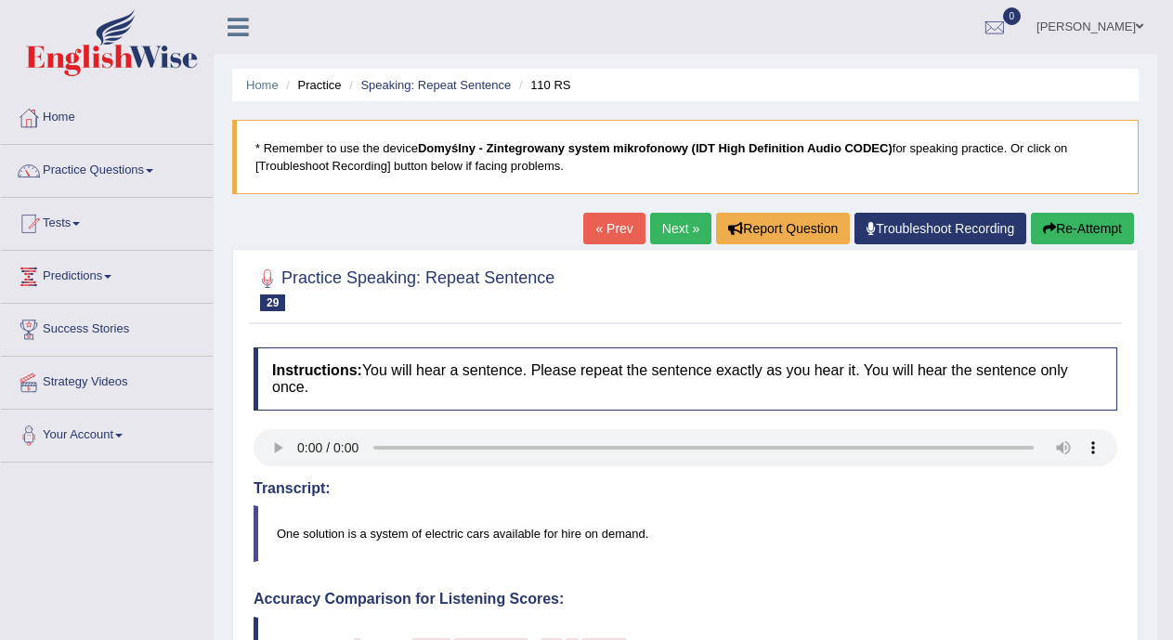
click at [652, 233] on link "Next »" at bounding box center [680, 229] width 61 height 32
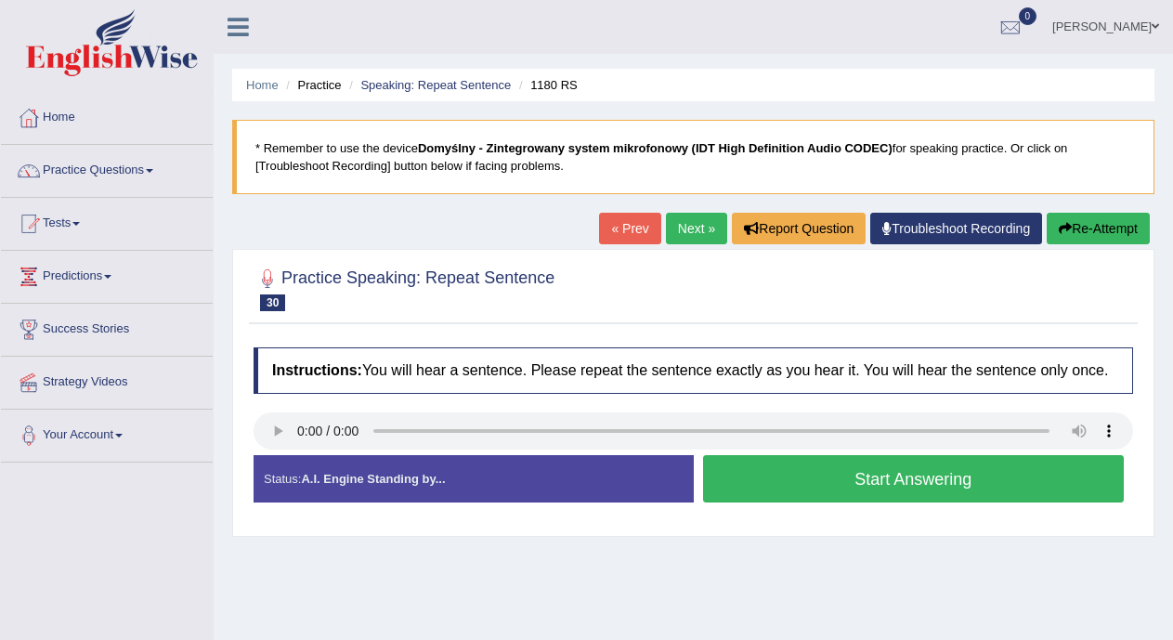
click at [766, 472] on button "Start Answering" at bounding box center [914, 478] width 422 height 47
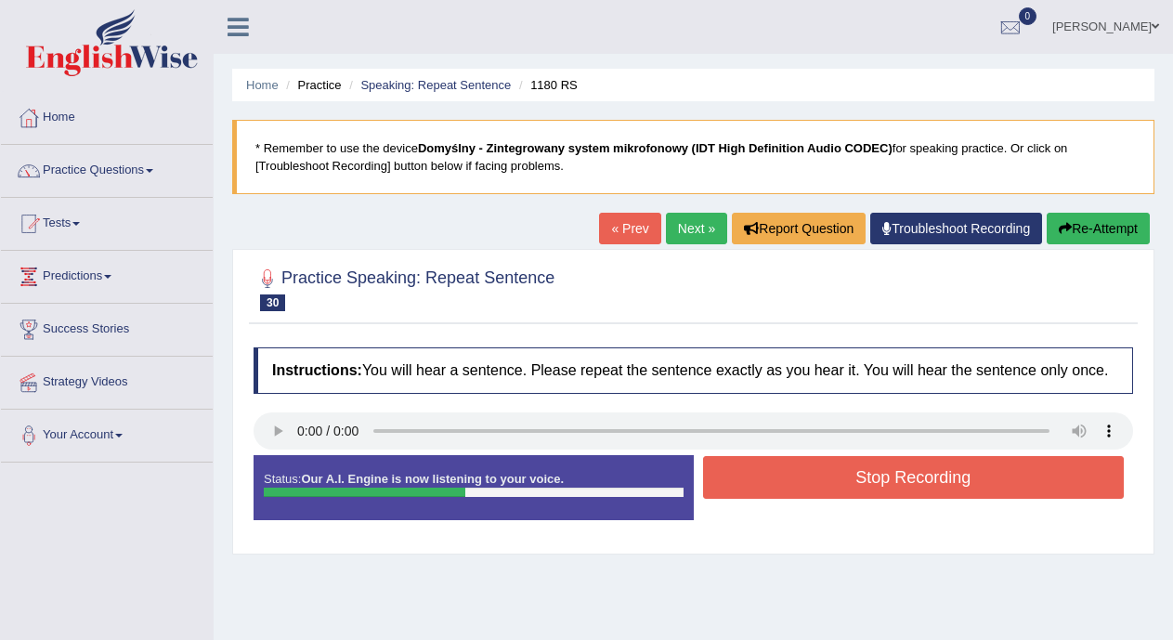
click at [766, 472] on button "Stop Recording" at bounding box center [914, 477] width 422 height 43
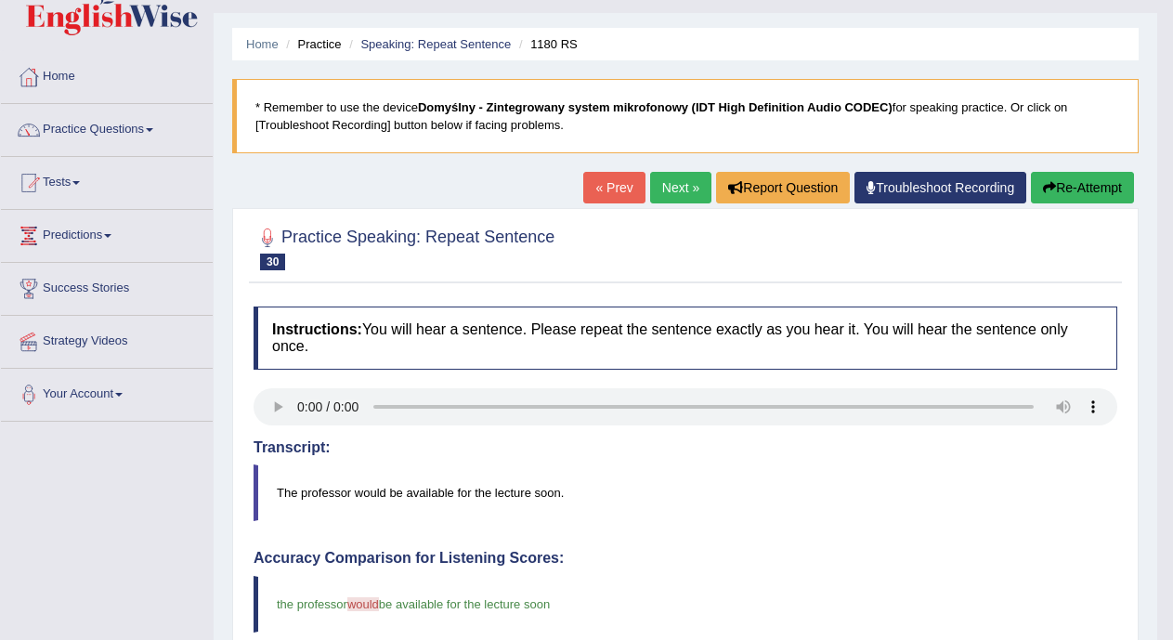
scroll to position [39, 0]
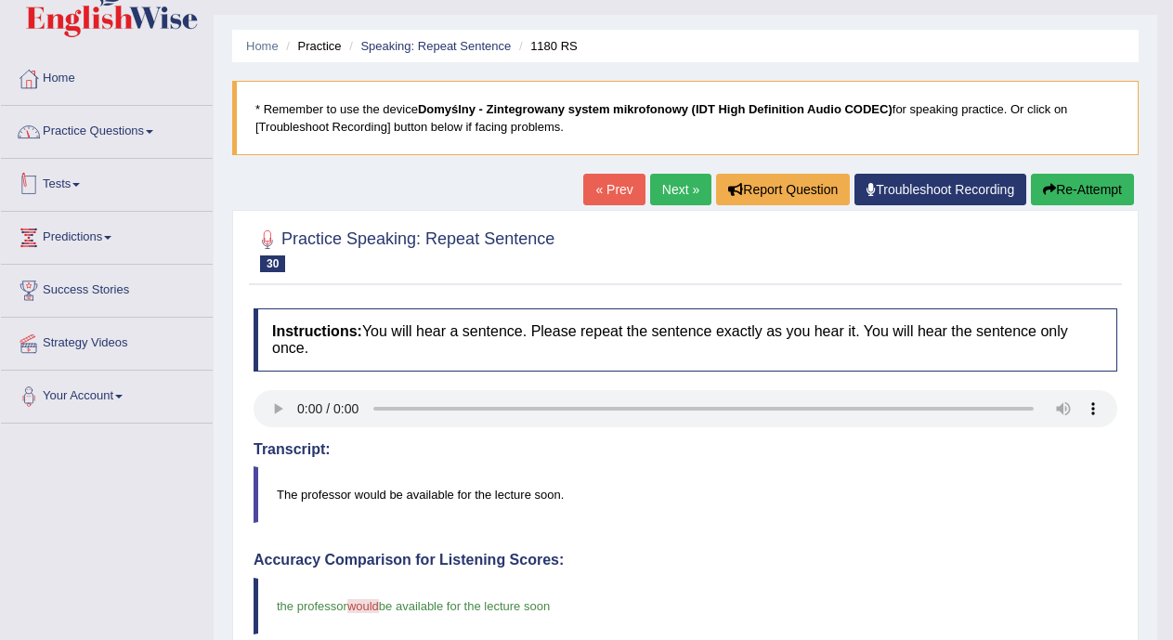
click at [155, 129] on link "Practice Questions" at bounding box center [107, 129] width 212 height 46
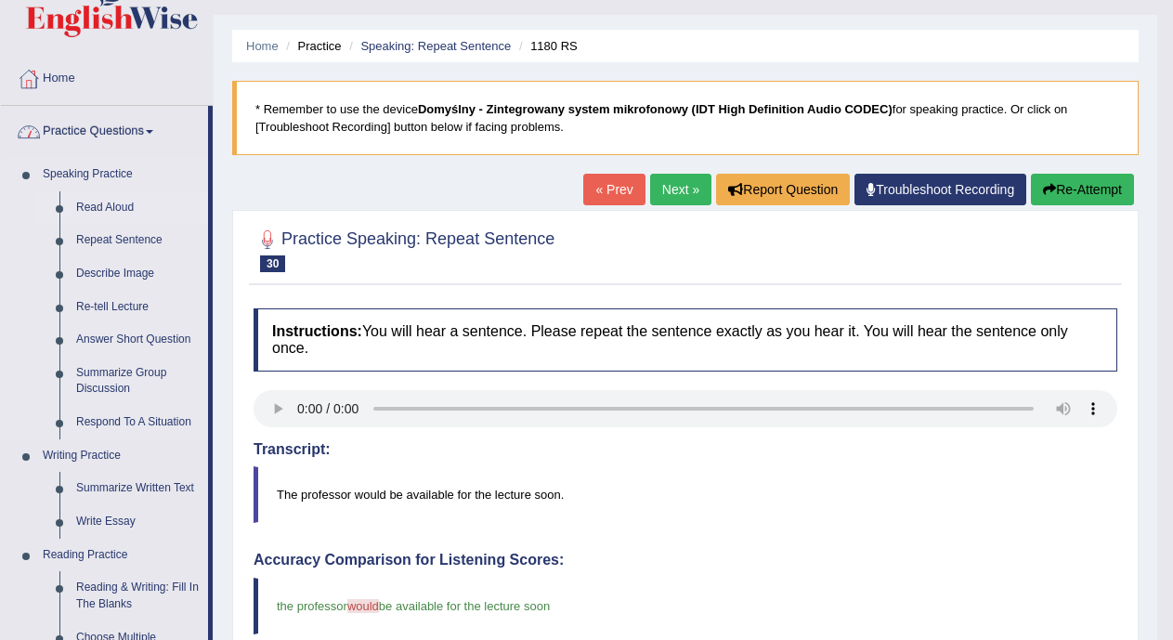
click at [129, 204] on link "Read Aloud" at bounding box center [138, 207] width 140 height 33
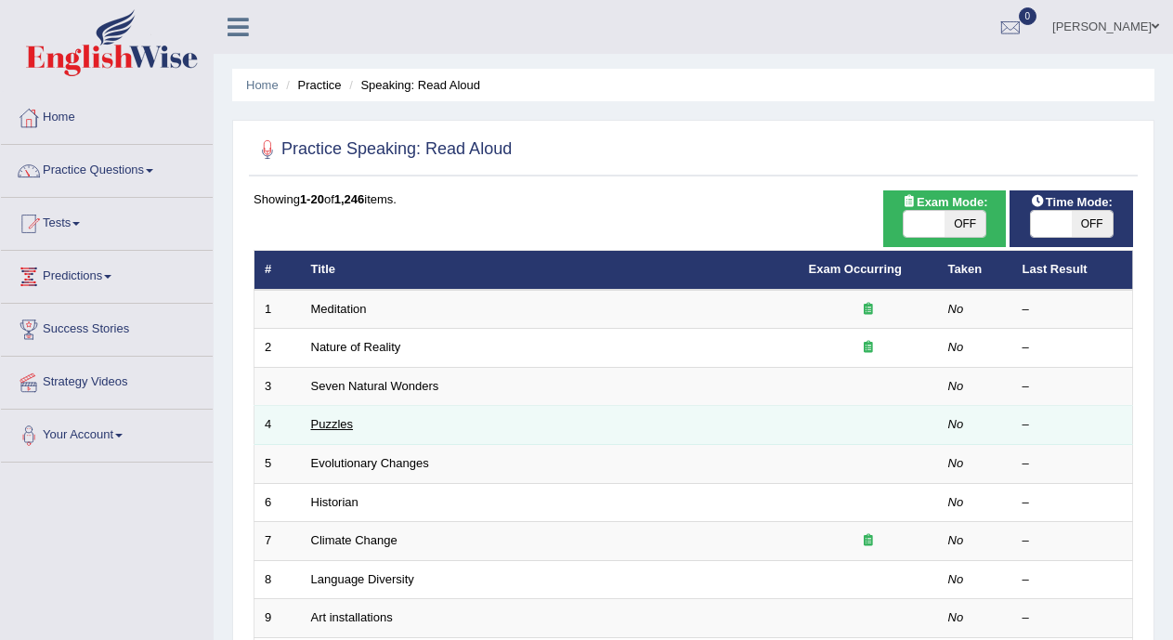
click at [343, 426] on link "Puzzles" at bounding box center [332, 424] width 43 height 14
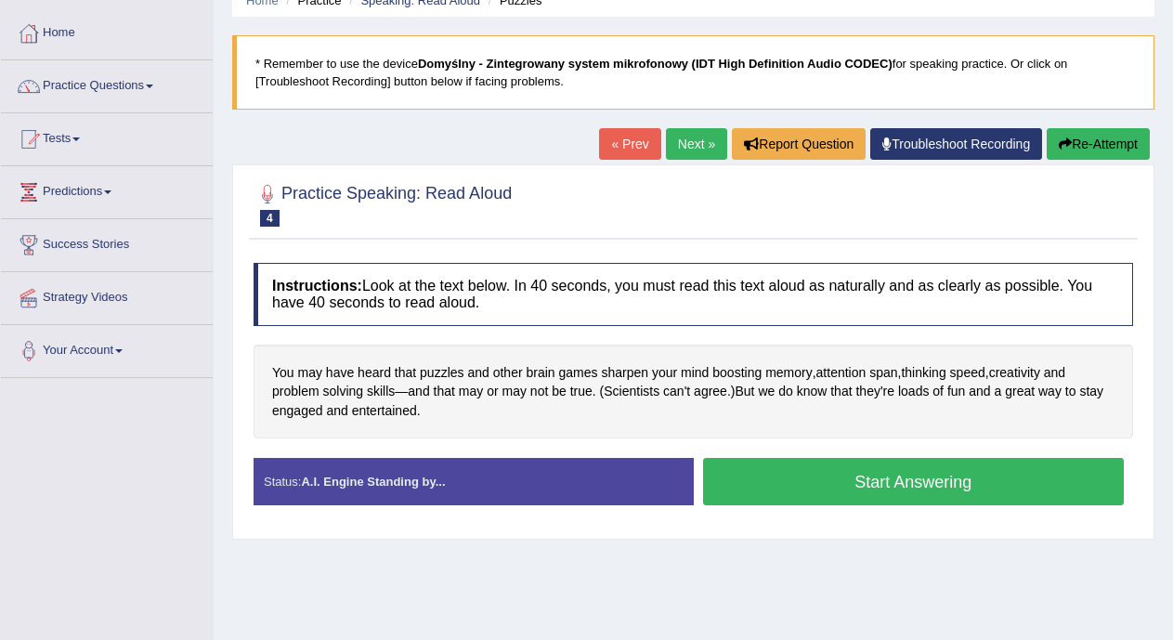
click at [841, 490] on button "Start Answering" at bounding box center [914, 481] width 422 height 47
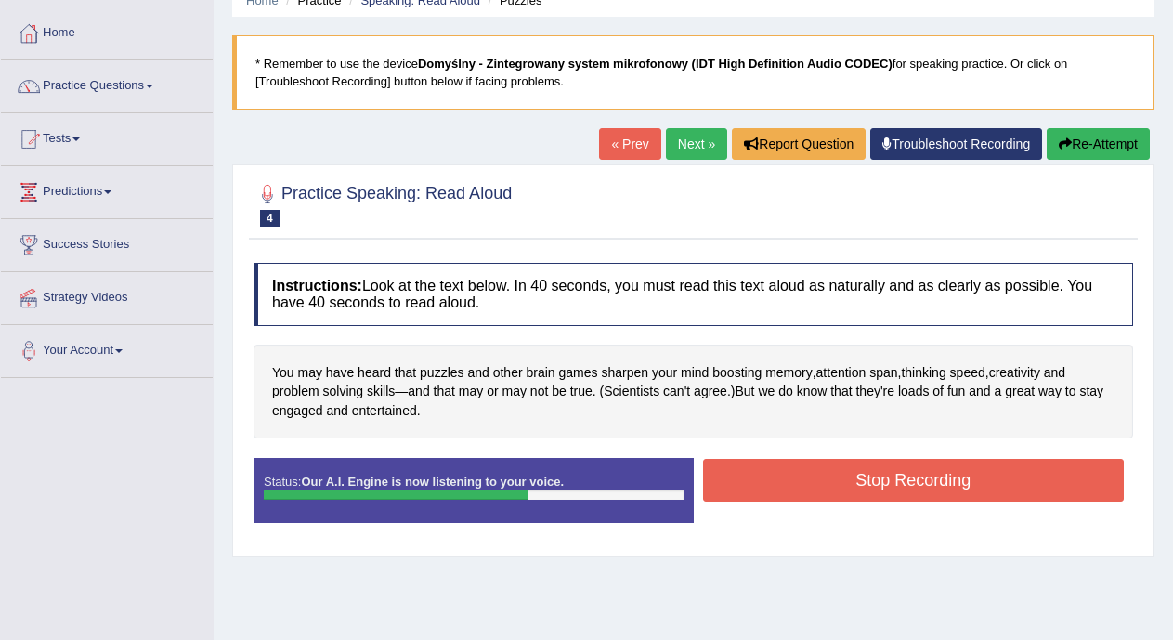
click at [841, 490] on button "Stop Recording" at bounding box center [914, 480] width 422 height 43
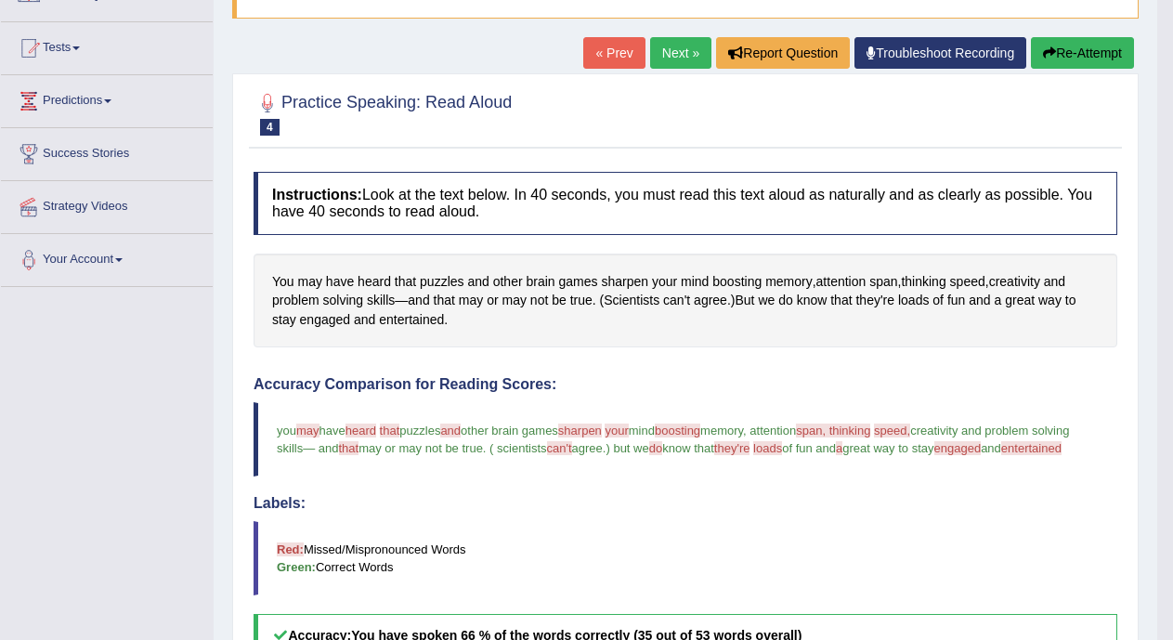
scroll to position [169, 0]
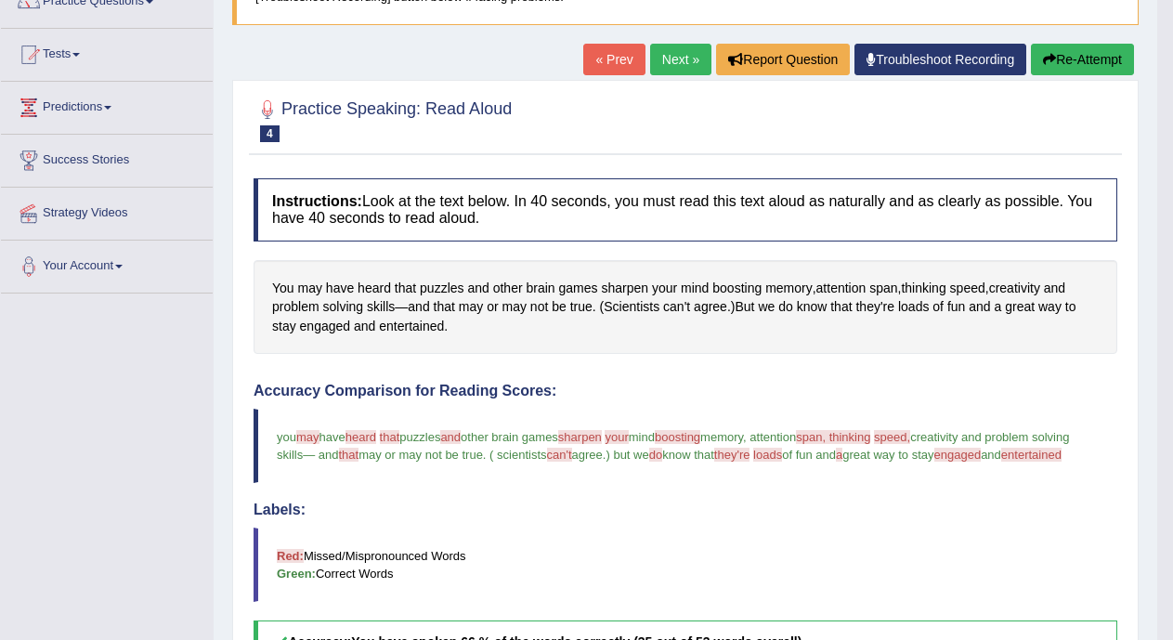
click at [659, 55] on link "Next »" at bounding box center [680, 60] width 61 height 32
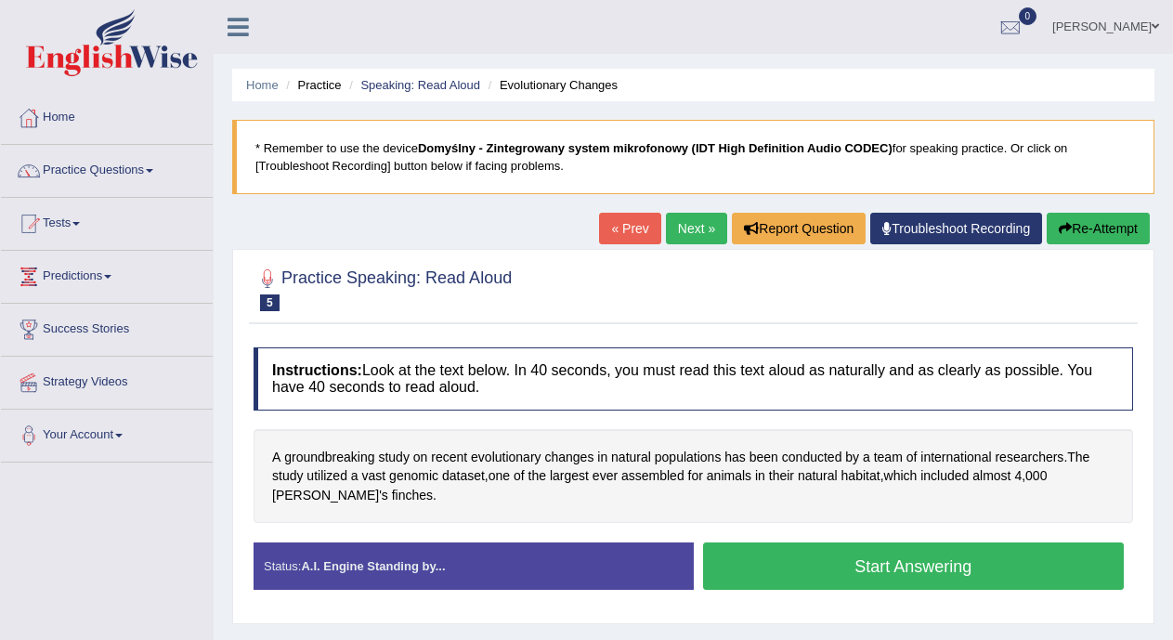
click at [752, 554] on button "Start Answering" at bounding box center [914, 566] width 422 height 47
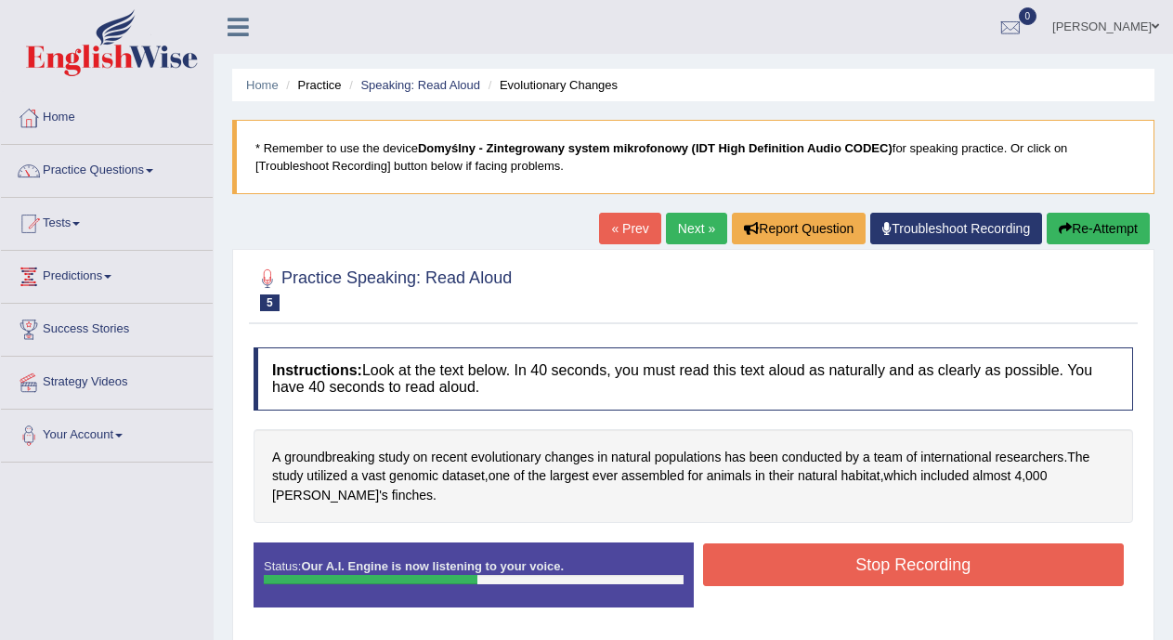
click at [752, 554] on button "Stop Recording" at bounding box center [914, 565] width 422 height 43
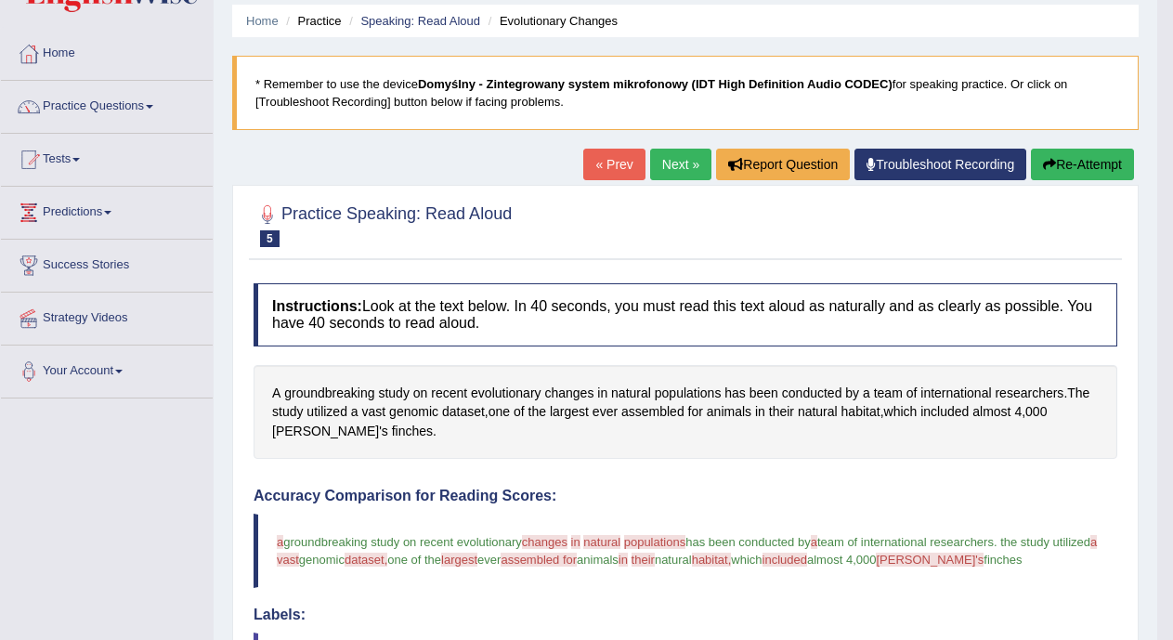
scroll to position [33, 0]
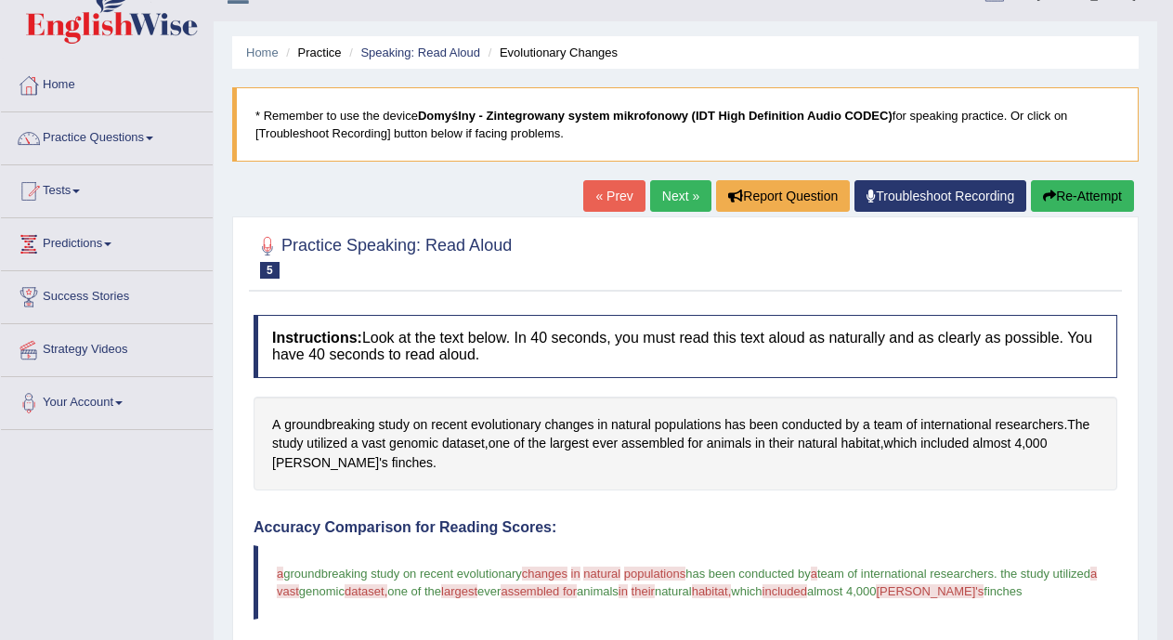
click at [667, 192] on link "Next »" at bounding box center [680, 196] width 61 height 32
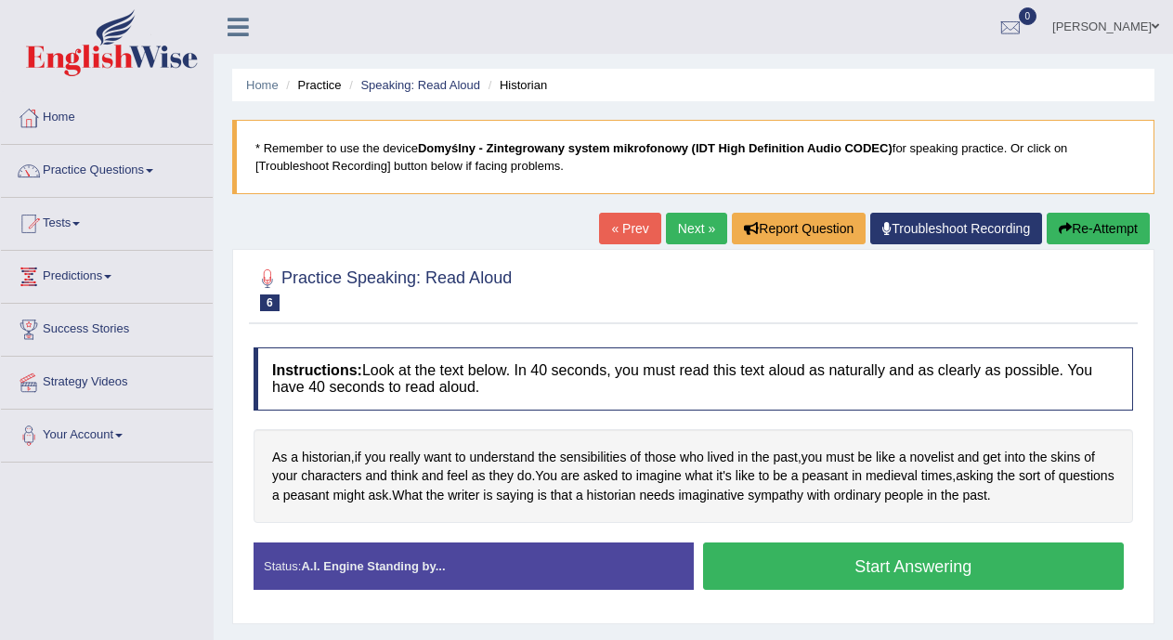
click at [784, 563] on button "Start Answering" at bounding box center [914, 566] width 422 height 47
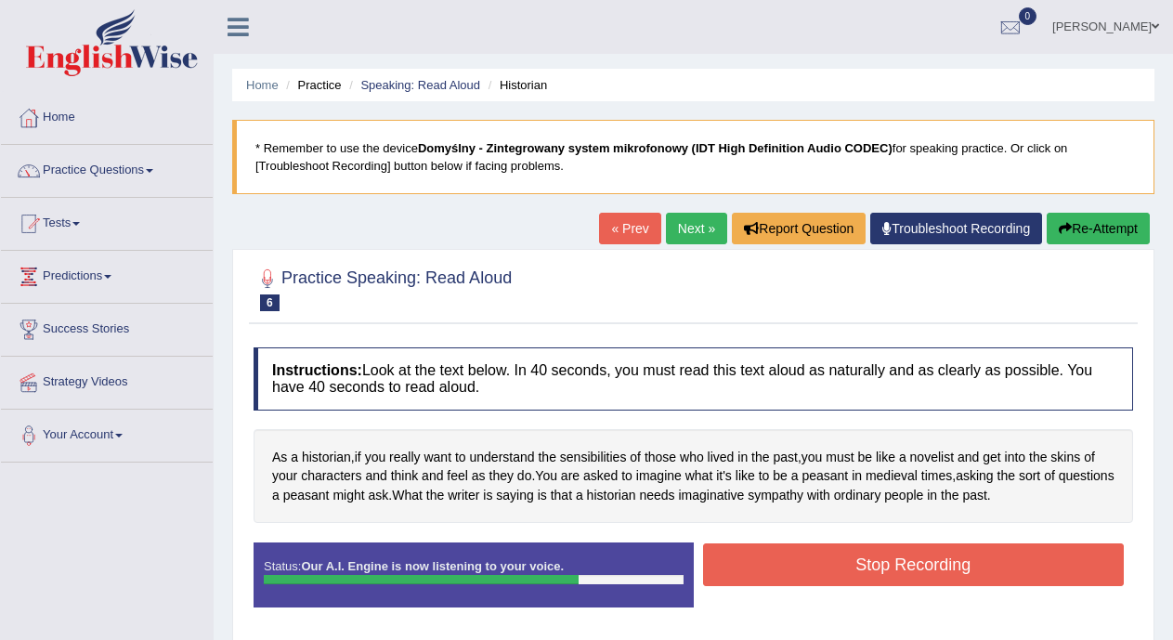
click at [784, 563] on button "Stop Recording" at bounding box center [914, 565] width 422 height 43
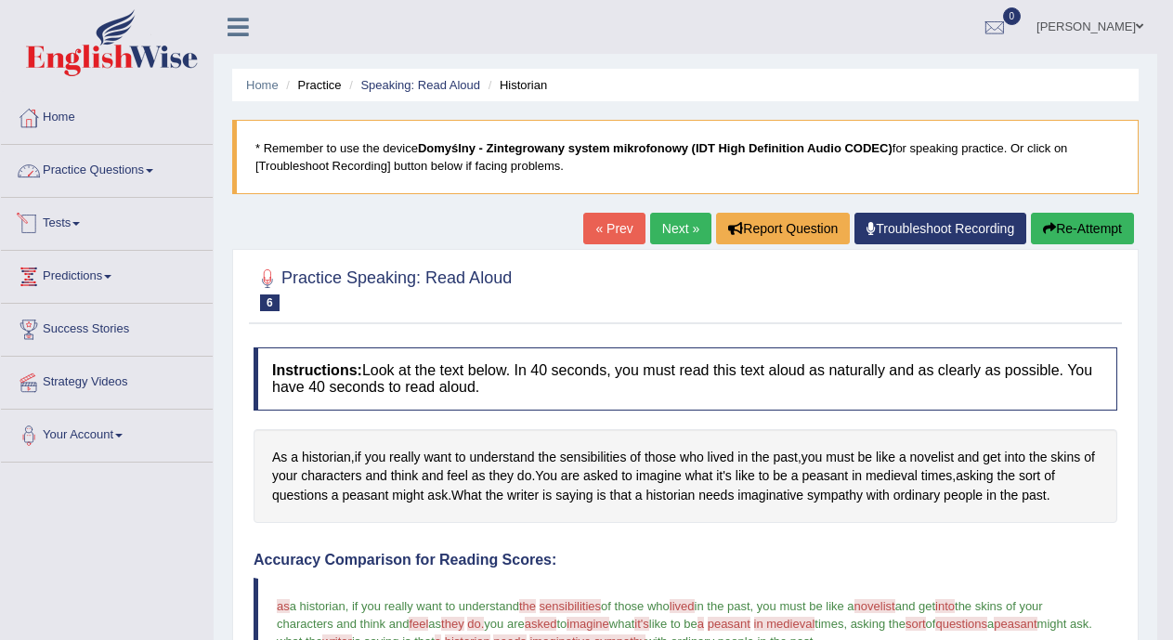
click at [153, 166] on link "Practice Questions" at bounding box center [107, 168] width 212 height 46
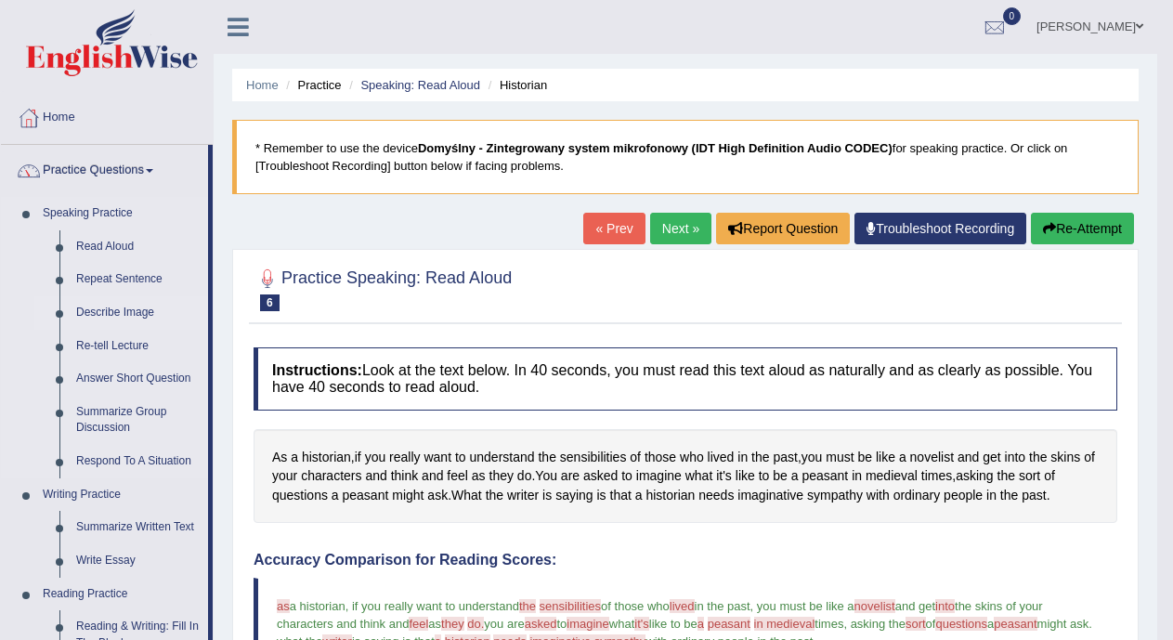
click at [120, 316] on link "Describe Image" at bounding box center [138, 312] width 140 height 33
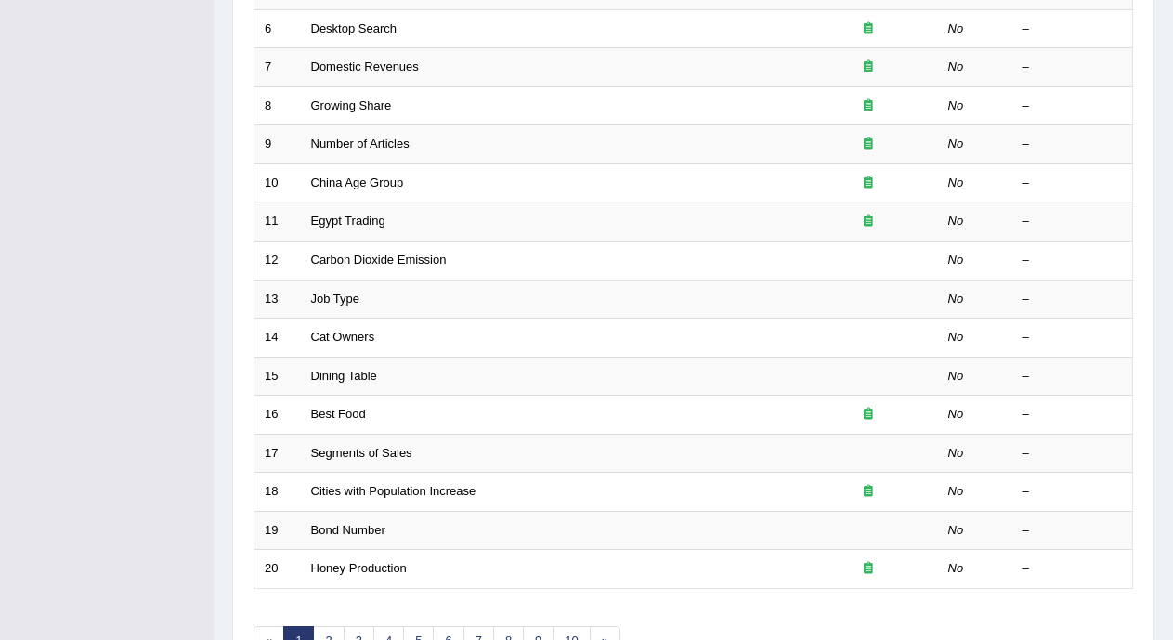
scroll to position [590, 0]
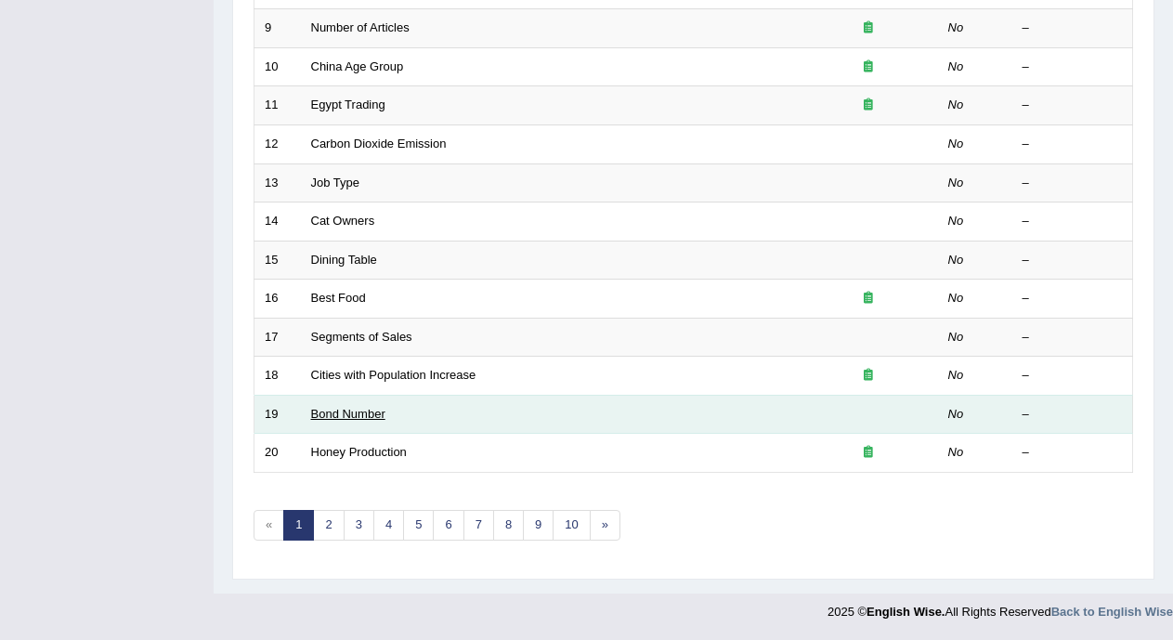
click at [383, 411] on link "Bond Number" at bounding box center [348, 414] width 74 height 14
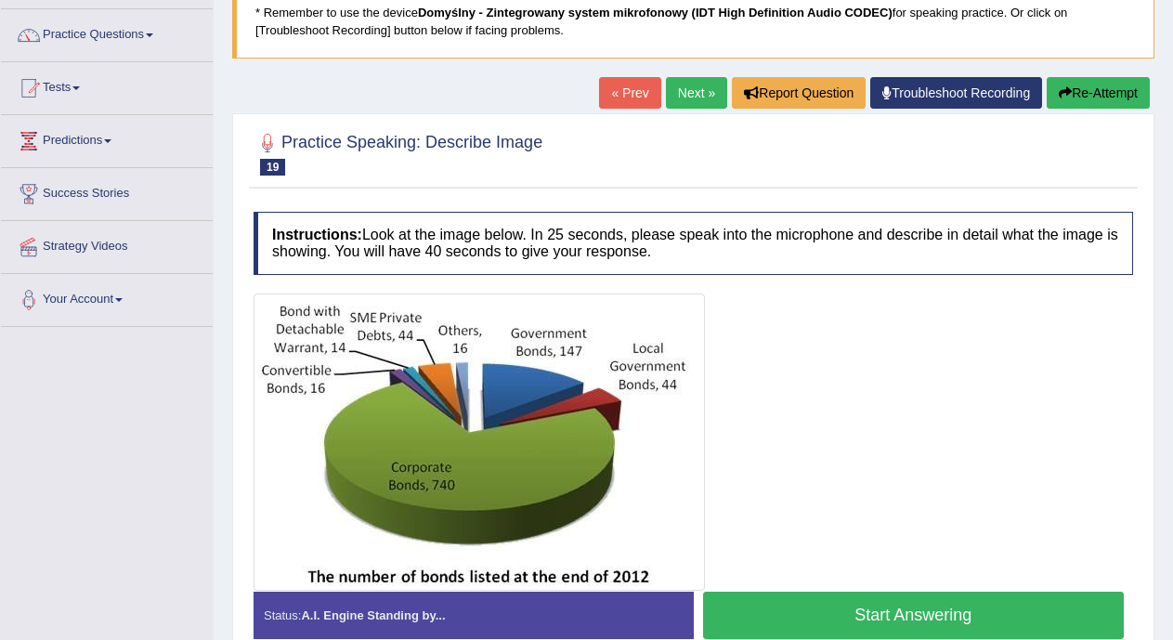
scroll to position [249, 0]
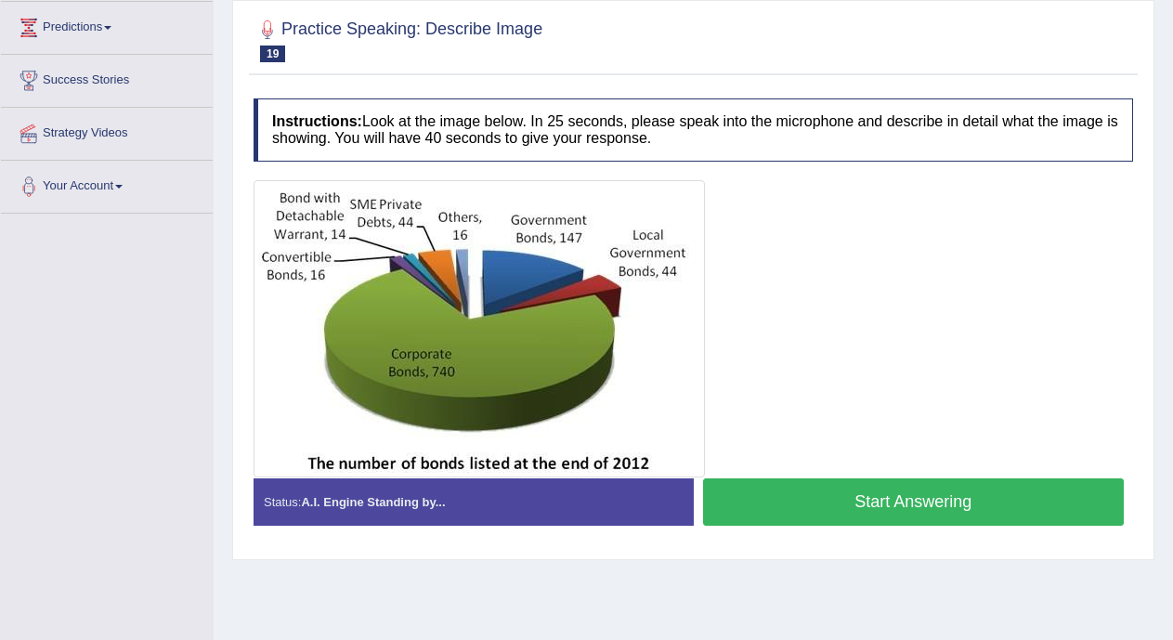
click at [981, 504] on button "Start Answering" at bounding box center [914, 501] width 422 height 47
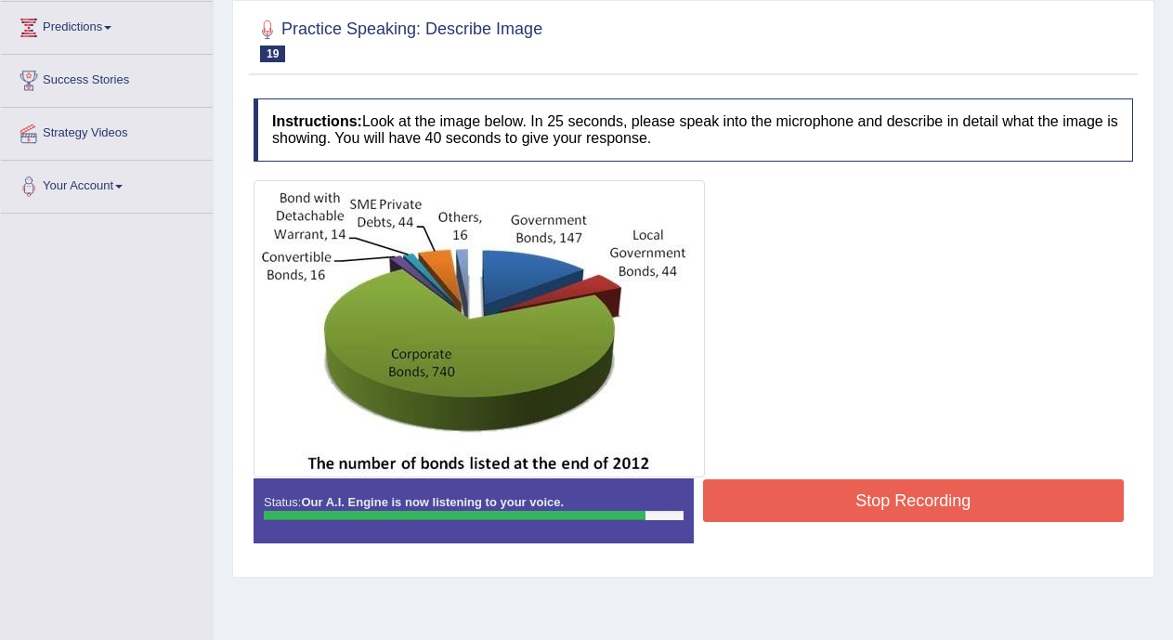
click at [966, 503] on button "Stop Recording" at bounding box center [914, 500] width 422 height 43
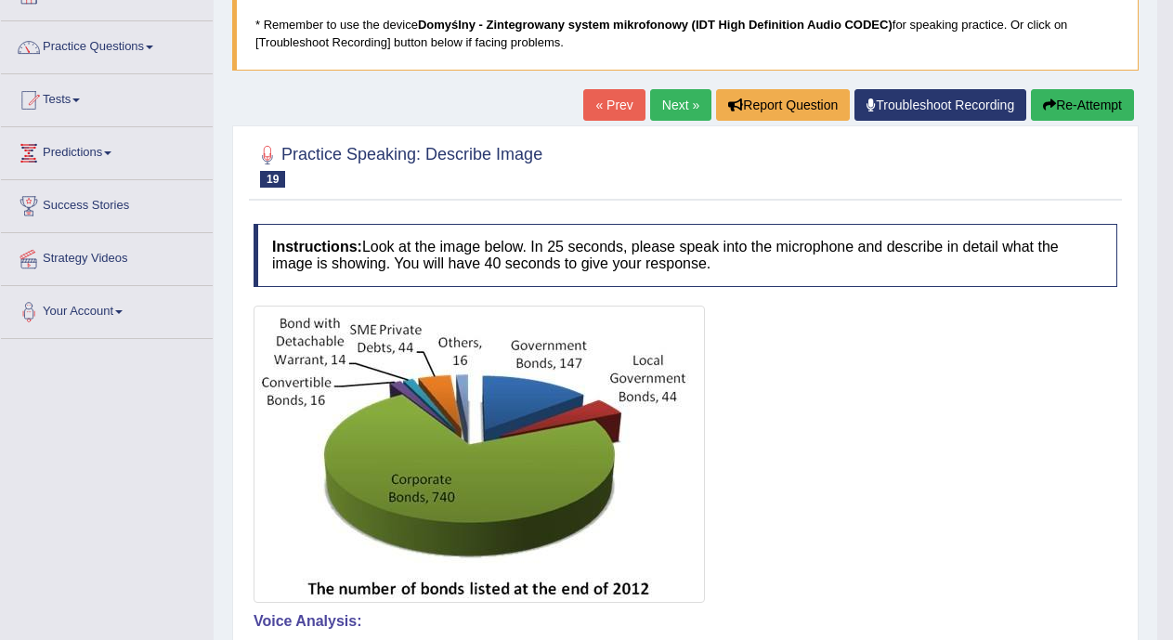
scroll to position [66, 0]
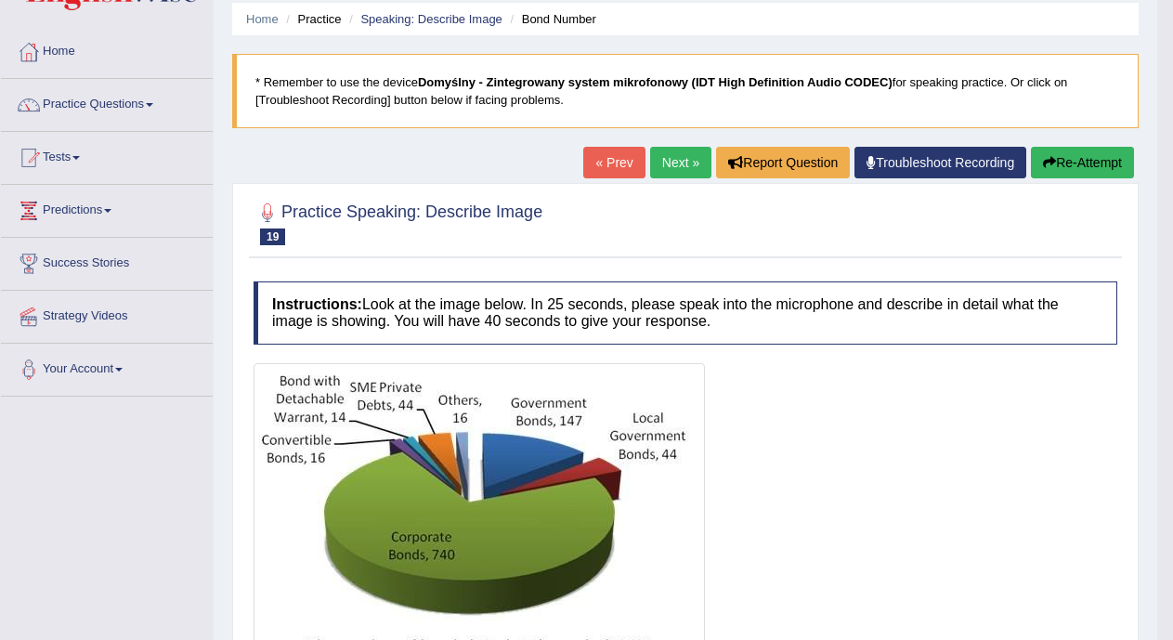
click at [663, 174] on link "Next »" at bounding box center [680, 163] width 61 height 32
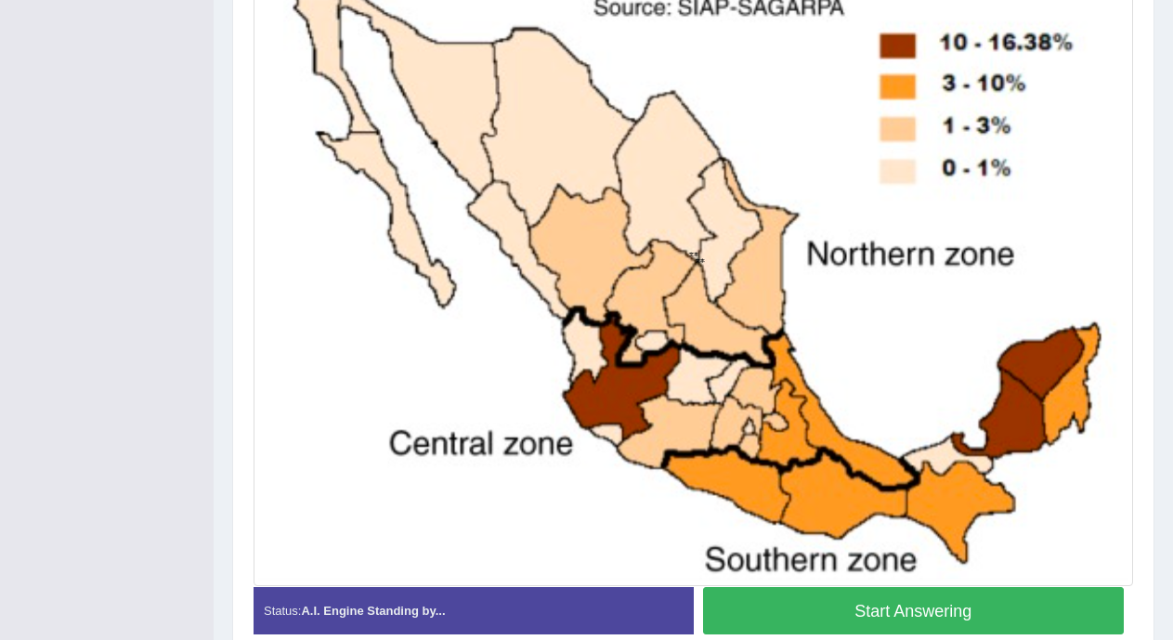
scroll to position [596, 0]
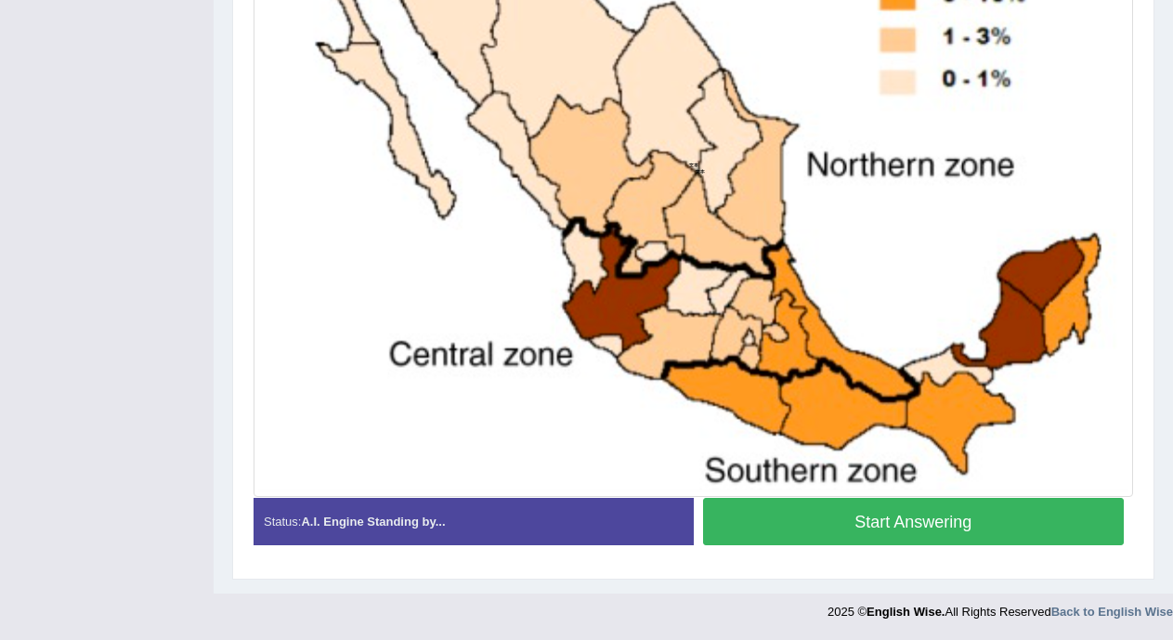
click at [1067, 535] on button "Start Answering" at bounding box center [914, 521] width 422 height 47
click at [1002, 516] on button "Start Answering" at bounding box center [914, 521] width 422 height 47
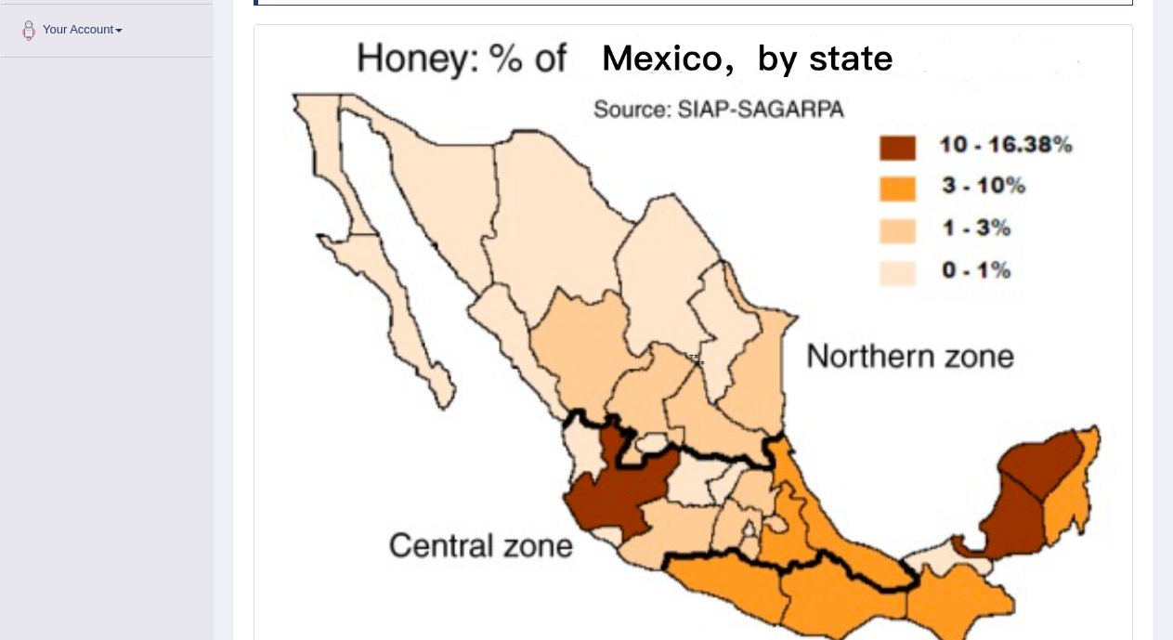
scroll to position [614, 0]
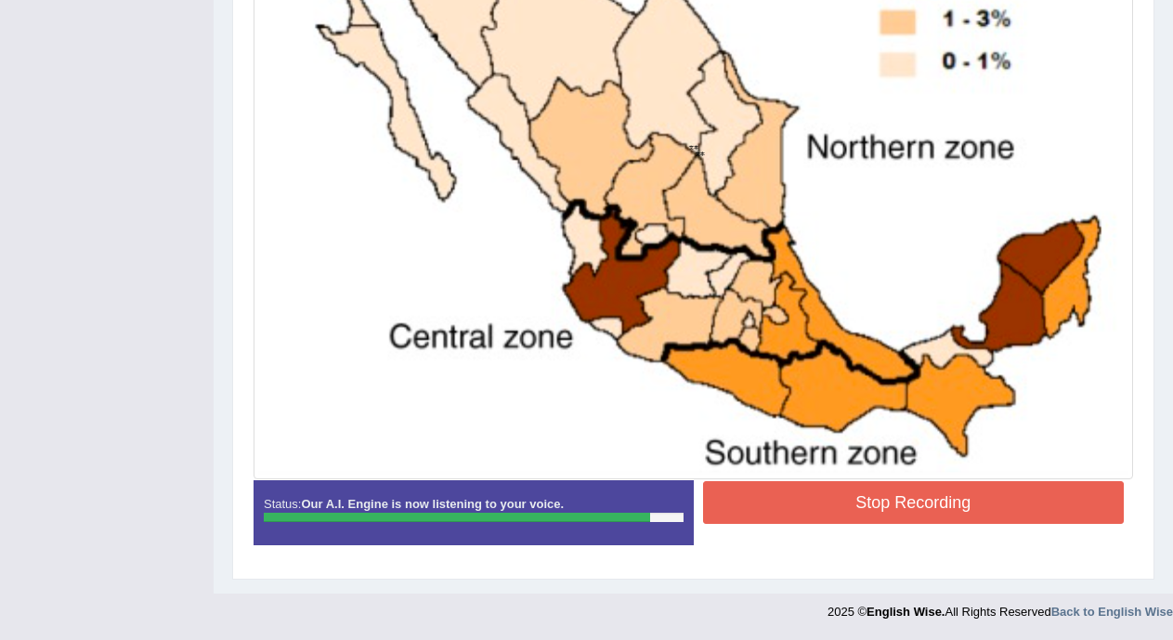
click at [1004, 524] on div "Stop Recording" at bounding box center [914, 504] width 440 height 47
click at [1004, 504] on button "Stop Recording" at bounding box center [914, 502] width 422 height 43
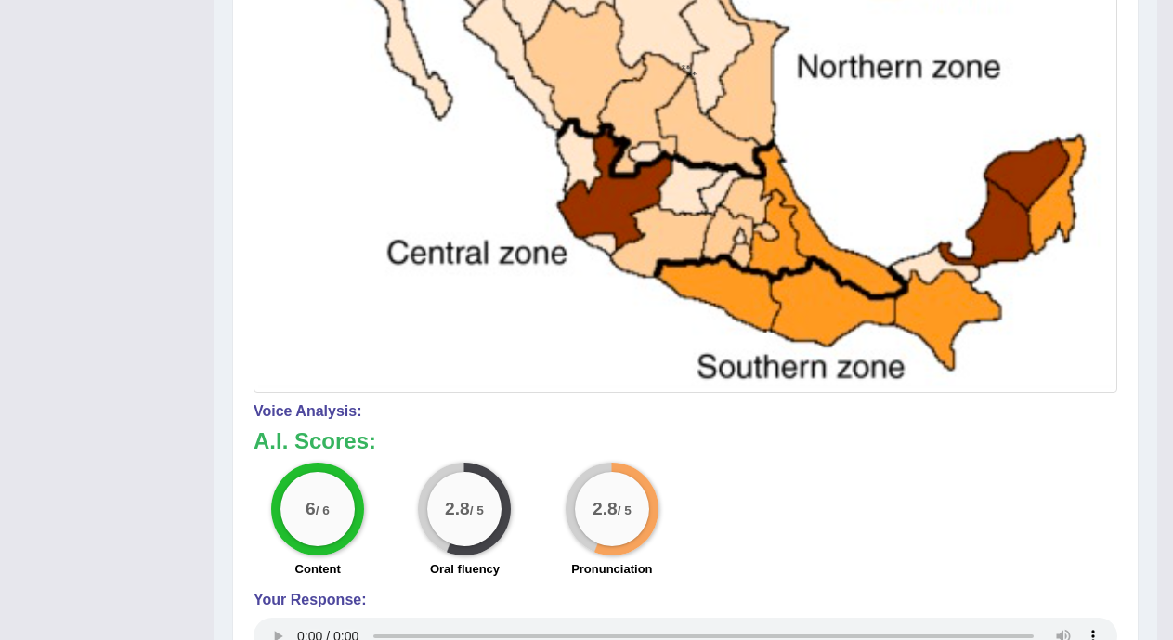
scroll to position [903, 0]
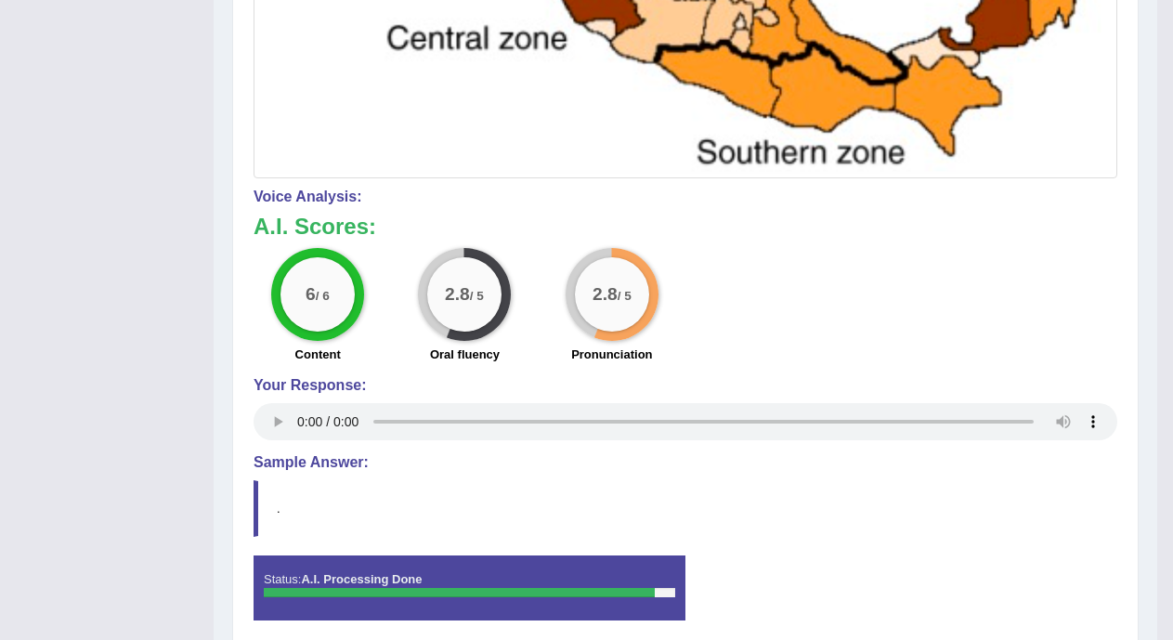
drag, startPoint x: 1159, startPoint y: 449, endPoint x: 1188, endPoint y: 276, distance: 175.2
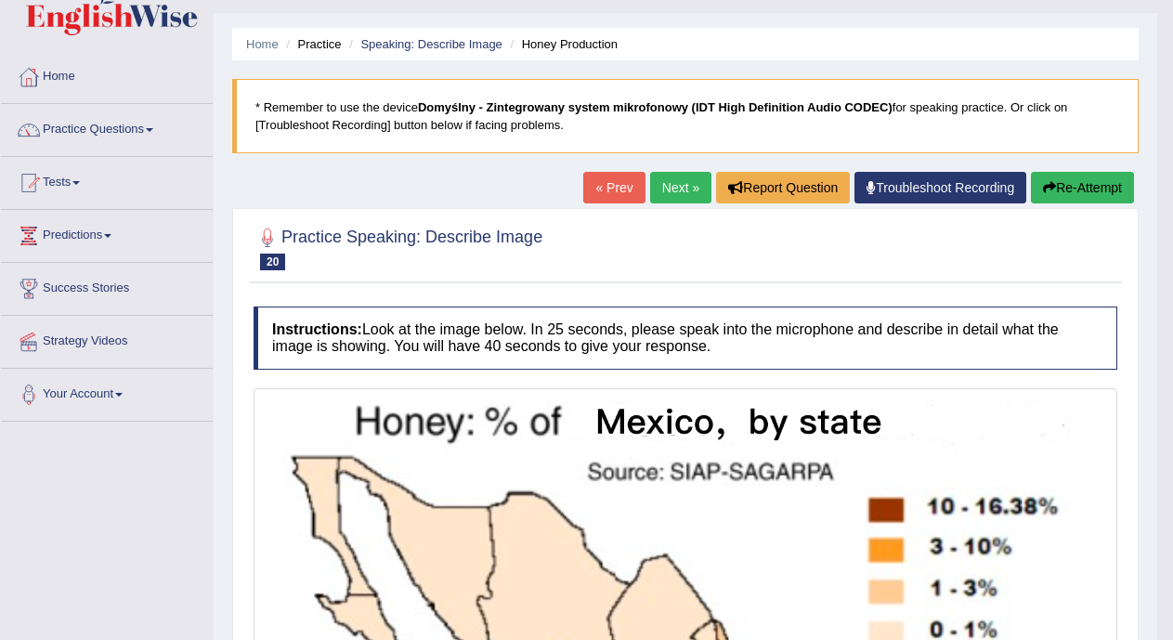
scroll to position [36, 0]
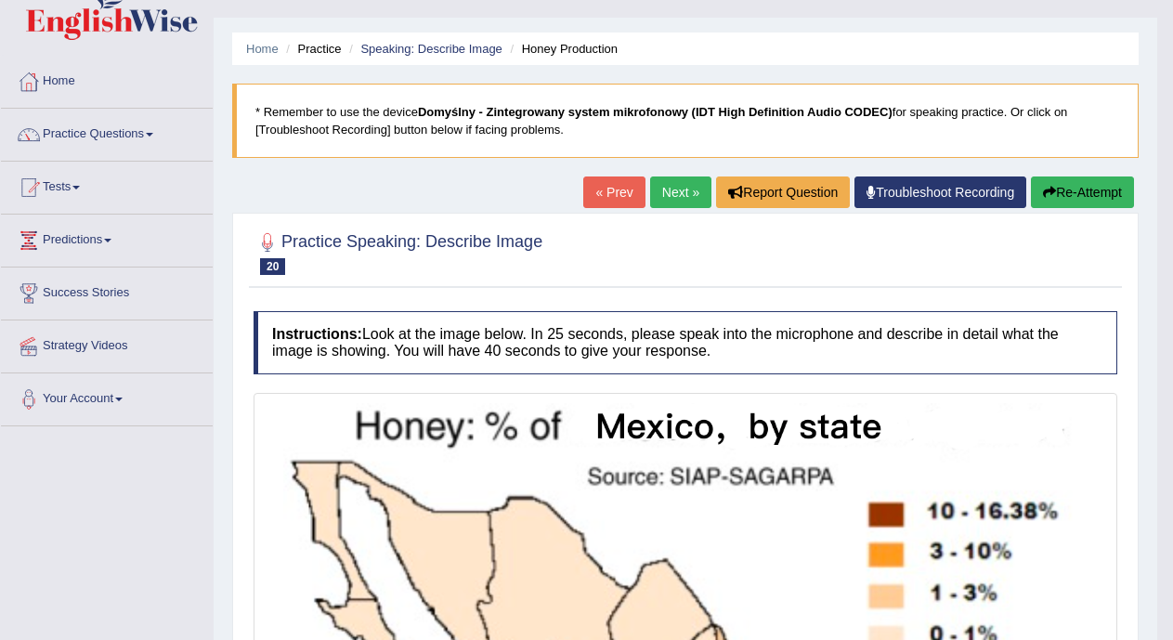
click at [676, 187] on link "Next »" at bounding box center [680, 193] width 61 height 32
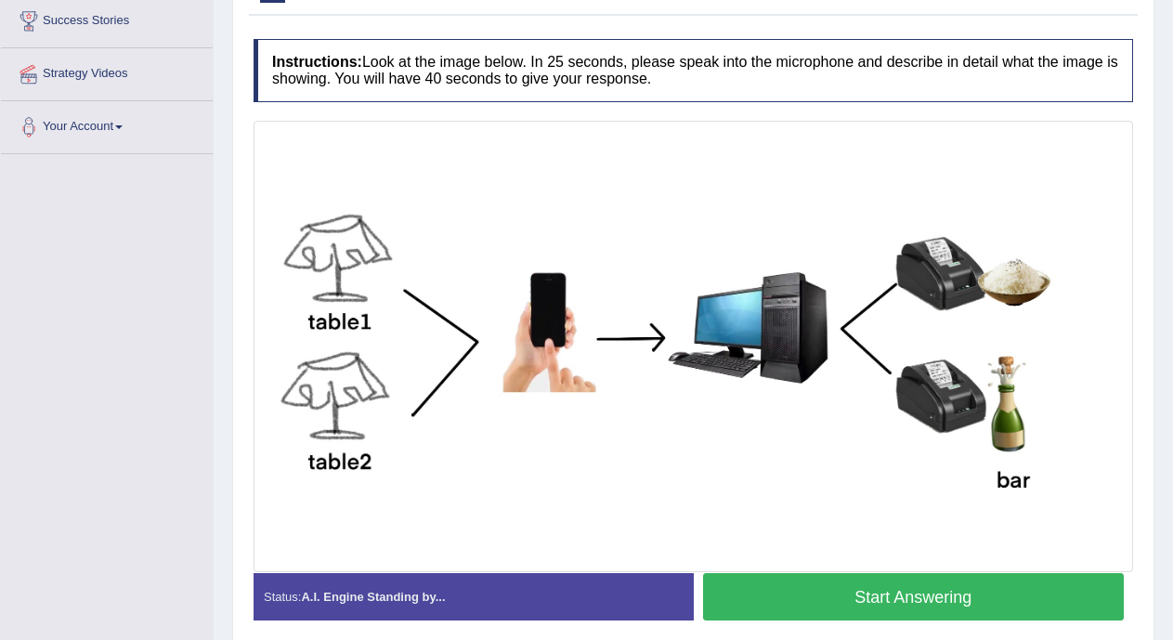
scroll to position [332, 0]
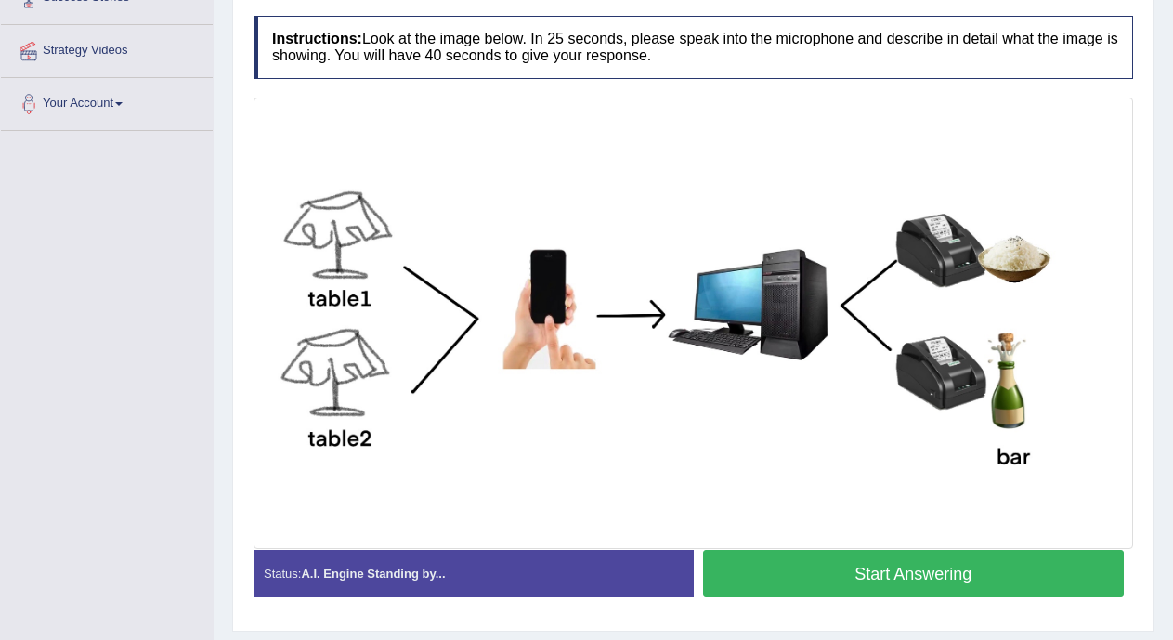
click at [1023, 574] on button "Start Answering" at bounding box center [914, 573] width 422 height 47
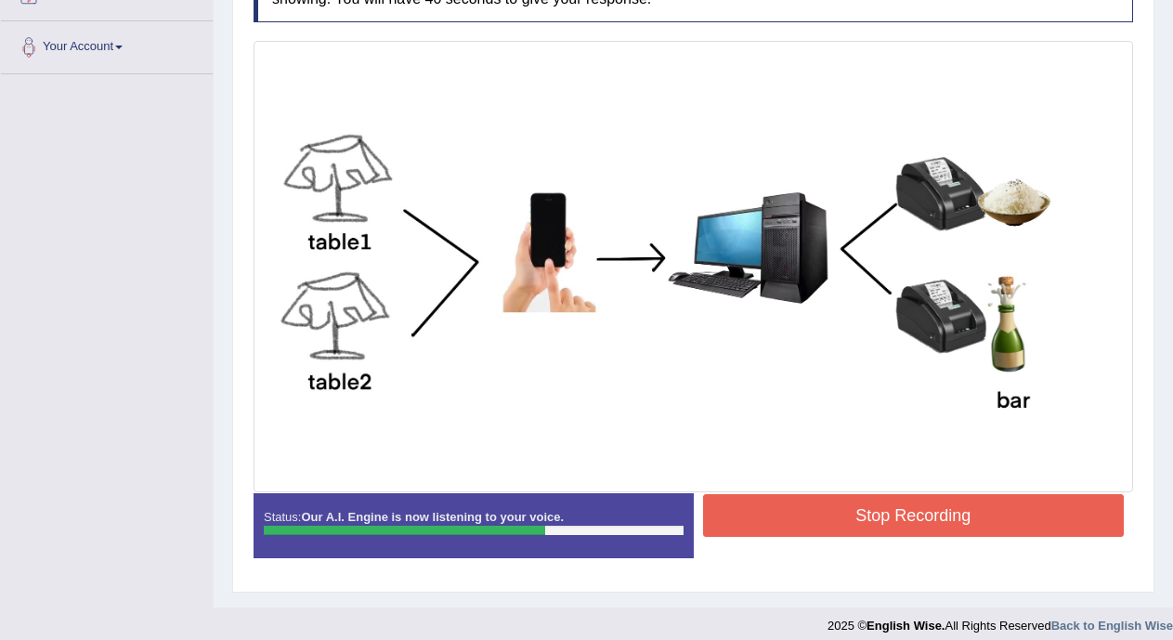
scroll to position [392, 0]
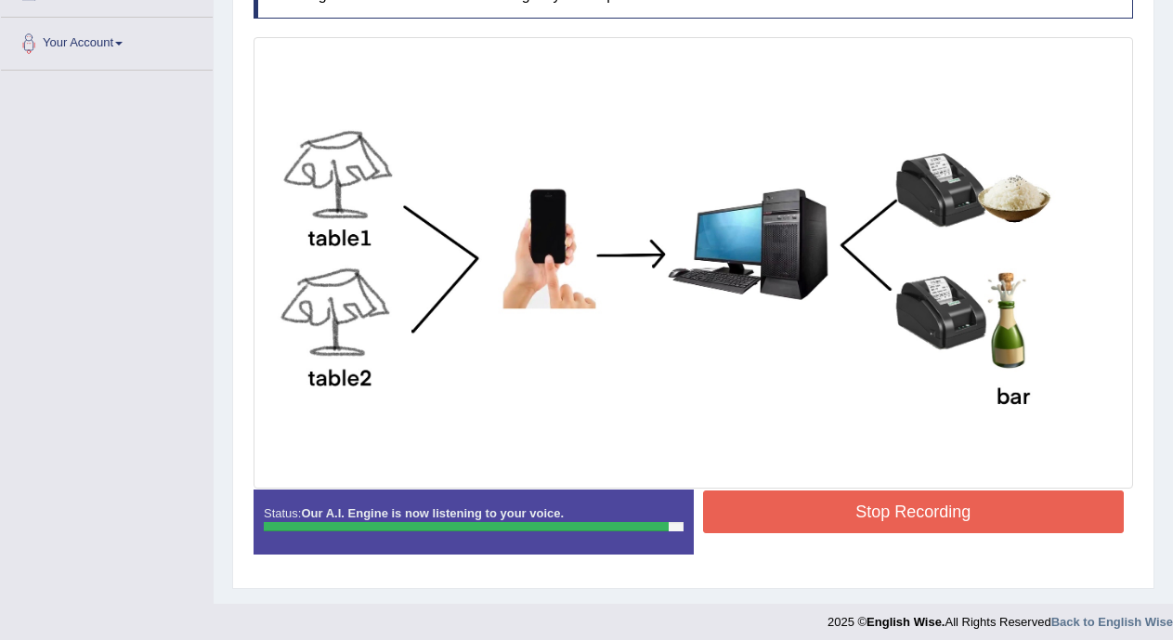
click at [956, 516] on button "Stop Recording" at bounding box center [914, 512] width 422 height 43
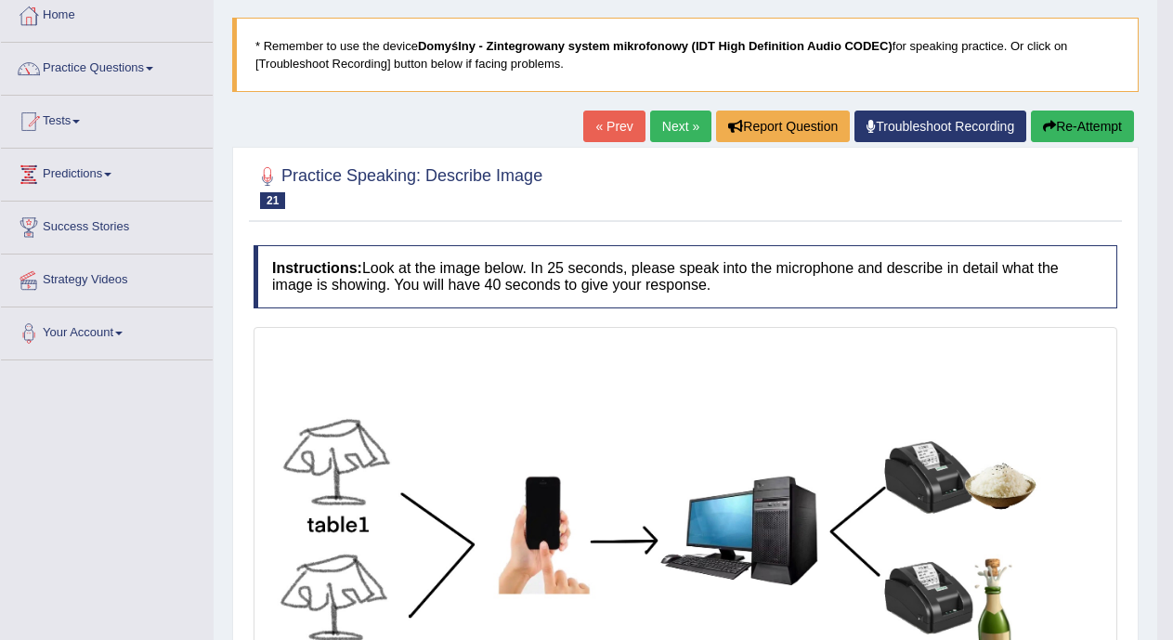
scroll to position [35, 0]
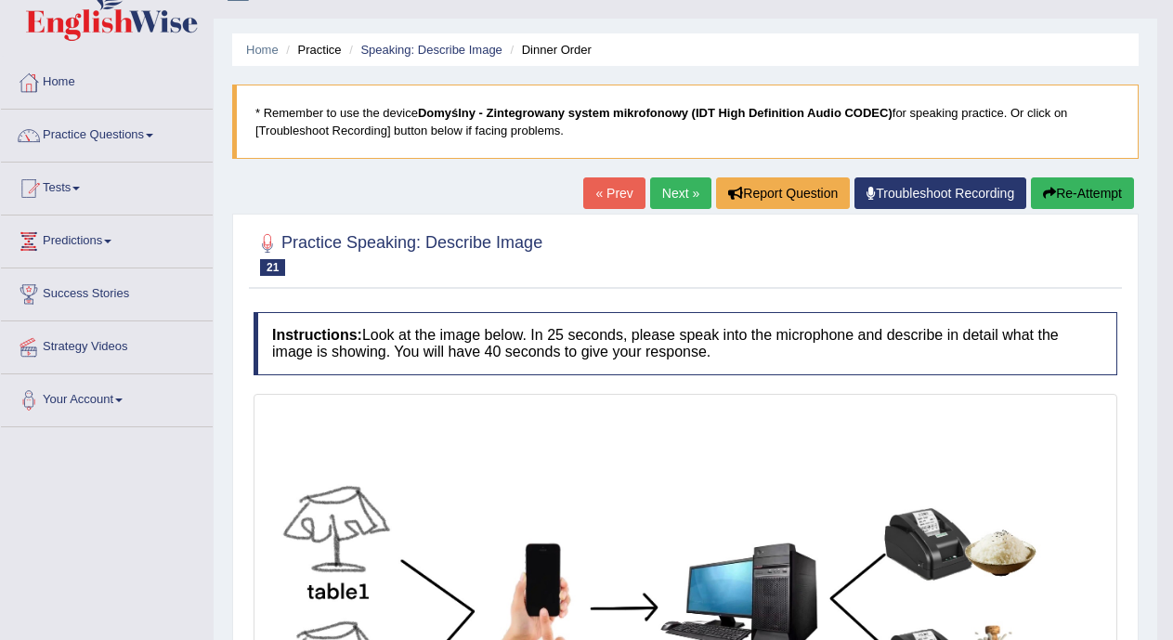
click at [671, 196] on link "Next »" at bounding box center [680, 193] width 61 height 32
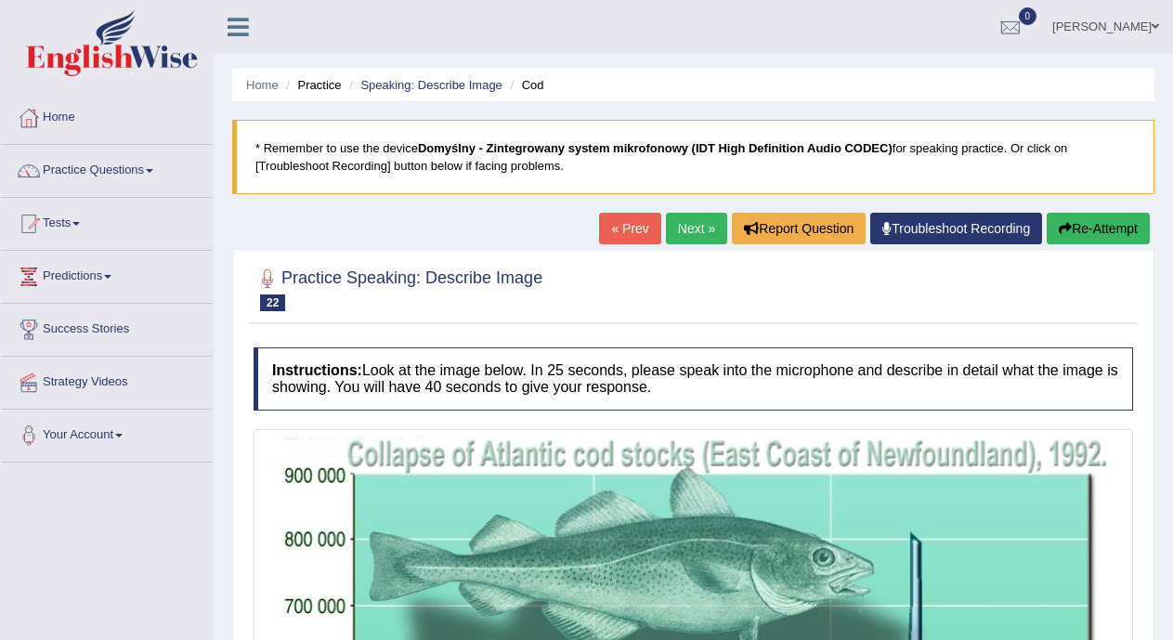
click at [687, 227] on link "Next »" at bounding box center [696, 229] width 61 height 32
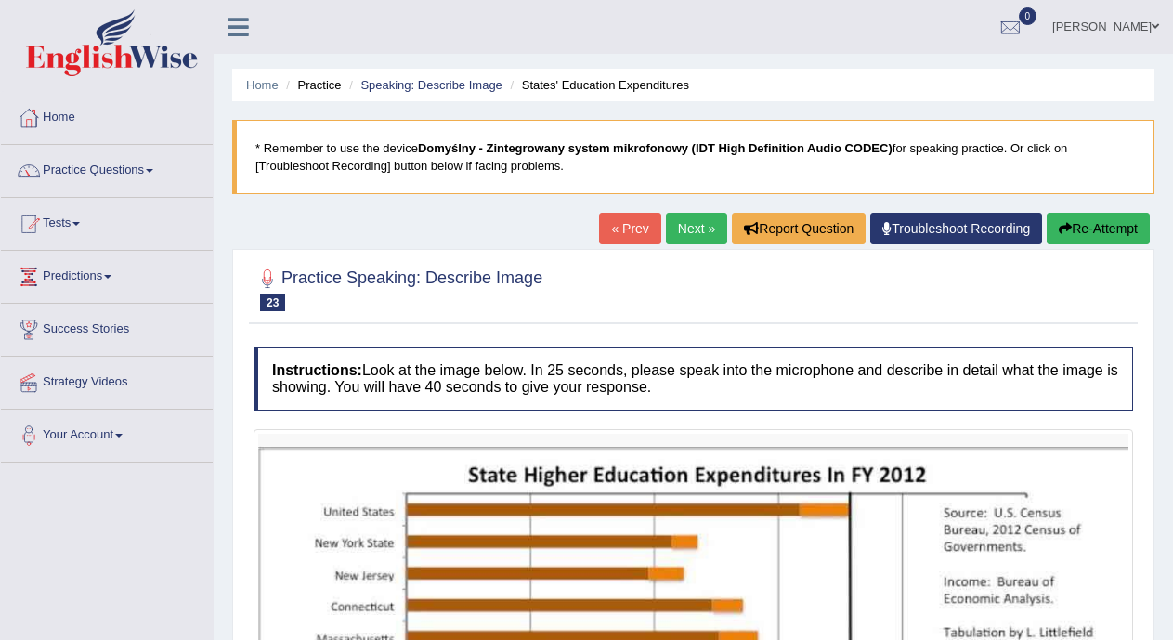
click at [703, 227] on link "Next »" at bounding box center [696, 229] width 61 height 32
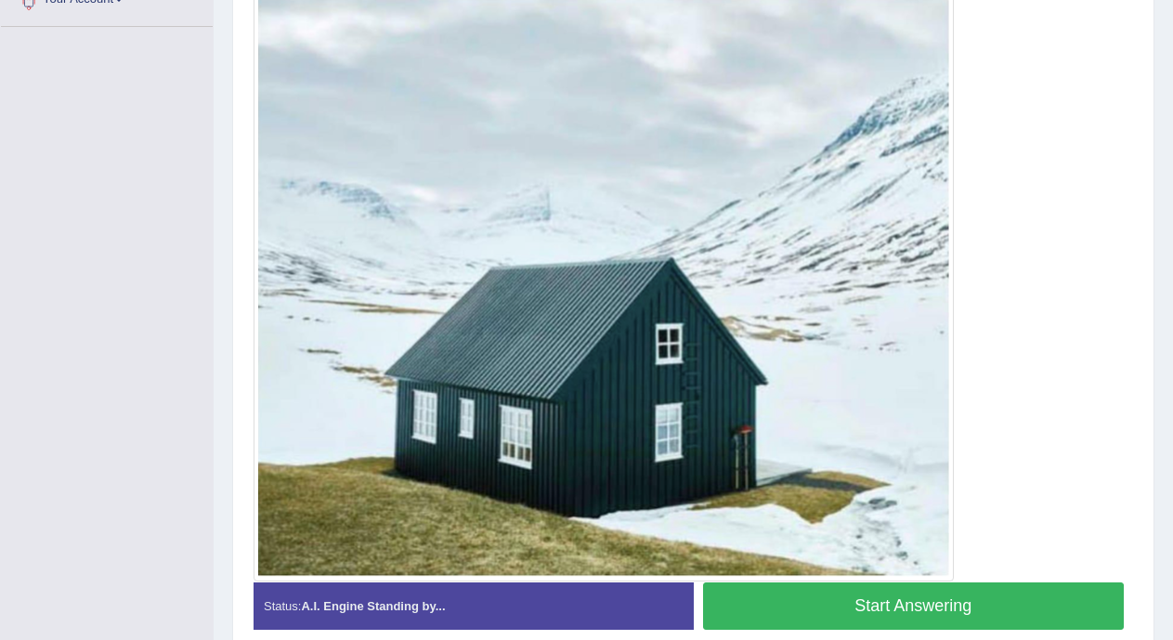
scroll to position [514, 0]
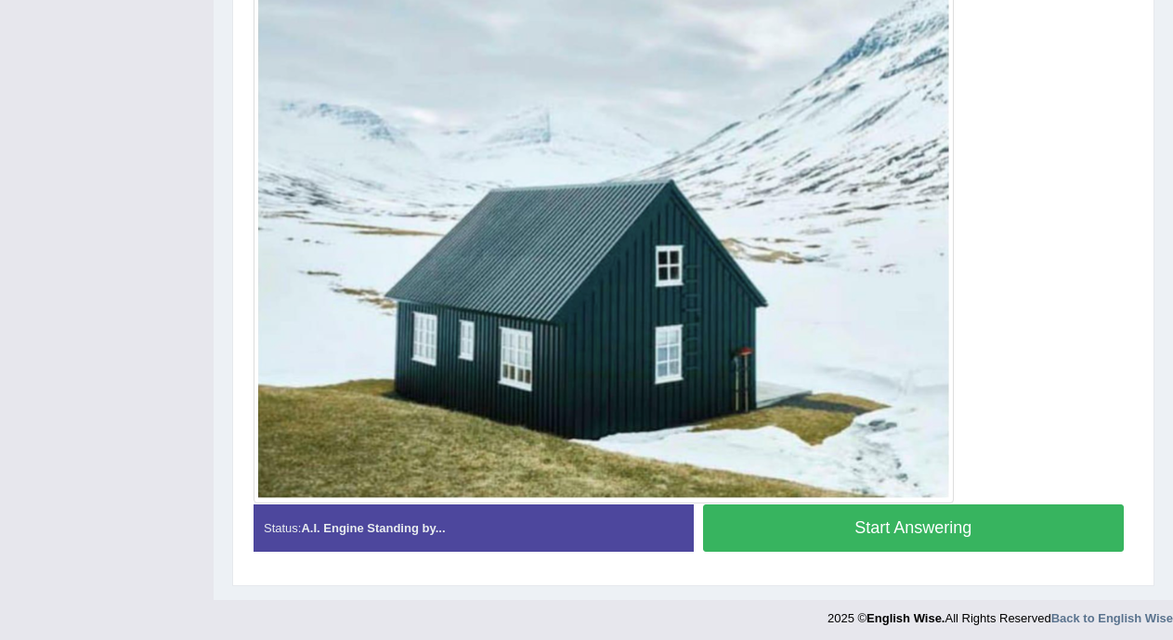
click at [1002, 514] on button "Start Answering" at bounding box center [914, 527] width 422 height 47
click at [1016, 529] on button "Start Answering" at bounding box center [914, 527] width 422 height 47
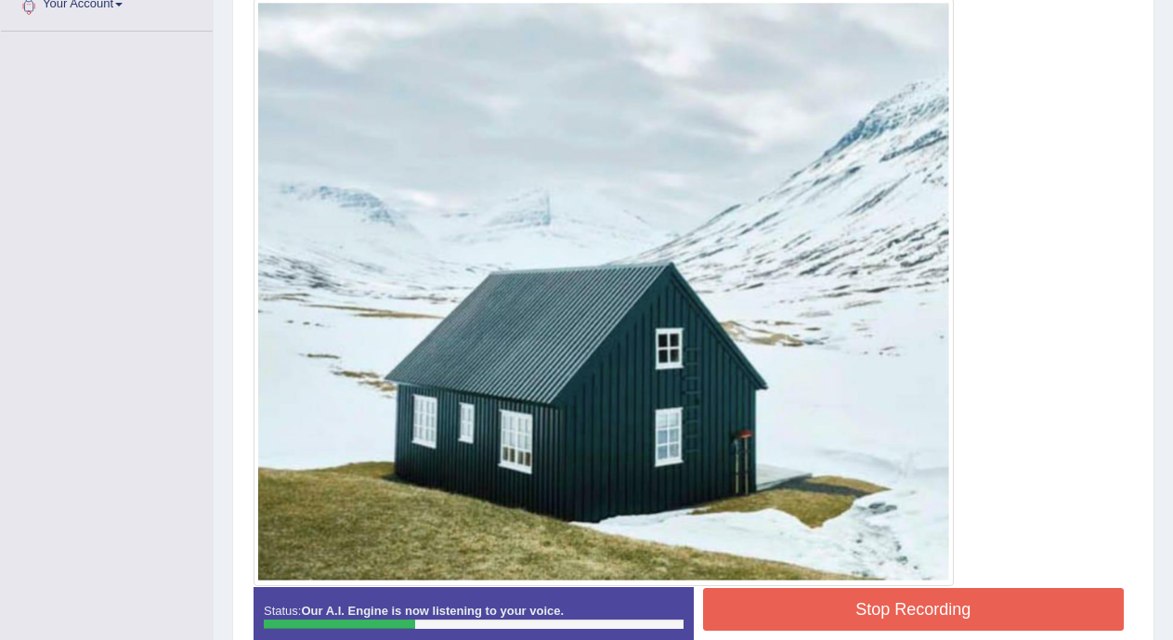
scroll to position [435, 0]
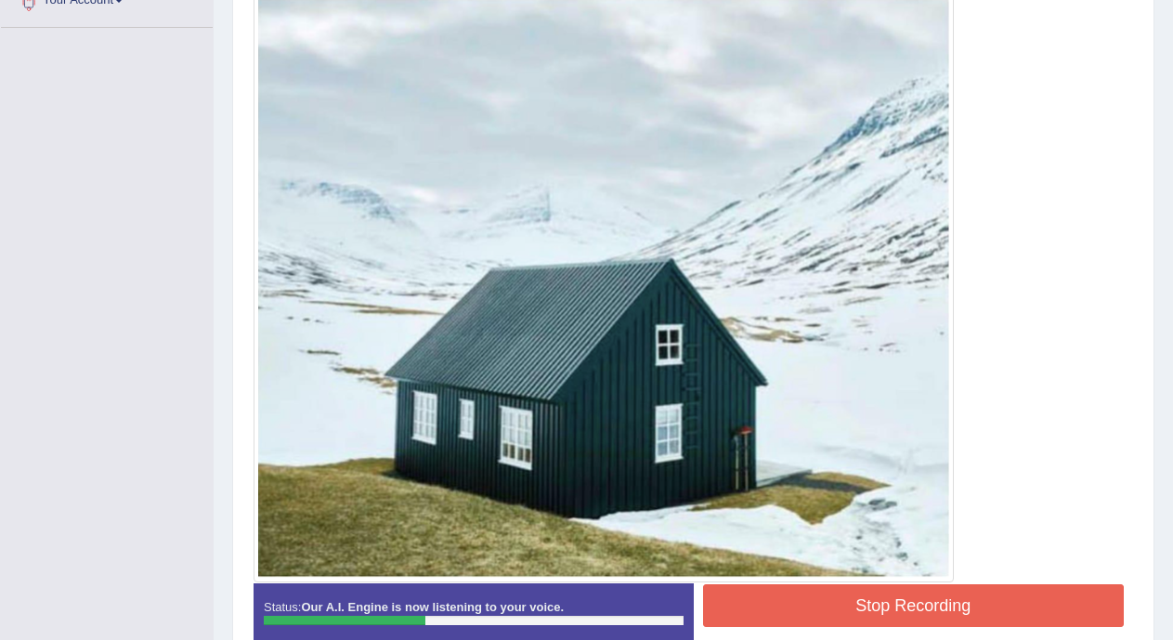
drag, startPoint x: 1168, startPoint y: 419, endPoint x: 1186, endPoint y: 373, distance: 49.7
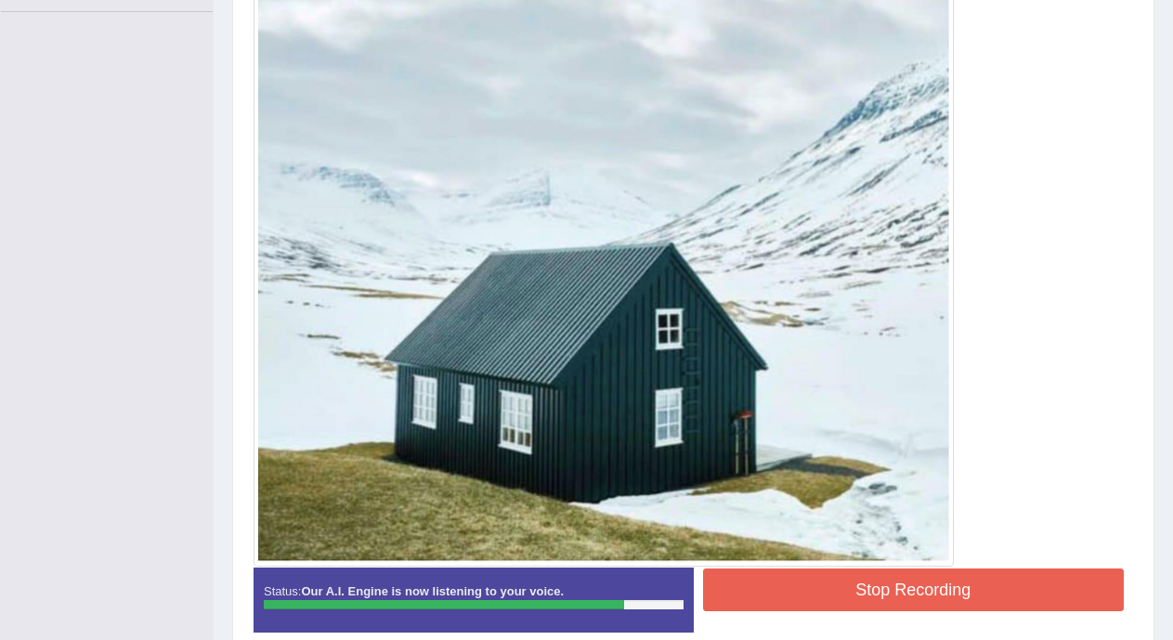
scroll to position [514, 0]
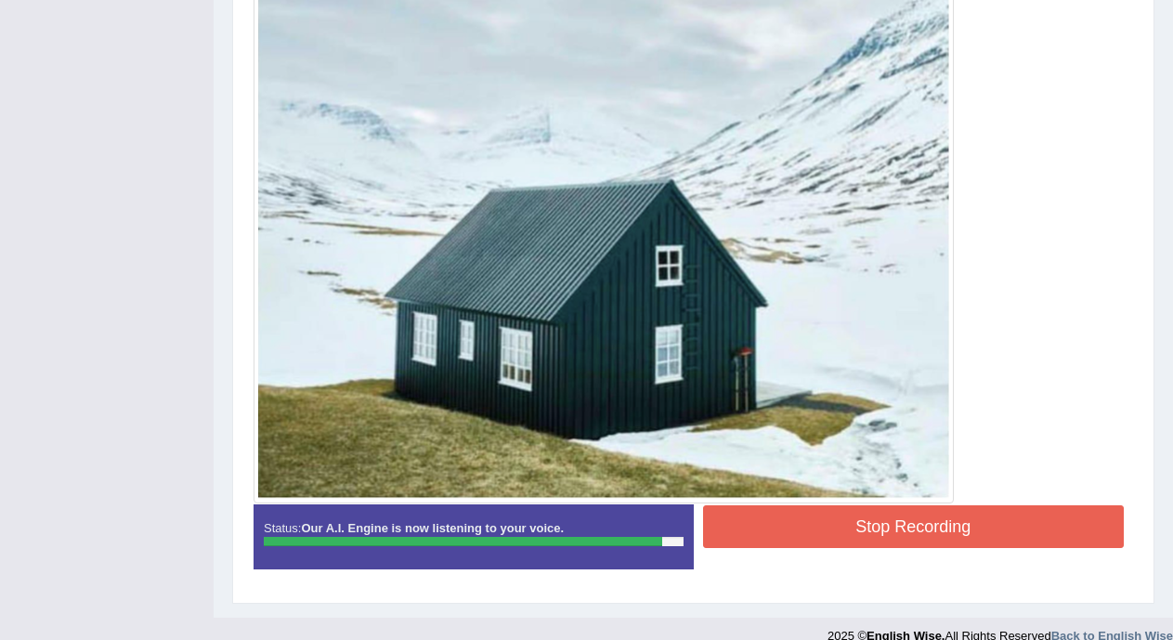
click at [954, 516] on button "Stop Recording" at bounding box center [914, 526] width 422 height 43
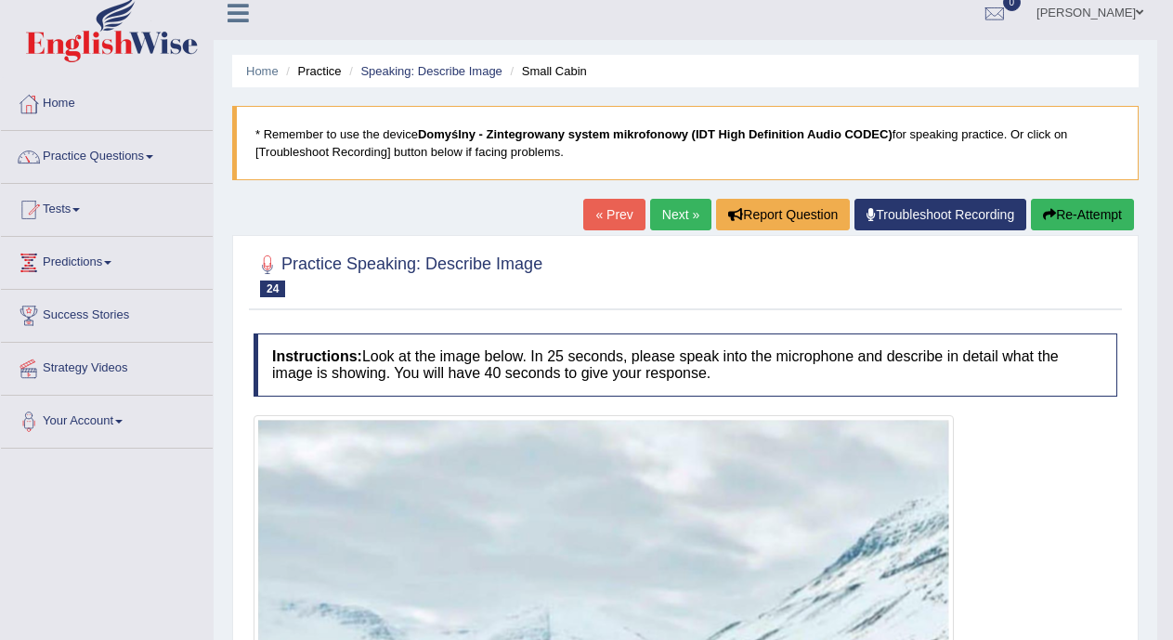
scroll to position [0, 0]
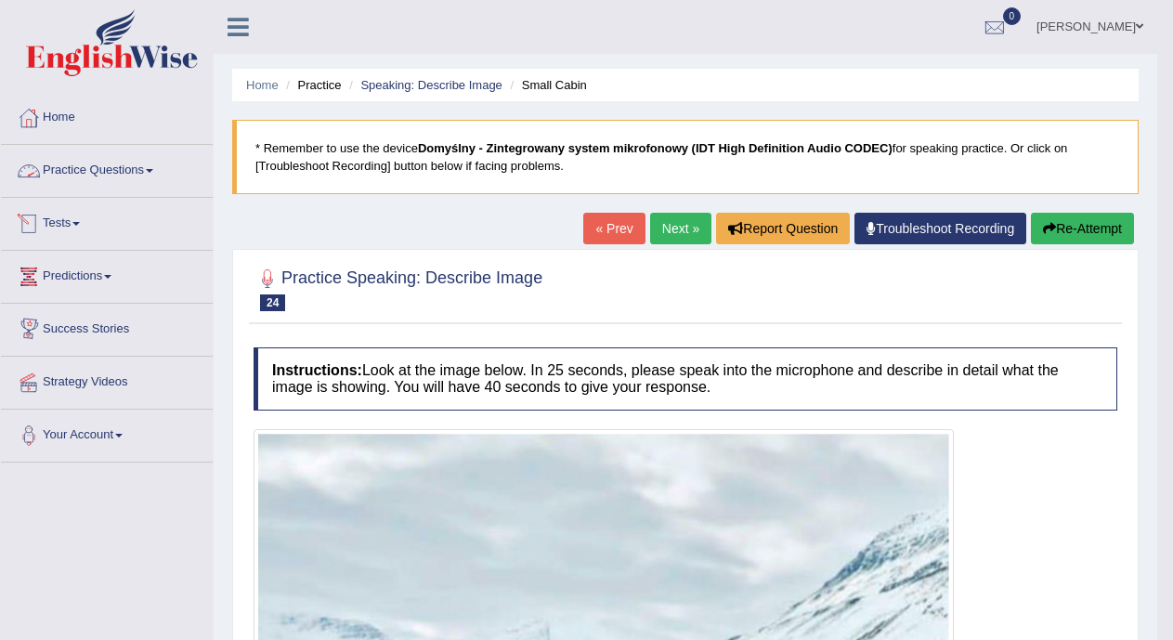
click at [133, 163] on link "Practice Questions" at bounding box center [107, 168] width 212 height 46
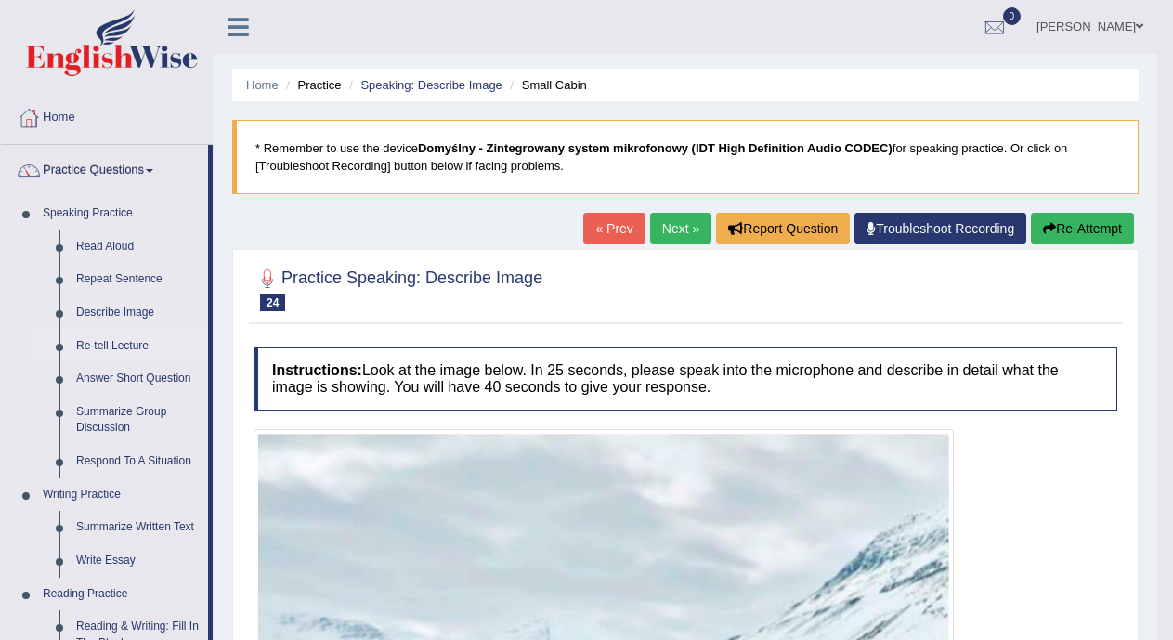
click at [133, 347] on link "Re-tell Lecture" at bounding box center [138, 346] width 140 height 33
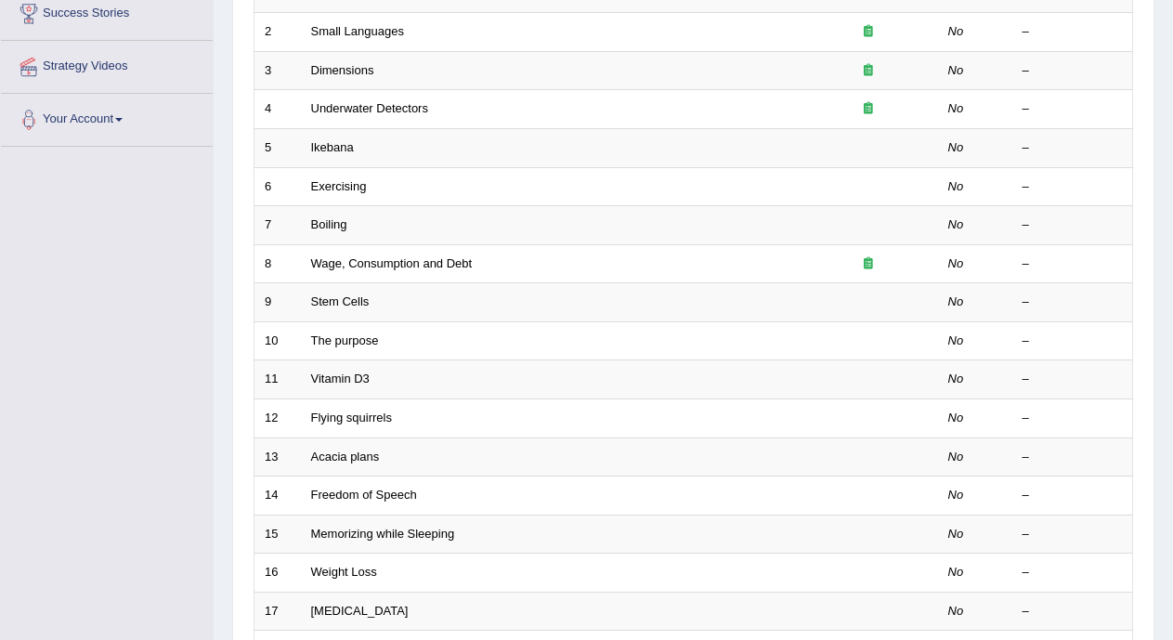
scroll to position [362, 0]
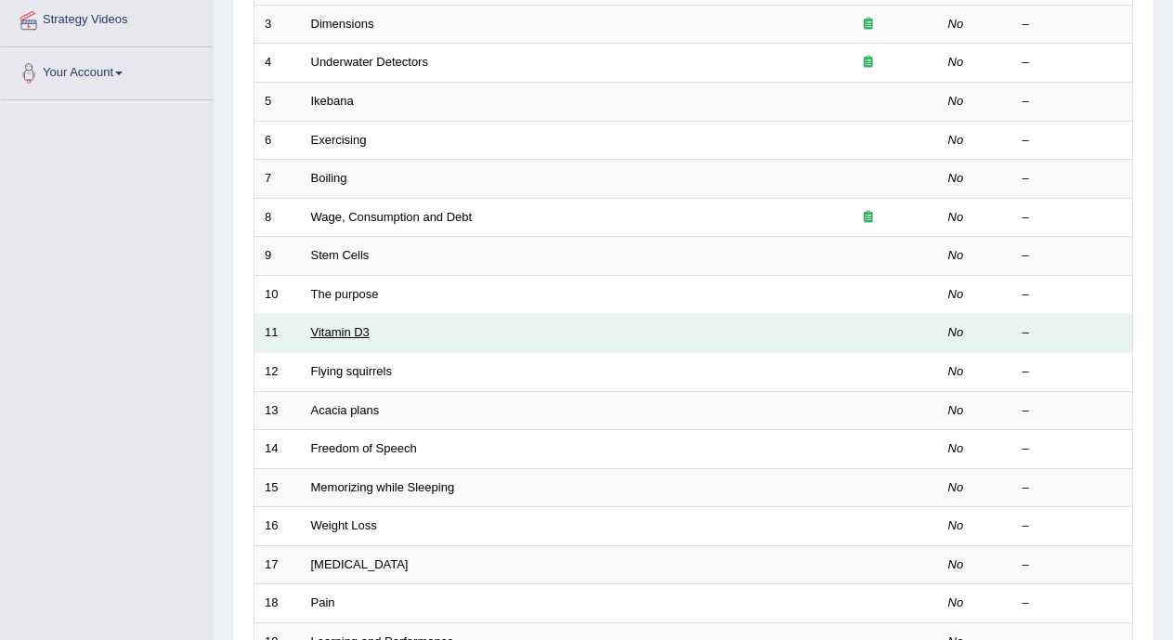
click at [343, 334] on link "Vitamin D3" at bounding box center [340, 332] width 59 height 14
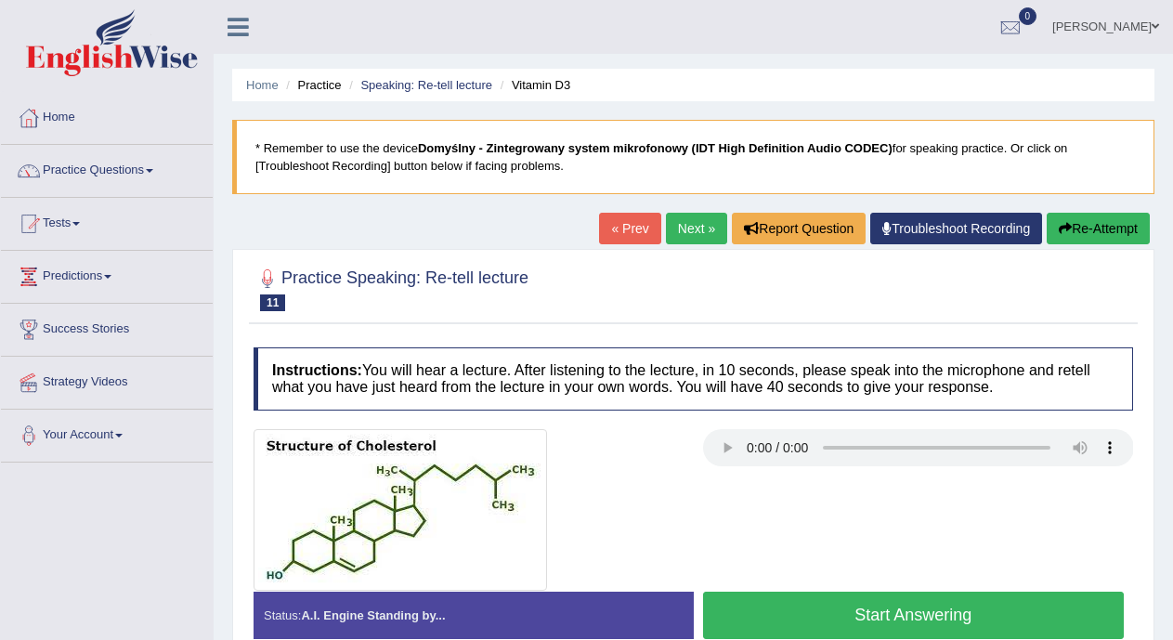
click at [783, 620] on button "Start Answering" at bounding box center [914, 615] width 422 height 47
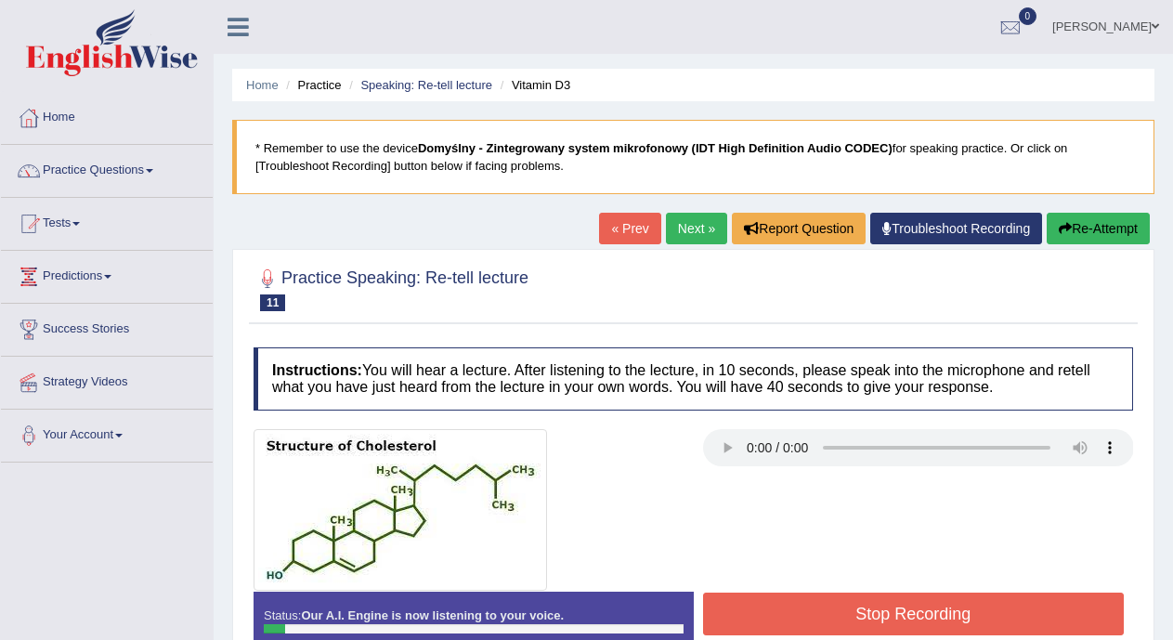
scroll to position [109, 0]
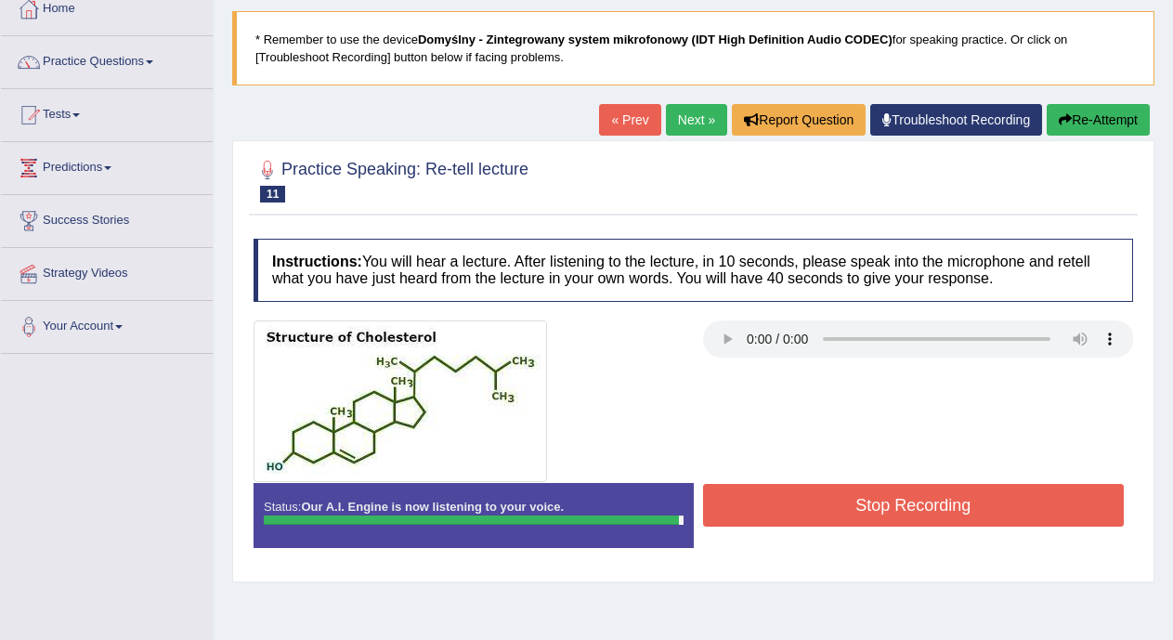
click at [973, 504] on button "Stop Recording" at bounding box center [914, 505] width 422 height 43
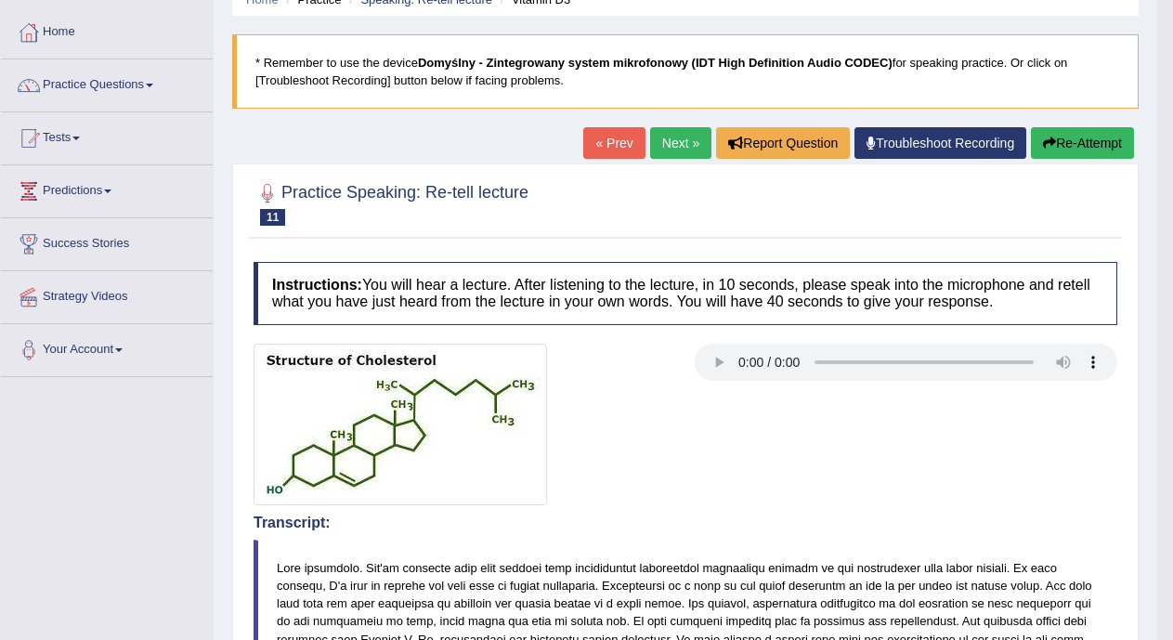
scroll to position [28, 0]
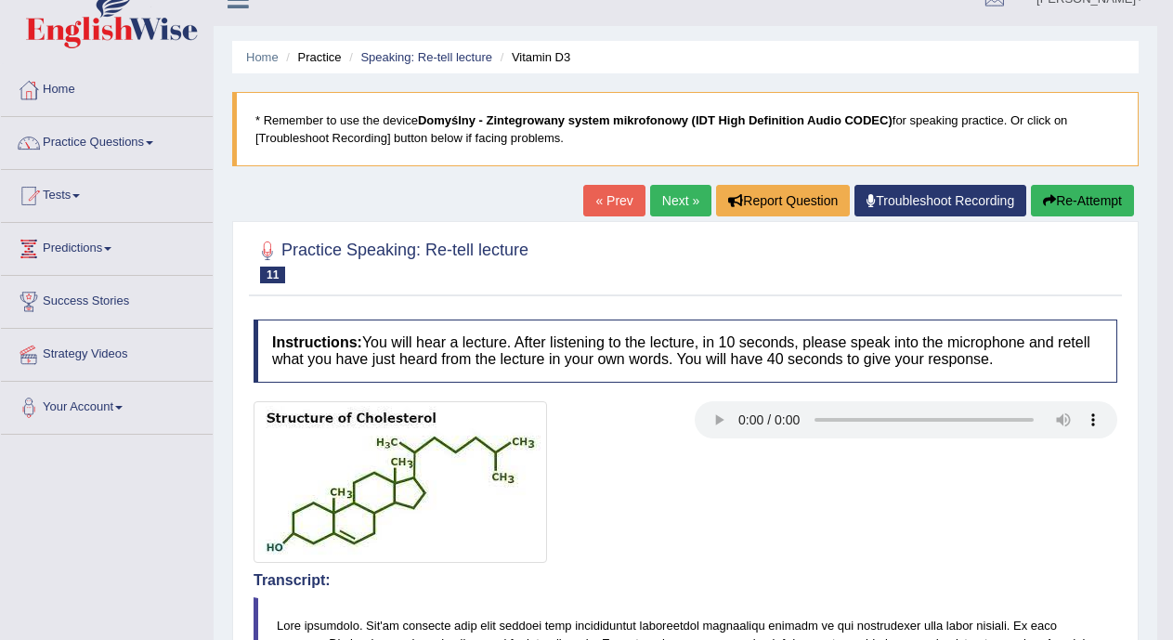
click at [614, 209] on link "« Prev" at bounding box center [613, 201] width 61 height 32
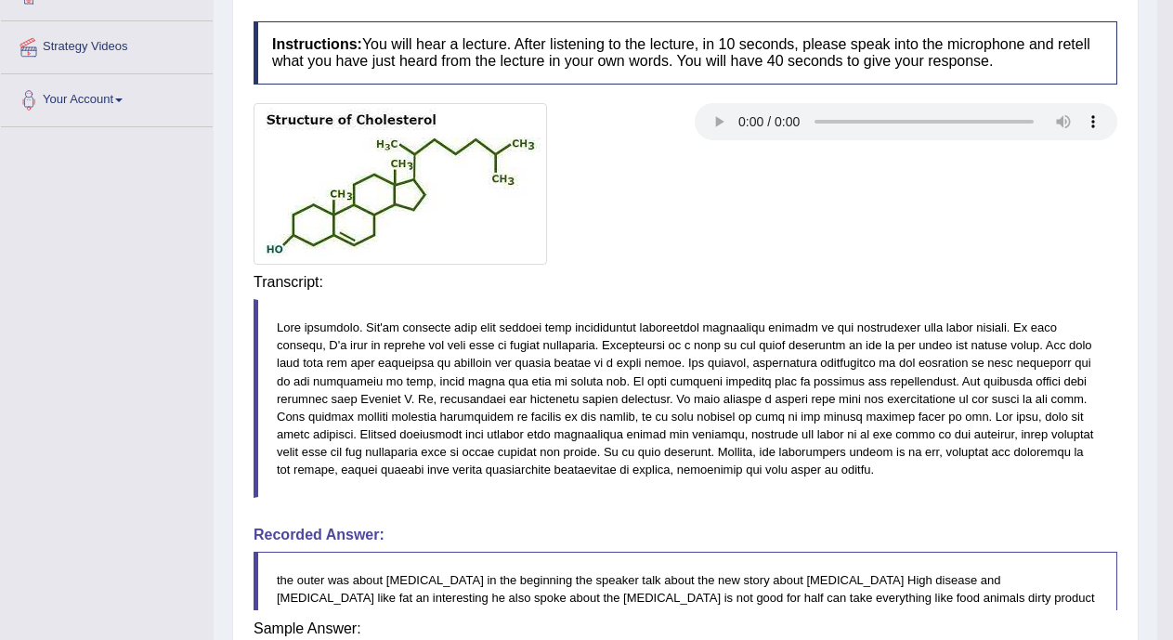
click at [935, 291] on div "Instructions: You will hear a lecture. After listening to the lecture, in 10 se…" at bounding box center [685, 429] width 873 height 835
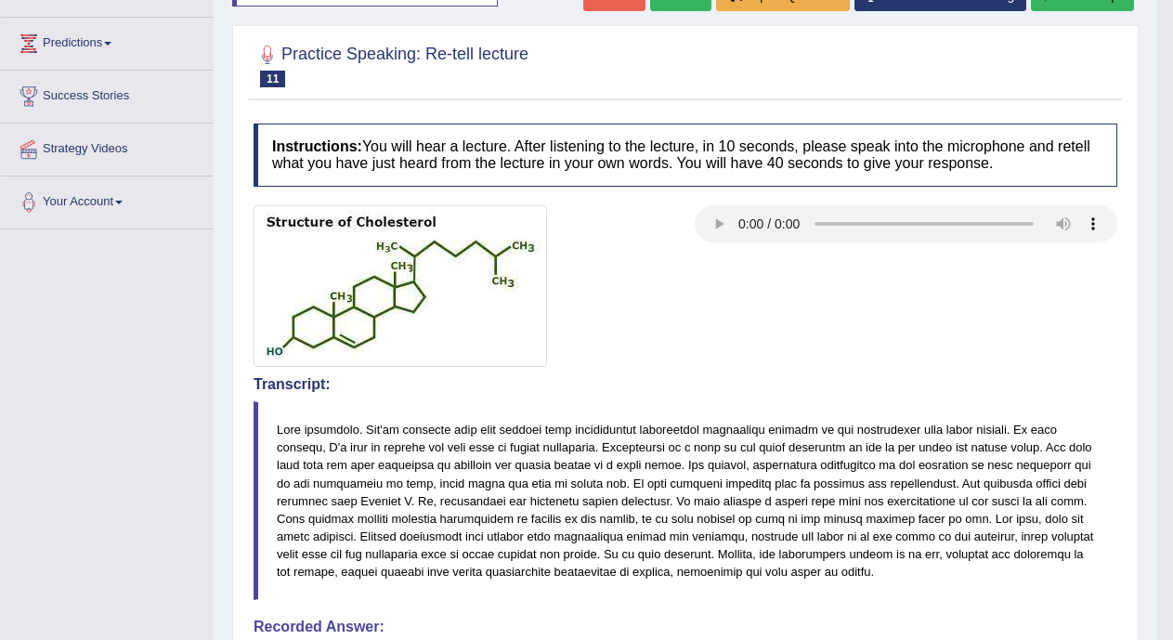
scroll to position [230, 0]
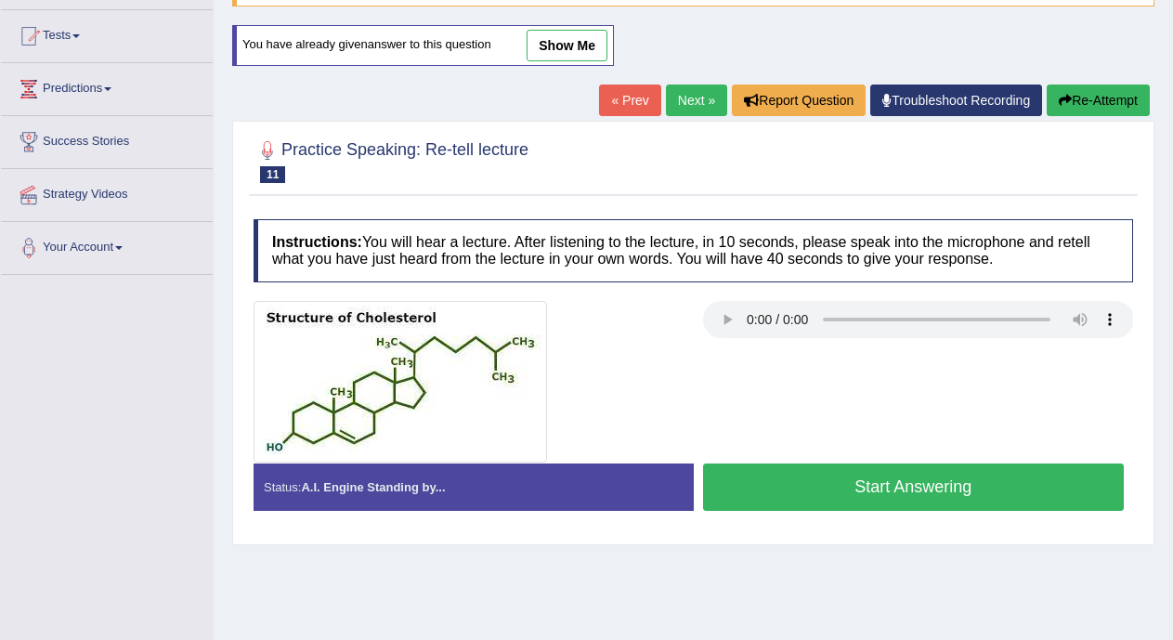
scroll to position [192, 0]
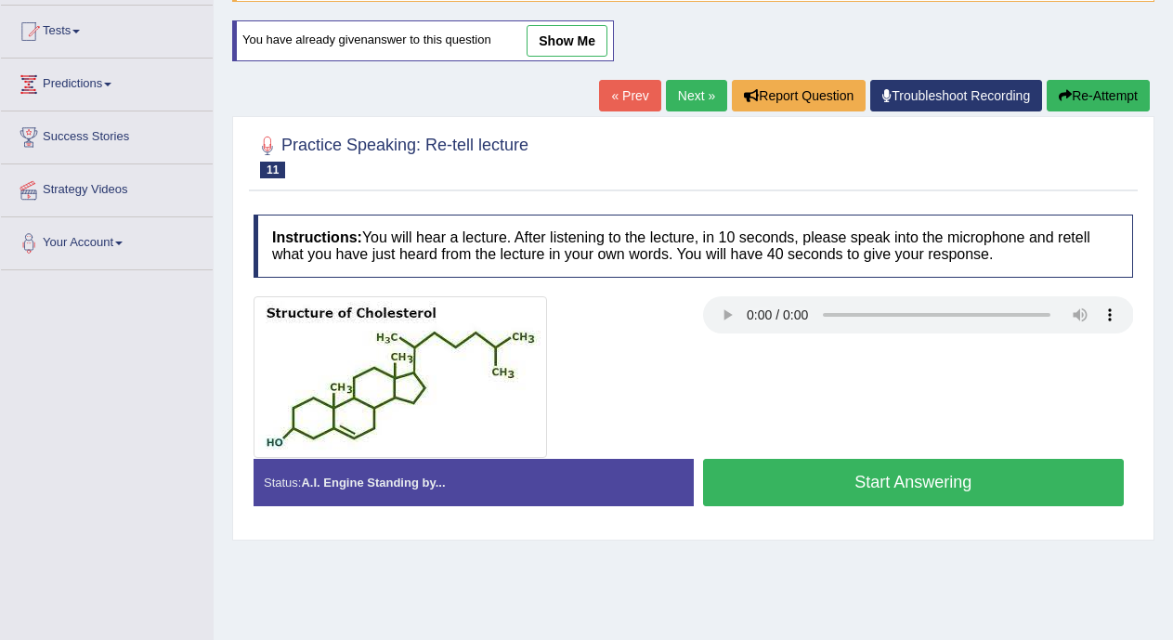
click at [1028, 475] on button "Start Answering" at bounding box center [914, 482] width 422 height 47
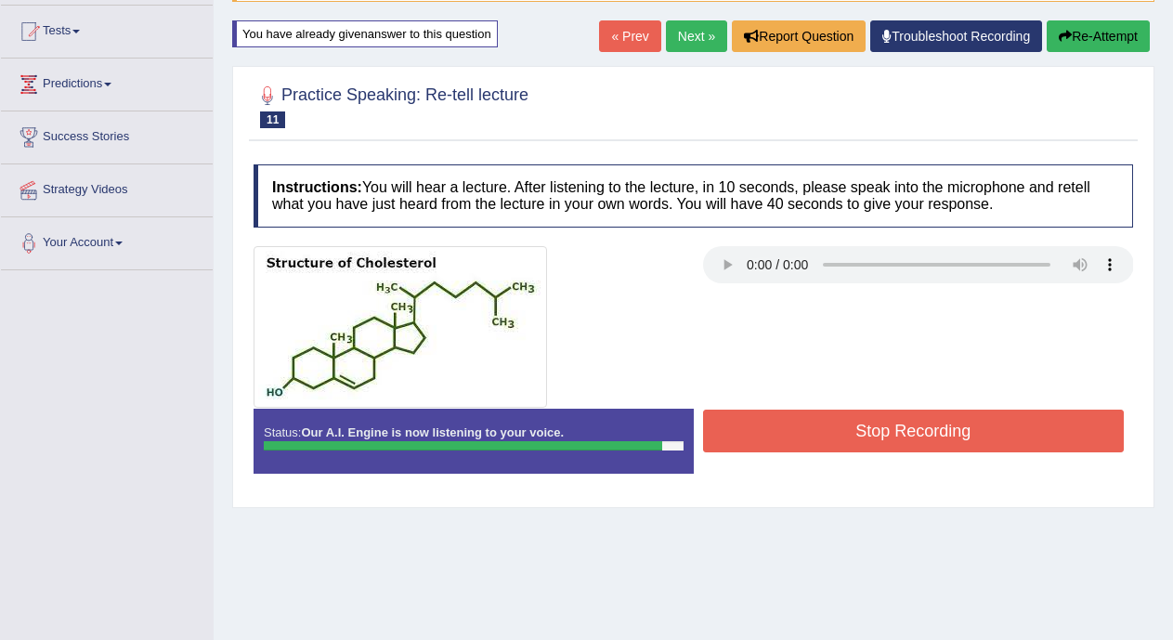
click at [968, 425] on button "Stop Recording" at bounding box center [914, 431] width 422 height 43
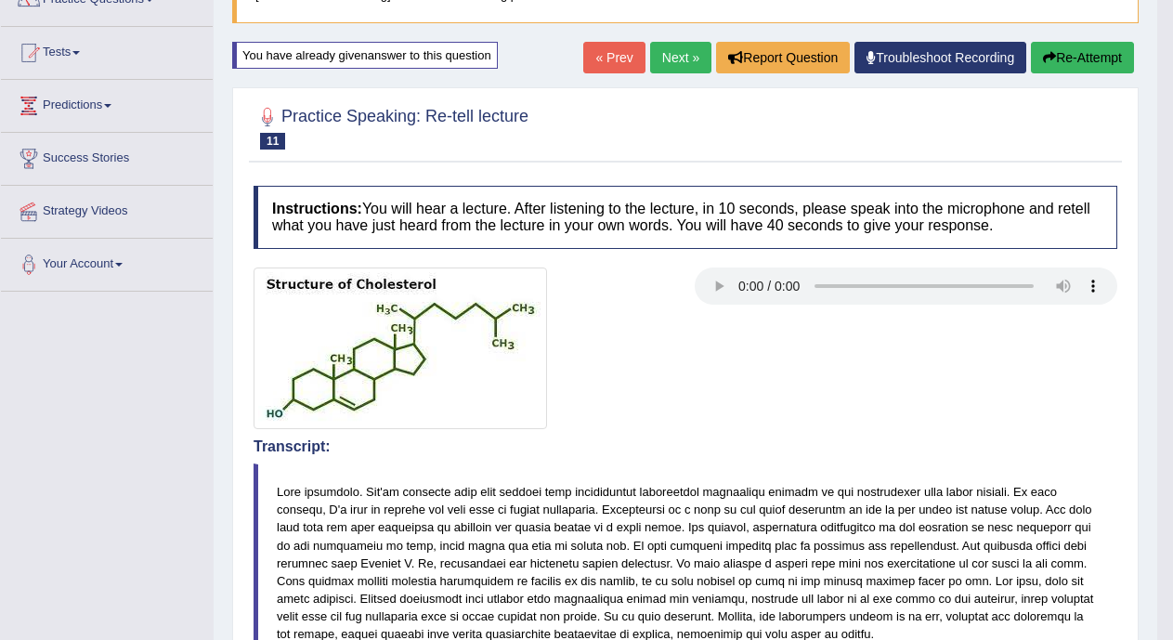
scroll to position [99, 0]
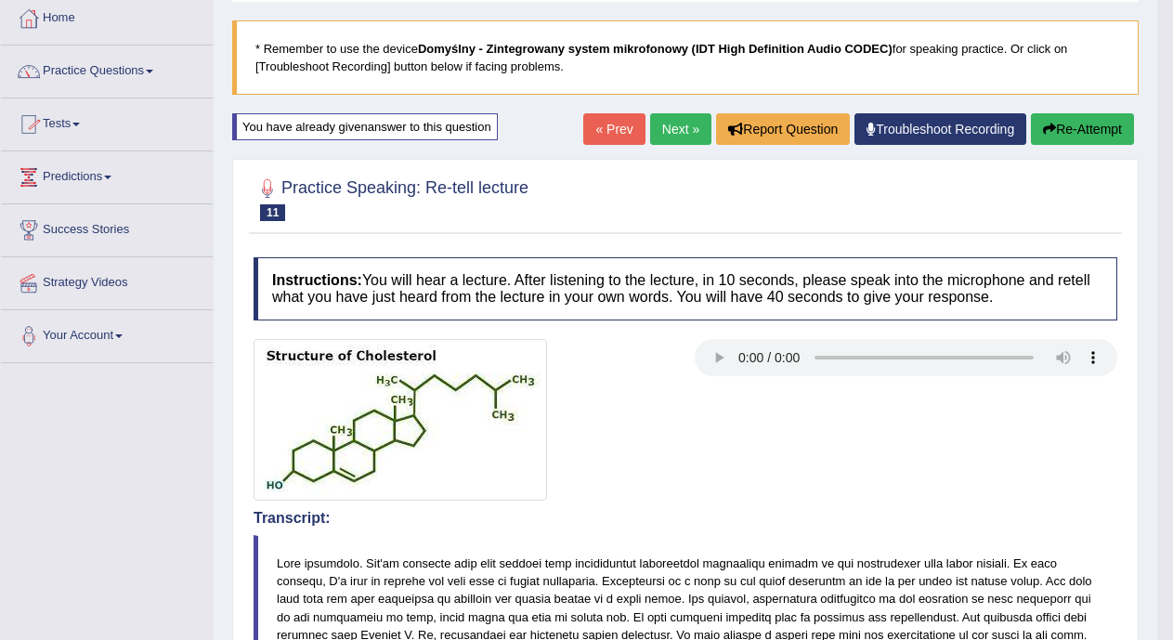
click at [600, 120] on link "« Prev" at bounding box center [613, 129] width 61 height 32
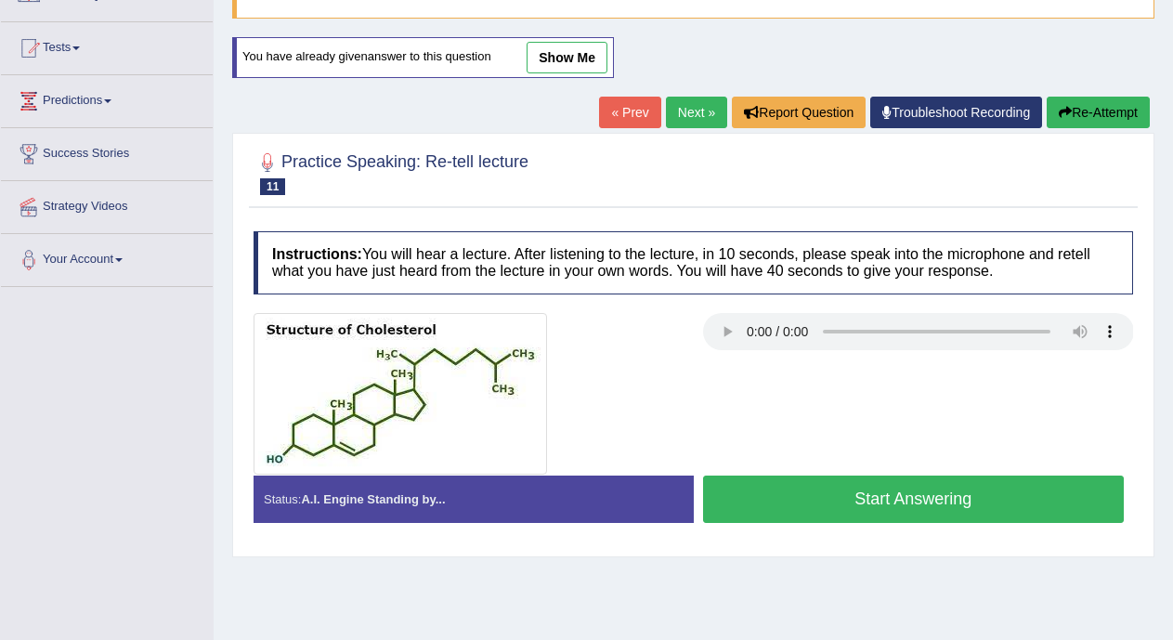
scroll to position [180, 0]
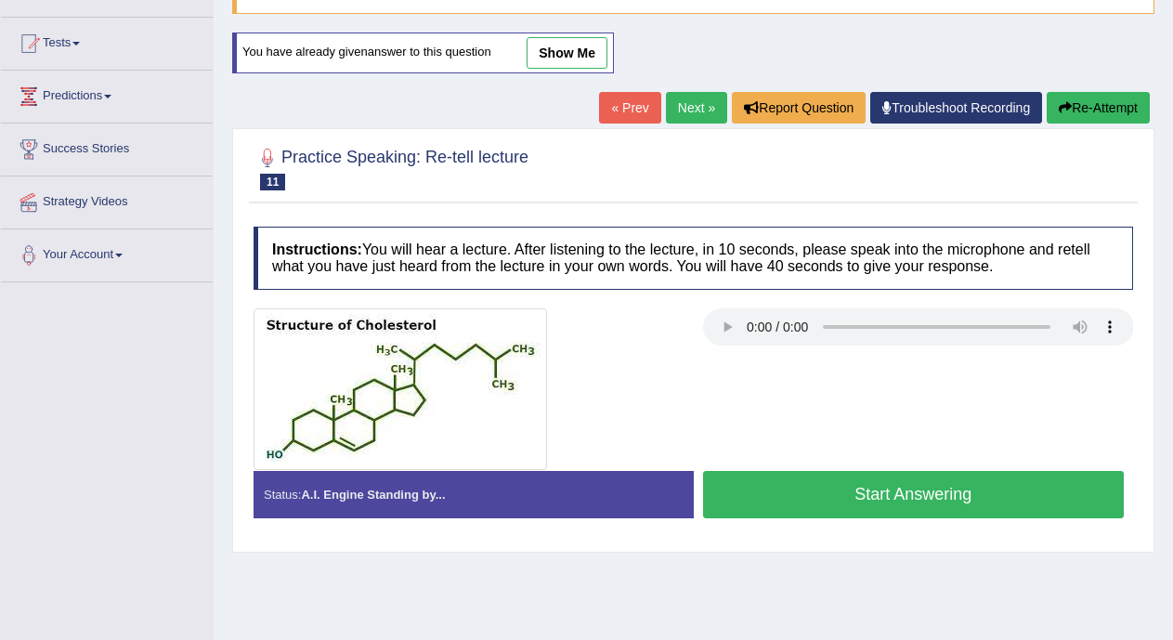
click at [985, 491] on button "Start Answering" at bounding box center [914, 494] width 422 height 47
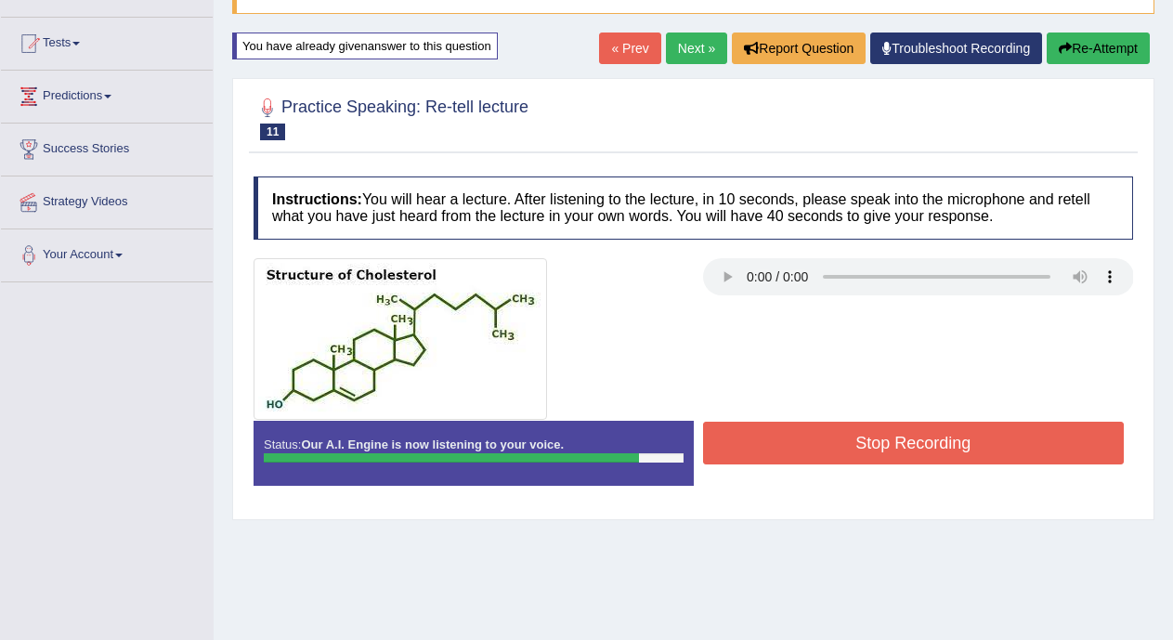
click at [950, 440] on button "Stop Recording" at bounding box center [914, 443] width 422 height 43
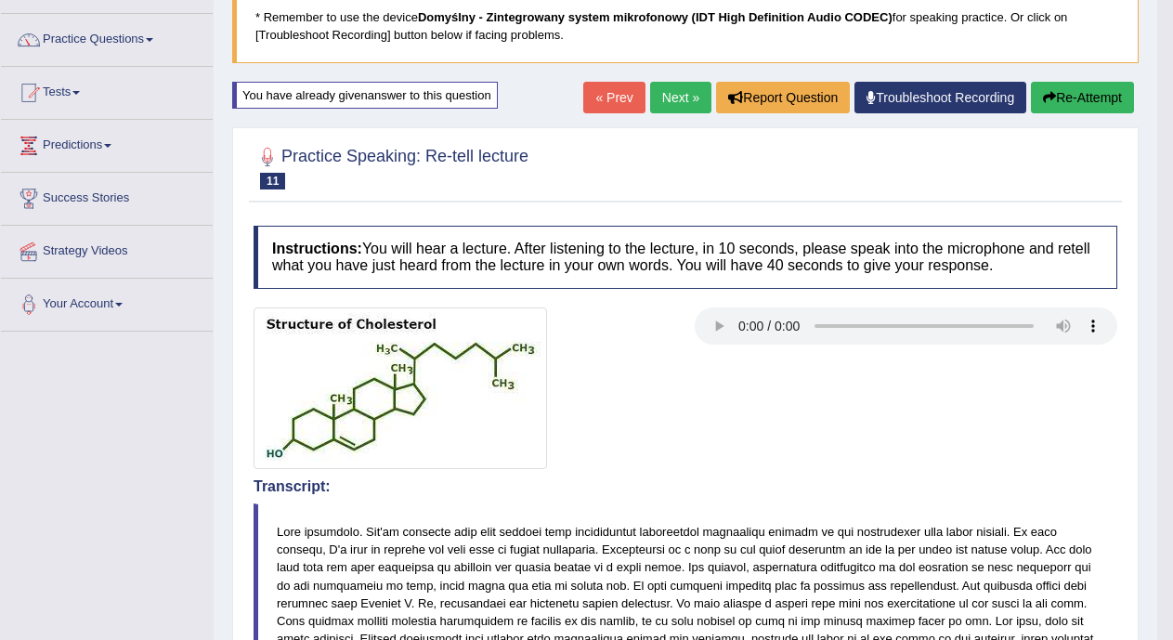
scroll to position [92, 0]
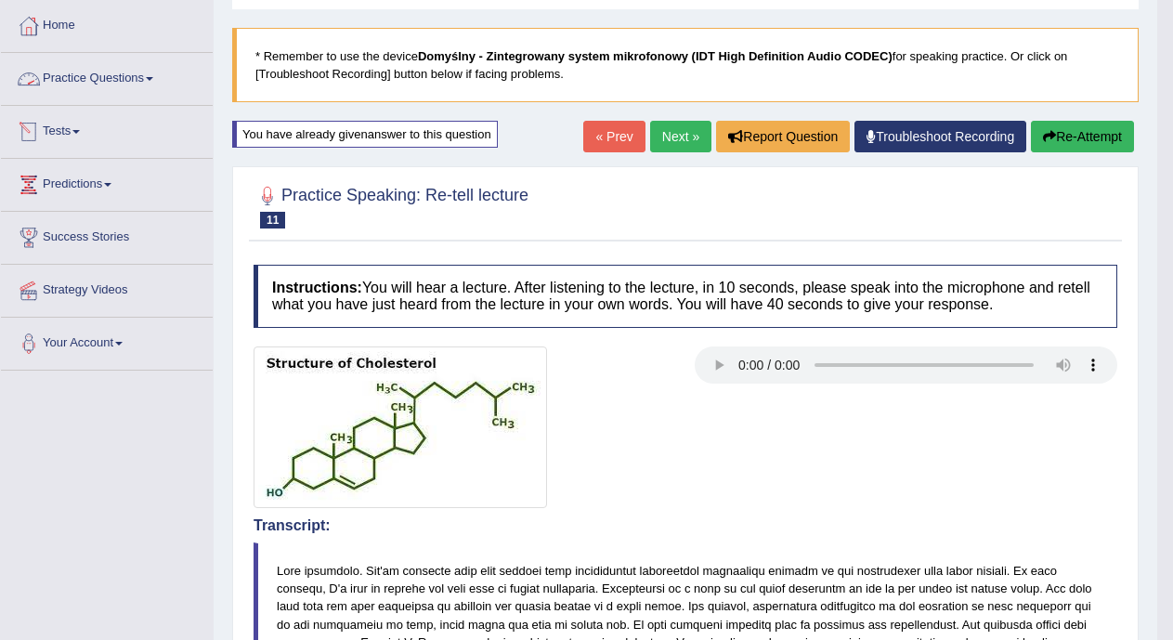
click at [159, 71] on link "Practice Questions" at bounding box center [107, 76] width 212 height 46
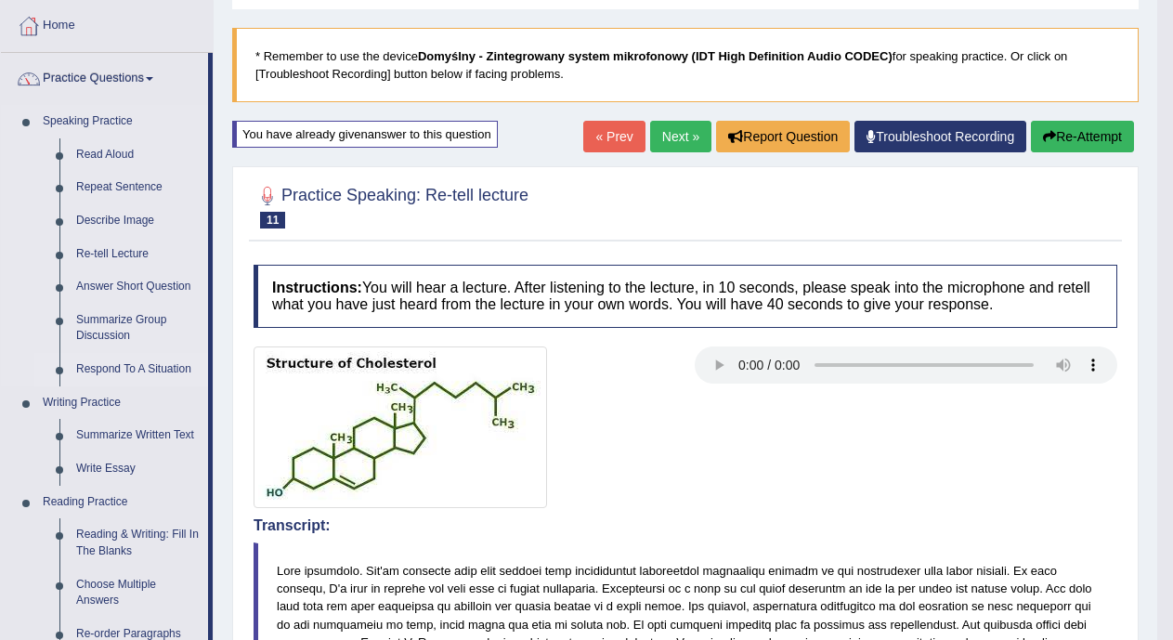
click at [127, 362] on link "Respond To A Situation" at bounding box center [138, 369] width 140 height 33
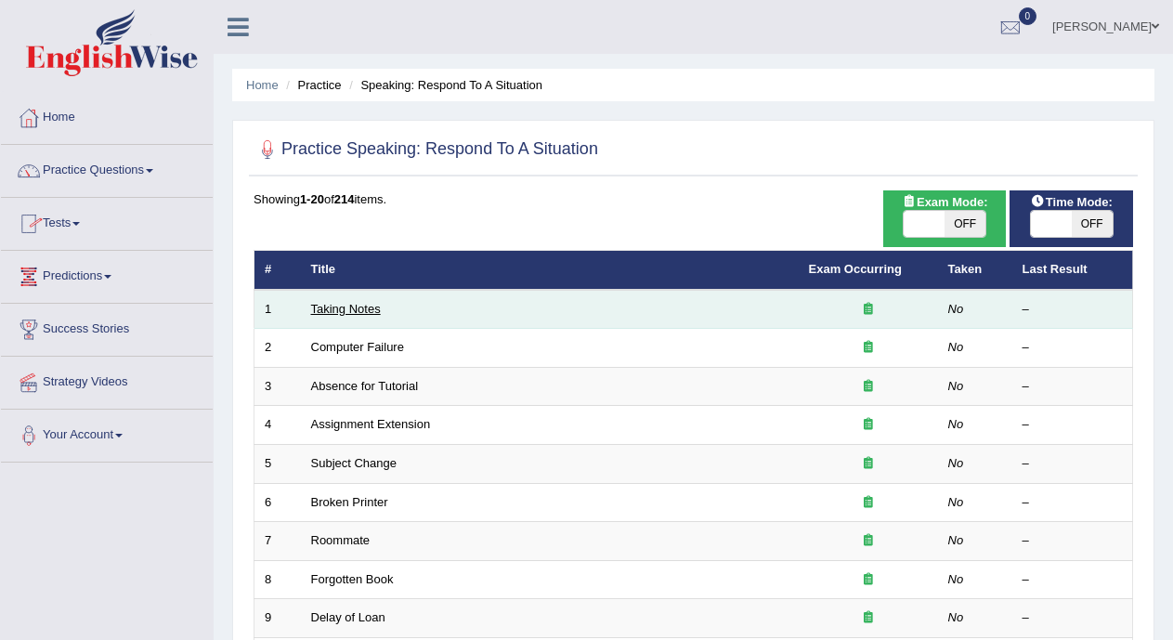
click at [344, 311] on link "Taking Notes" at bounding box center [346, 309] width 70 height 14
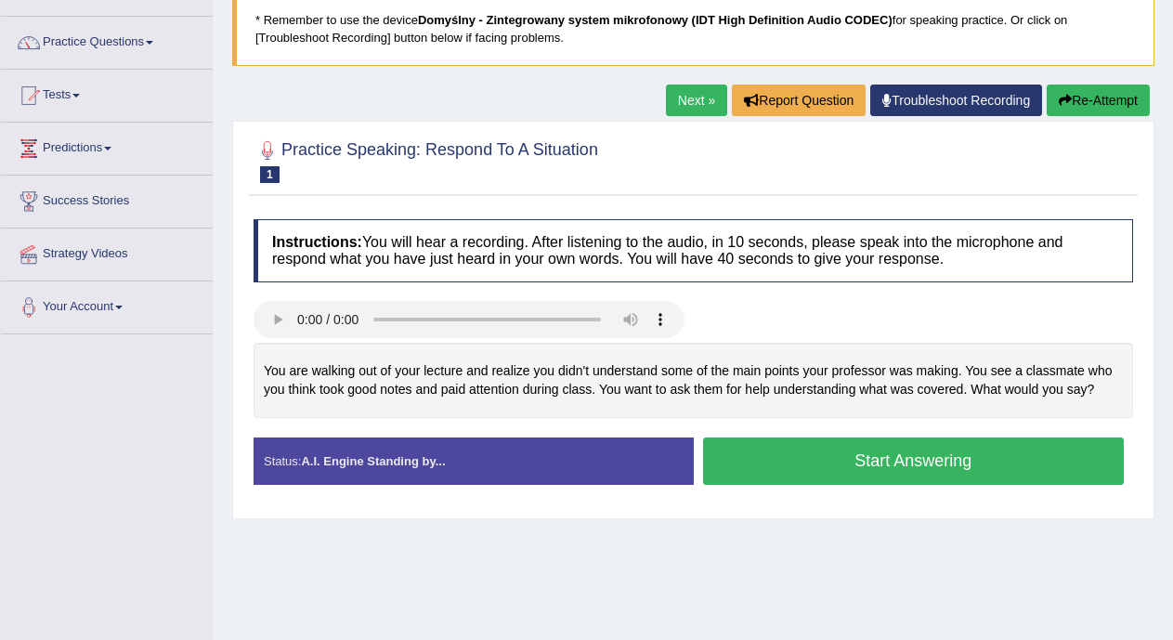
scroll to position [152, 0]
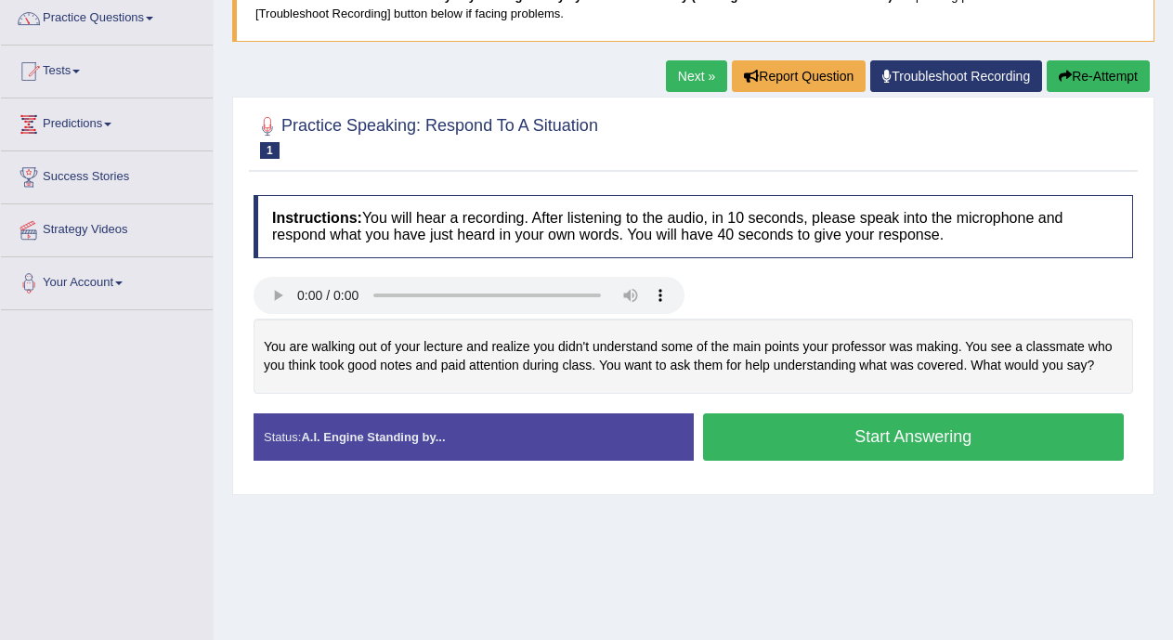
click at [816, 430] on button "Start Answering" at bounding box center [914, 436] width 422 height 47
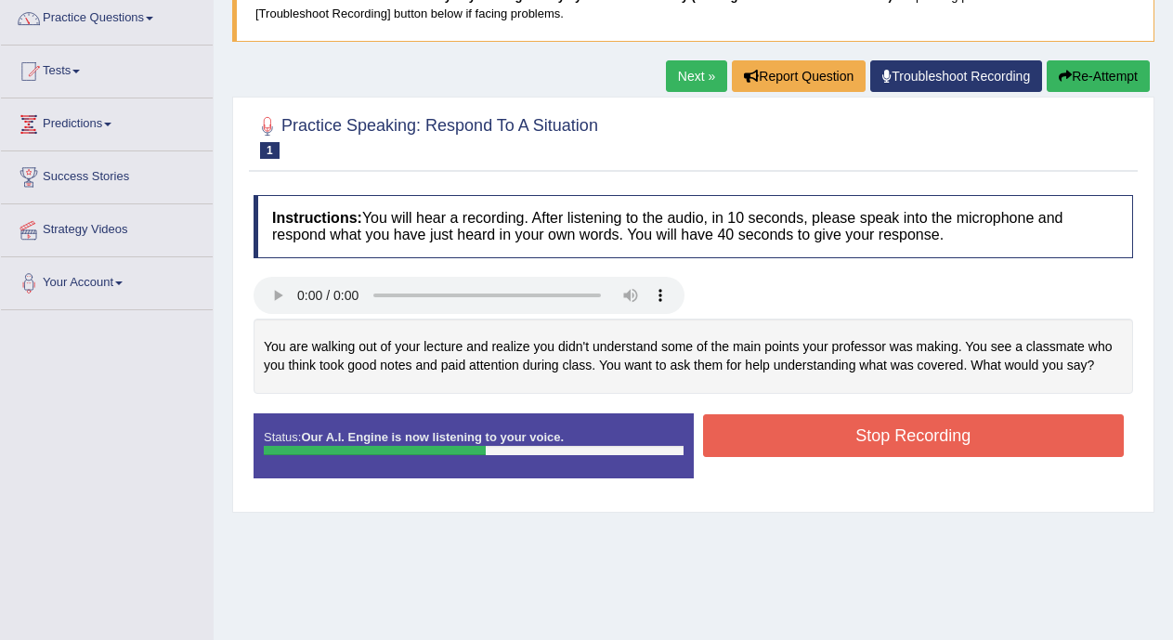
click at [816, 430] on button "Stop Recording" at bounding box center [914, 435] width 422 height 43
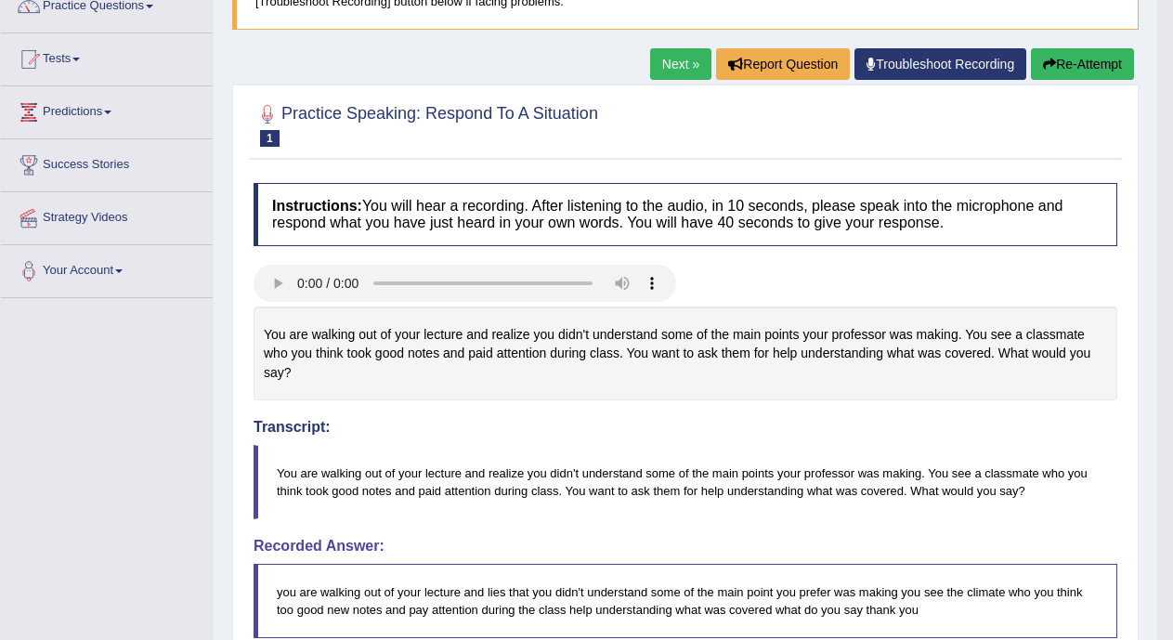
scroll to position [163, 0]
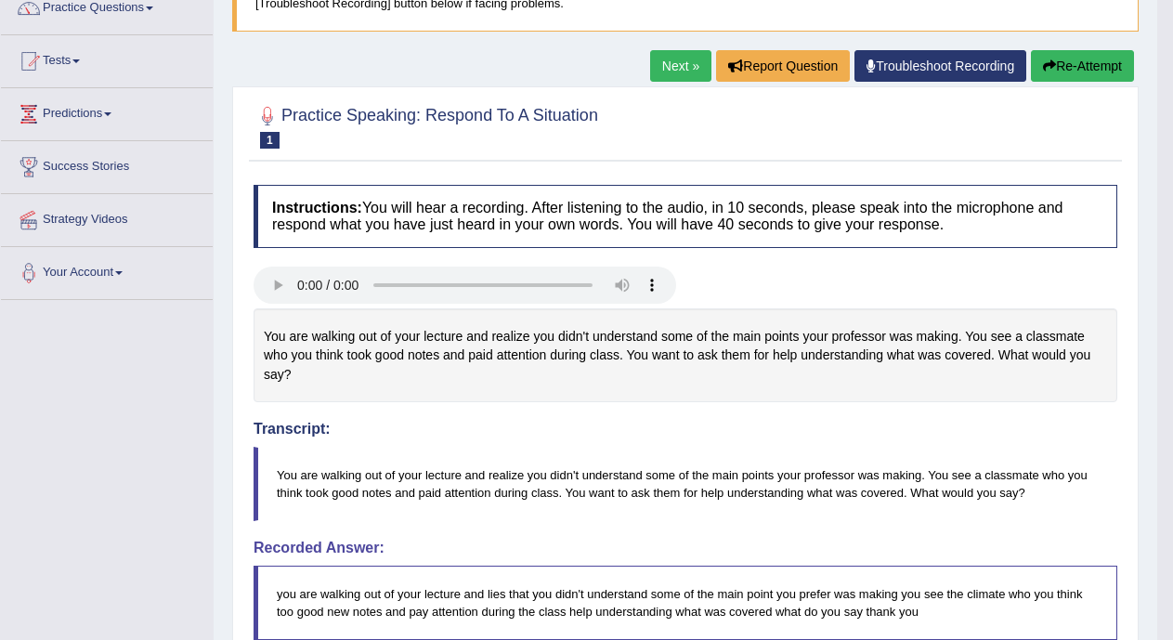
click at [664, 72] on link "Next »" at bounding box center [680, 66] width 61 height 32
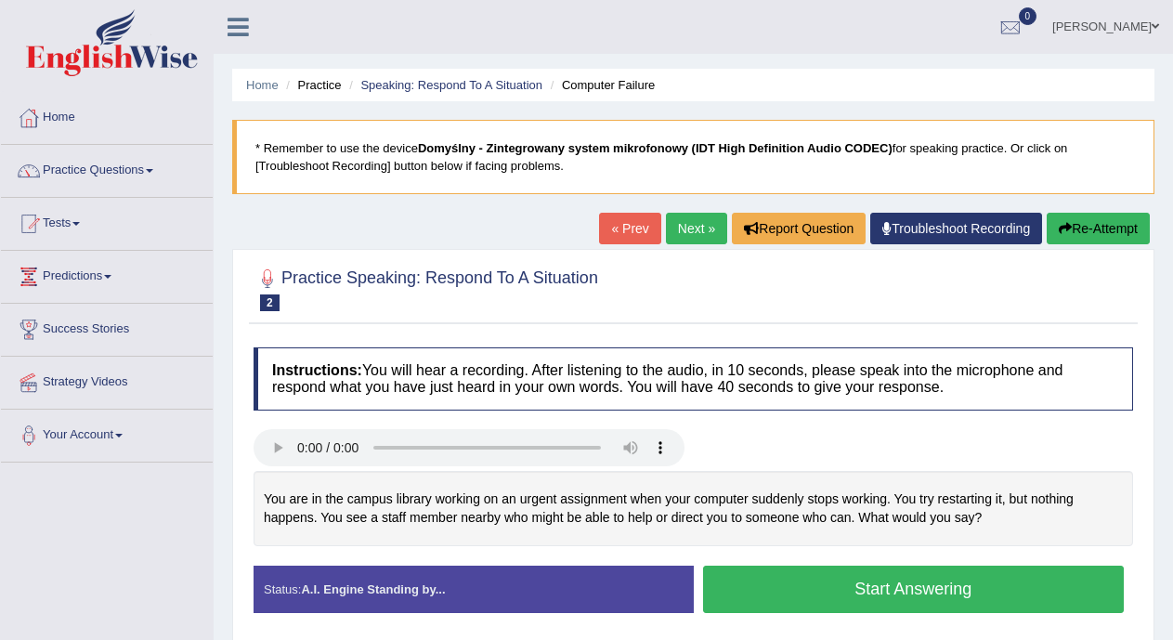
click at [756, 583] on button "Start Answering" at bounding box center [914, 589] width 422 height 47
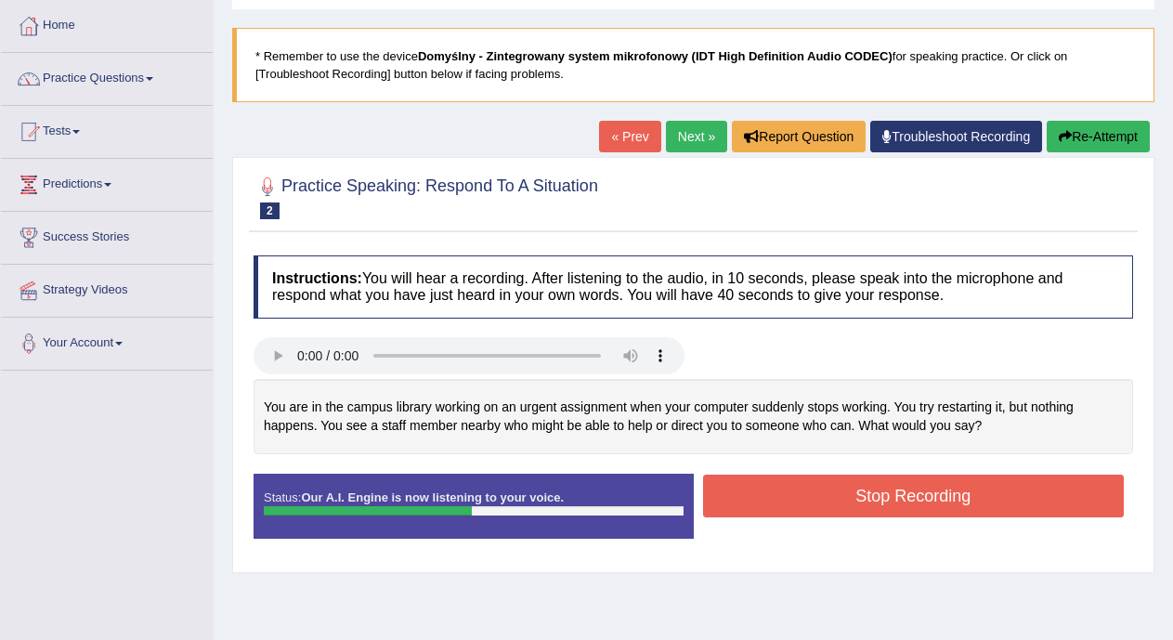
scroll to position [86, 0]
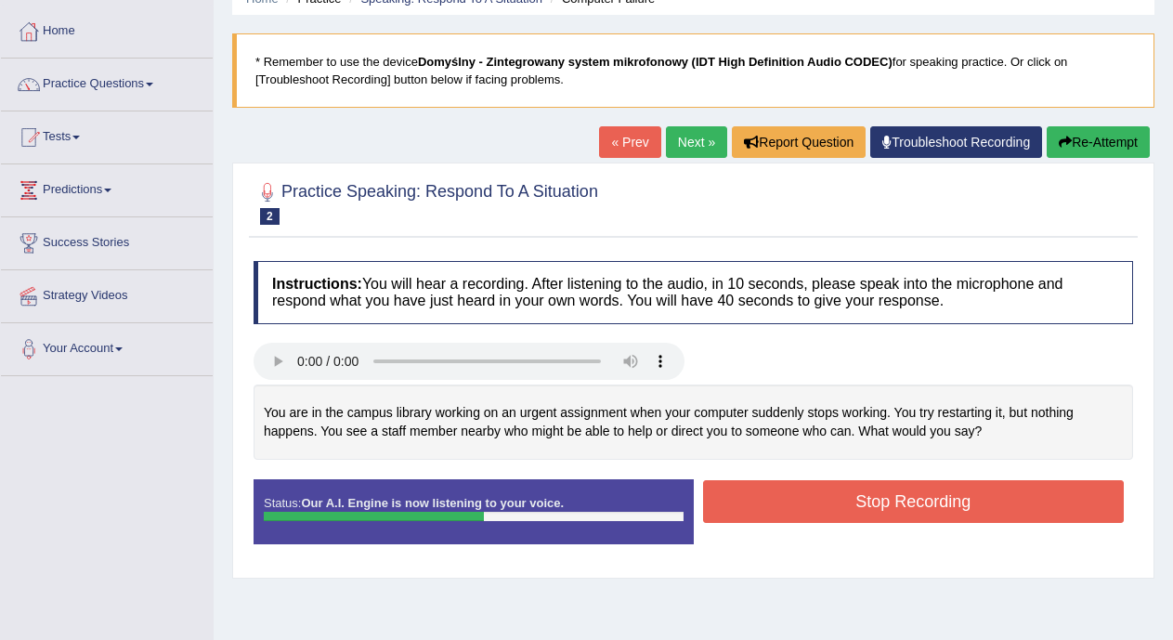
click at [995, 500] on button "Stop Recording" at bounding box center [914, 501] width 422 height 43
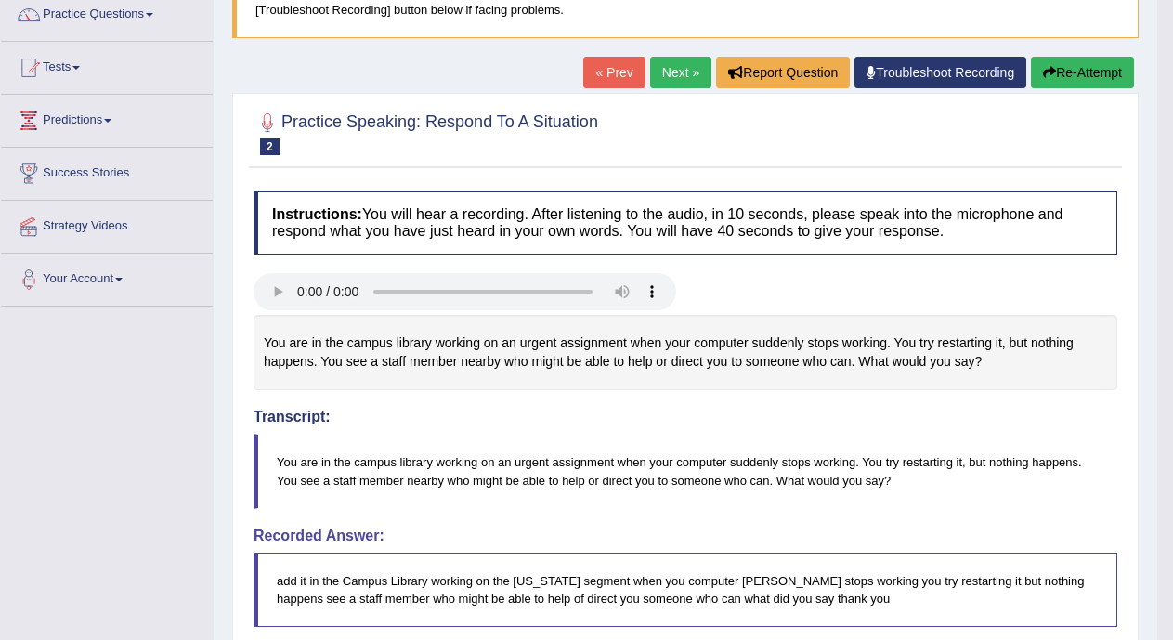
scroll to position [158, 0]
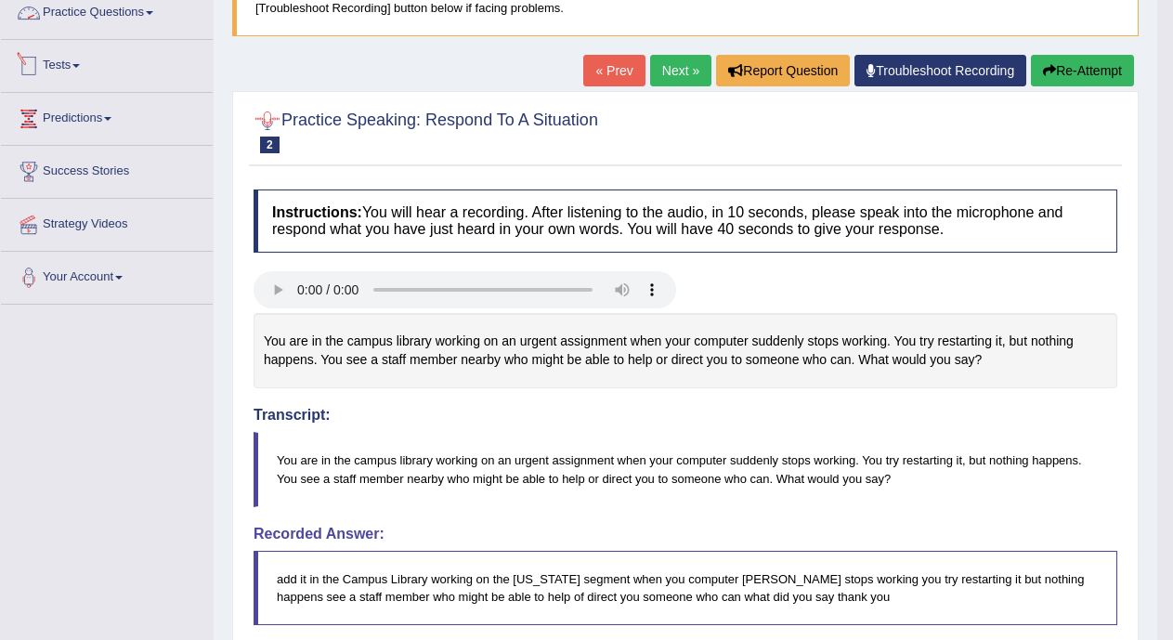
click at [129, 12] on link "Practice Questions" at bounding box center [107, 10] width 212 height 46
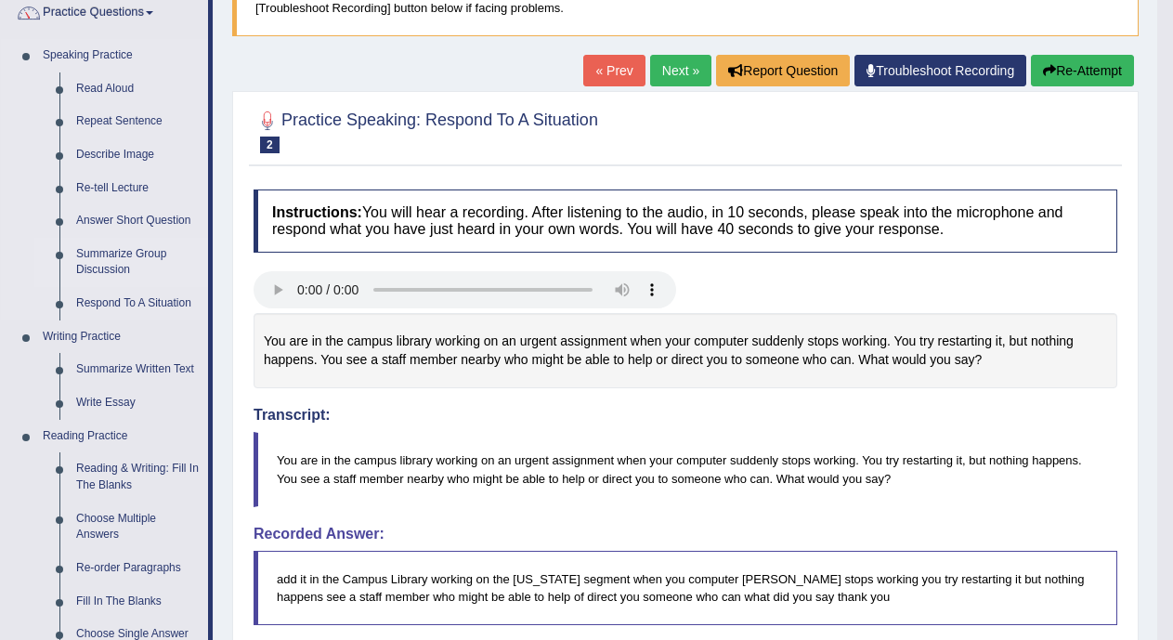
click at [112, 255] on link "Summarize Group Discussion" at bounding box center [138, 262] width 140 height 49
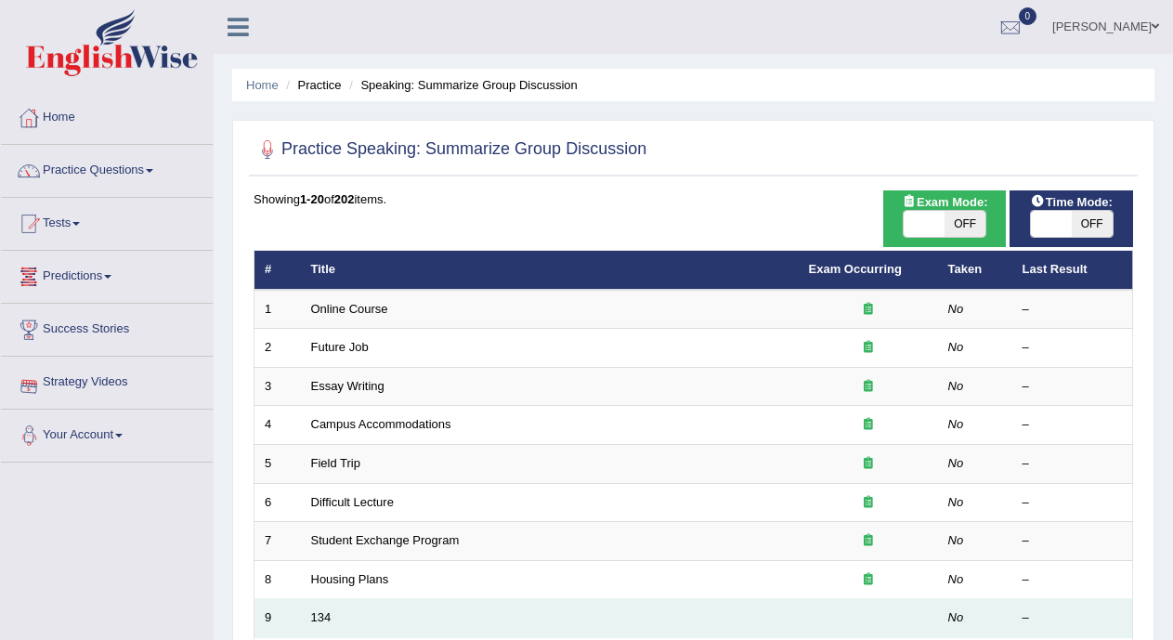
click at [315, 609] on td "134" at bounding box center [550, 618] width 498 height 39
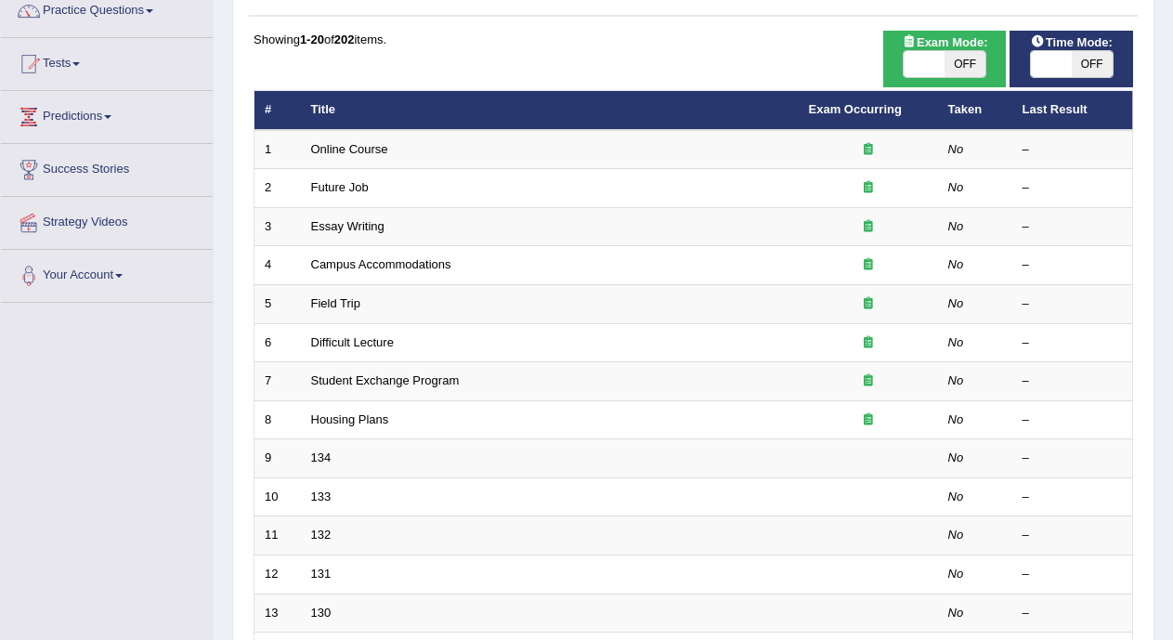
scroll to position [165, 0]
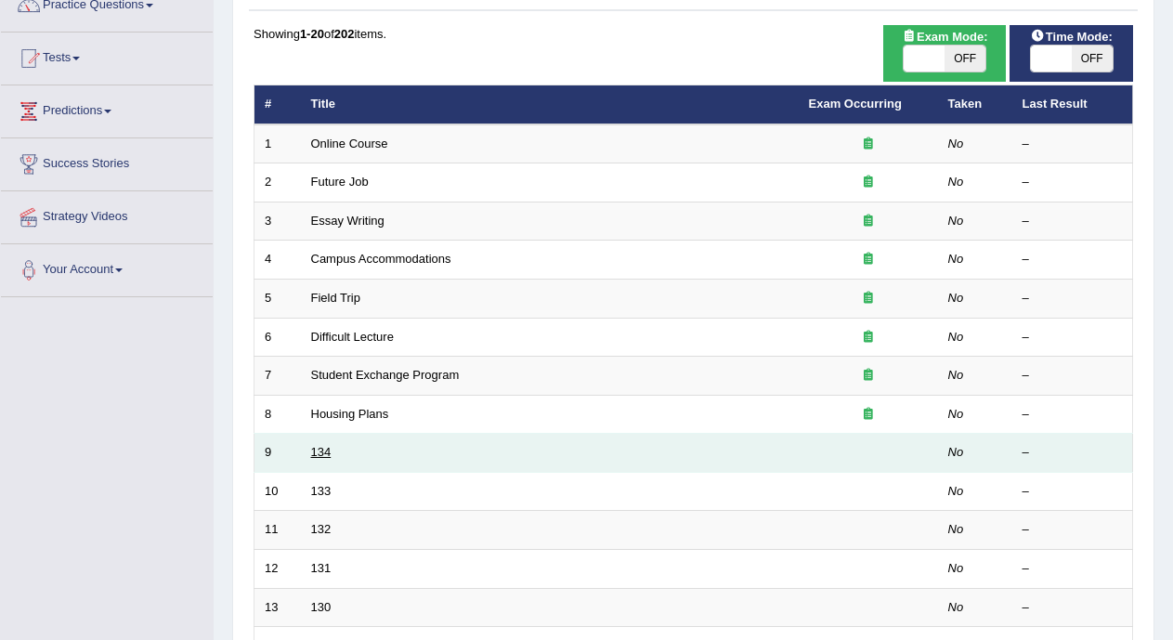
click at [324, 450] on link "134" at bounding box center [321, 452] width 20 height 14
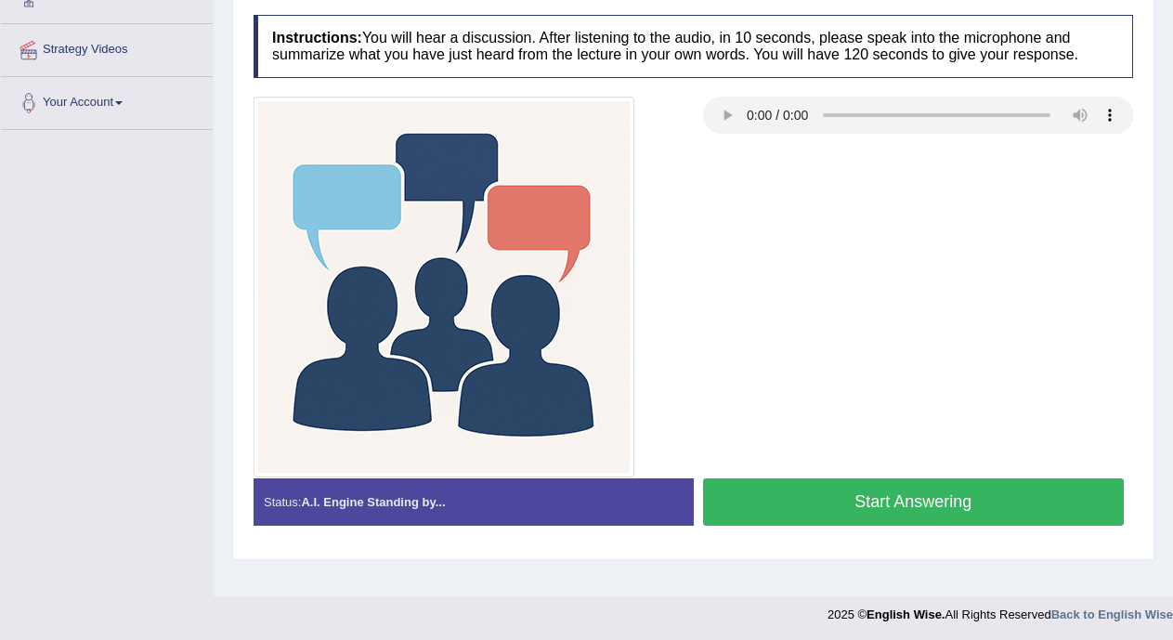
scroll to position [331, 0]
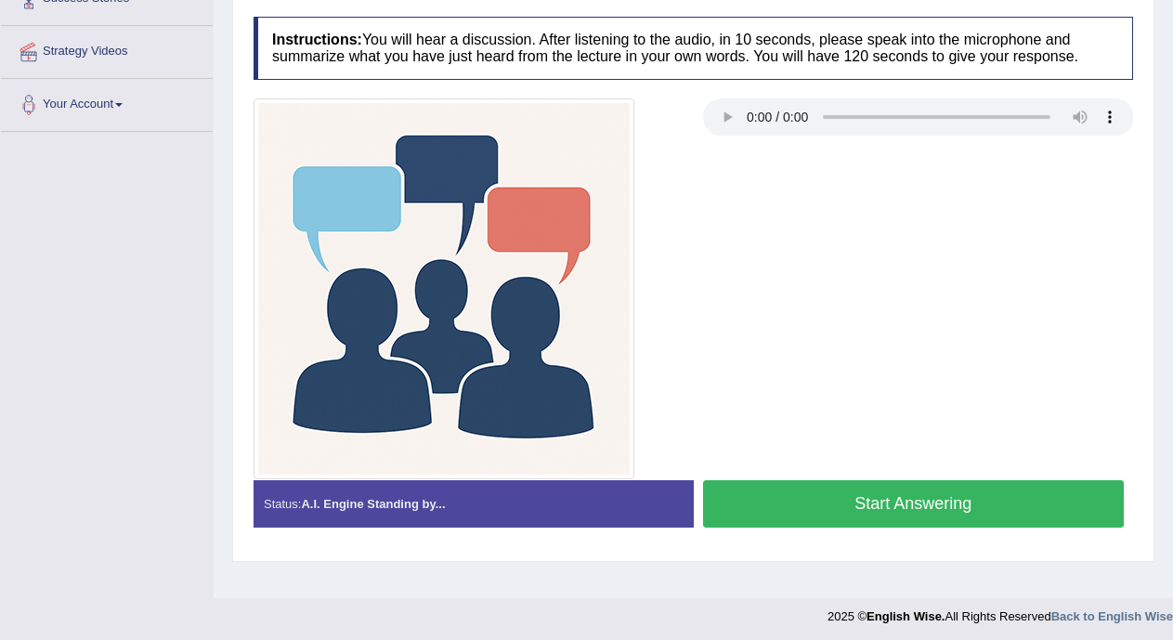
click at [1002, 506] on button "Start Answering" at bounding box center [914, 503] width 422 height 47
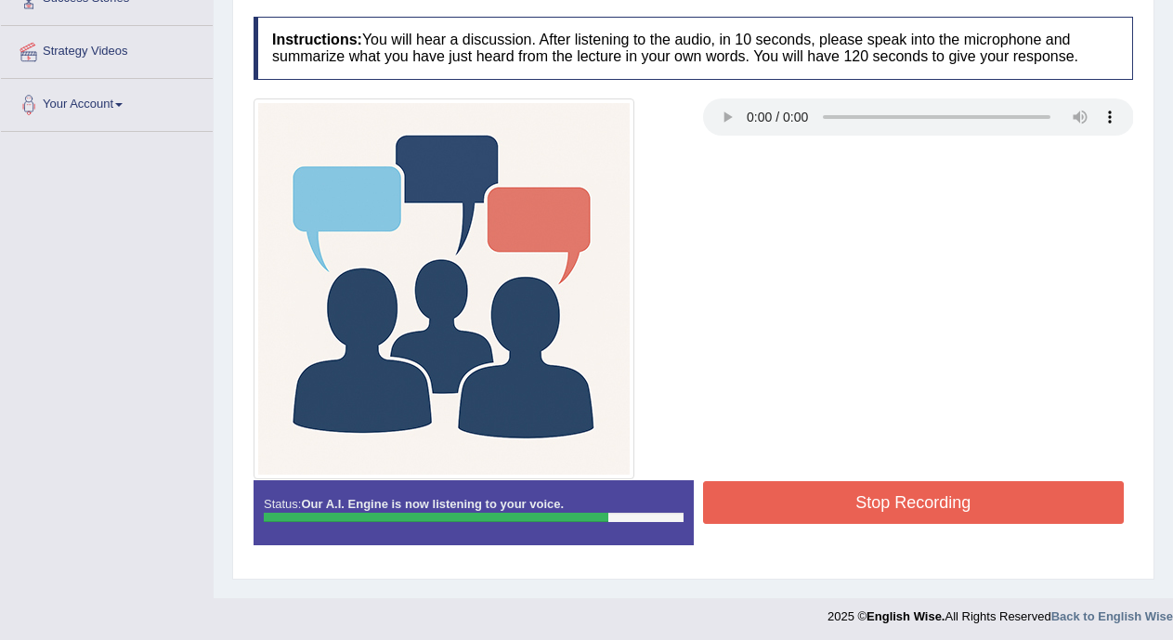
click at [966, 503] on button "Stop Recording" at bounding box center [914, 502] width 422 height 43
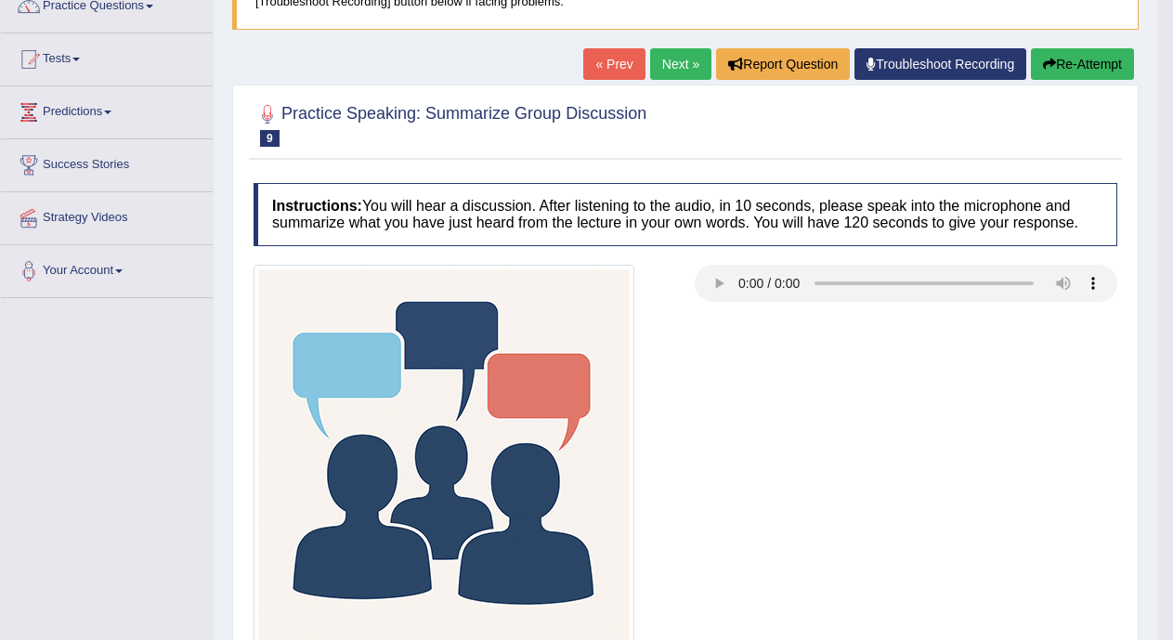
scroll to position [162, 0]
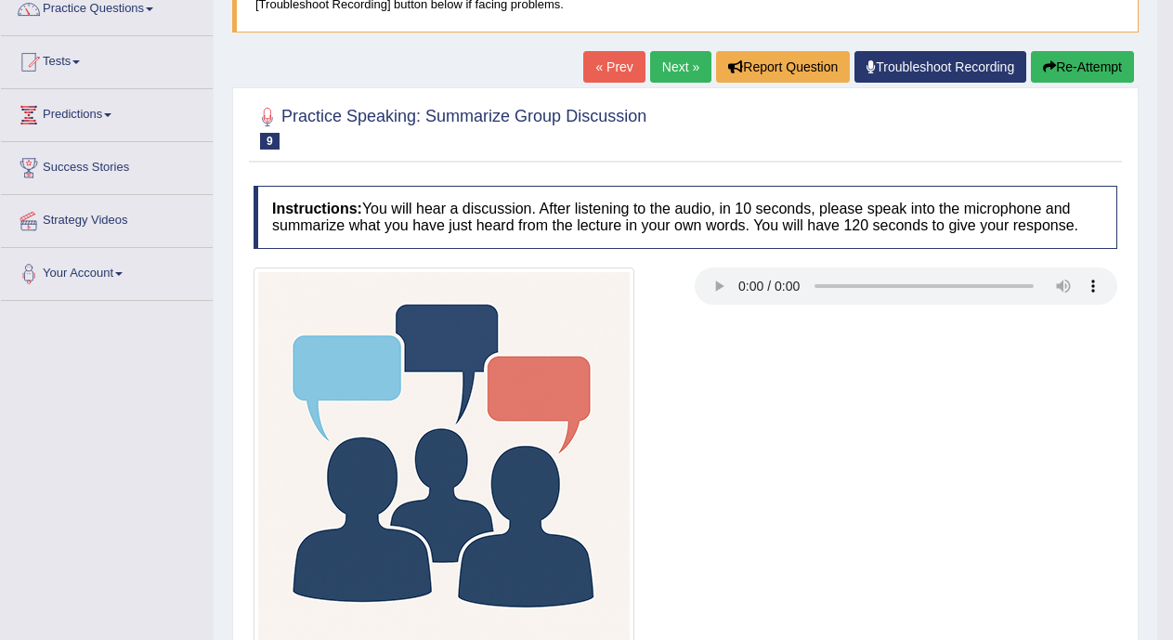
click at [601, 68] on link "« Prev" at bounding box center [613, 67] width 61 height 32
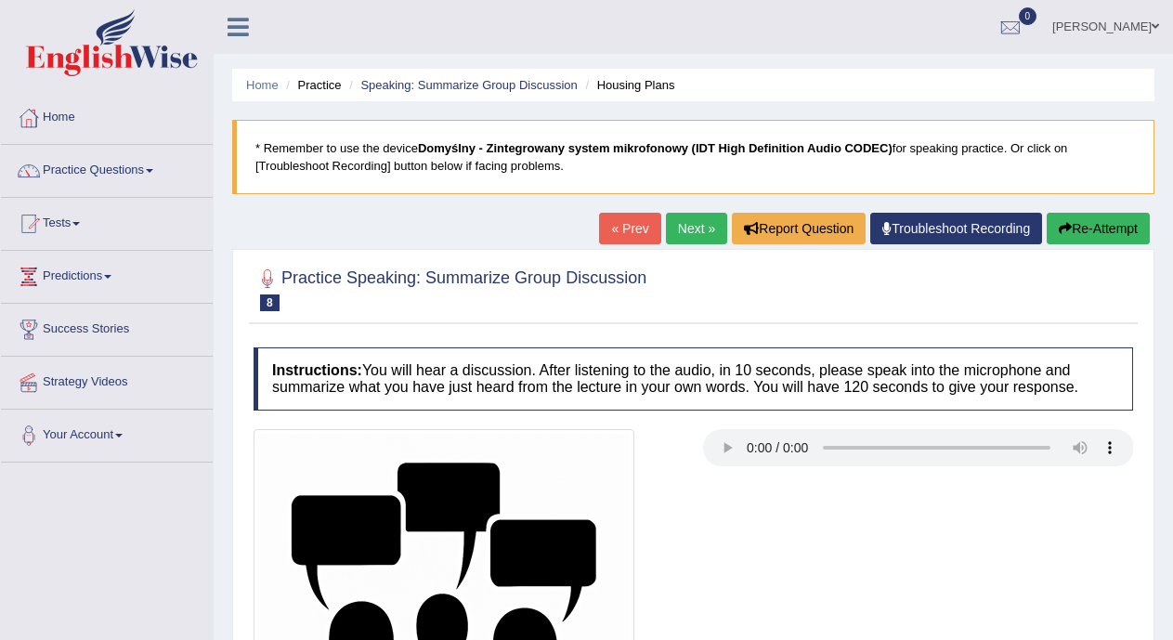
click at [679, 230] on link "Next »" at bounding box center [696, 229] width 61 height 32
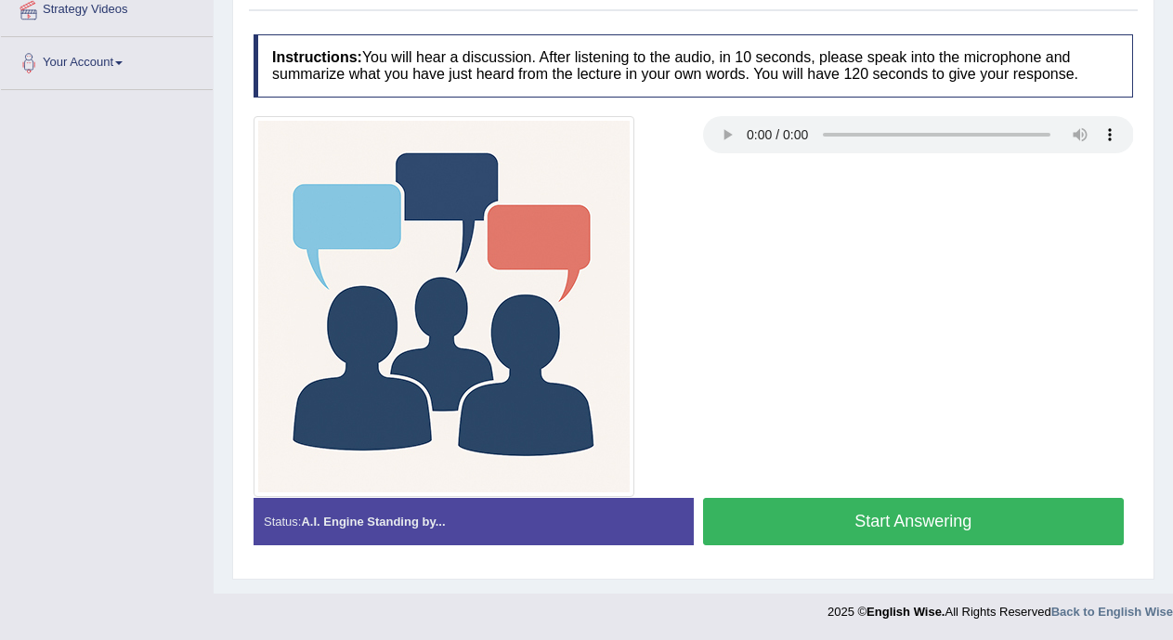
click at [1035, 532] on button "Start Answering" at bounding box center [914, 521] width 422 height 47
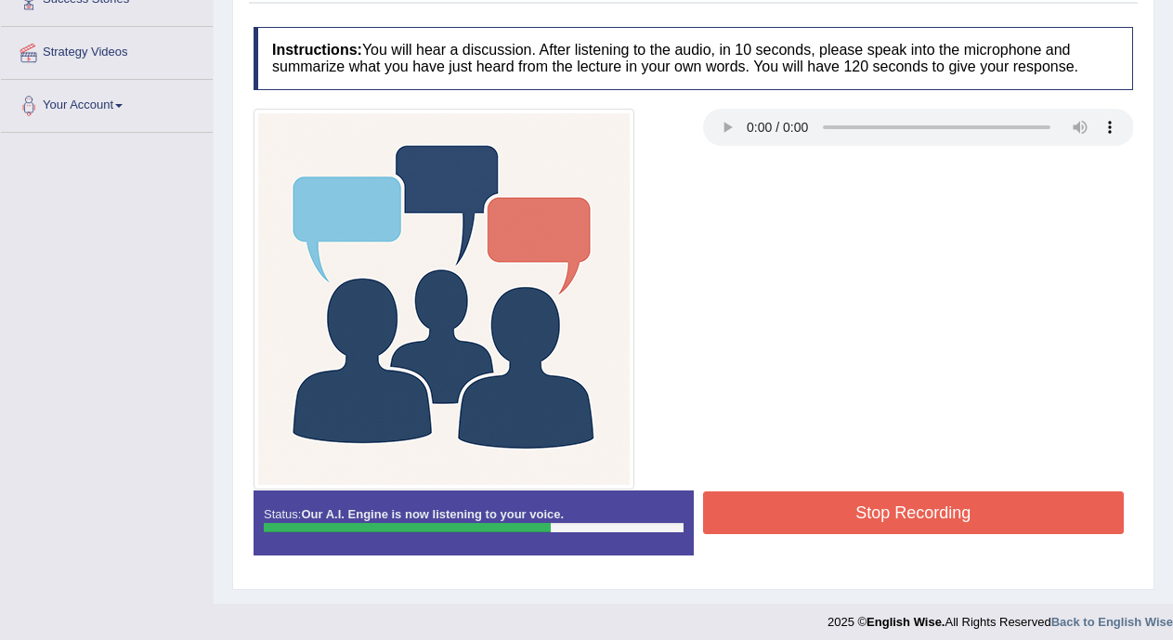
scroll to position [325, 0]
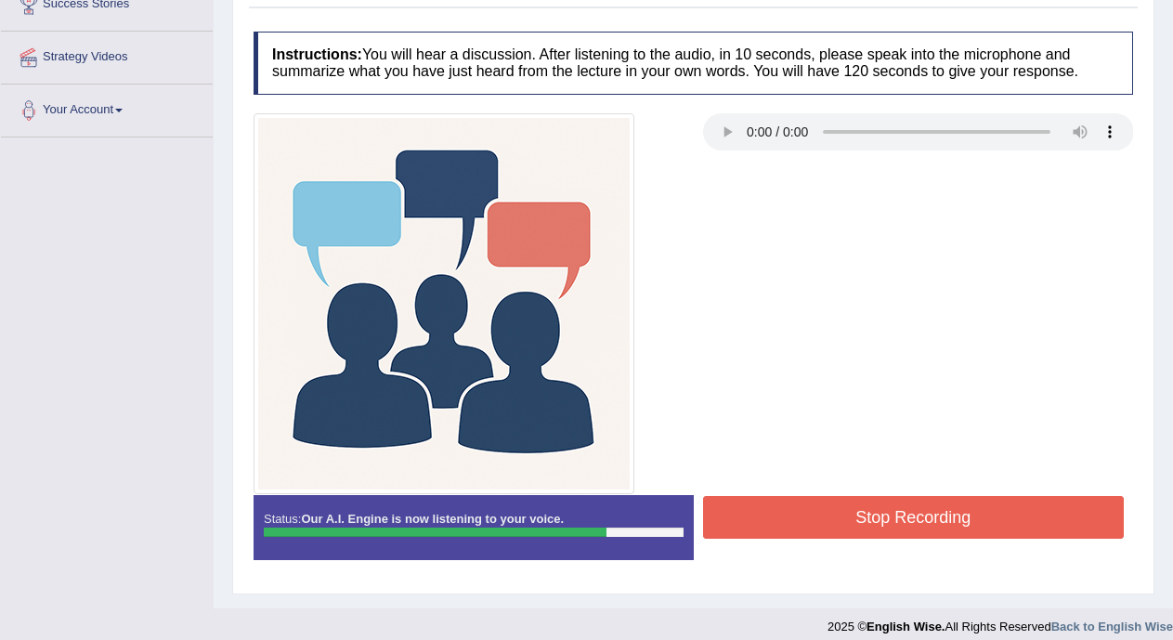
click at [1029, 507] on button "Stop Recording" at bounding box center [914, 517] width 422 height 43
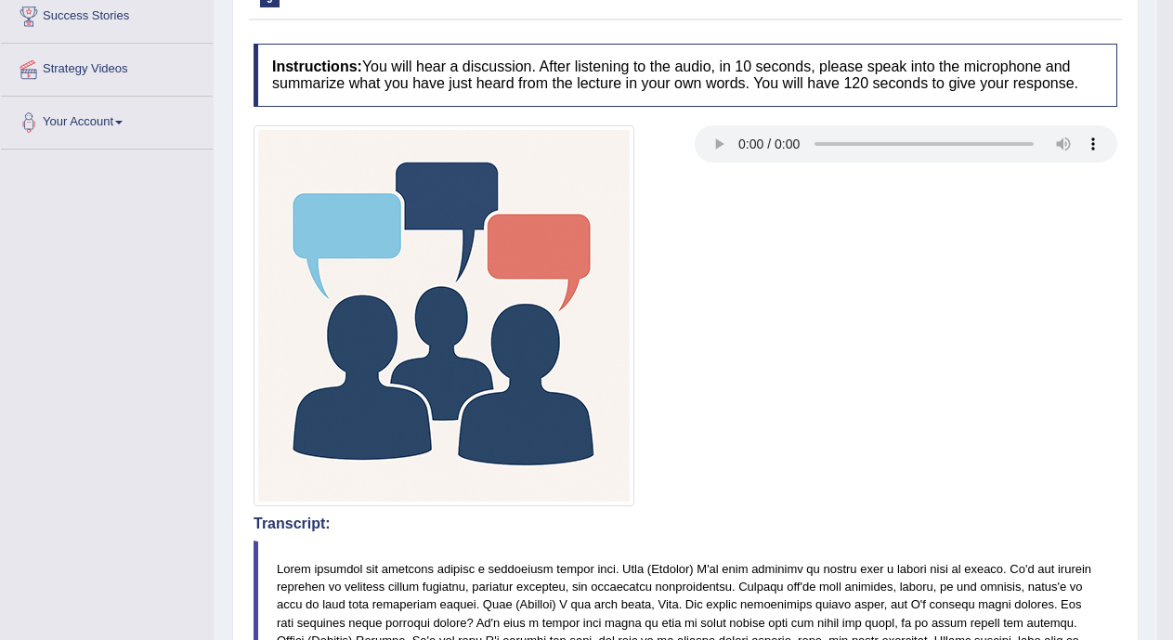
scroll to position [0, 0]
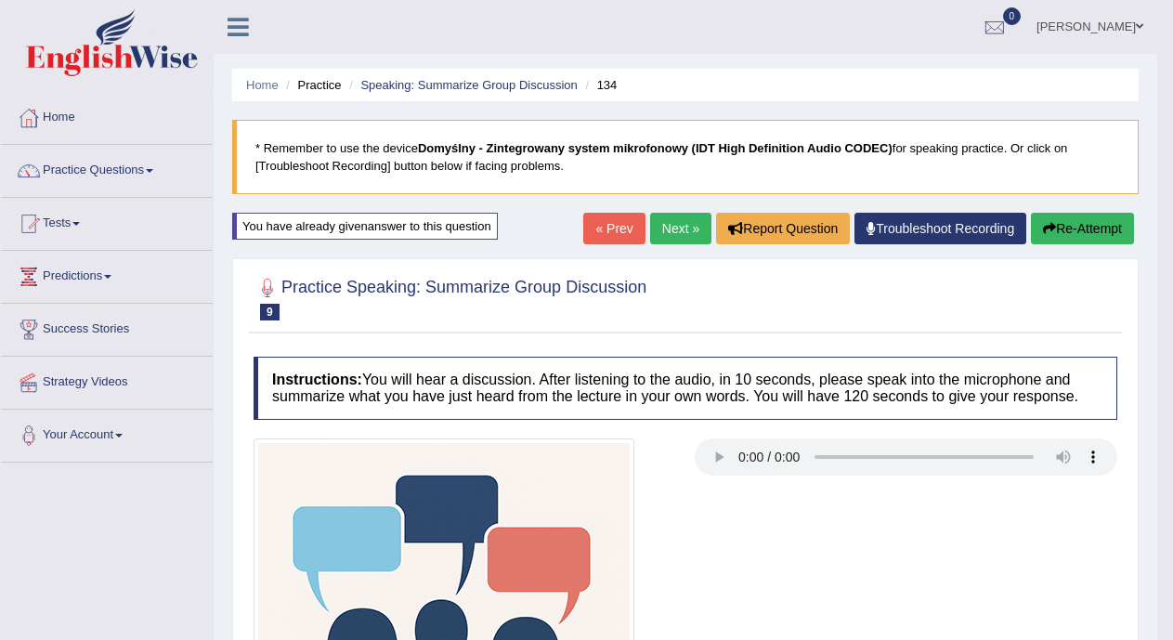
click at [634, 224] on link "« Prev" at bounding box center [613, 229] width 61 height 32
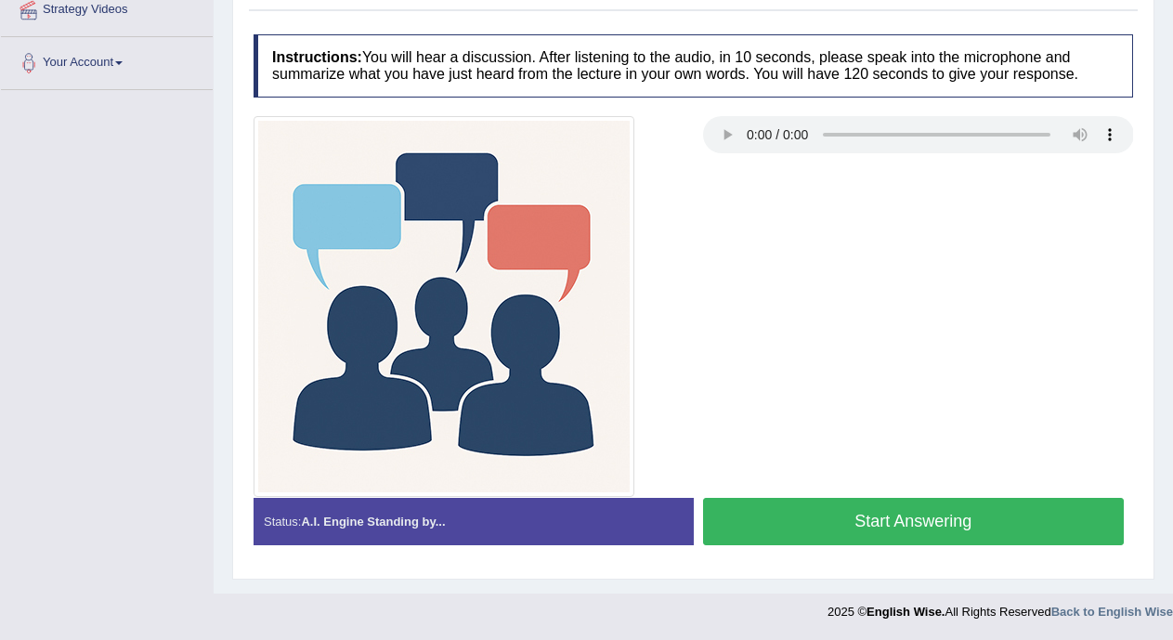
click at [1012, 526] on button "Start Answering" at bounding box center [914, 521] width 422 height 47
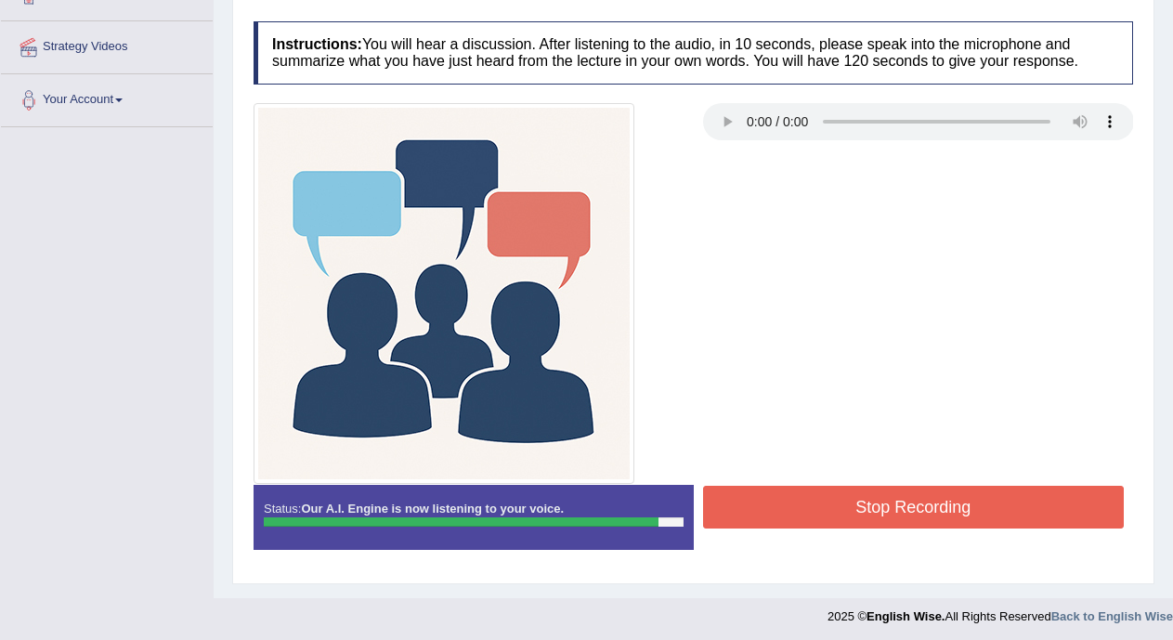
click at [936, 504] on button "Stop Recording" at bounding box center [914, 507] width 422 height 43
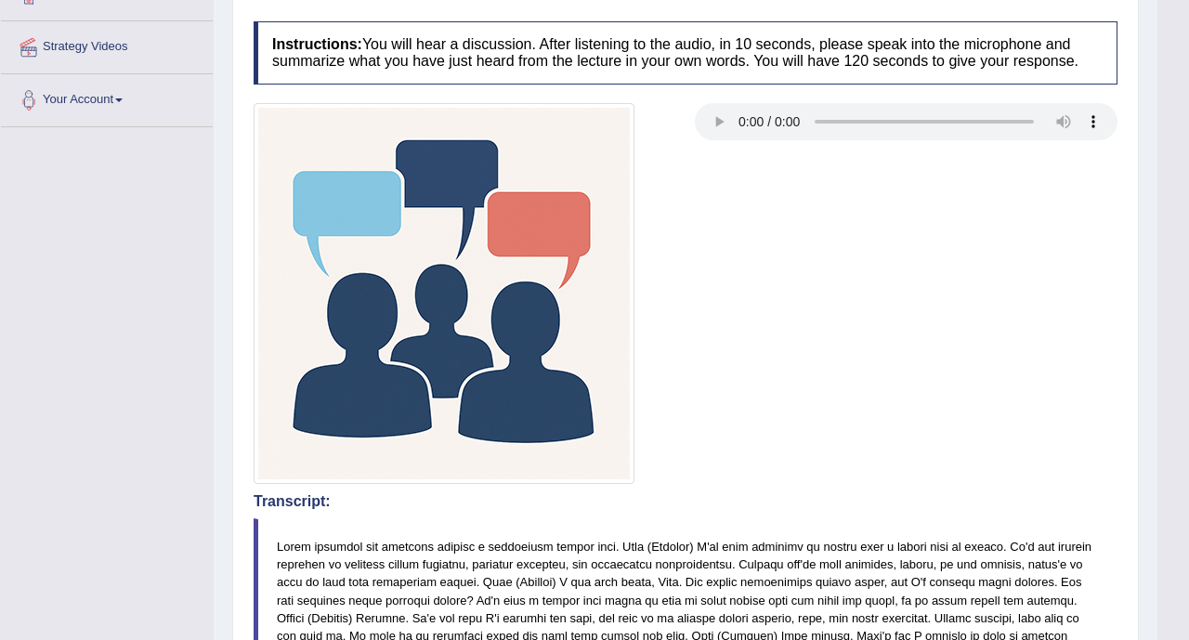
click at [0, 0] on div "Updating answer..." at bounding box center [0, 0] width 0 height 0
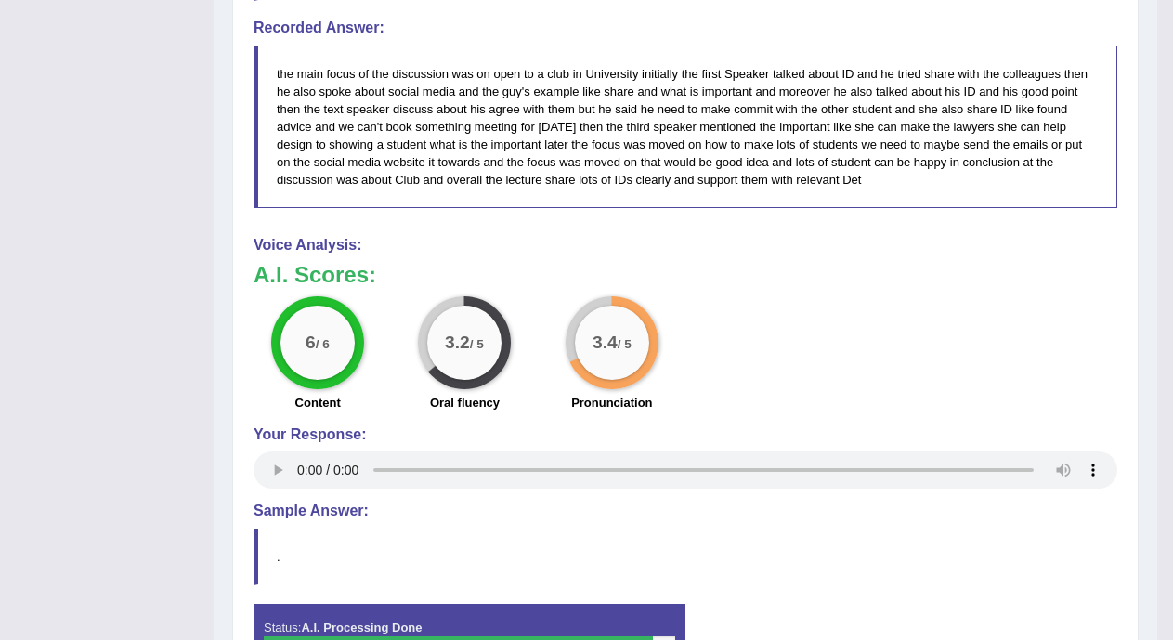
scroll to position [1179, 0]
